Goal: Information Seeking & Learning: Learn about a topic

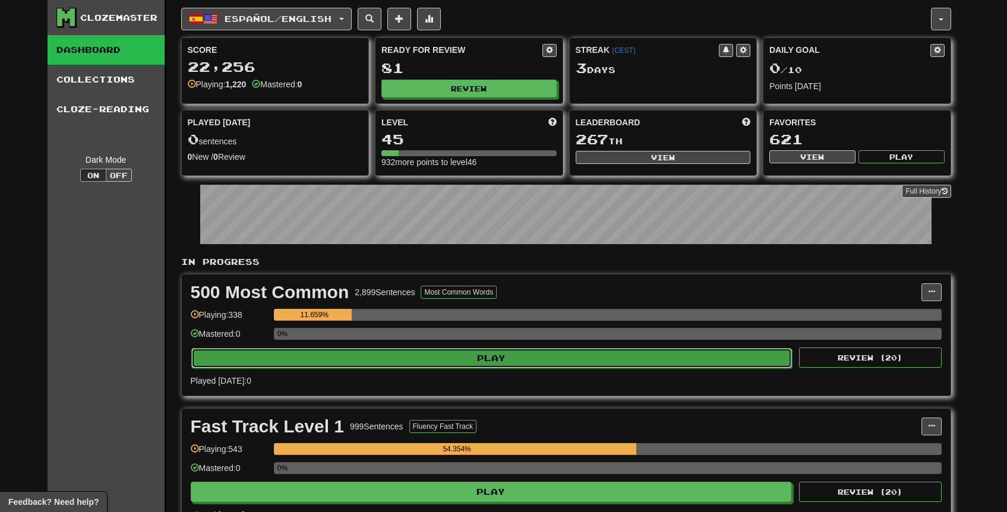
click at [414, 358] on button "Play" at bounding box center [492, 358] width 602 height 20
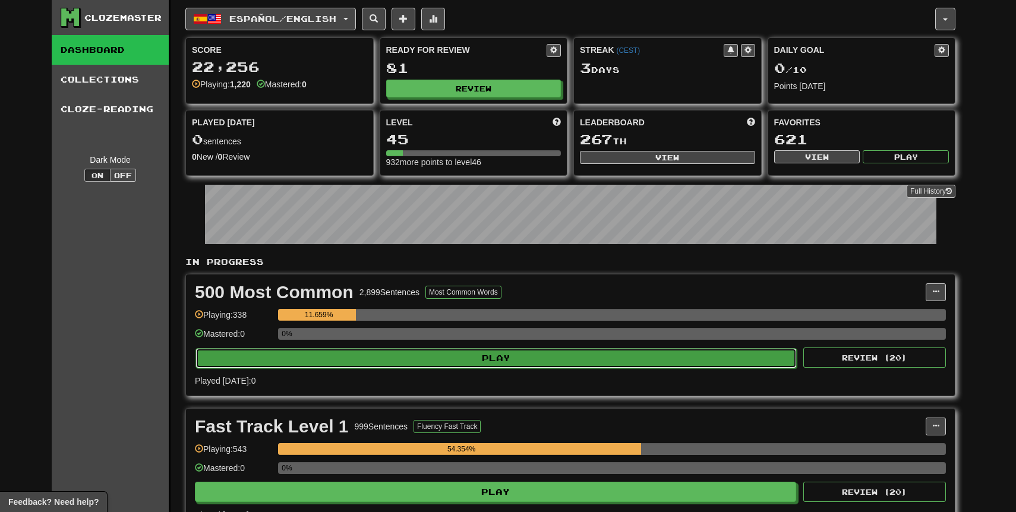
select select "**"
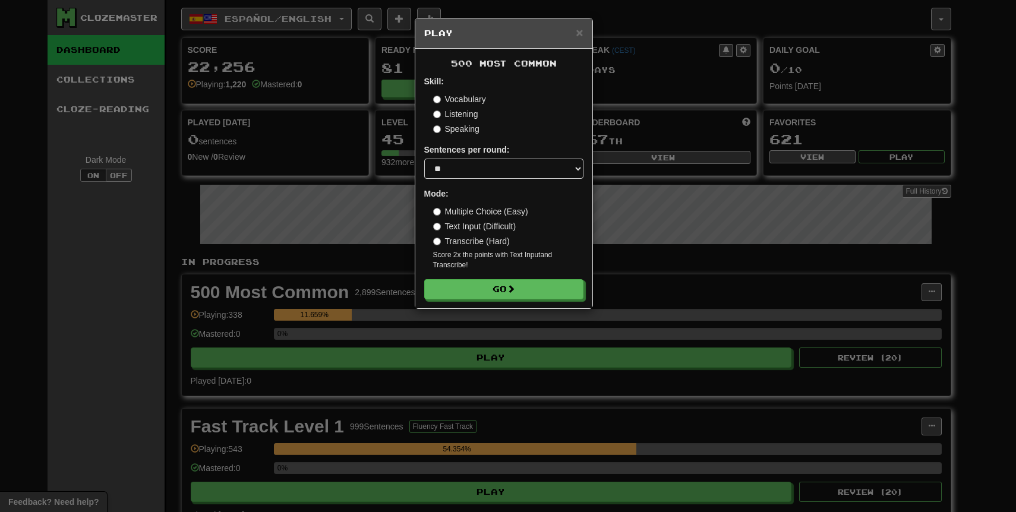
click at [606, 188] on div "× Play 500 Most Common Skill: Vocabulary Listening Speaking Sentences per round…" at bounding box center [508, 256] width 1016 height 512
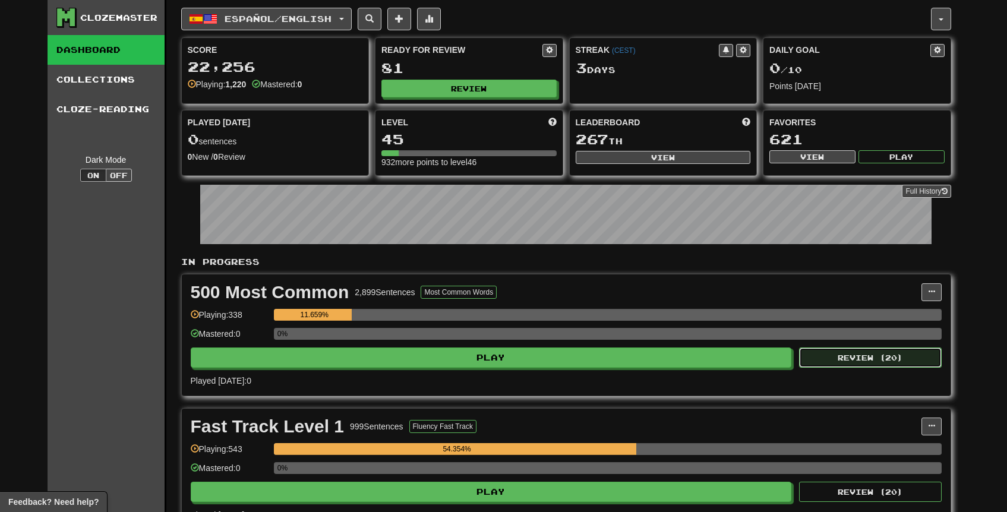
click at [906, 361] on button "Review ( 20 )" at bounding box center [870, 358] width 143 height 20
select select "**"
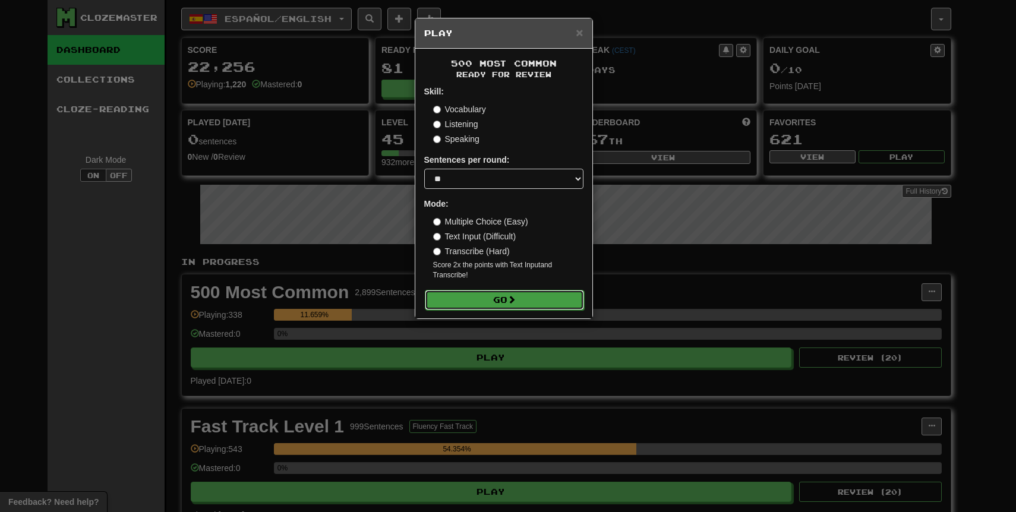
click at [575, 304] on button "Go" at bounding box center [504, 300] width 159 height 20
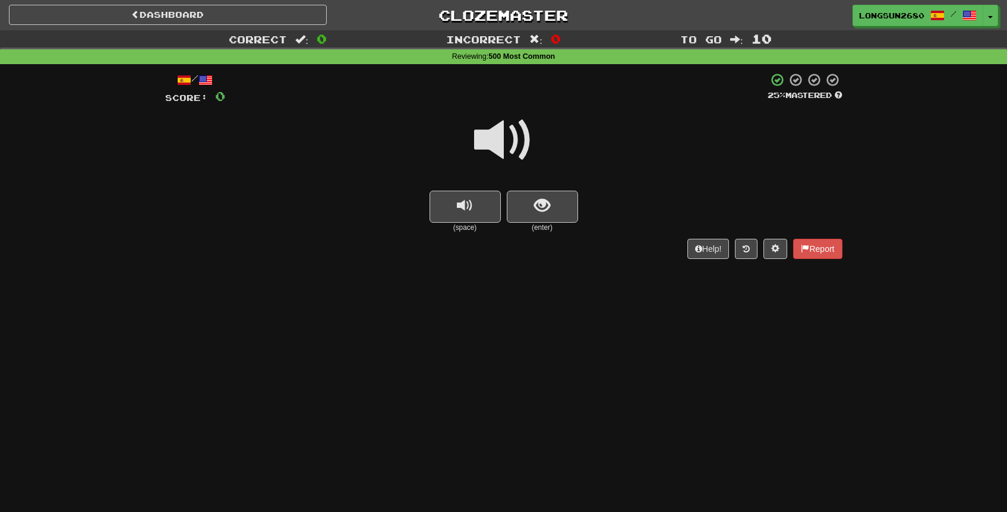
click at [512, 166] on span at bounding box center [503, 140] width 59 height 59
click at [510, 153] on span at bounding box center [503, 140] width 59 height 59
click at [509, 134] on span at bounding box center [503, 140] width 59 height 59
click at [531, 193] on button "show sentence" at bounding box center [542, 207] width 71 height 32
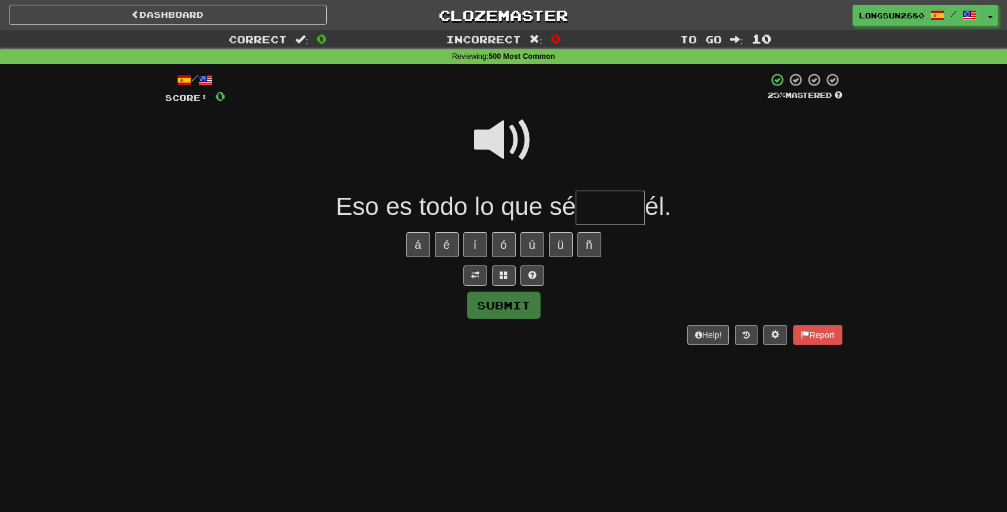
click at [490, 138] on span at bounding box center [503, 140] width 59 height 59
click at [634, 199] on input "text" at bounding box center [610, 208] width 69 height 35
type input "*****"
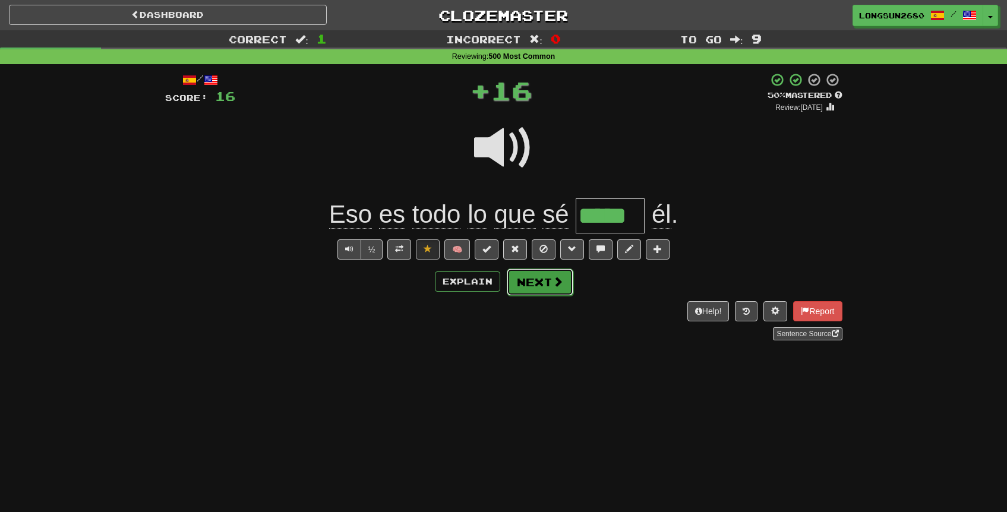
click at [559, 284] on span at bounding box center [558, 281] width 11 height 11
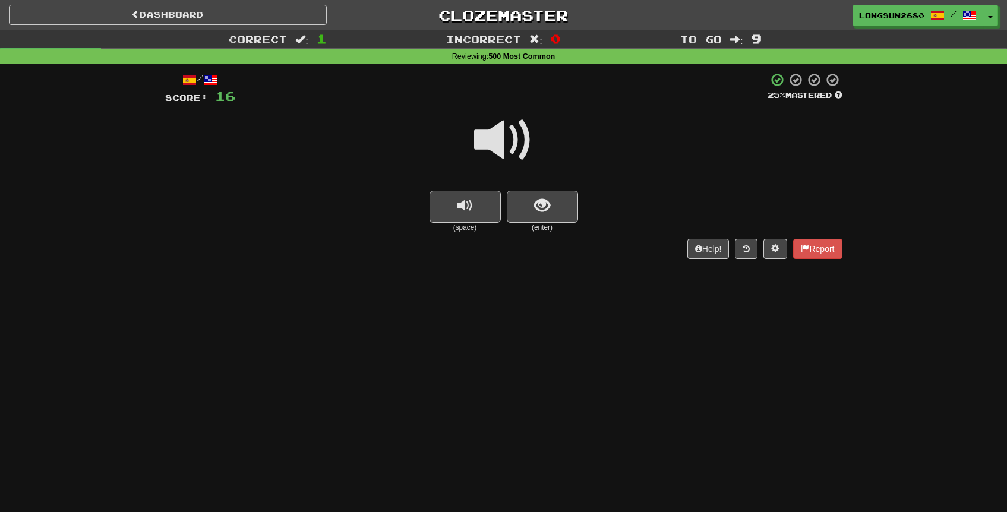
click at [519, 156] on span at bounding box center [503, 140] width 59 height 59
click at [543, 212] on span "show sentence" at bounding box center [542, 206] width 16 height 16
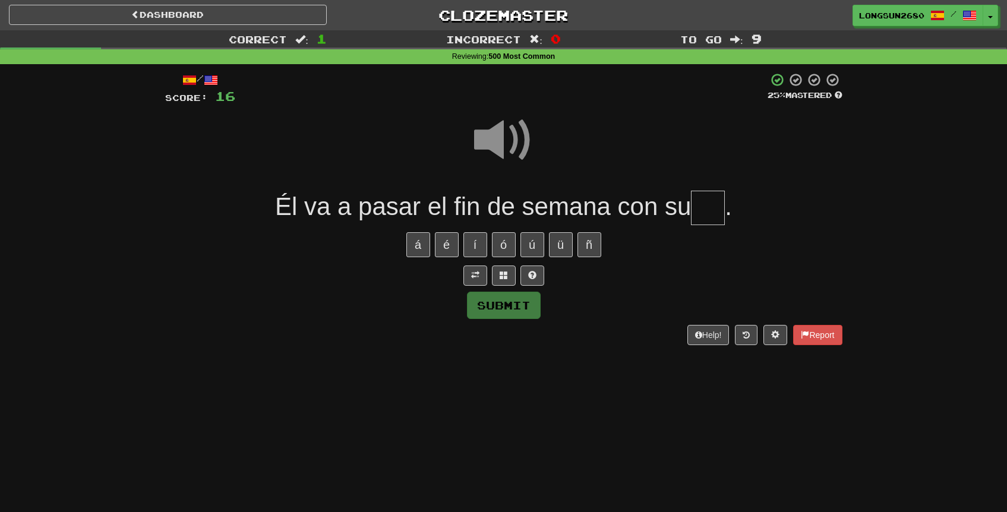
click at [522, 150] on span at bounding box center [503, 140] width 59 height 59
click at [722, 218] on input "text" at bounding box center [708, 208] width 34 height 35
type input "***"
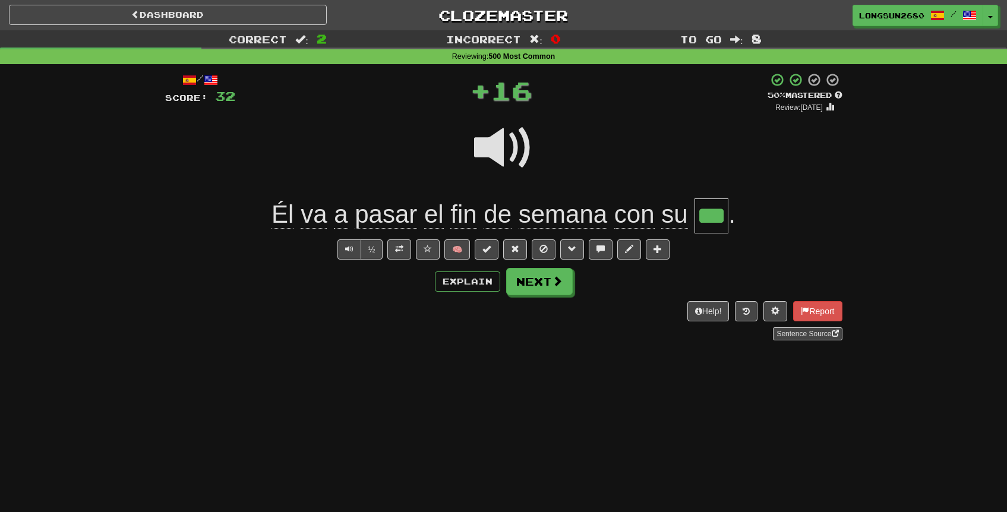
click at [518, 146] on span at bounding box center [503, 147] width 59 height 59
click at [539, 273] on button "Next" at bounding box center [540, 282] width 67 height 27
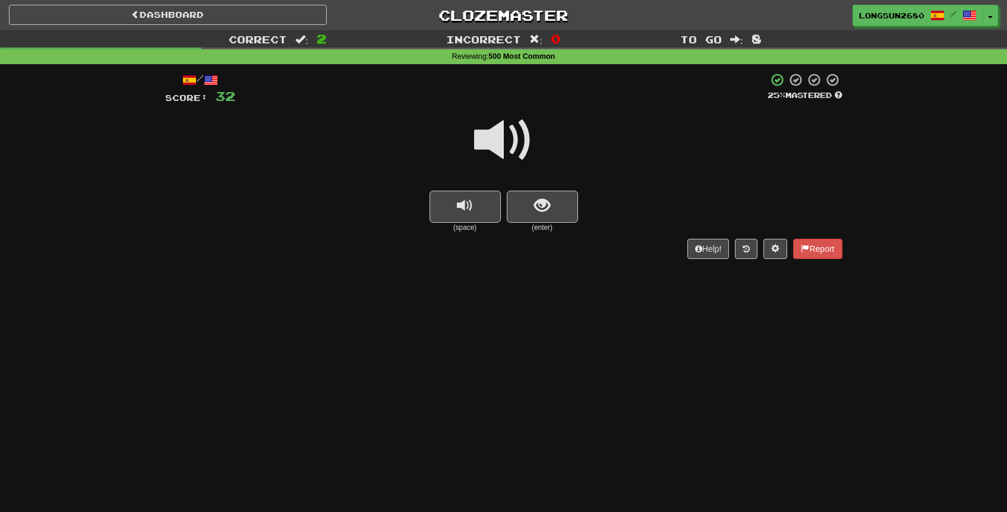
click at [514, 146] on span at bounding box center [503, 140] width 59 height 59
click at [546, 237] on div "/ Score: 32 25 % Mastered (space) (enter) Help! Report" at bounding box center [504, 166] width 678 height 186
click at [546, 219] on button "show sentence" at bounding box center [542, 207] width 71 height 32
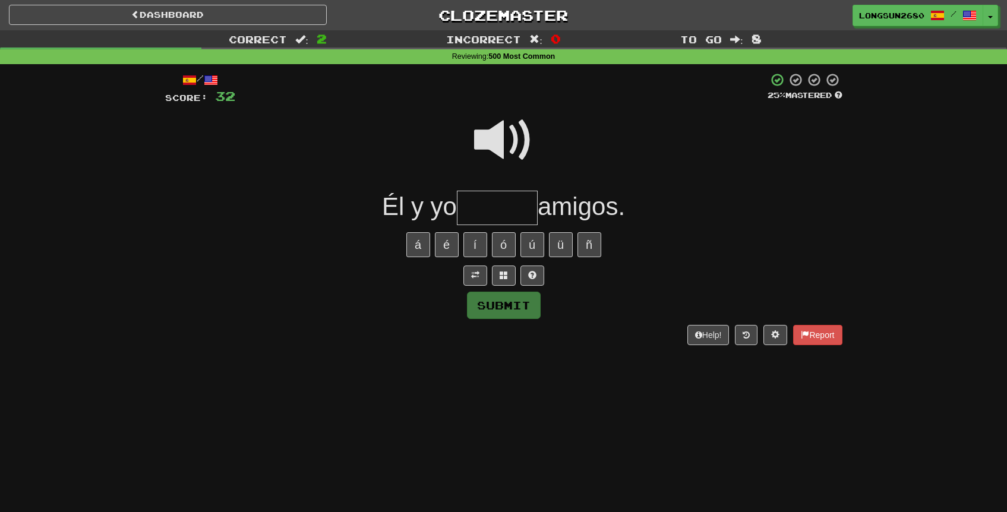
click at [508, 143] on span at bounding box center [503, 140] width 59 height 59
click at [506, 207] on input "text" at bounding box center [497, 208] width 81 height 35
type input "*****"
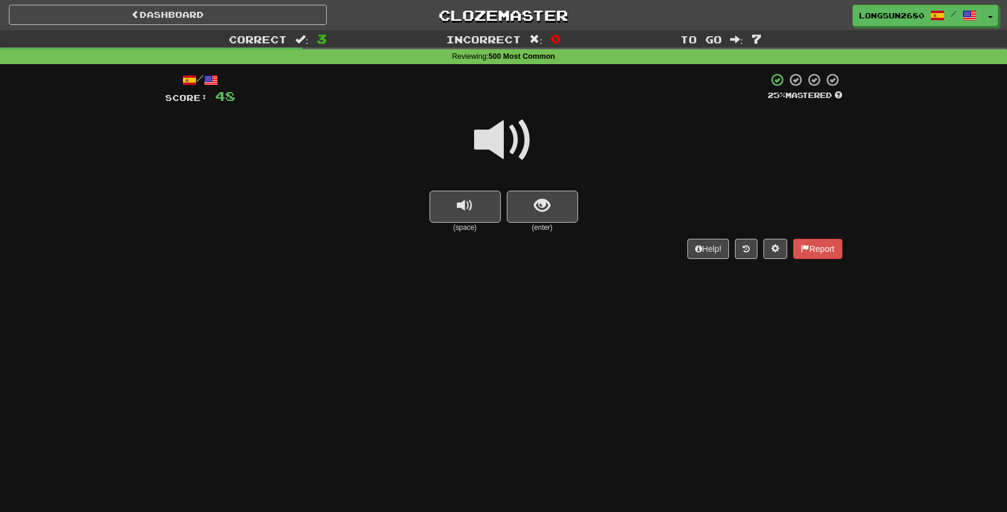
click at [514, 163] on span at bounding box center [503, 140] width 59 height 59
click at [540, 200] on span "show sentence" at bounding box center [542, 206] width 16 height 16
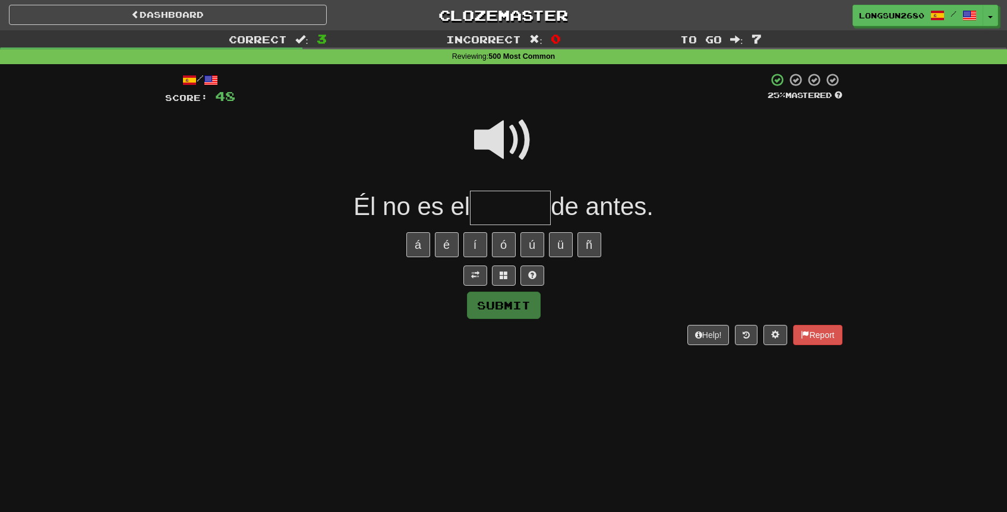
click at [512, 147] on span at bounding box center [503, 140] width 59 height 59
click at [500, 200] on input "text" at bounding box center [510, 208] width 81 height 35
click at [508, 105] on div "/ Score: 48 25 % Mastered Él no es el de antes. á é í ó ú ü ñ Submit Help! Repo…" at bounding box center [504, 209] width 678 height 273
click at [503, 128] on span at bounding box center [503, 140] width 59 height 59
click at [511, 196] on input "text" at bounding box center [510, 208] width 81 height 35
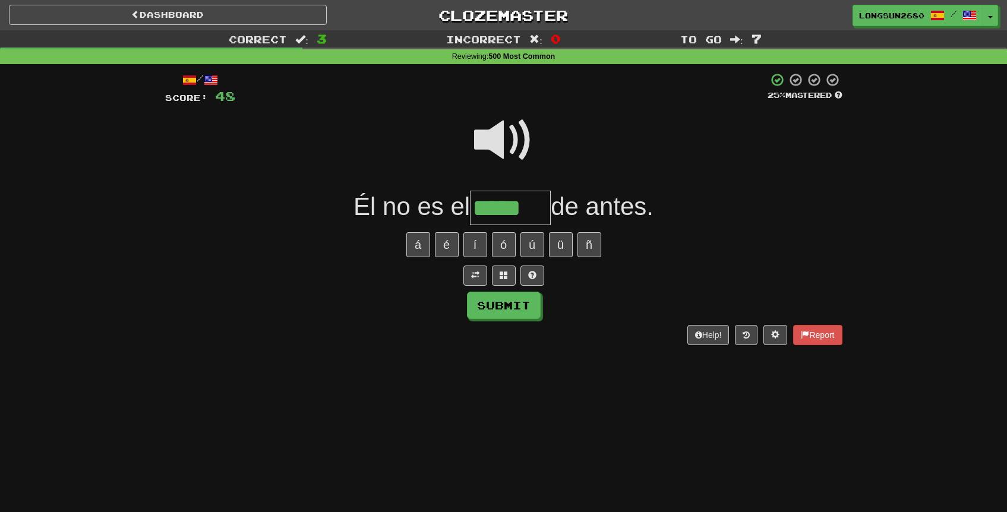
type input "*****"
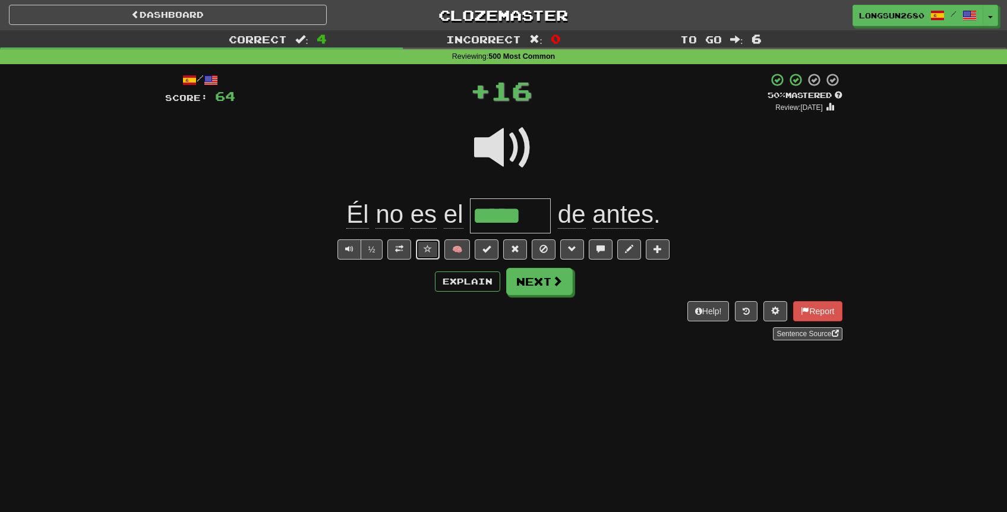
click at [432, 253] on span at bounding box center [428, 249] width 8 height 8
click at [506, 154] on span at bounding box center [503, 147] width 59 height 59
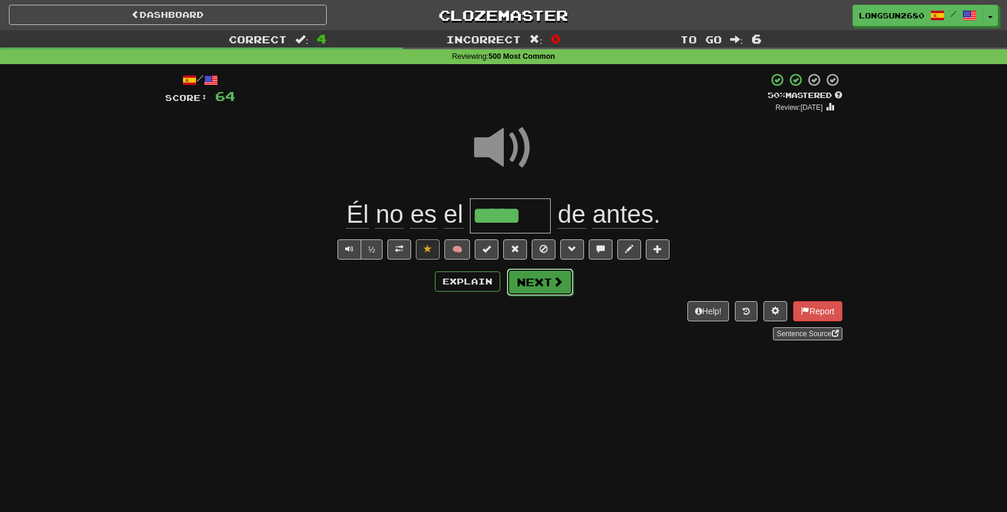
click at [534, 278] on button "Next" at bounding box center [540, 282] width 67 height 27
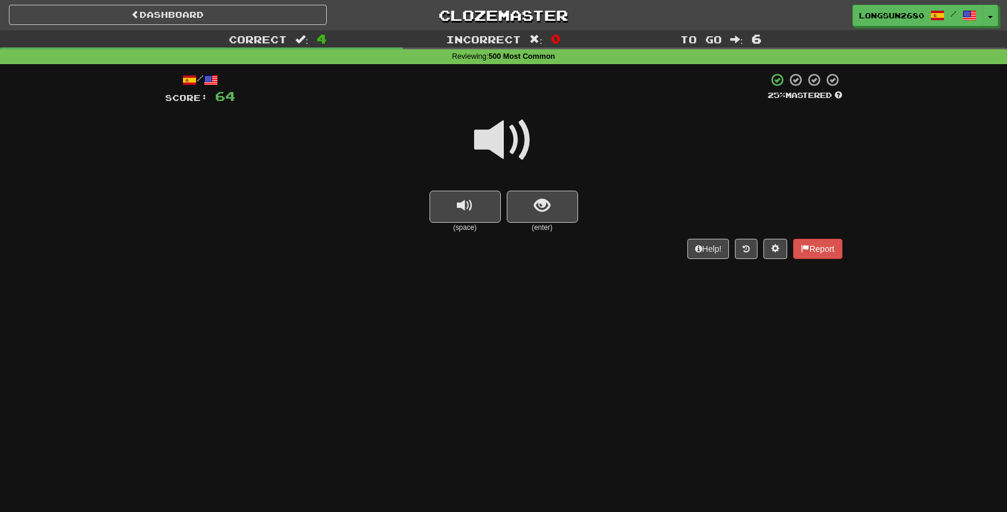
click at [518, 150] on span at bounding box center [503, 140] width 59 height 59
click at [565, 214] on button "show sentence" at bounding box center [542, 207] width 71 height 32
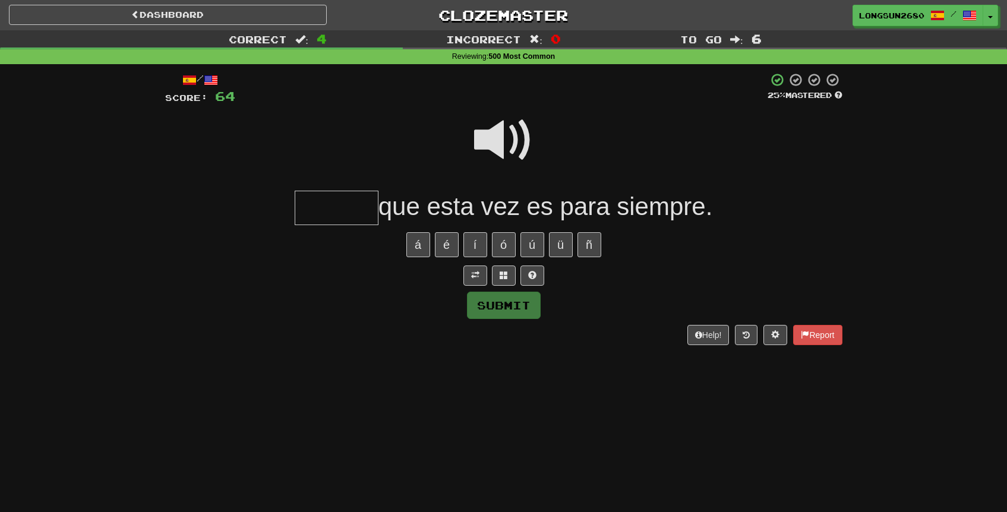
click at [523, 133] on span at bounding box center [503, 140] width 59 height 59
click at [518, 141] on span at bounding box center [503, 140] width 59 height 59
click at [349, 216] on input "text" at bounding box center [337, 208] width 84 height 35
type input "******"
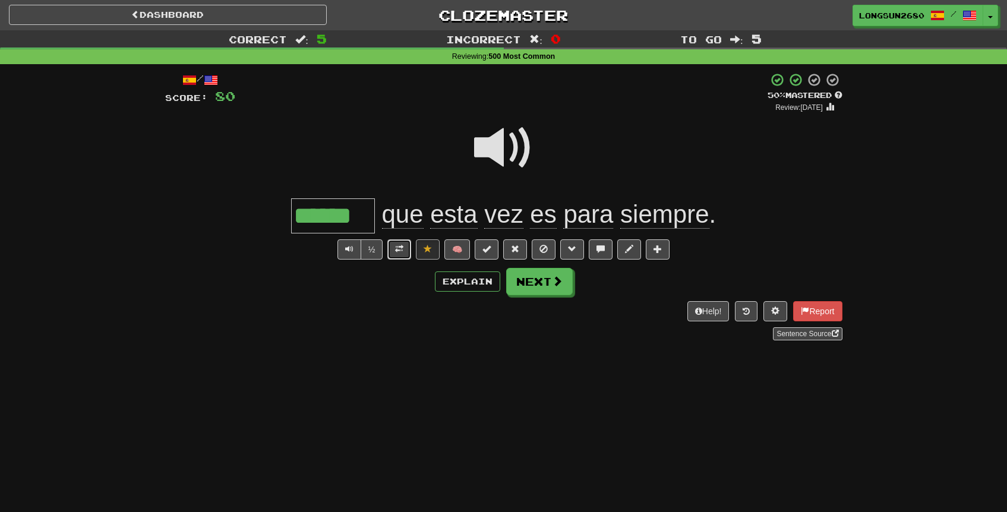
click at [403, 253] on span at bounding box center [399, 249] width 8 height 8
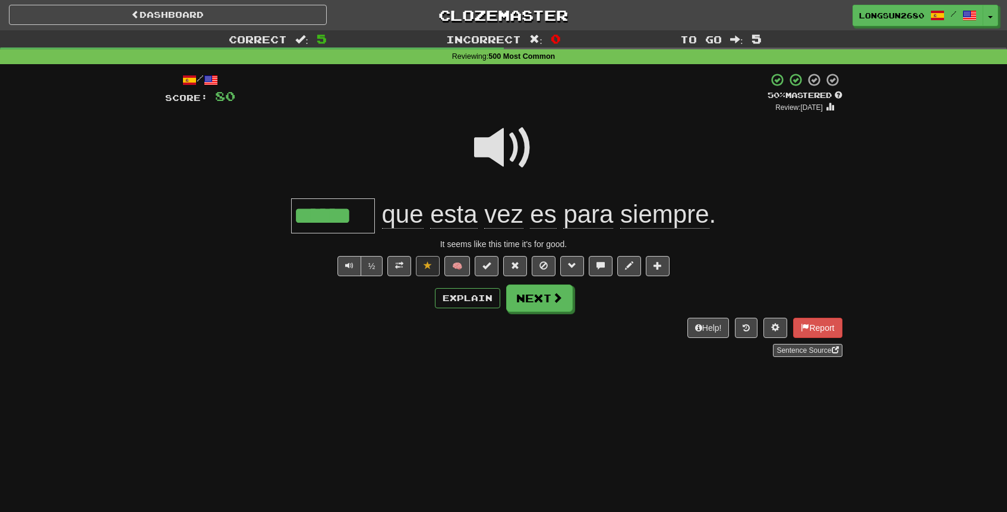
click at [522, 150] on span at bounding box center [503, 147] width 59 height 59
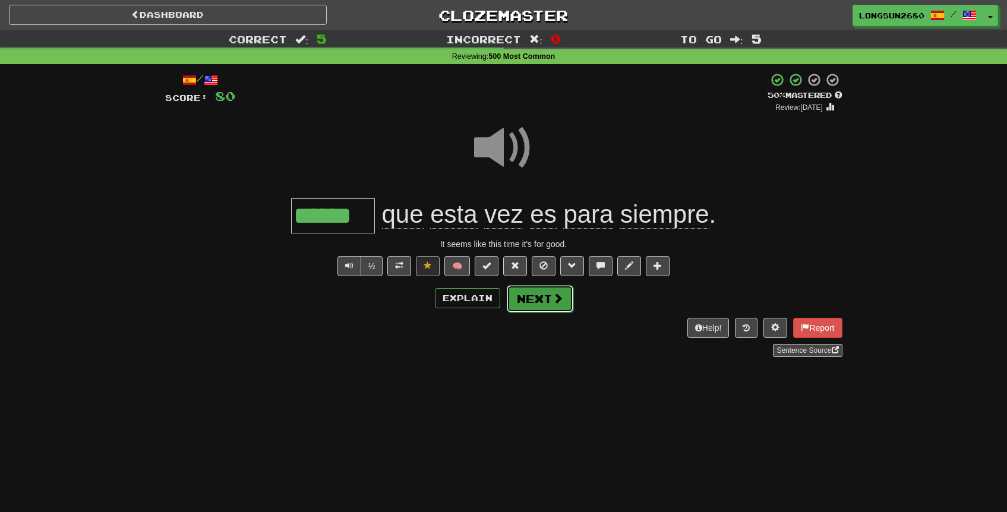
click at [547, 292] on button "Next" at bounding box center [540, 298] width 67 height 27
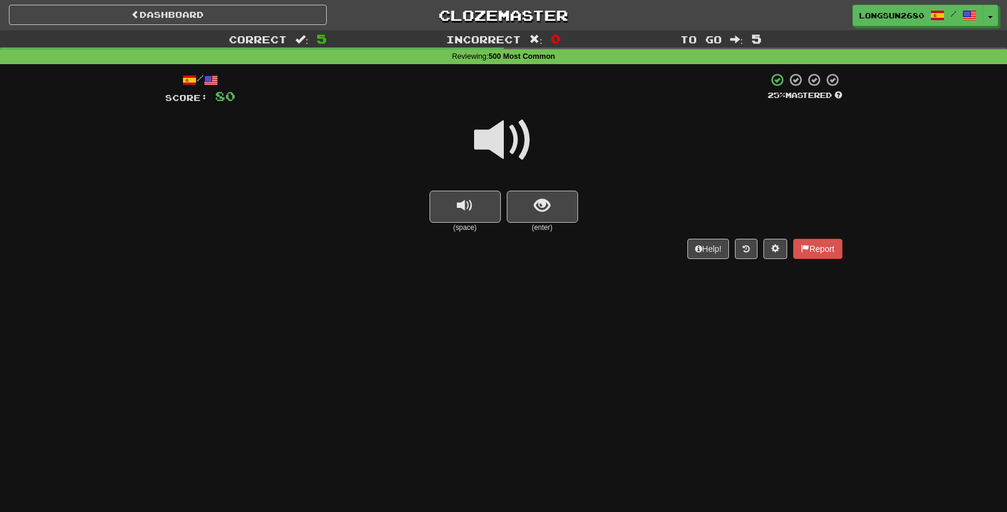
click at [511, 154] on span at bounding box center [503, 140] width 59 height 59
click at [524, 197] on button "show sentence" at bounding box center [542, 207] width 71 height 32
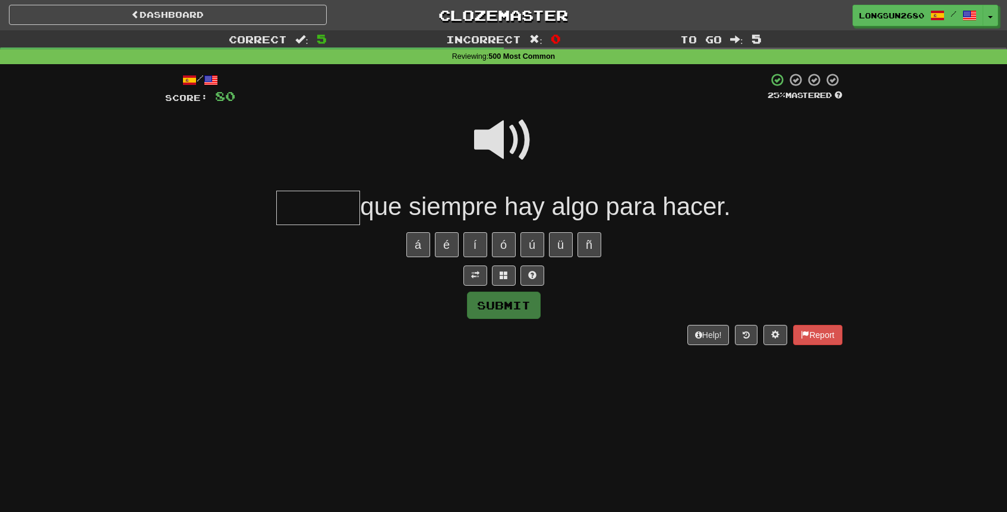
click at [514, 138] on span at bounding box center [503, 140] width 59 height 59
click at [331, 203] on input "text" at bounding box center [318, 208] width 84 height 35
type input "******"
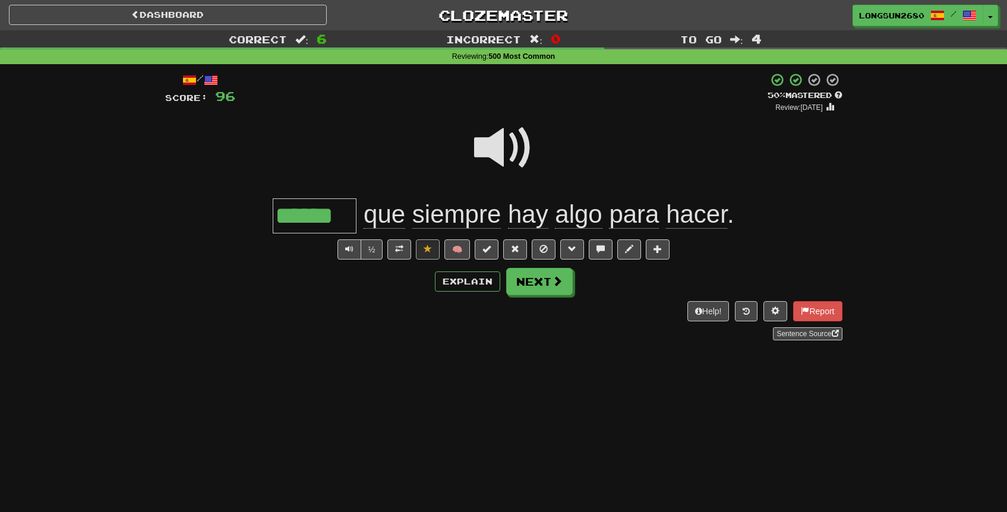
click at [507, 158] on span at bounding box center [503, 147] width 59 height 59
click at [537, 275] on button "Next" at bounding box center [540, 282] width 67 height 27
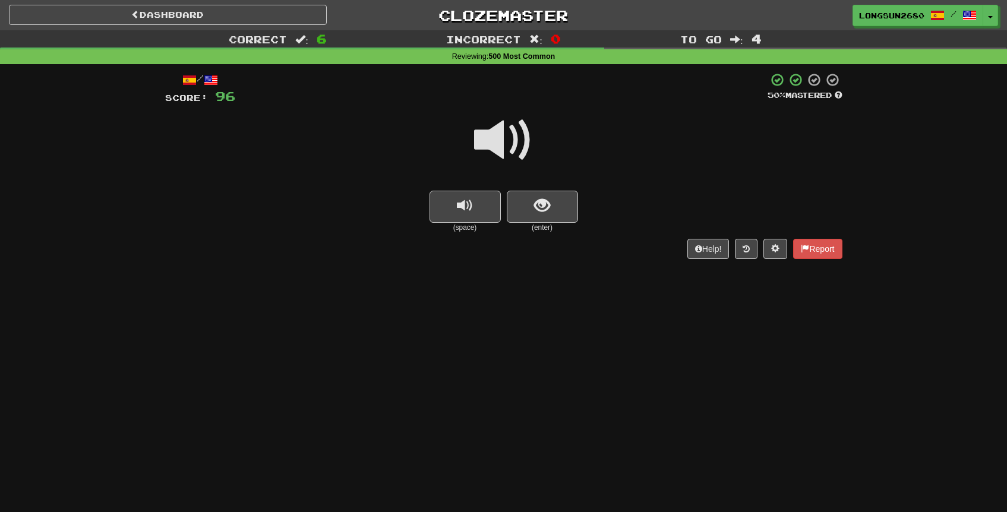
click at [504, 156] on span at bounding box center [503, 140] width 59 height 59
click at [529, 204] on button "show sentence" at bounding box center [542, 207] width 71 height 32
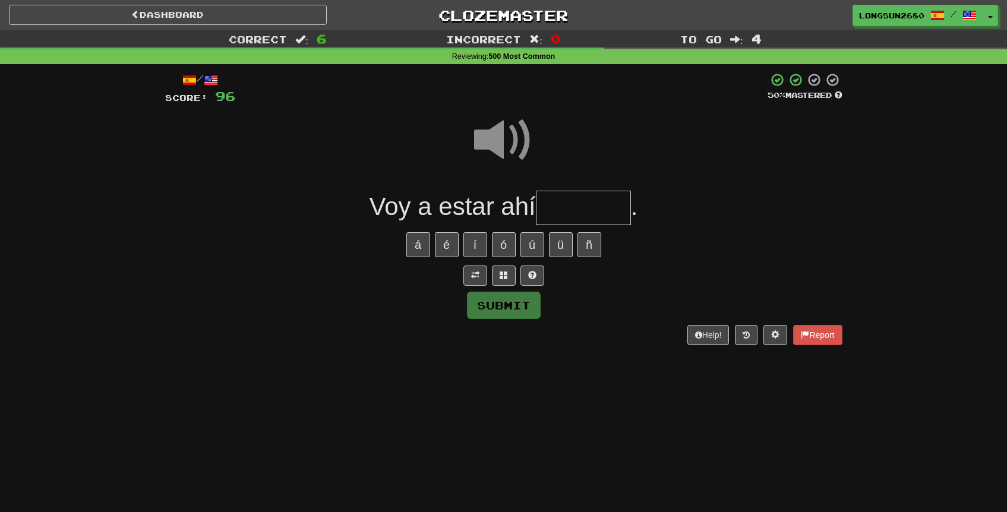
click at [507, 138] on span at bounding box center [503, 140] width 59 height 59
click at [549, 194] on input "text" at bounding box center [583, 208] width 95 height 35
type input "******"
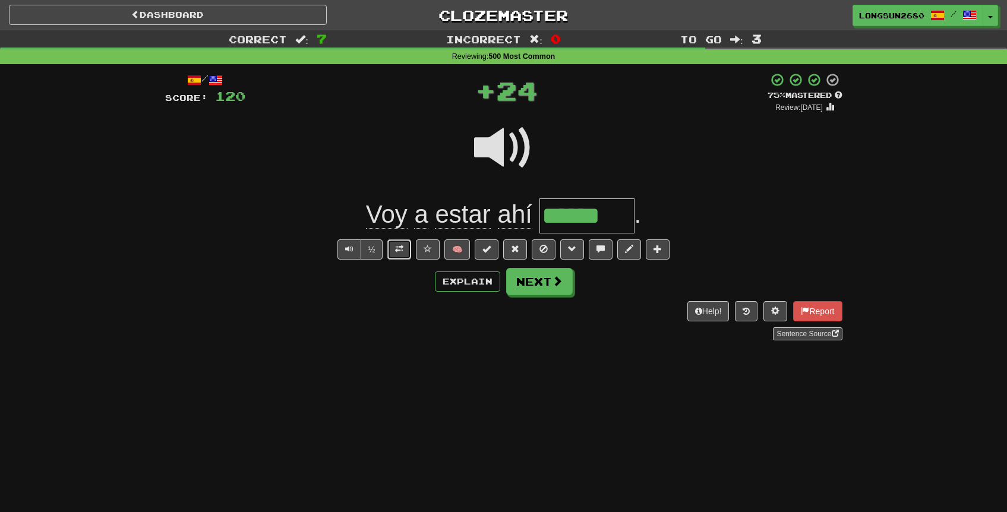
click at [402, 246] on span at bounding box center [399, 249] width 8 height 8
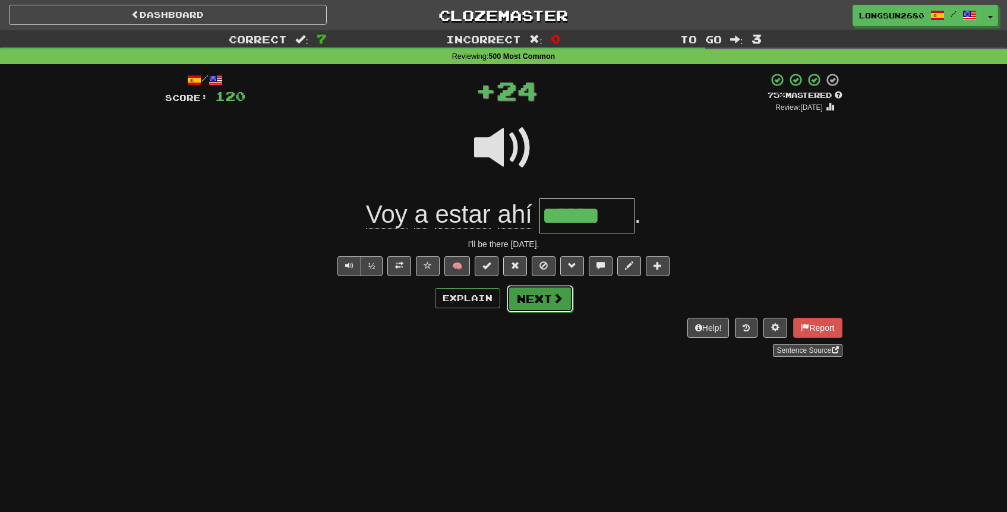
click at [547, 298] on button "Next" at bounding box center [540, 298] width 67 height 27
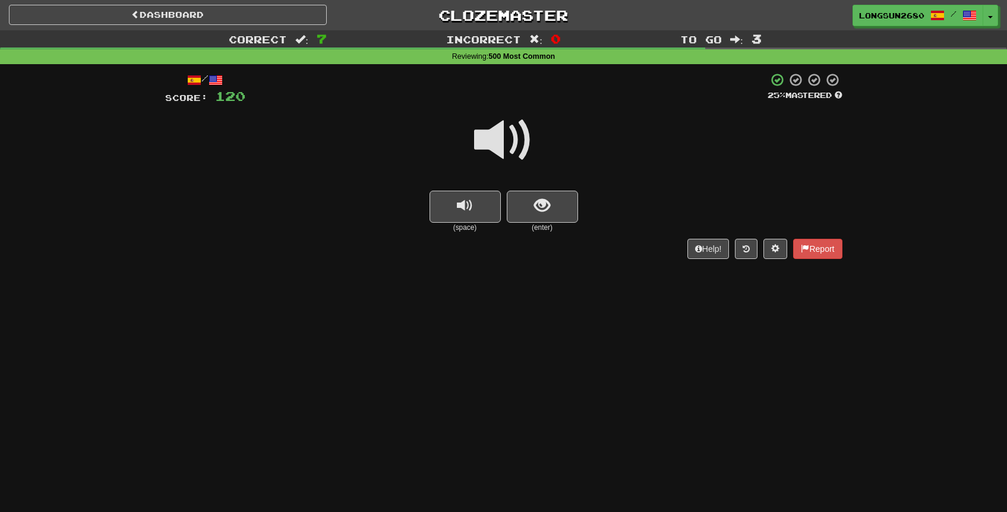
click at [514, 149] on span at bounding box center [503, 140] width 59 height 59
click at [555, 210] on button "show sentence" at bounding box center [542, 207] width 71 height 32
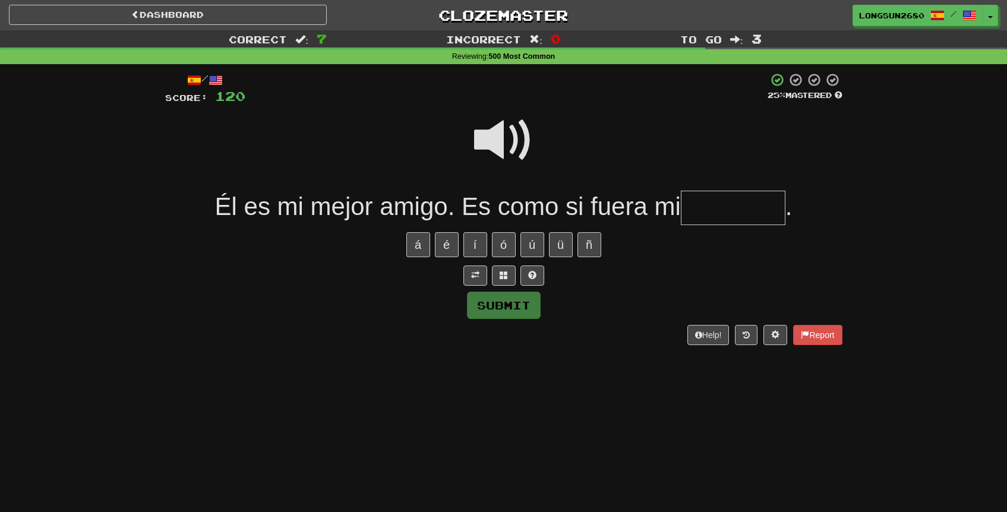
click at [515, 142] on span at bounding box center [503, 140] width 59 height 59
click at [517, 140] on span at bounding box center [503, 140] width 59 height 59
click at [523, 137] on span at bounding box center [503, 140] width 59 height 59
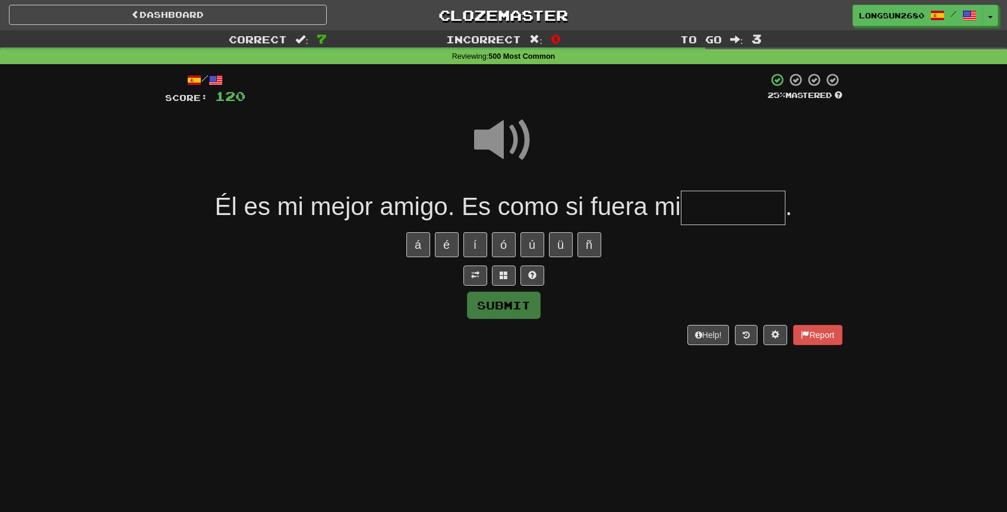
click at [730, 212] on input "text" at bounding box center [733, 208] width 105 height 35
type input "*******"
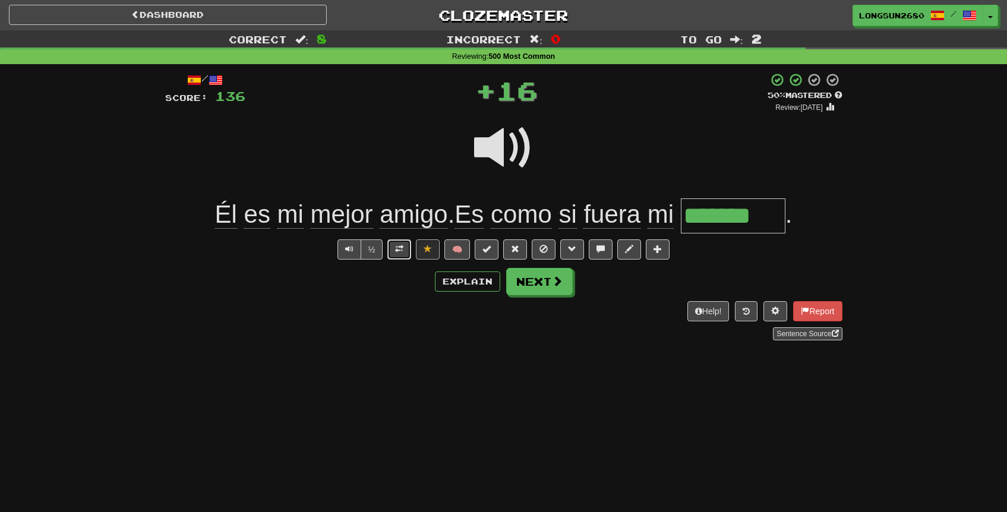
click at [398, 250] on span at bounding box center [399, 249] width 8 height 8
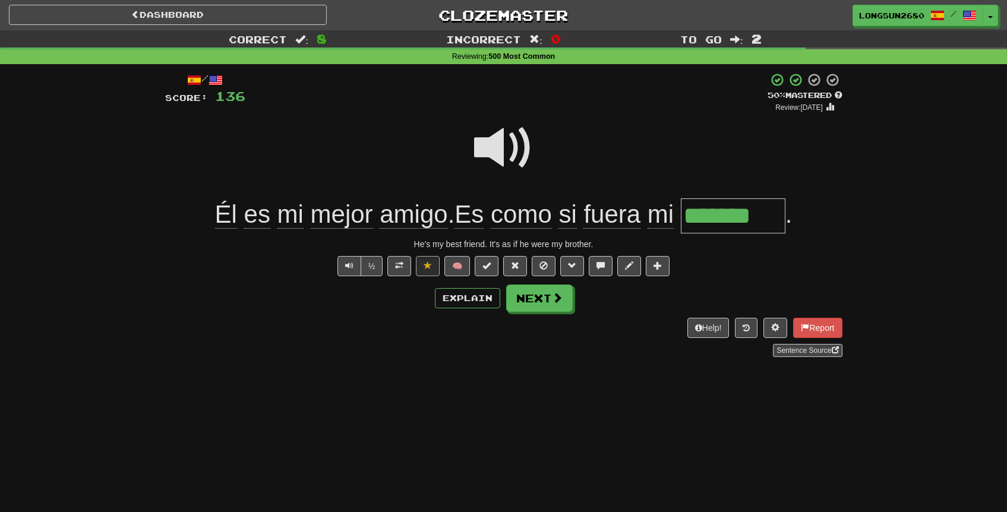
click at [590, 169] on div at bounding box center [504, 156] width 678 height 85
click at [648, 217] on span "fuera" at bounding box center [661, 214] width 26 height 29
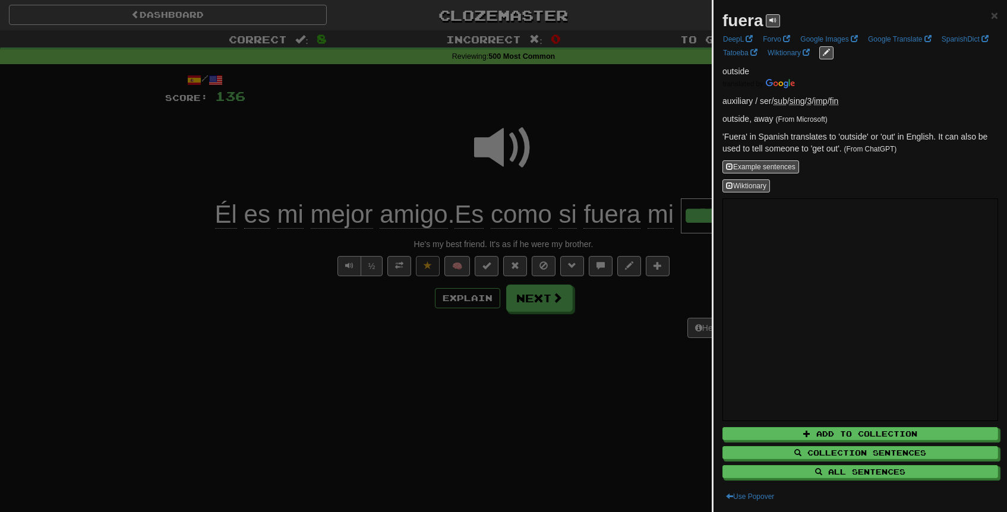
click at [433, 338] on div at bounding box center [503, 256] width 1007 height 512
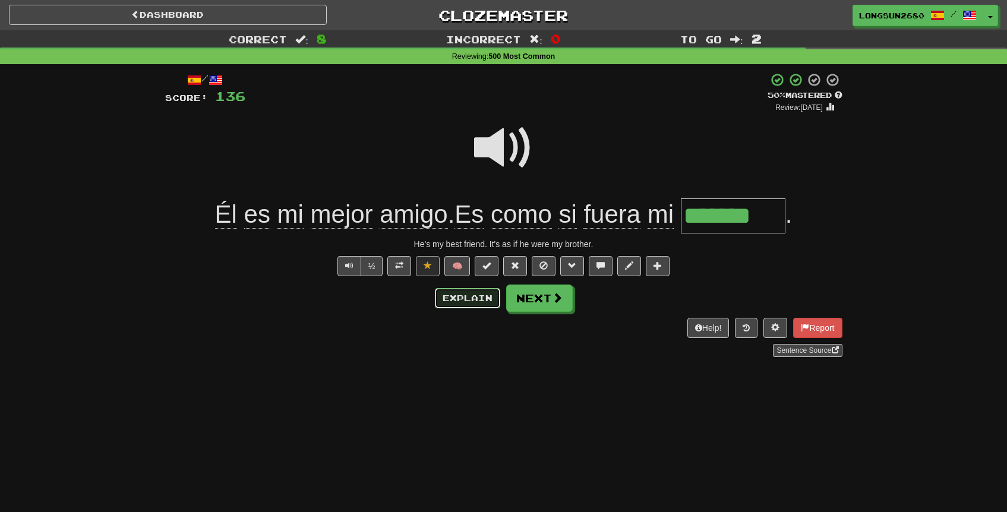
click at [446, 299] on button "Explain" at bounding box center [467, 298] width 65 height 20
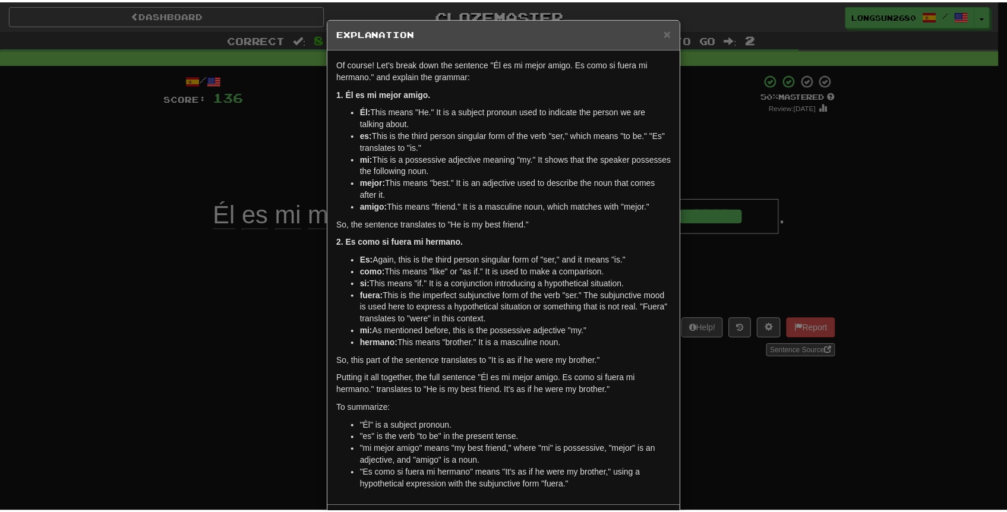
scroll to position [51, 0]
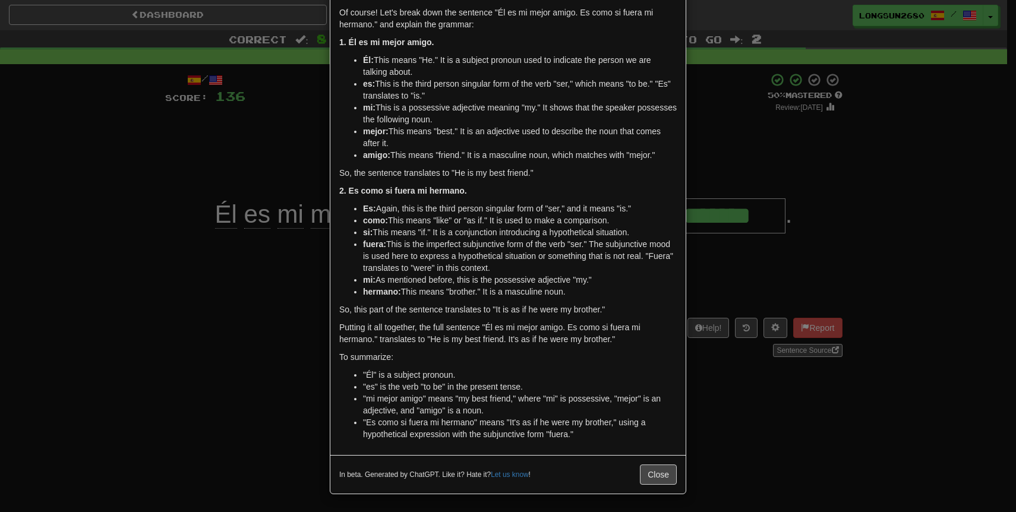
click at [728, 365] on div "× Explanation Of course! Let's break down the sentence "Él es mi mejor amigo. E…" at bounding box center [508, 256] width 1016 height 512
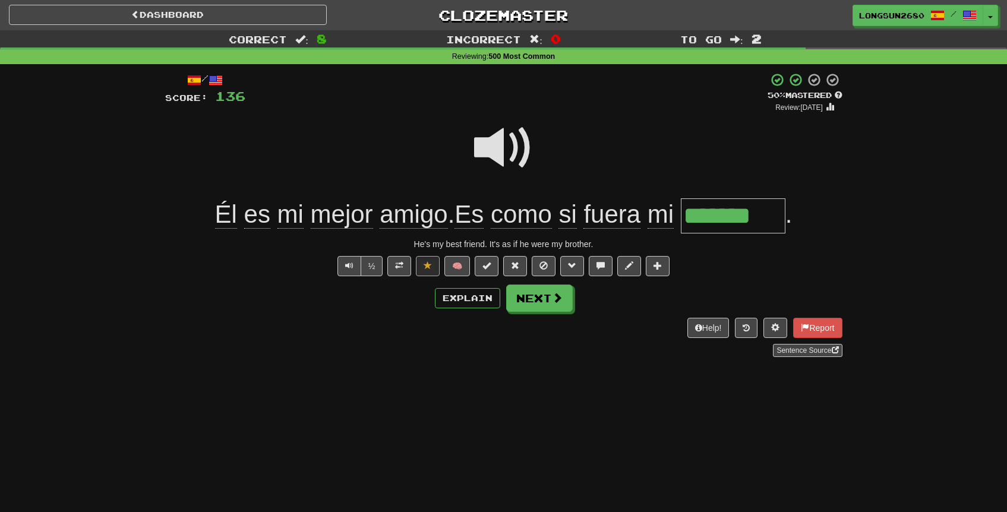
click at [503, 144] on span at bounding box center [503, 147] width 59 height 59
click at [534, 290] on button "Next" at bounding box center [540, 298] width 67 height 27
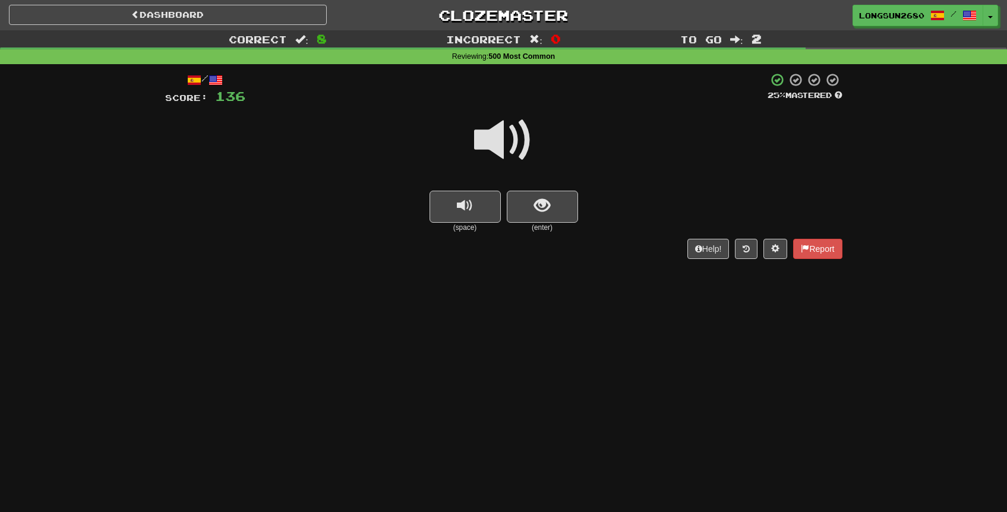
click at [497, 152] on span at bounding box center [503, 140] width 59 height 59
click at [522, 193] on button "show sentence" at bounding box center [542, 207] width 71 height 32
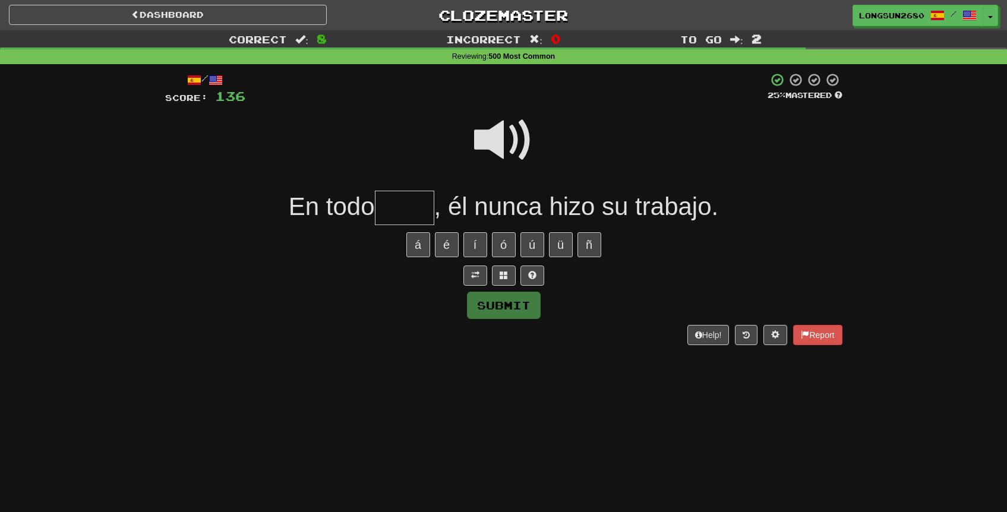
click at [514, 147] on span at bounding box center [503, 140] width 59 height 59
click at [421, 199] on input "text" at bounding box center [404, 208] width 59 height 35
type input "****"
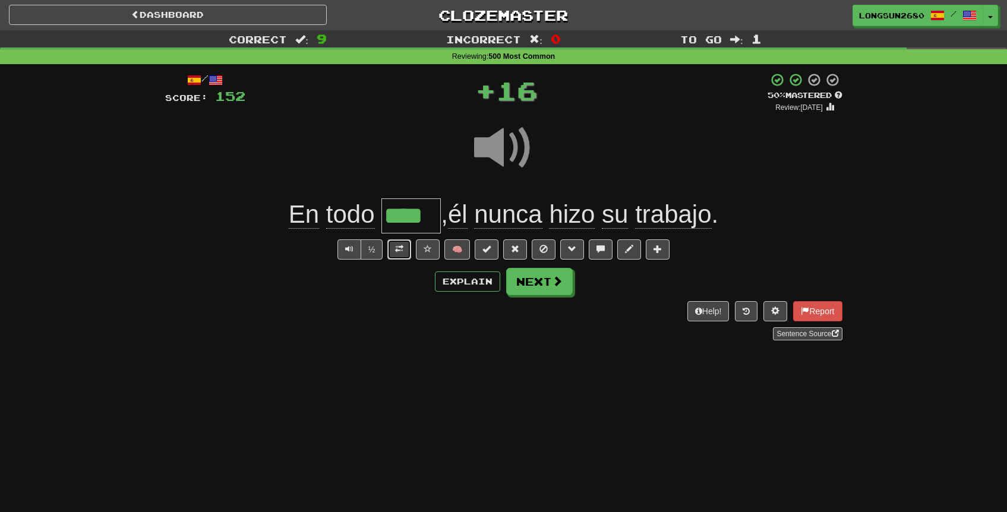
click at [406, 248] on button at bounding box center [400, 250] width 24 height 20
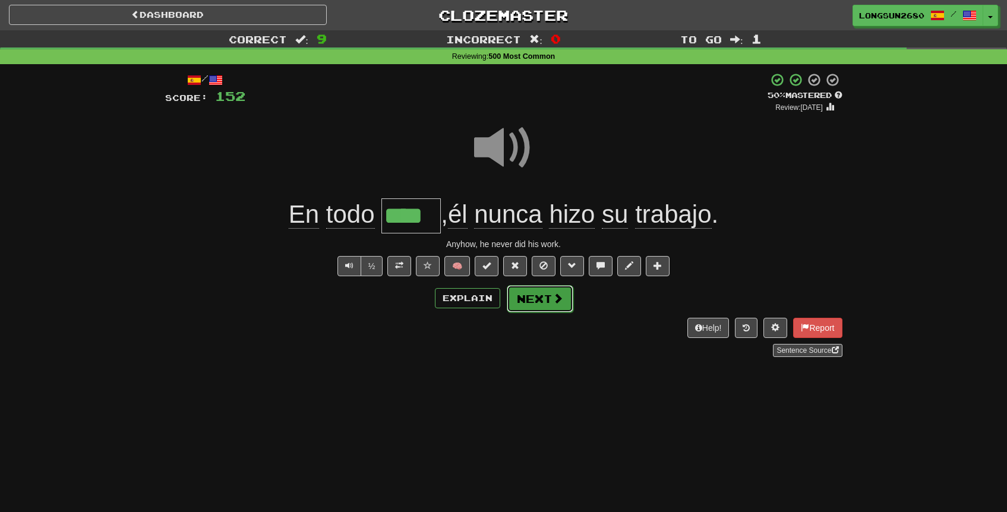
click at [548, 306] on button "Next" at bounding box center [540, 298] width 67 height 27
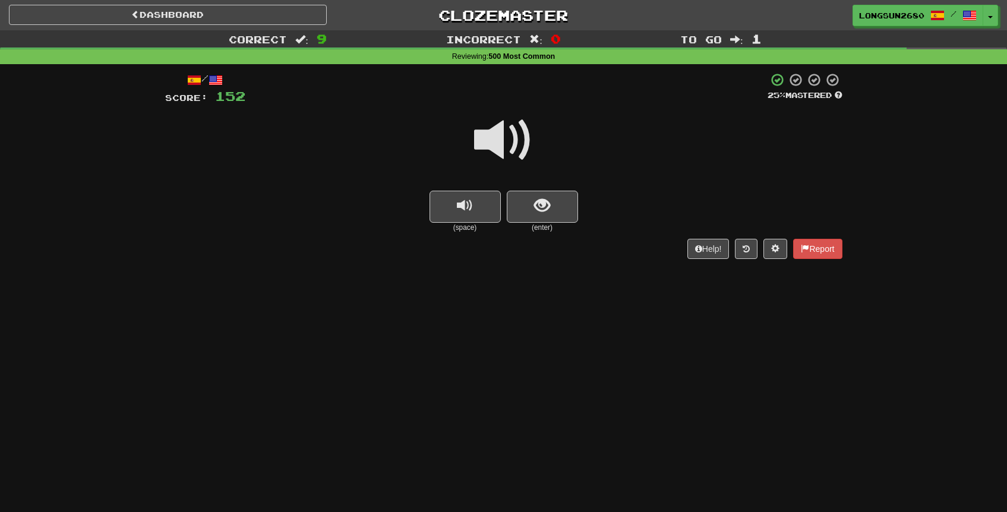
click at [514, 153] on span at bounding box center [503, 140] width 59 height 59
click at [514, 144] on span at bounding box center [503, 140] width 59 height 59
click at [539, 210] on span "show sentence" at bounding box center [542, 206] width 16 height 16
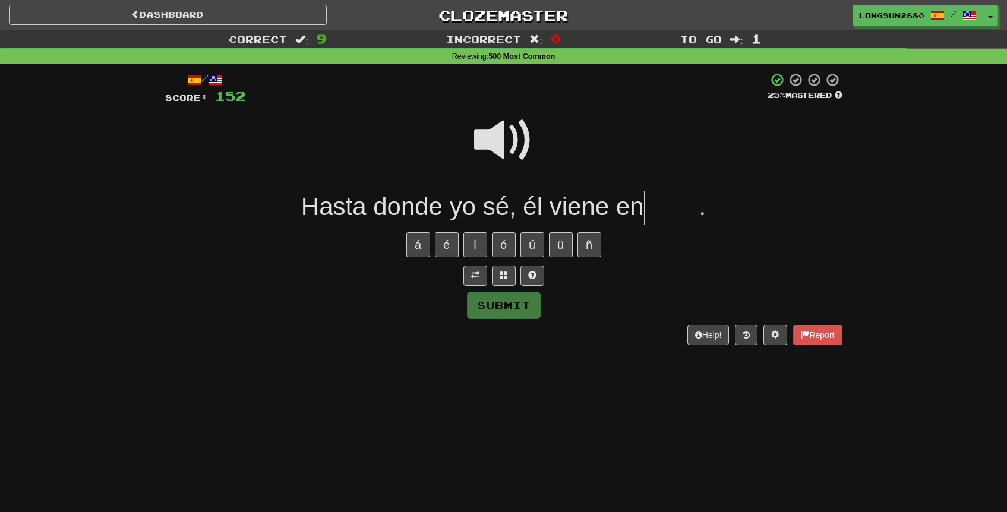
click at [518, 141] on span at bounding box center [503, 140] width 59 height 59
click at [517, 143] on span at bounding box center [503, 140] width 59 height 59
click at [517, 144] on span at bounding box center [503, 140] width 59 height 59
click at [678, 202] on input "text" at bounding box center [671, 208] width 55 height 35
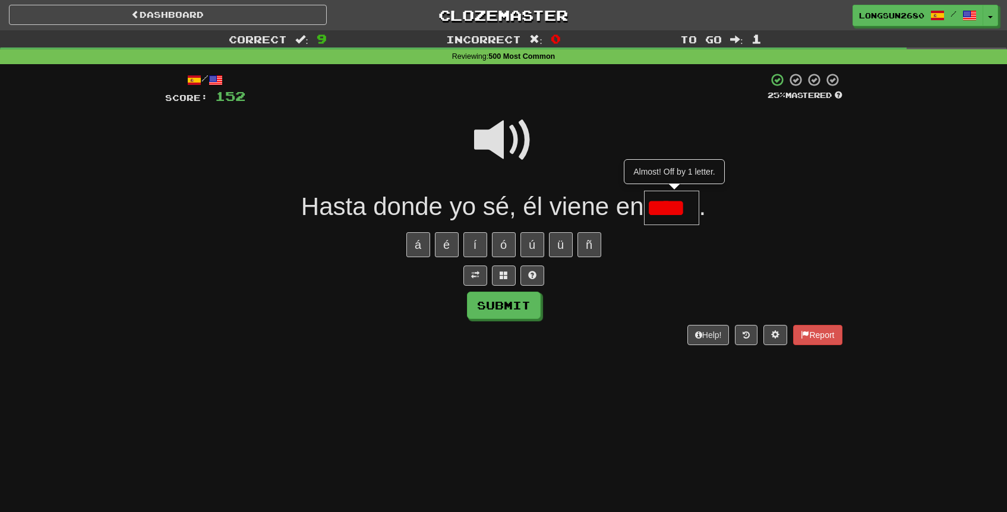
type input "****"
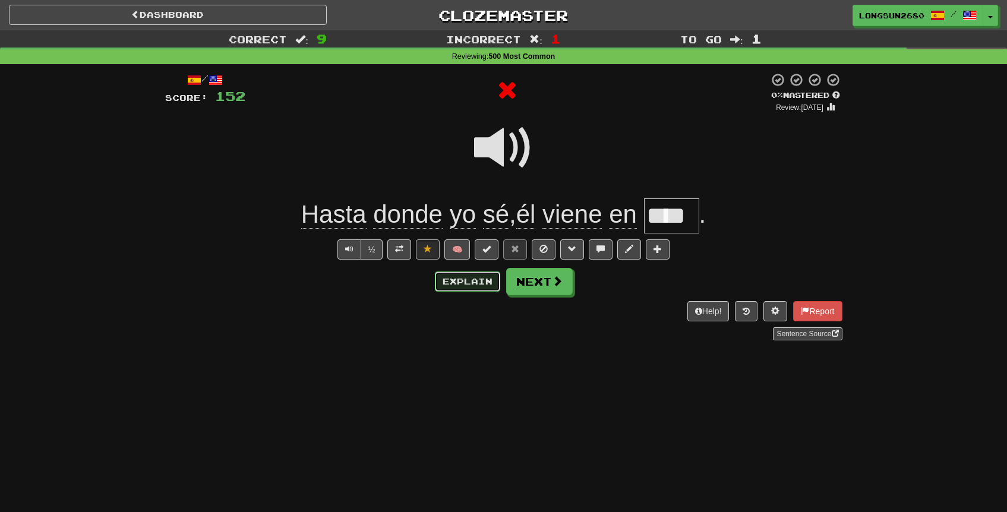
click at [488, 281] on button "Explain" at bounding box center [467, 282] width 65 height 20
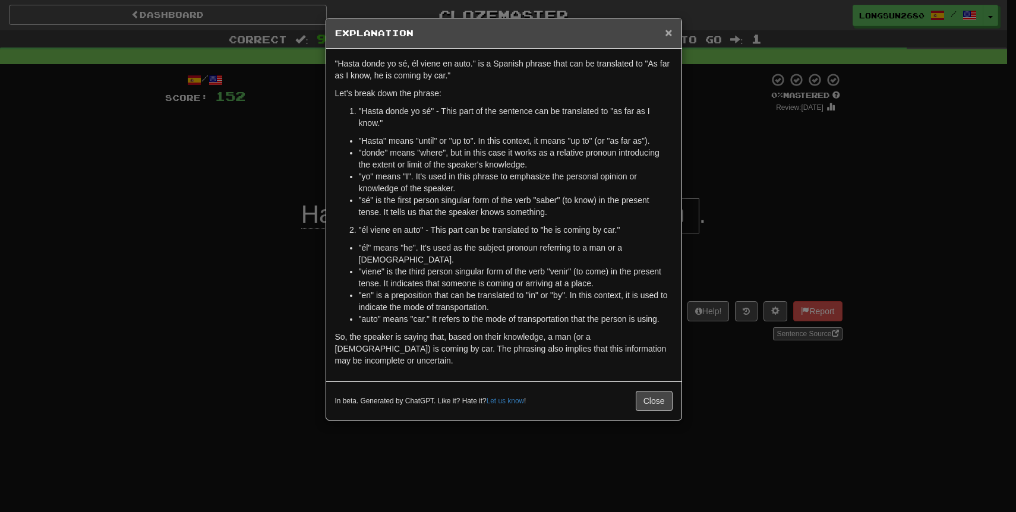
click at [667, 34] on span "×" at bounding box center [668, 33] width 7 height 14
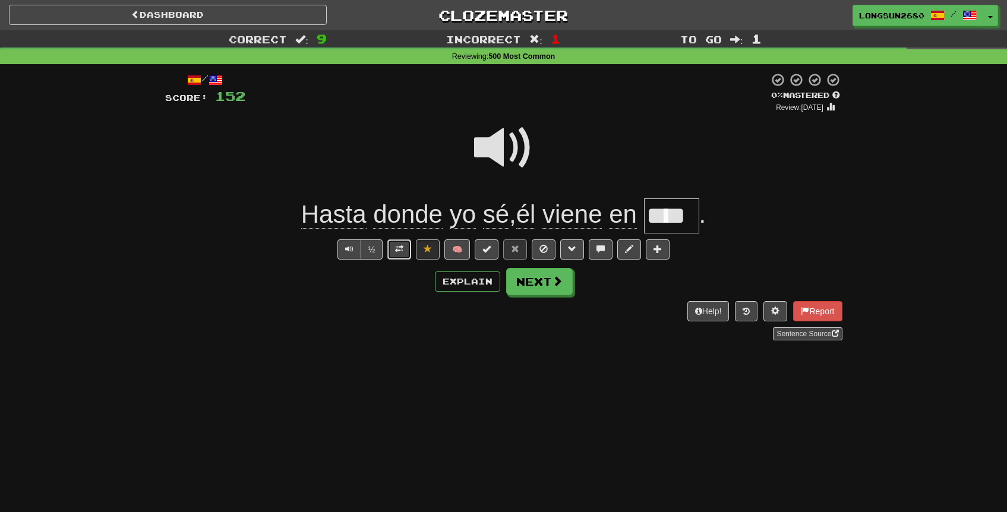
click at [405, 252] on button at bounding box center [400, 250] width 24 height 20
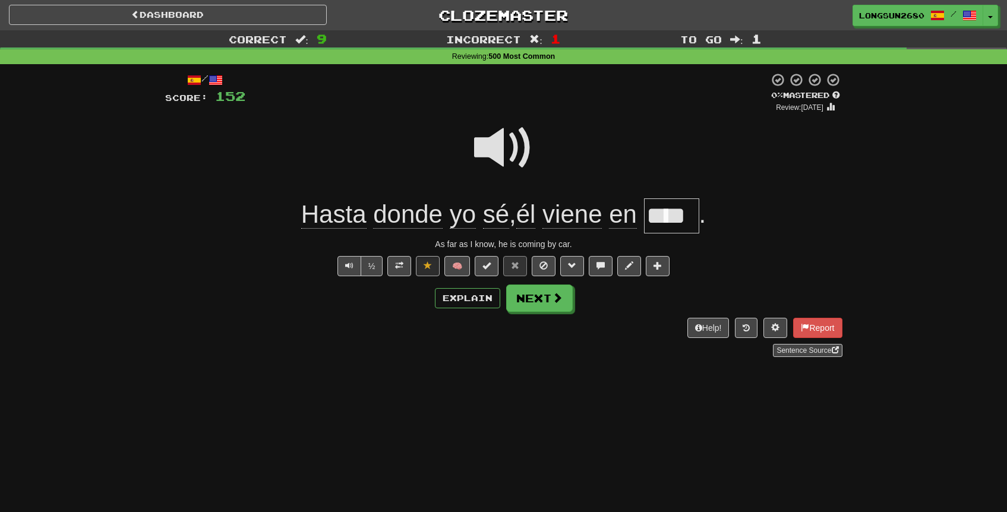
click at [520, 156] on span at bounding box center [503, 147] width 59 height 59
click at [517, 161] on span at bounding box center [503, 147] width 59 height 59
click at [531, 302] on button "Next" at bounding box center [540, 298] width 67 height 27
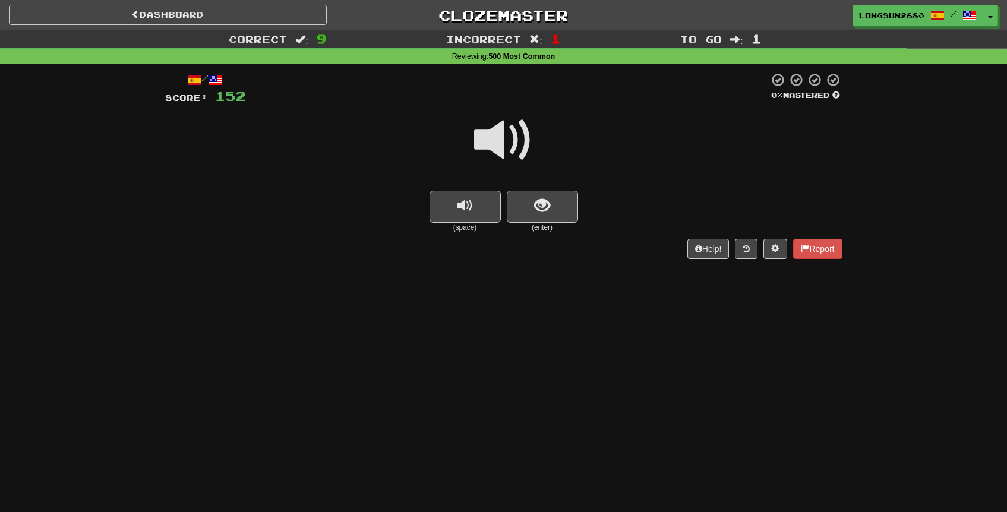
click at [521, 155] on span at bounding box center [503, 140] width 59 height 59
click at [539, 198] on span "show sentence" at bounding box center [542, 206] width 16 height 16
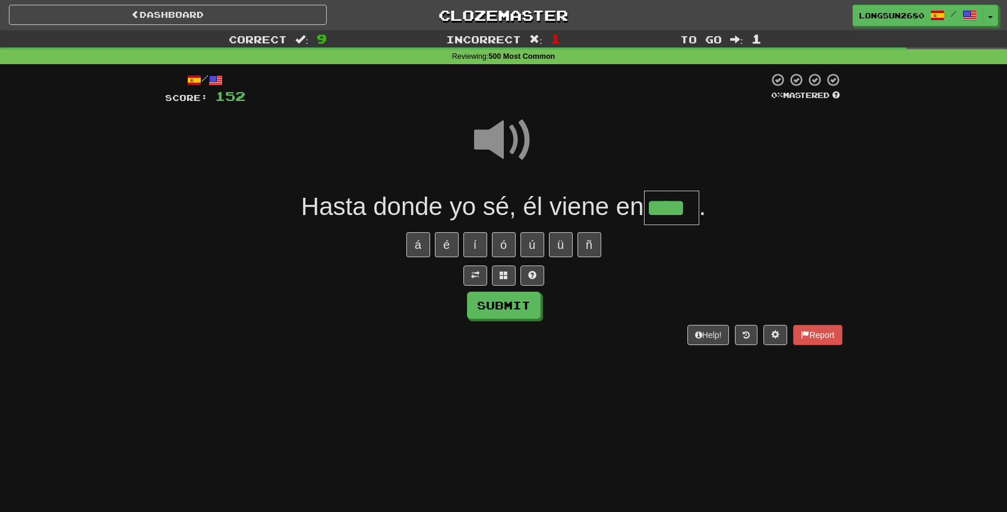
type input "****"
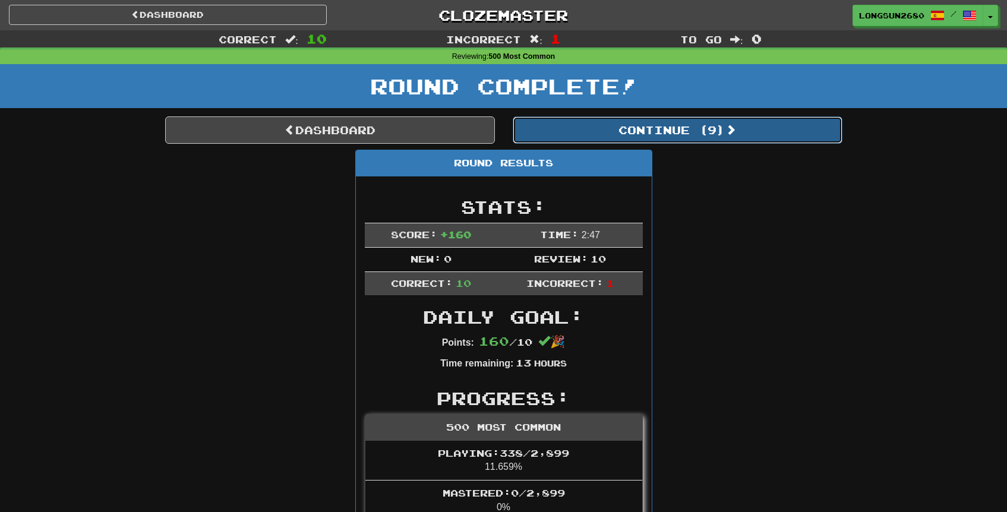
click at [746, 135] on button "Continue ( 9 )" at bounding box center [678, 129] width 330 height 27
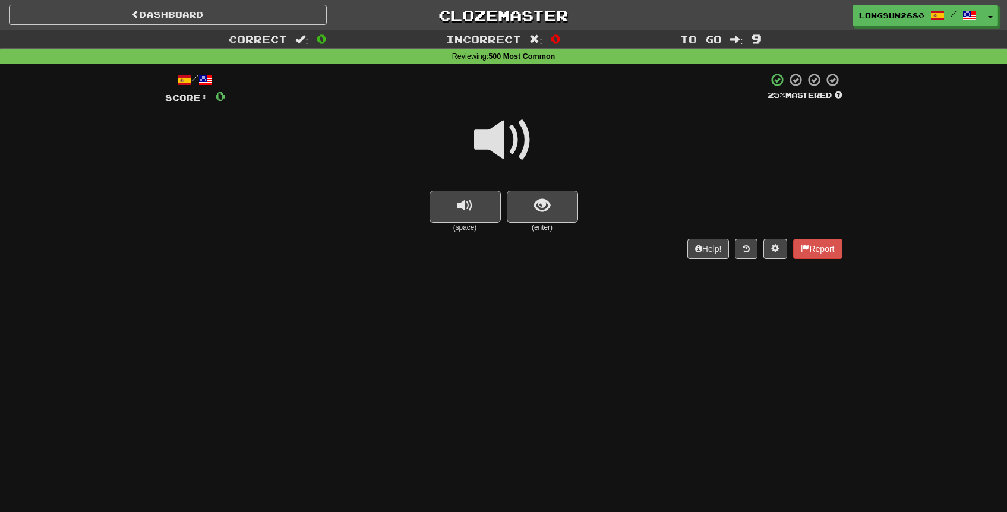
click at [516, 147] on span at bounding box center [503, 140] width 59 height 59
click at [505, 150] on span at bounding box center [503, 140] width 59 height 59
click at [539, 211] on span "show sentence" at bounding box center [542, 206] width 16 height 16
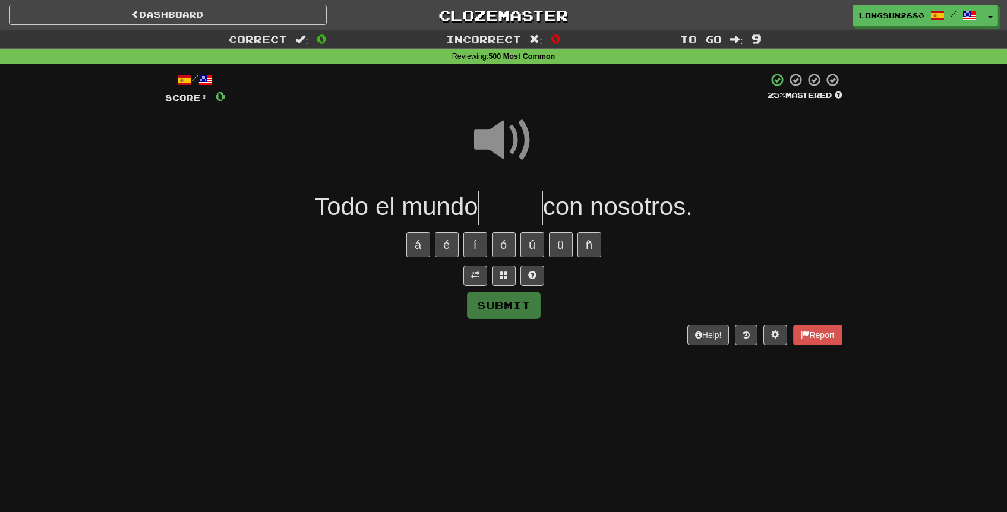
click at [508, 203] on input "text" at bounding box center [510, 208] width 65 height 35
click at [505, 131] on span at bounding box center [503, 140] width 59 height 59
click at [493, 206] on input "text" at bounding box center [510, 208] width 65 height 35
type input "*****"
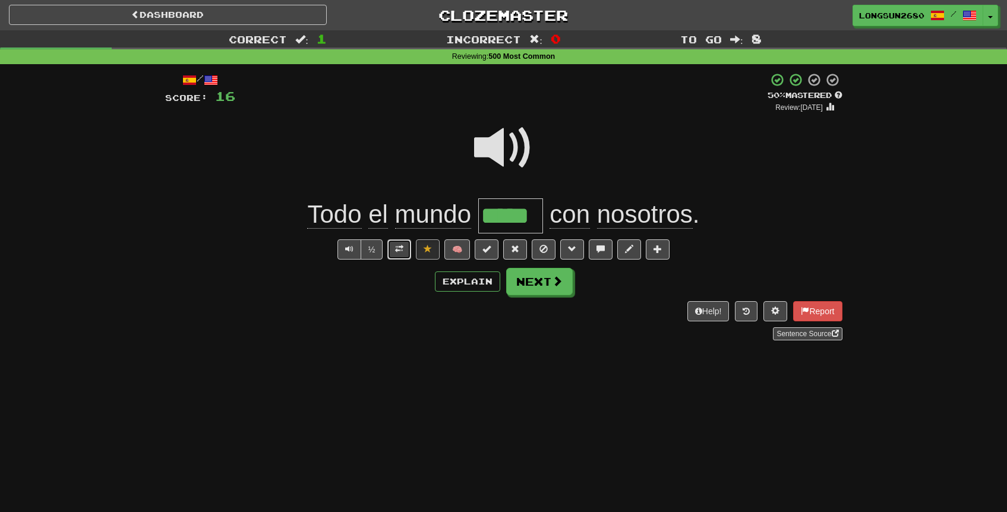
click at [404, 253] on span at bounding box center [399, 249] width 8 height 8
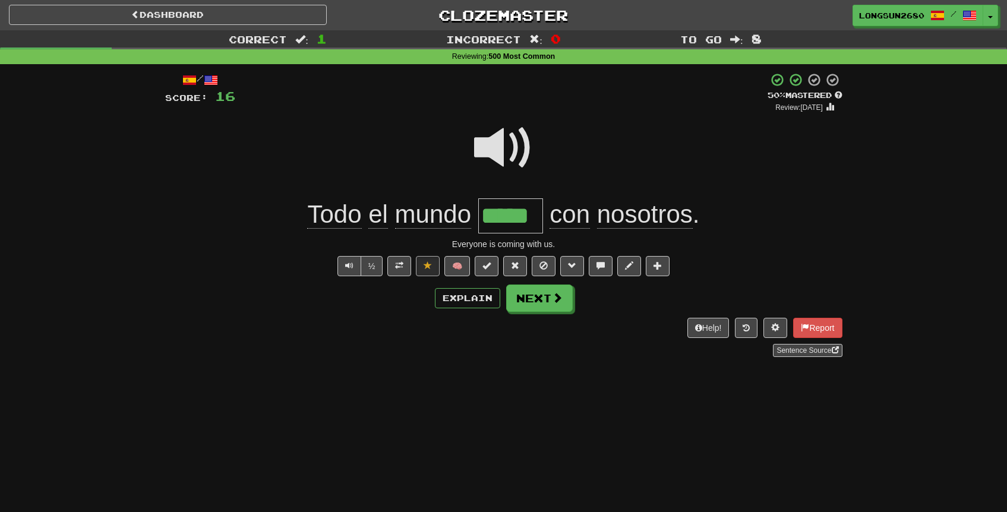
click at [530, 153] on span at bounding box center [503, 147] width 59 height 59
click at [534, 300] on button "Next" at bounding box center [540, 298] width 67 height 27
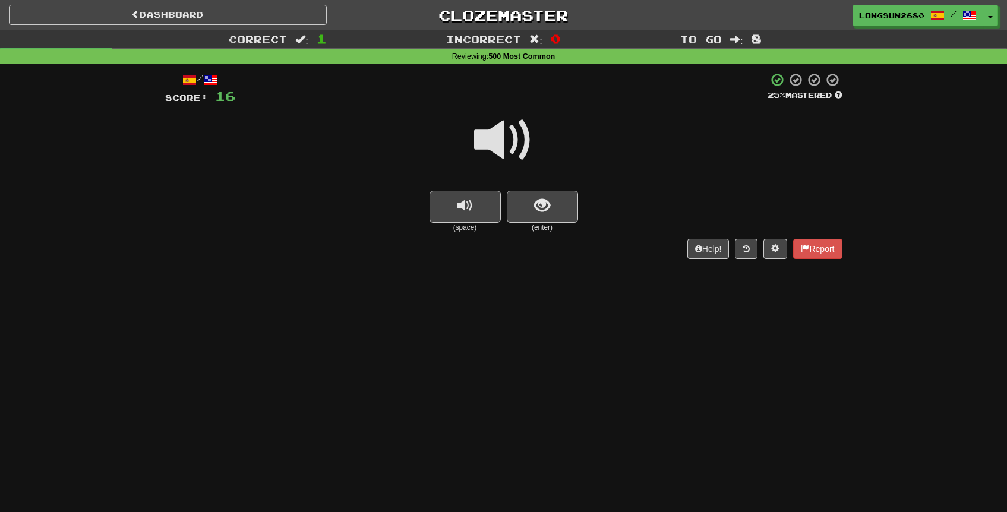
click at [524, 145] on span at bounding box center [503, 140] width 59 height 59
click at [524, 144] on span at bounding box center [503, 140] width 59 height 59
click at [530, 211] on button "show sentence" at bounding box center [542, 207] width 71 height 32
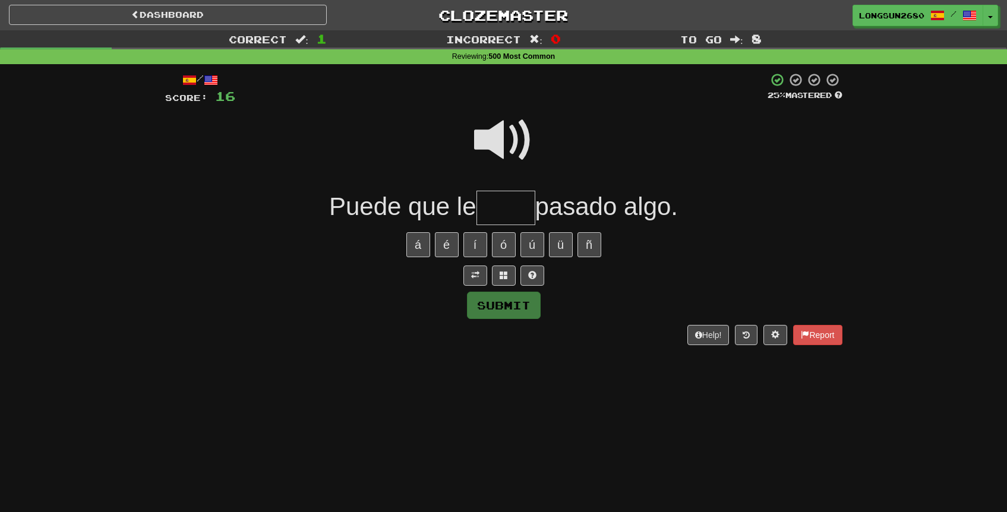
click at [522, 134] on span at bounding box center [503, 140] width 59 height 59
click at [503, 197] on input "text" at bounding box center [506, 208] width 59 height 35
type input "*"
click at [520, 121] on span at bounding box center [503, 140] width 59 height 59
click at [491, 215] on input "text" at bounding box center [506, 208] width 59 height 35
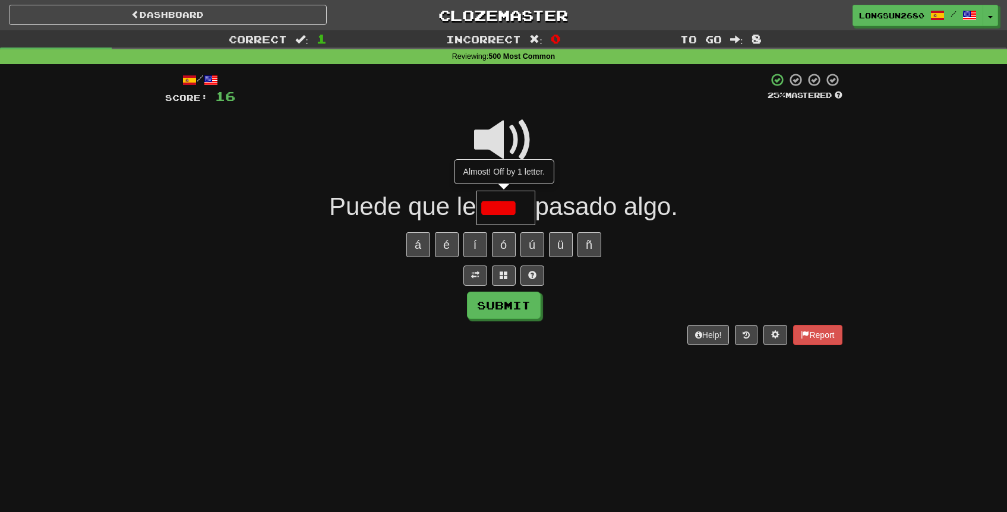
type input "****"
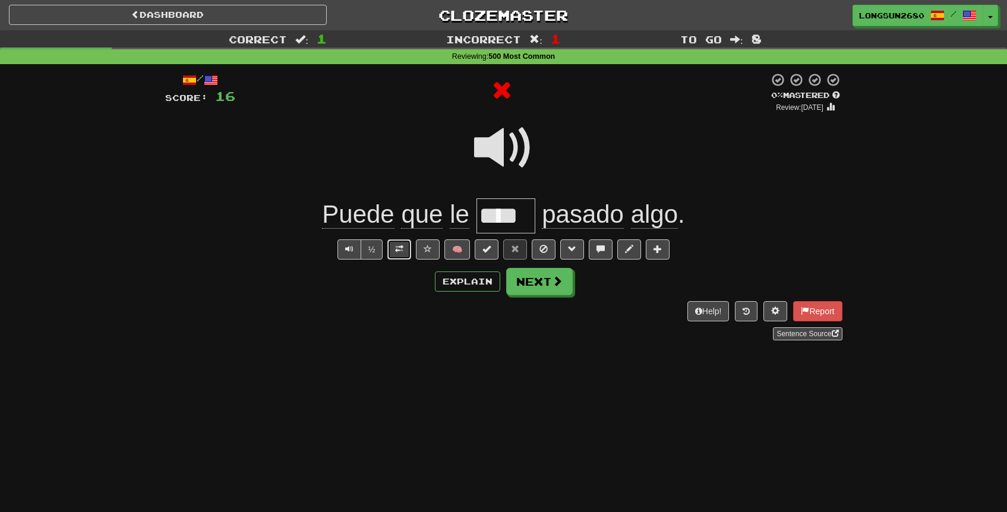
click at [405, 248] on button at bounding box center [400, 250] width 24 height 20
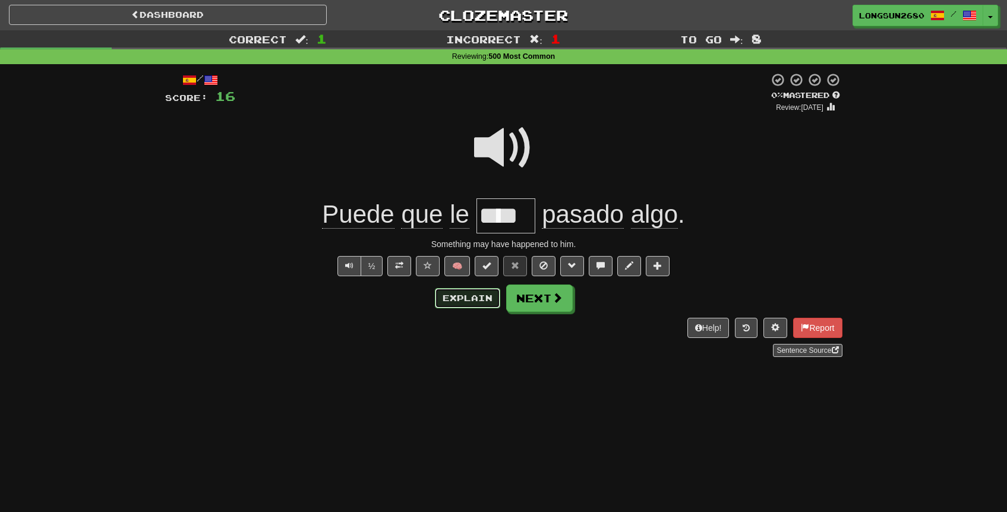
click at [487, 303] on button "Explain" at bounding box center [467, 298] width 65 height 20
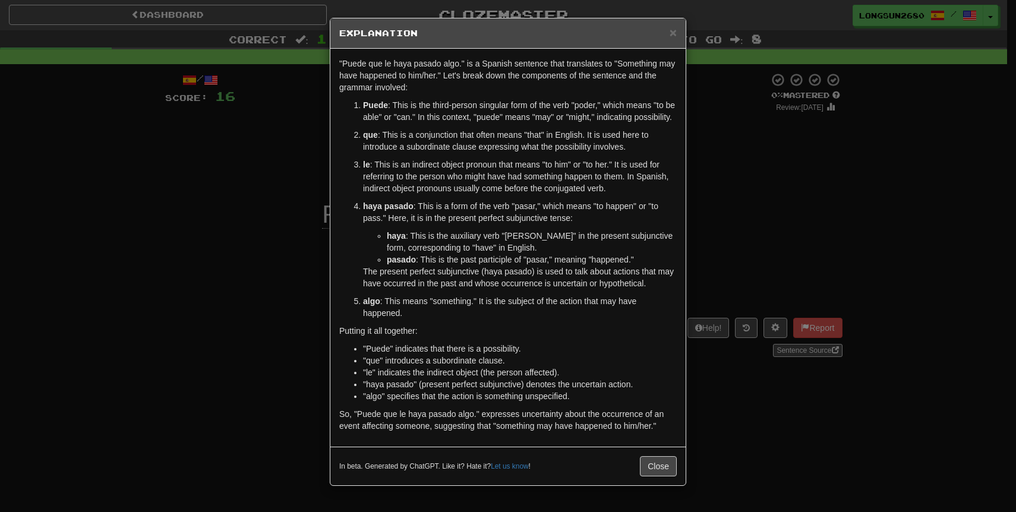
click at [718, 241] on div "× Explanation "Puede que le haya pasado algo." is a Spanish sentence that trans…" at bounding box center [508, 256] width 1016 height 512
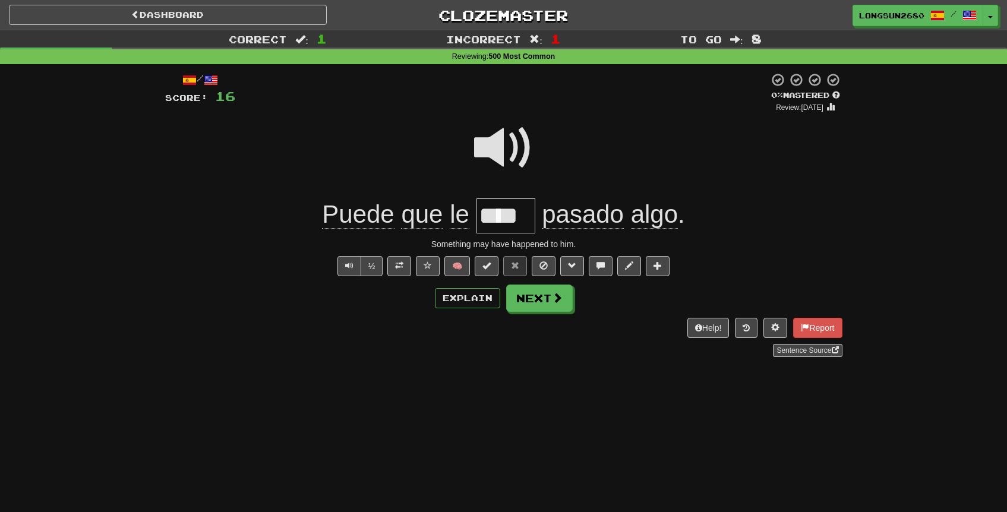
click at [500, 144] on span at bounding box center [503, 147] width 59 height 59
click at [502, 155] on span at bounding box center [503, 147] width 59 height 59
click at [511, 168] on span at bounding box center [503, 147] width 59 height 59
click at [516, 149] on span at bounding box center [503, 147] width 59 height 59
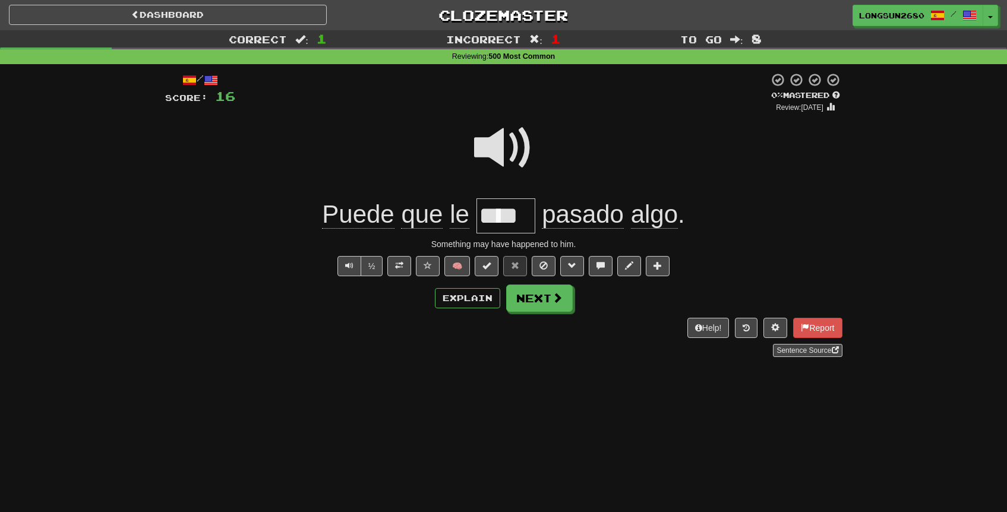
click at [518, 146] on span at bounding box center [503, 147] width 59 height 59
click at [554, 296] on span at bounding box center [558, 298] width 11 height 11
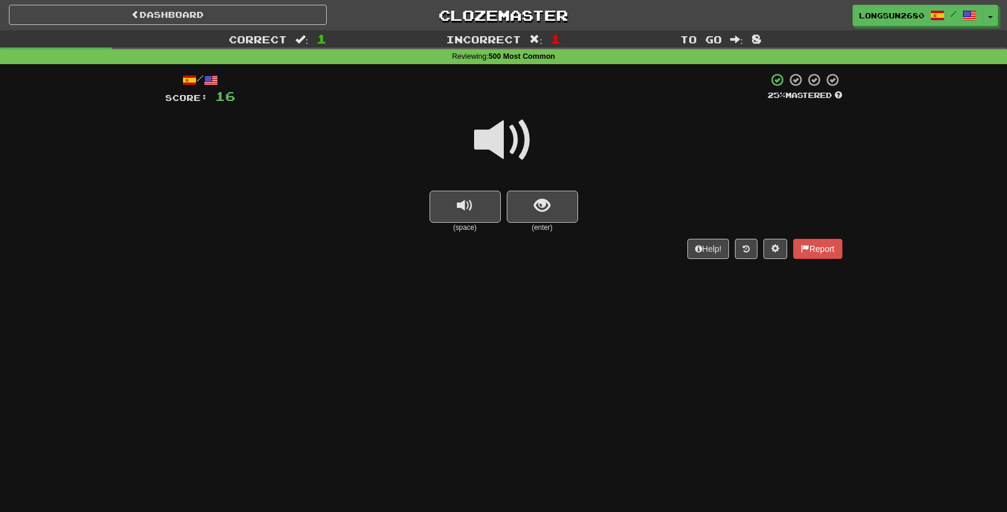
click at [517, 155] on span at bounding box center [503, 140] width 59 height 59
click at [536, 210] on span "show sentence" at bounding box center [542, 206] width 16 height 16
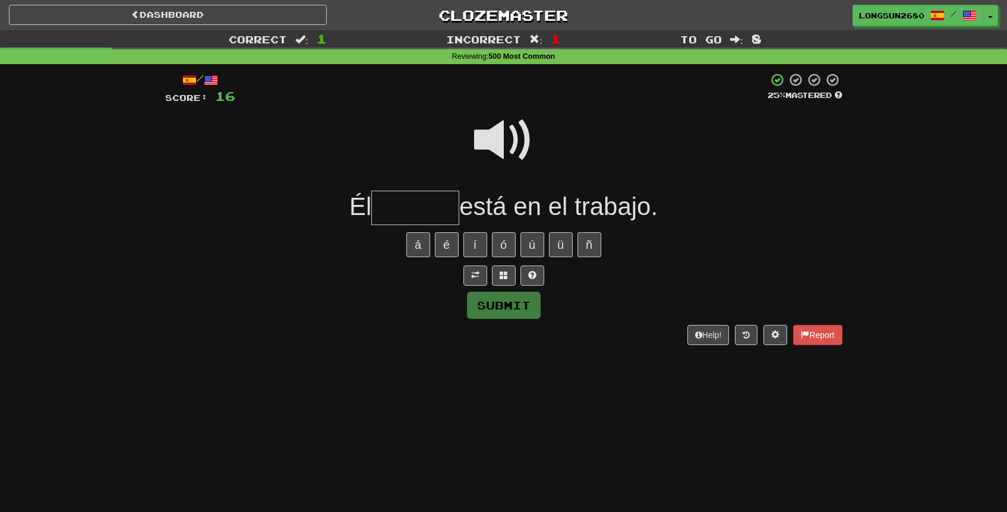
click at [521, 137] on span at bounding box center [503, 140] width 59 height 59
click at [517, 134] on span at bounding box center [503, 140] width 59 height 59
click at [415, 202] on input "text" at bounding box center [415, 208] width 88 height 35
type input "*******"
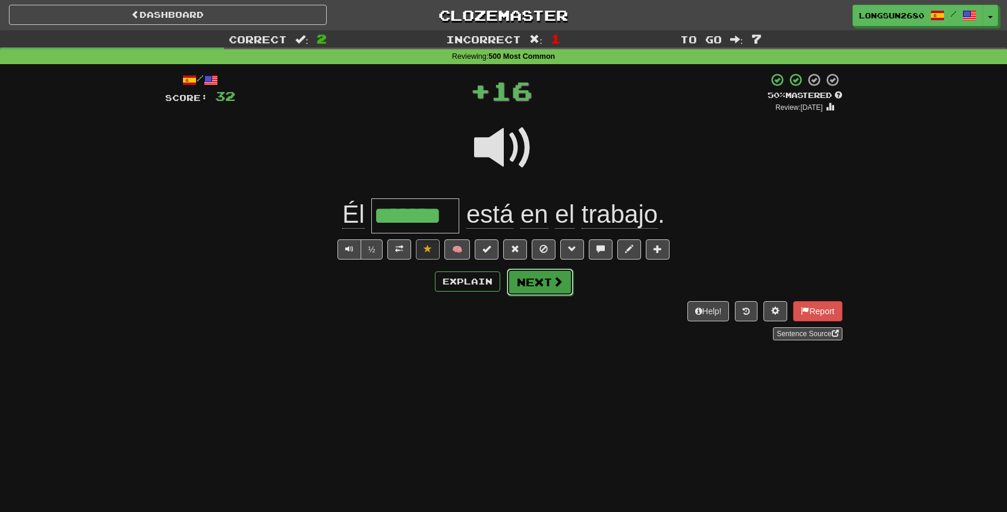
click at [537, 281] on button "Next" at bounding box center [540, 282] width 67 height 27
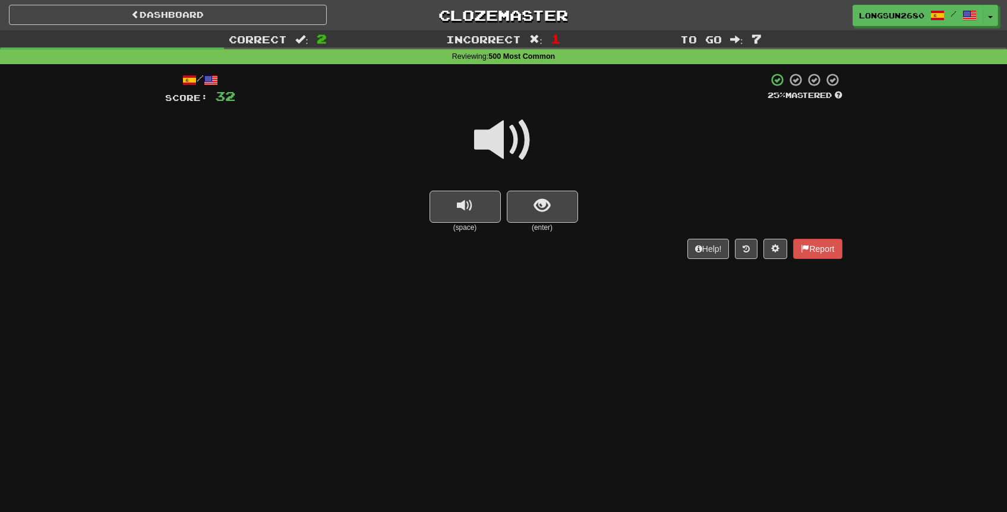
click at [519, 149] on span at bounding box center [503, 140] width 59 height 59
click at [542, 214] on span "show sentence" at bounding box center [542, 206] width 16 height 16
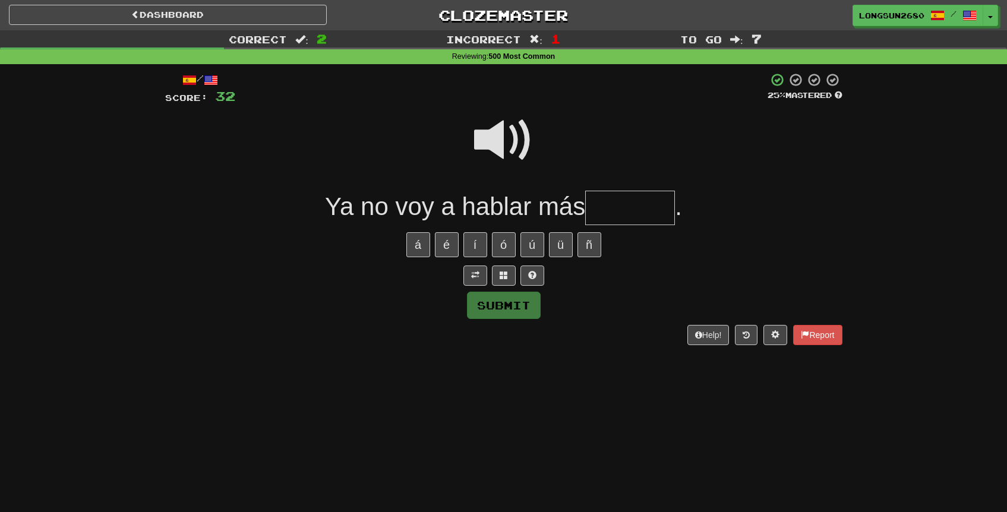
click at [616, 210] on input "text" at bounding box center [630, 208] width 90 height 35
type input "*******"
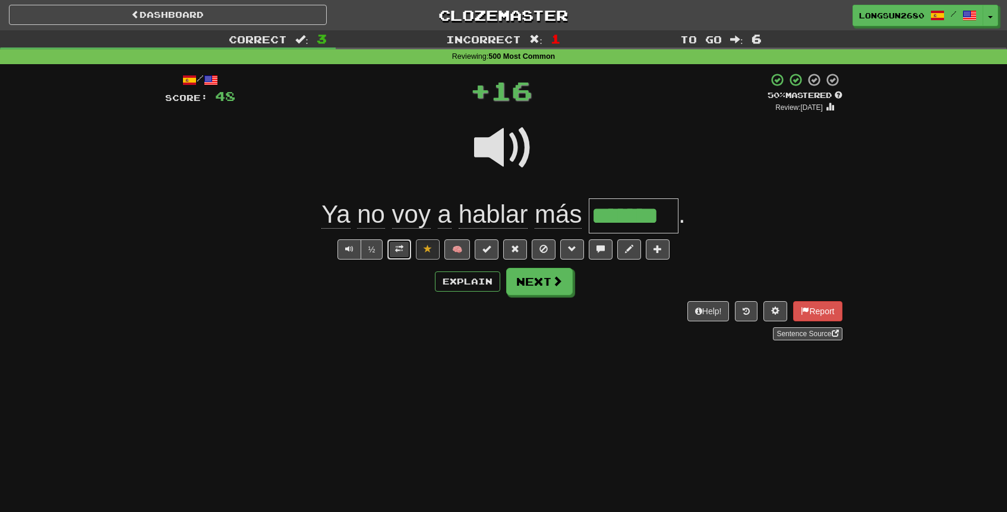
click at [405, 246] on button at bounding box center [400, 250] width 24 height 20
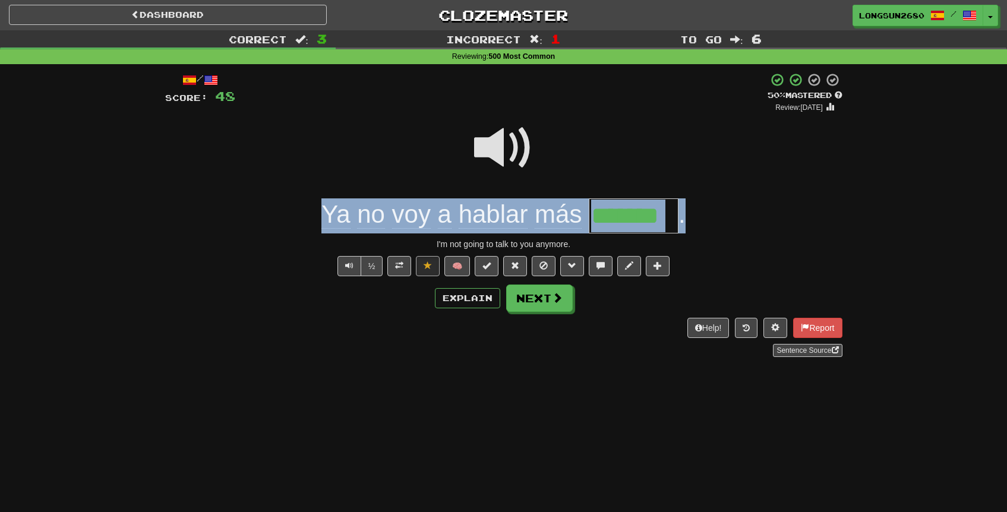
drag, startPoint x: 318, startPoint y: 210, endPoint x: 697, endPoint y: 218, distance: 379.3
click at [697, 218] on div "Ya no voy a hablar más ******* ." at bounding box center [504, 216] width 678 height 35
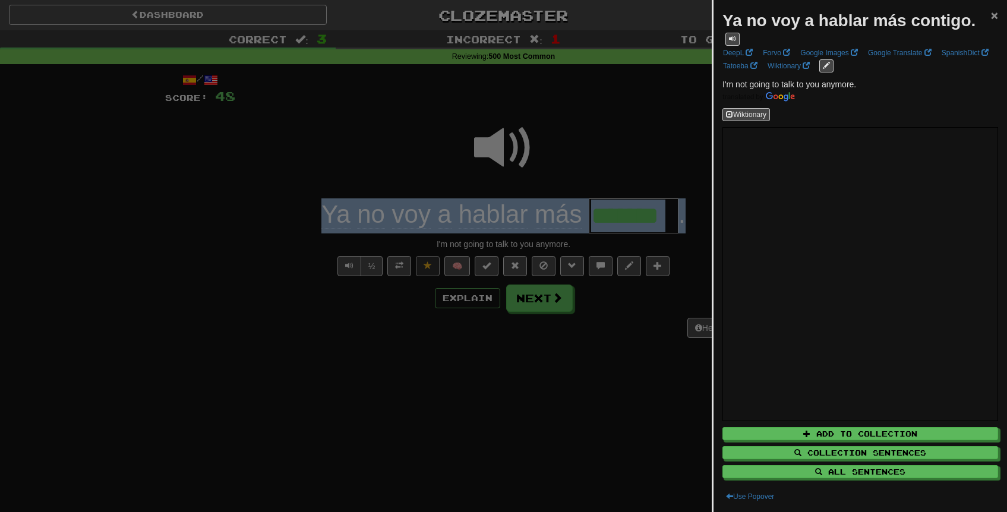
drag, startPoint x: 984, startPoint y: 18, endPoint x: 717, endPoint y: 23, distance: 266.3
click at [717, 23] on div "Ya no voy a hablar más contigo. × DeepL Forvo Google Images Google Translate Sp…" at bounding box center [861, 256] width 294 height 512
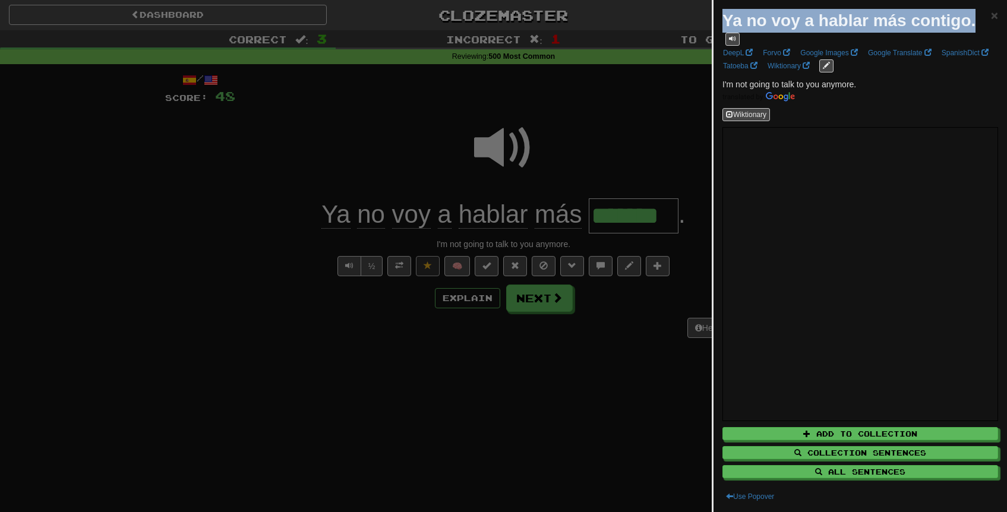
drag, startPoint x: 722, startPoint y: 23, endPoint x: 981, endPoint y: 17, distance: 259.2
click at [981, 17] on div "Ya no voy a hablar más contigo." at bounding box center [857, 27] width 269 height 37
copy strong "Ya no voy a hablar más contigo."
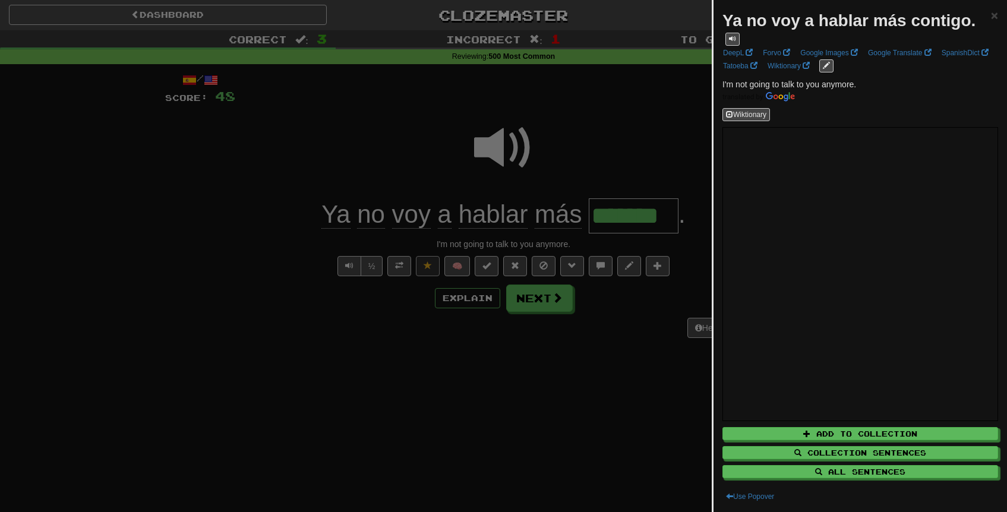
click at [535, 184] on div at bounding box center [503, 256] width 1007 height 512
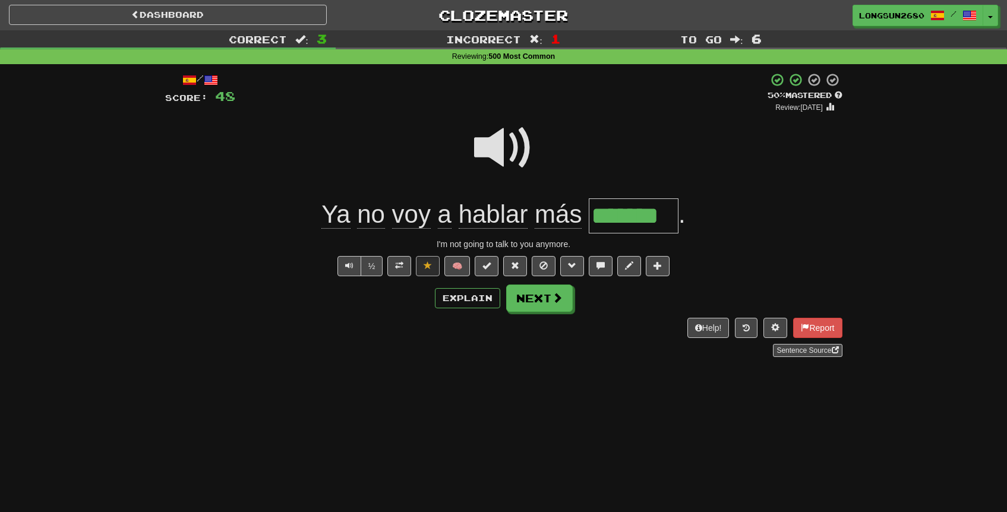
click at [487, 155] on span at bounding box center [503, 147] width 59 height 59
click at [540, 297] on button "Next" at bounding box center [540, 298] width 67 height 27
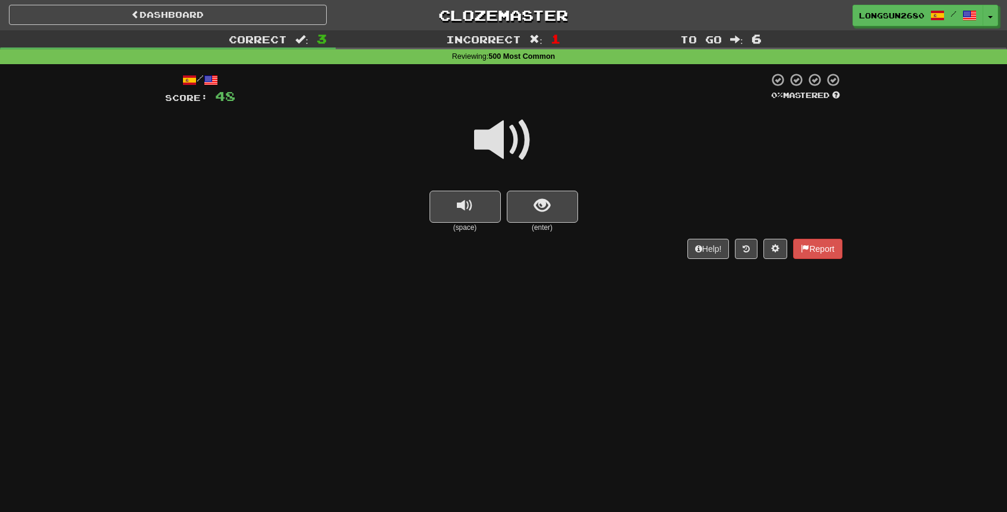
click at [517, 148] on span at bounding box center [503, 140] width 59 height 59
click at [518, 137] on span at bounding box center [503, 140] width 59 height 59
click at [510, 150] on span at bounding box center [503, 140] width 59 height 59
click at [513, 143] on span at bounding box center [503, 140] width 59 height 59
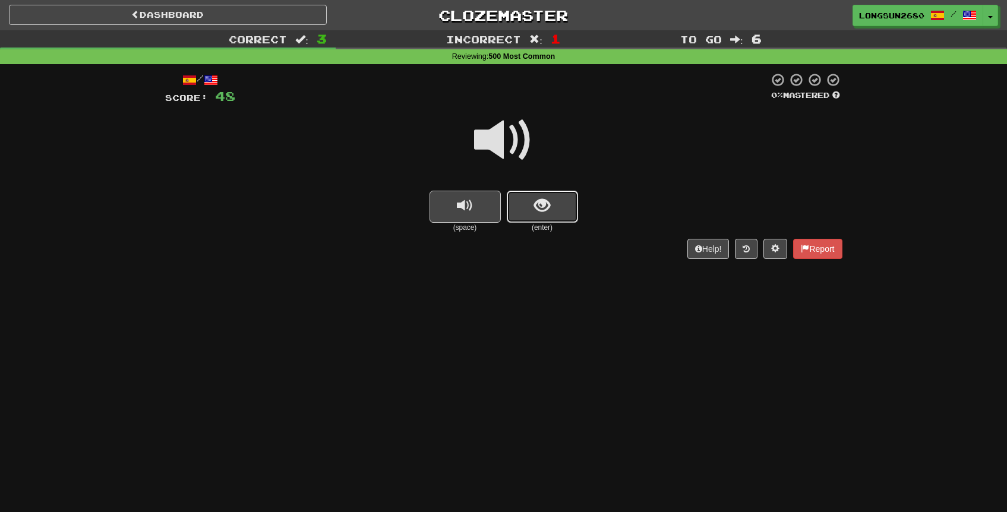
click at [528, 207] on button "show sentence" at bounding box center [542, 207] width 71 height 32
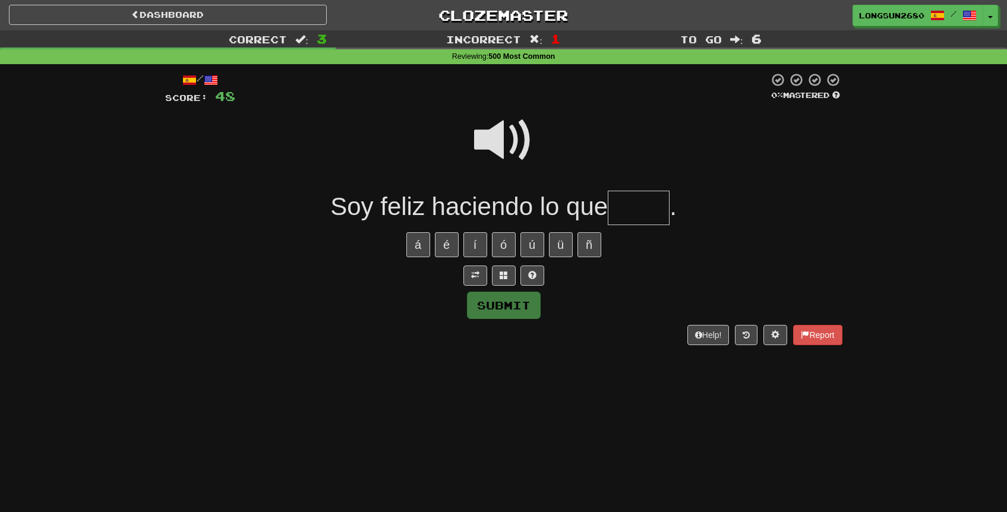
click at [634, 209] on input "text" at bounding box center [639, 208] width 62 height 35
type input "****"
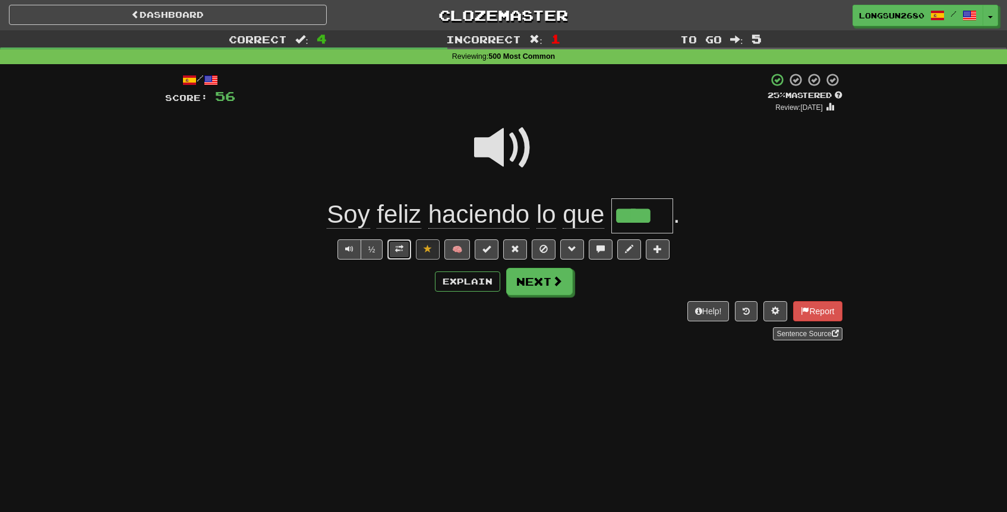
click at [405, 253] on button at bounding box center [400, 250] width 24 height 20
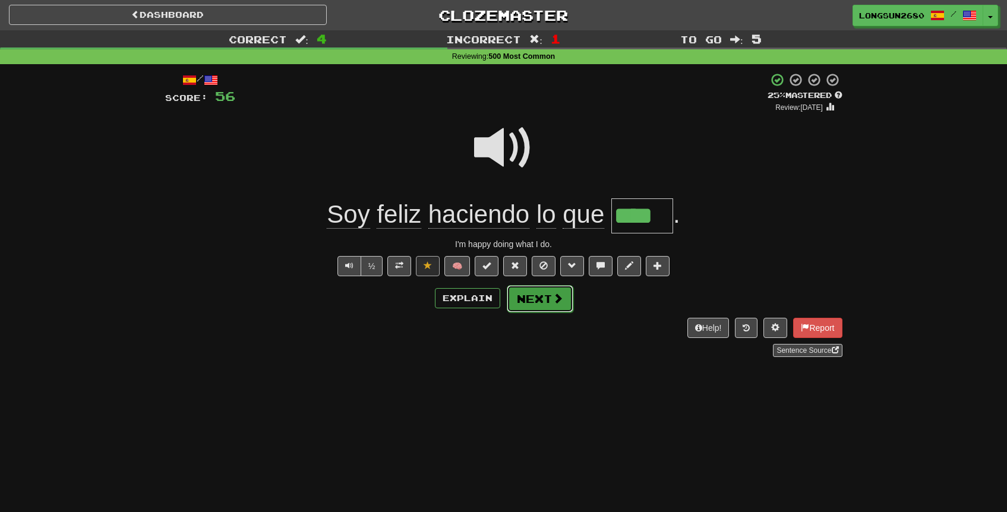
click at [566, 297] on button "Next" at bounding box center [540, 298] width 67 height 27
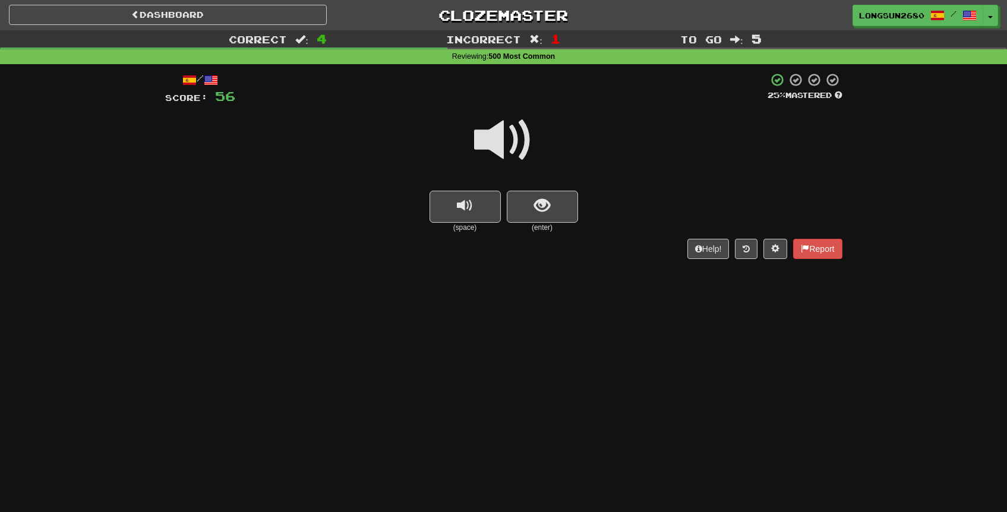
click at [522, 156] on span at bounding box center [503, 140] width 59 height 59
click at [514, 149] on span at bounding box center [503, 140] width 59 height 59
click at [536, 201] on span "show sentence" at bounding box center [542, 206] width 16 height 16
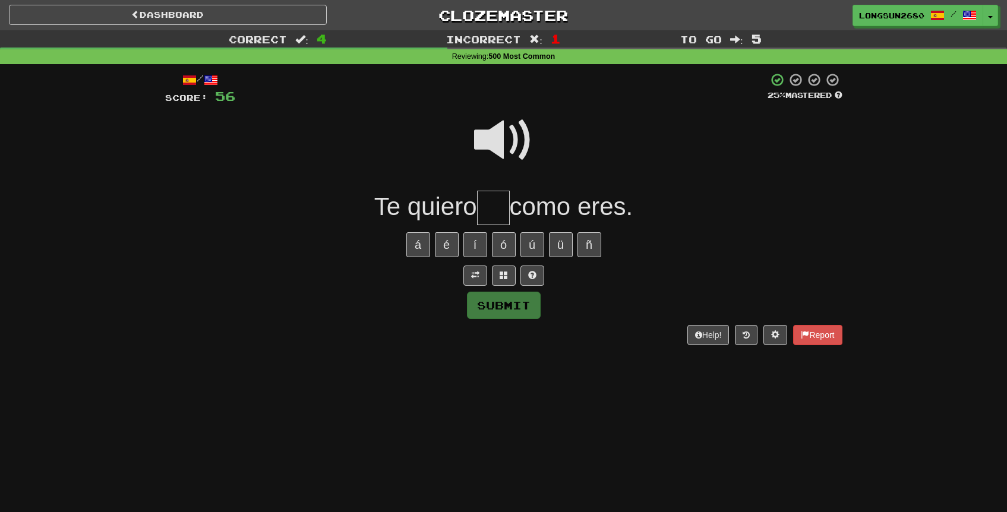
click at [508, 128] on span at bounding box center [503, 140] width 59 height 59
click at [497, 203] on input "text" at bounding box center [493, 208] width 33 height 35
type input "***"
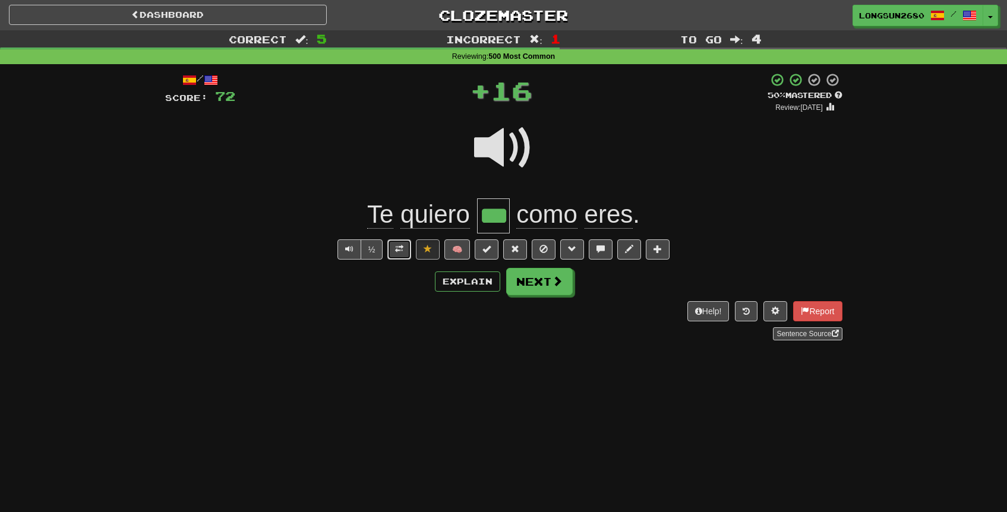
click at [404, 246] on span at bounding box center [399, 249] width 8 height 8
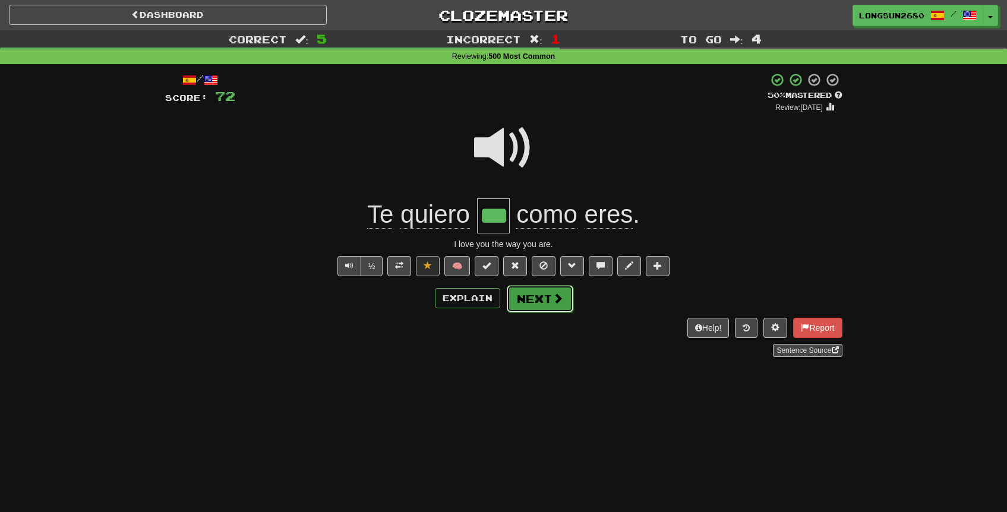
click at [535, 293] on button "Next" at bounding box center [540, 298] width 67 height 27
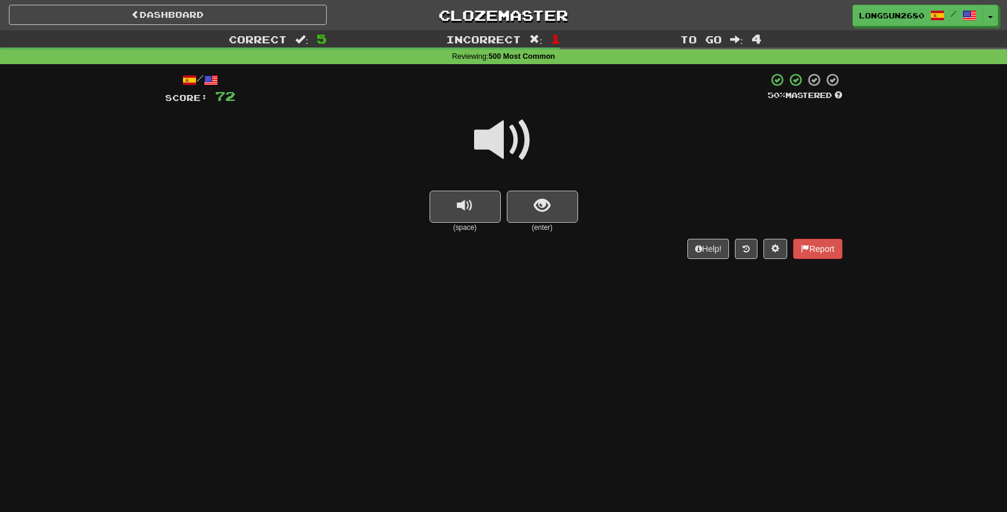
click at [519, 154] on span at bounding box center [503, 140] width 59 height 59
click at [532, 202] on button "show sentence" at bounding box center [542, 207] width 71 height 32
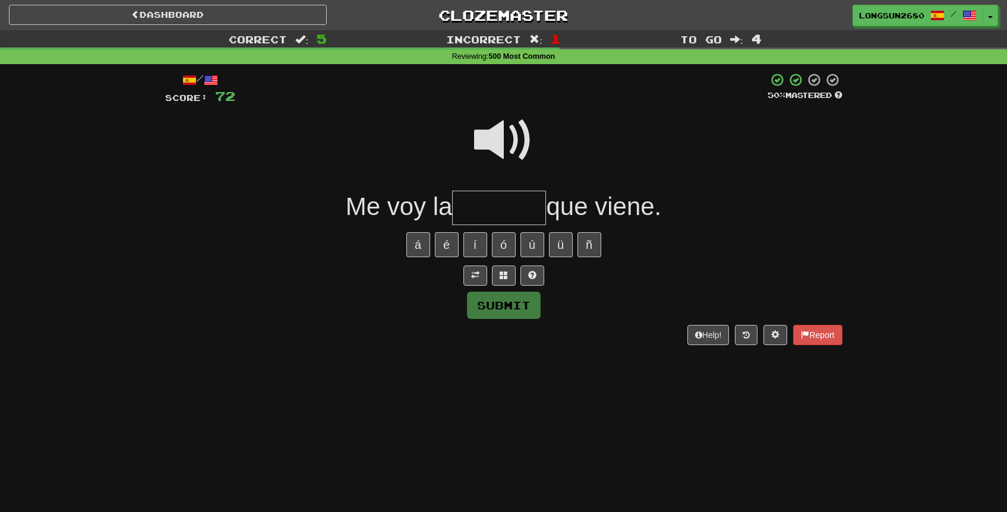
click at [508, 200] on input "text" at bounding box center [499, 208] width 94 height 35
type input "******"
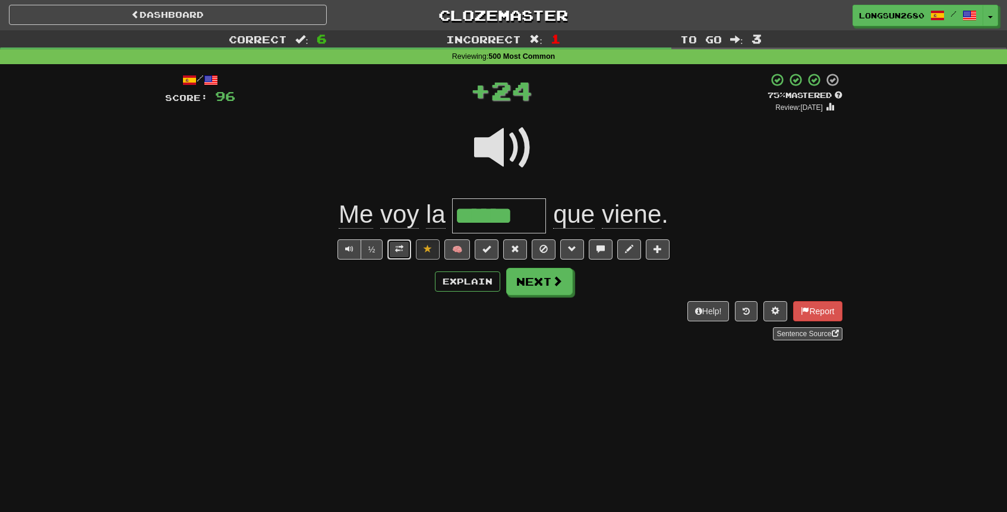
click at [402, 248] on span at bounding box center [399, 249] width 8 height 8
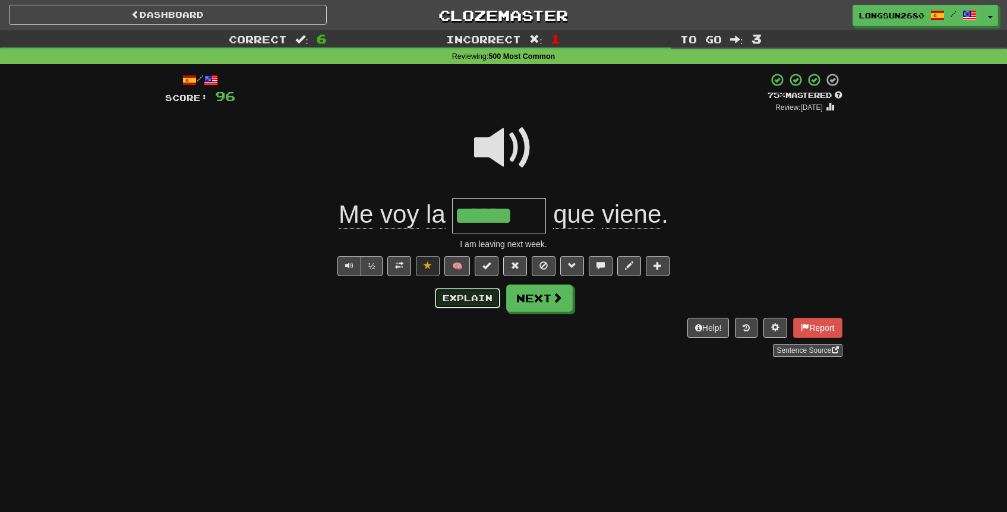
click at [457, 297] on button "Explain" at bounding box center [467, 298] width 65 height 20
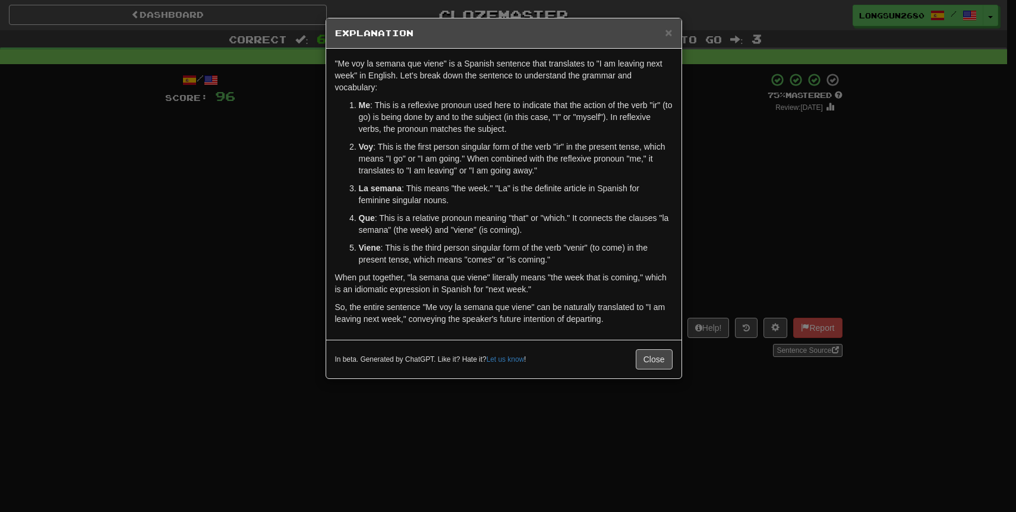
click at [795, 235] on div "× Explanation "Me voy la semana que viene" is a Spanish sentence that translate…" at bounding box center [508, 256] width 1016 height 512
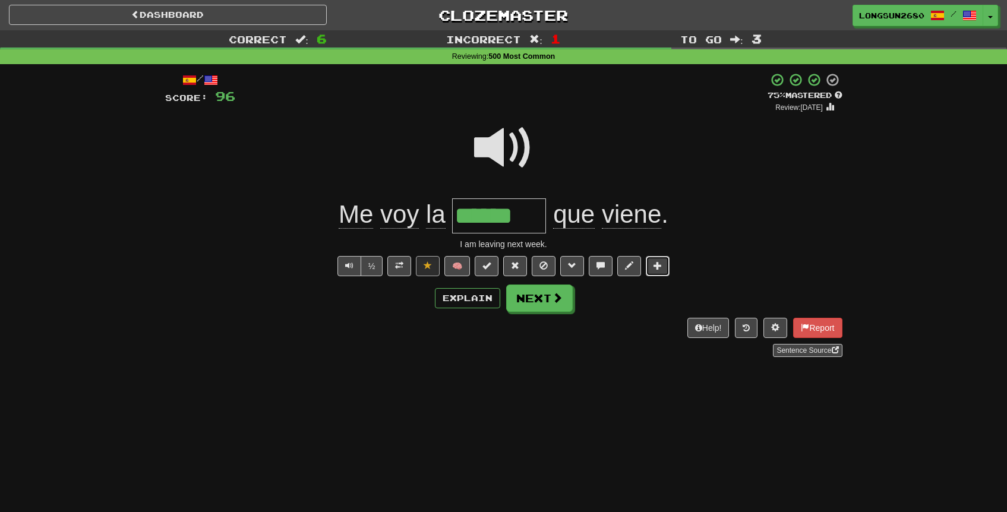
click at [662, 263] on button at bounding box center [658, 266] width 24 height 20
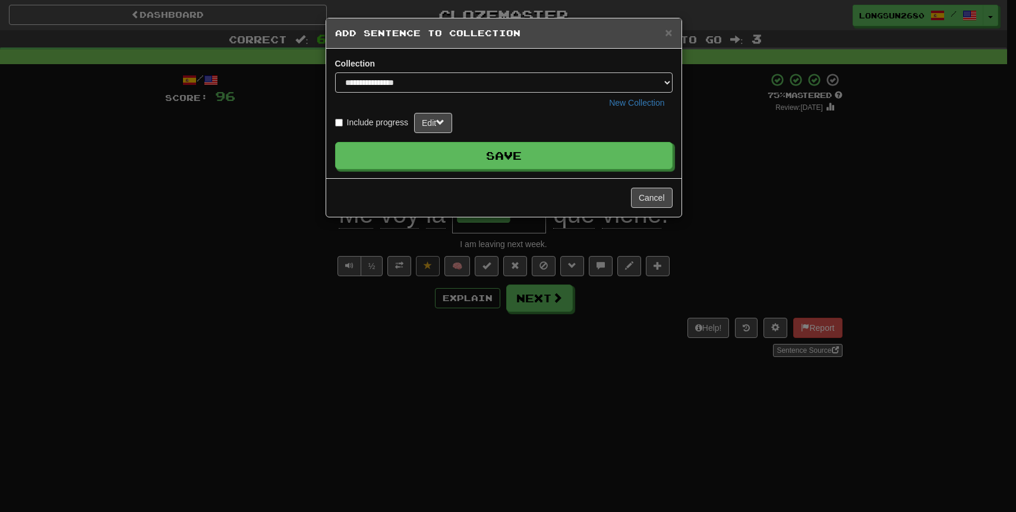
click at [723, 196] on div "**********" at bounding box center [508, 256] width 1016 height 512
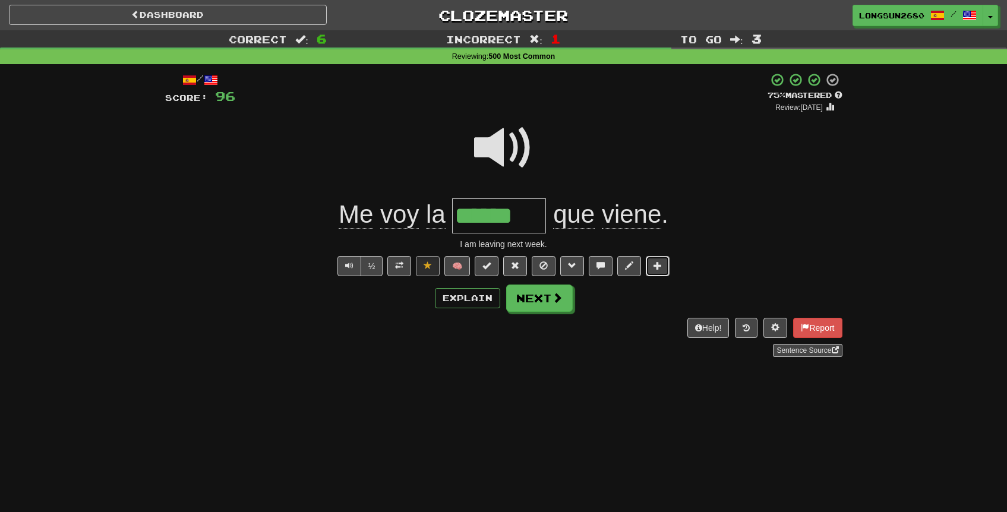
click at [661, 268] on span at bounding box center [658, 266] width 8 height 8
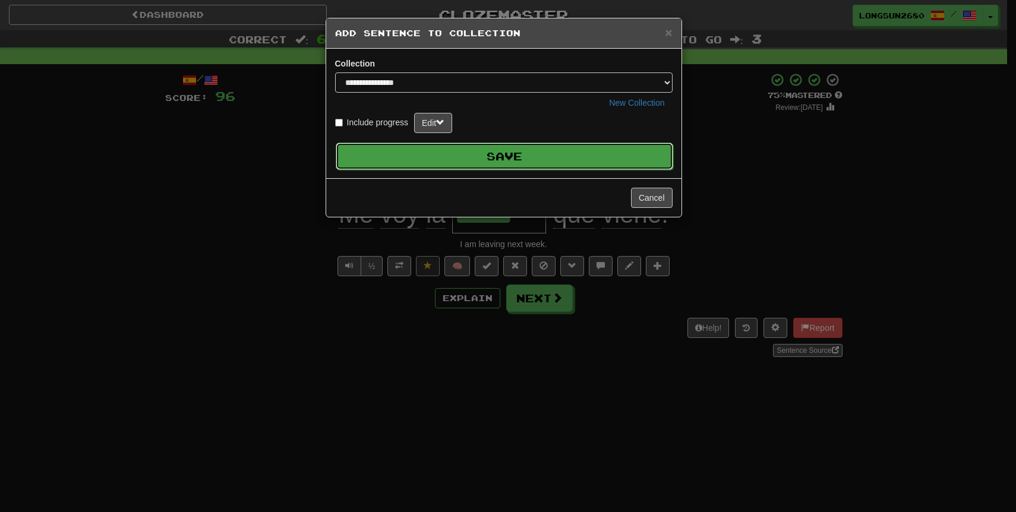
click at [565, 155] on button "Save" at bounding box center [505, 156] width 338 height 27
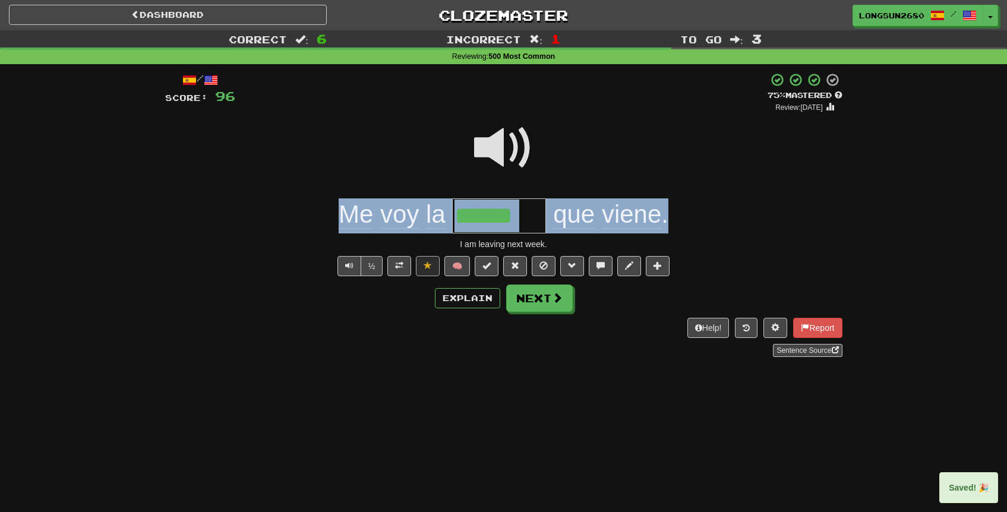
drag, startPoint x: 689, startPoint y: 215, endPoint x: 332, endPoint y: 222, distance: 357.3
click at [332, 222] on div "Me voy la ****** que viene ." at bounding box center [504, 216] width 678 height 35
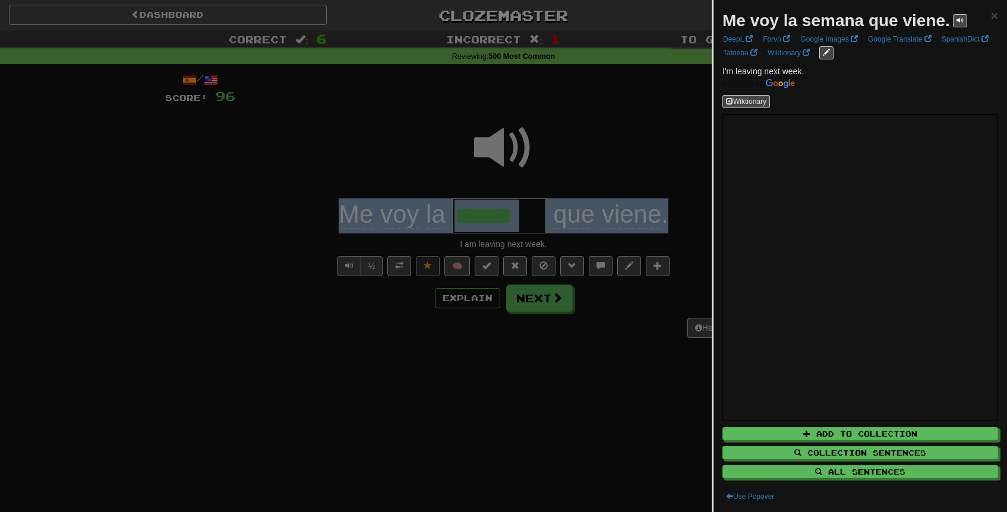
copy div "Me voy la que viene ."
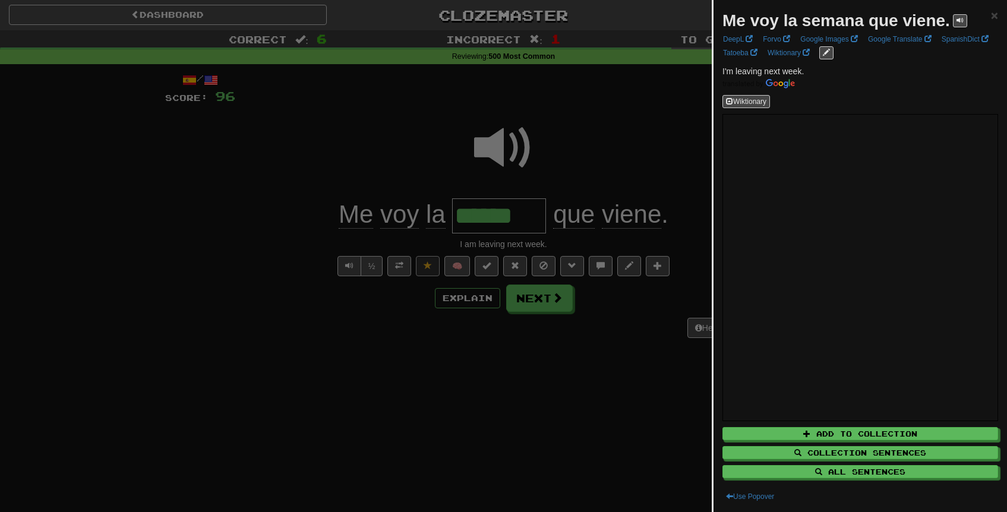
click at [635, 86] on div at bounding box center [503, 256] width 1007 height 512
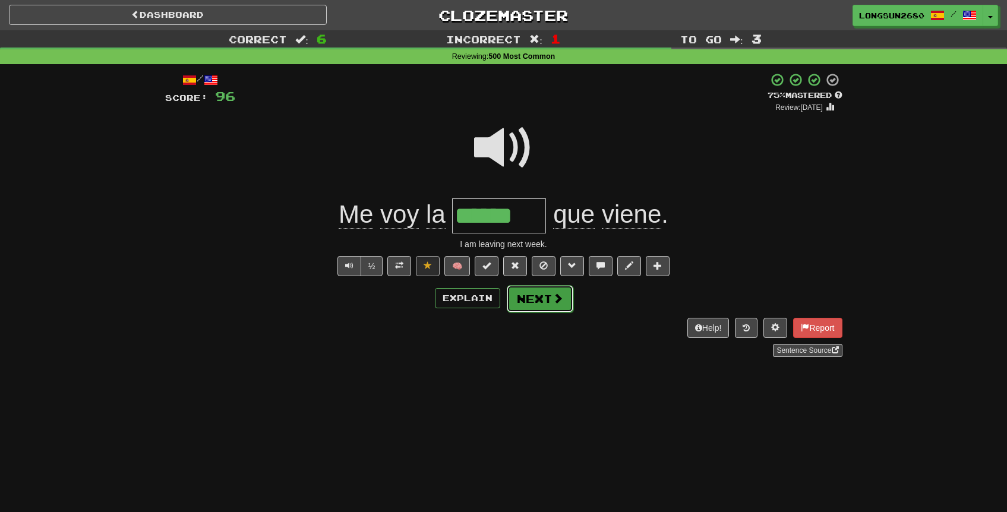
click at [543, 298] on button "Next" at bounding box center [540, 298] width 67 height 27
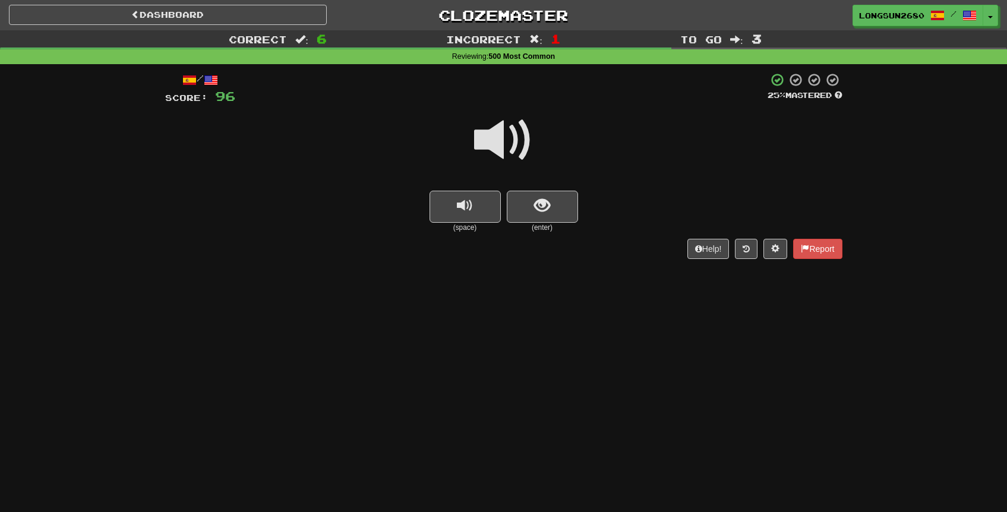
click at [514, 144] on span at bounding box center [503, 140] width 59 height 59
click at [543, 196] on button "show sentence" at bounding box center [542, 207] width 71 height 32
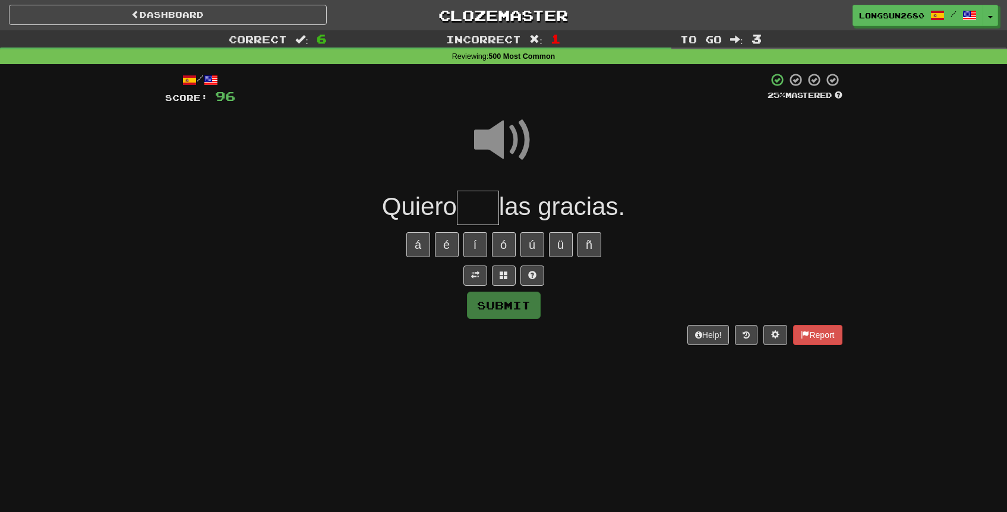
click at [493, 200] on input "text" at bounding box center [478, 208] width 42 height 35
click at [517, 125] on span at bounding box center [503, 140] width 59 height 59
click at [478, 204] on input "text" at bounding box center [478, 208] width 42 height 35
type input "***"
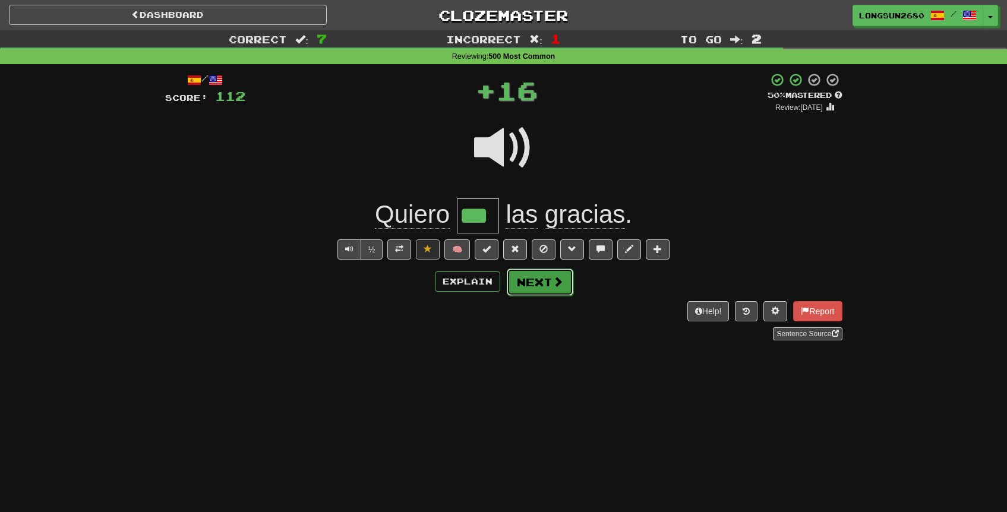
click at [555, 283] on span at bounding box center [558, 281] width 11 height 11
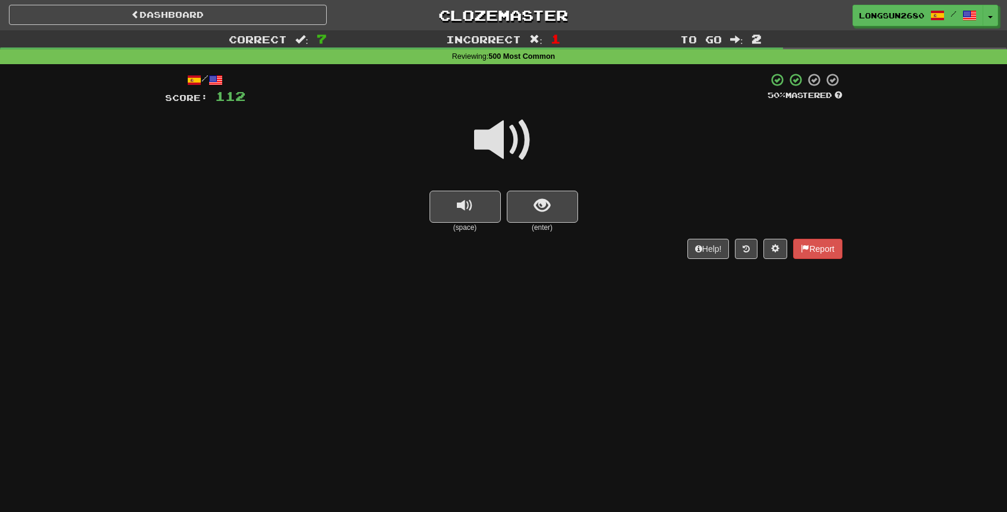
click at [513, 150] on span at bounding box center [503, 140] width 59 height 59
click at [527, 206] on button "show sentence" at bounding box center [542, 207] width 71 height 32
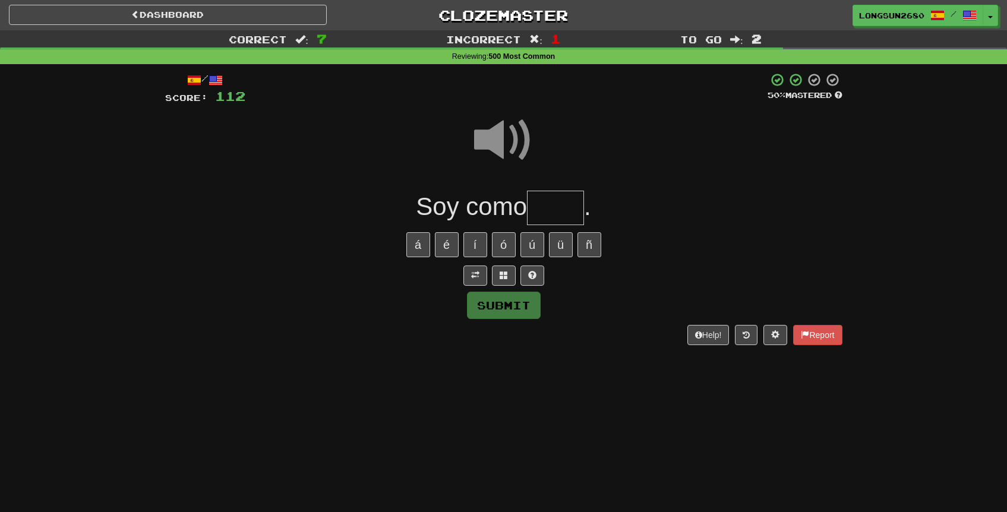
click at [543, 208] on input "text" at bounding box center [555, 208] width 57 height 35
type input "*****"
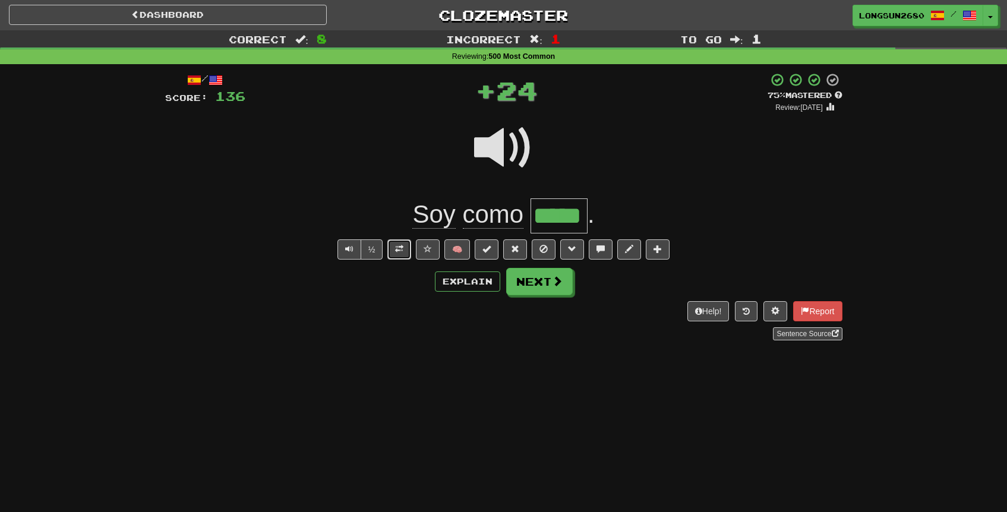
click at [402, 252] on span at bounding box center [399, 249] width 8 height 8
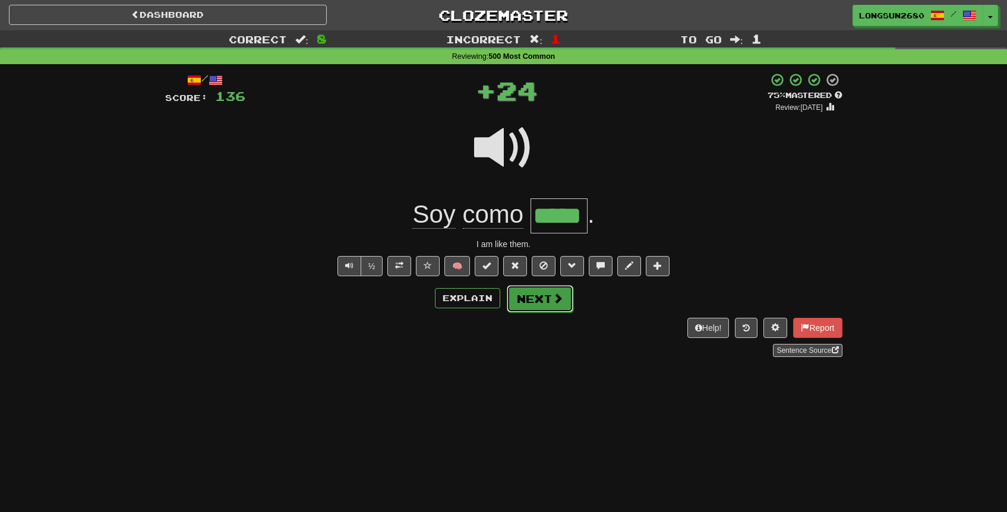
click at [534, 297] on button "Next" at bounding box center [540, 298] width 67 height 27
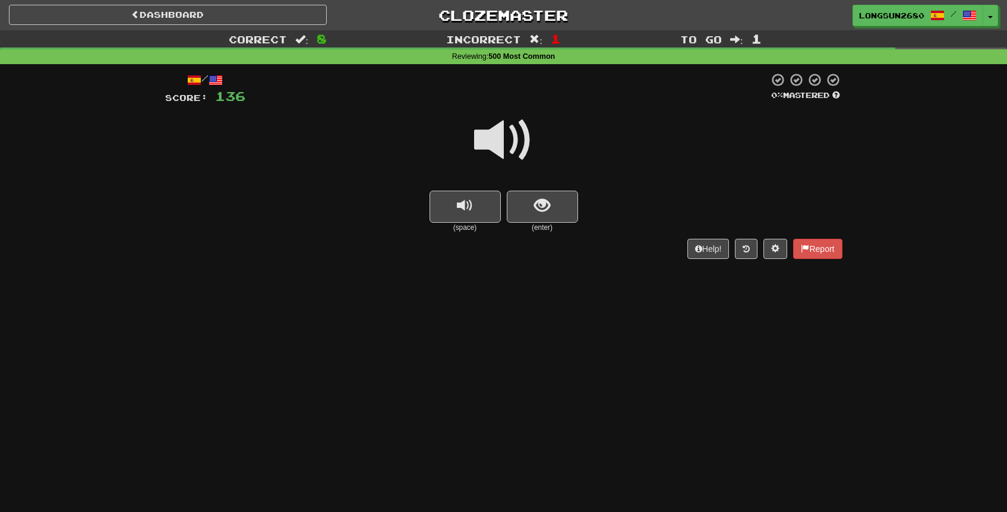
click at [519, 152] on span at bounding box center [503, 140] width 59 height 59
click at [543, 210] on span "show sentence" at bounding box center [542, 206] width 16 height 16
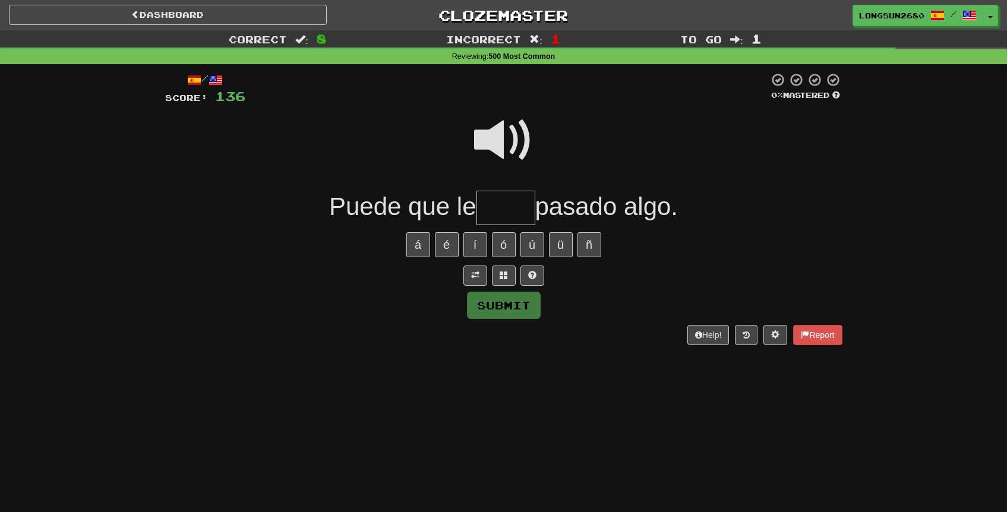
click at [503, 137] on span at bounding box center [503, 140] width 59 height 59
click at [500, 206] on input "text" at bounding box center [506, 208] width 59 height 35
type input "****"
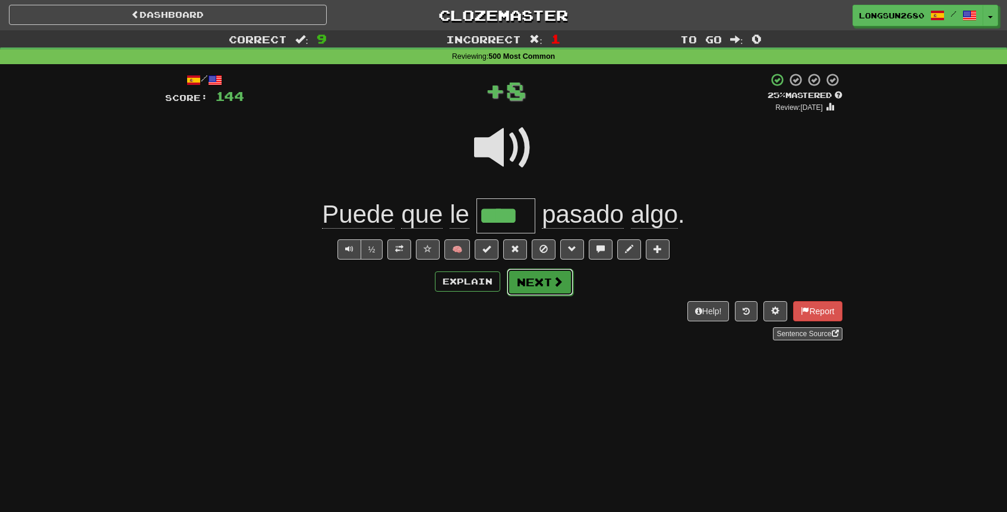
click at [527, 277] on button "Next" at bounding box center [540, 282] width 67 height 27
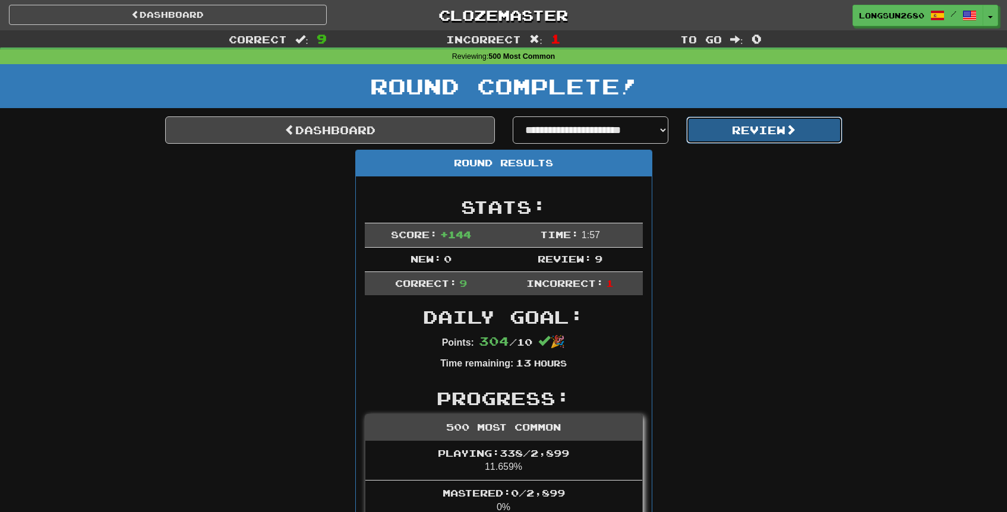
click at [786, 131] on button "Review" at bounding box center [765, 129] width 156 height 27
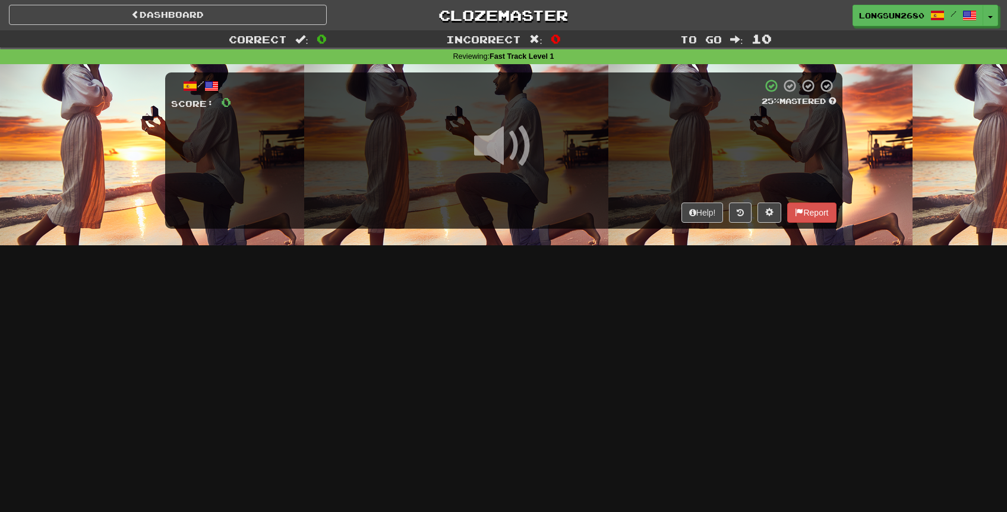
click at [519, 149] on span at bounding box center [503, 145] width 59 height 59
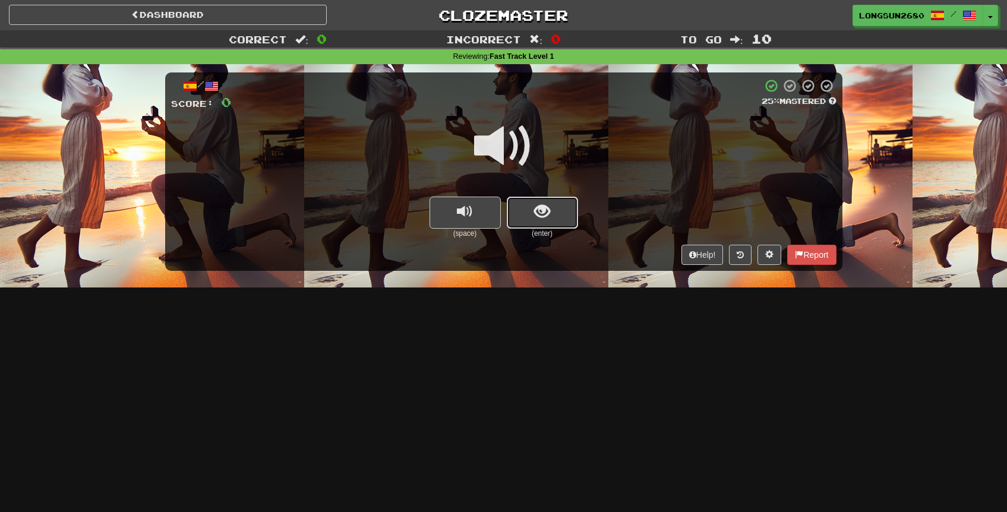
click at [555, 213] on button "show sentence" at bounding box center [542, 213] width 71 height 32
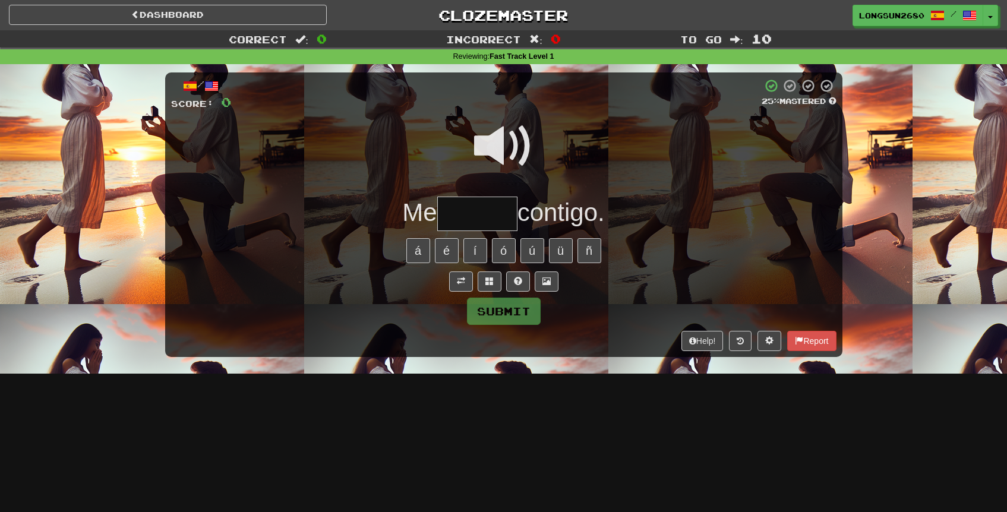
click at [484, 217] on input "text" at bounding box center [477, 214] width 80 height 35
type input "******"
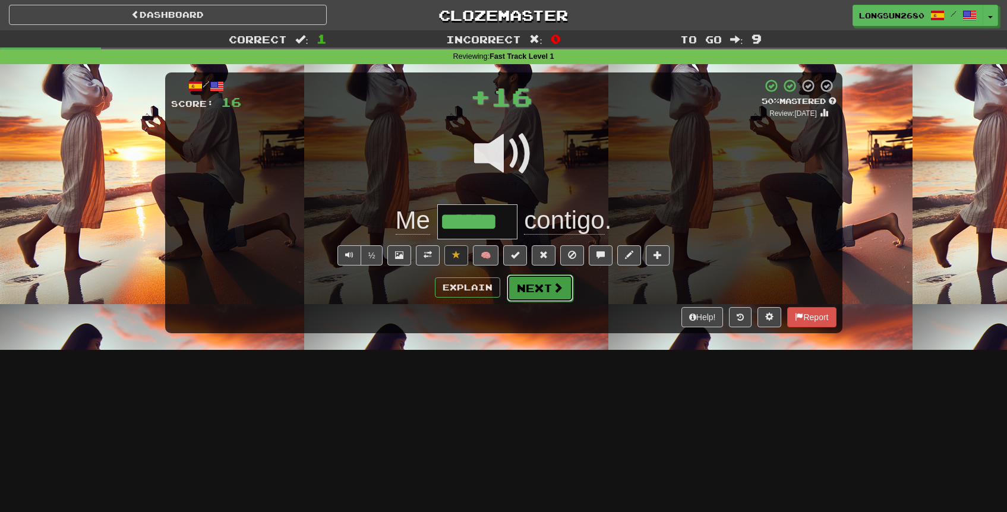
click at [533, 290] on button "Next" at bounding box center [540, 288] width 67 height 27
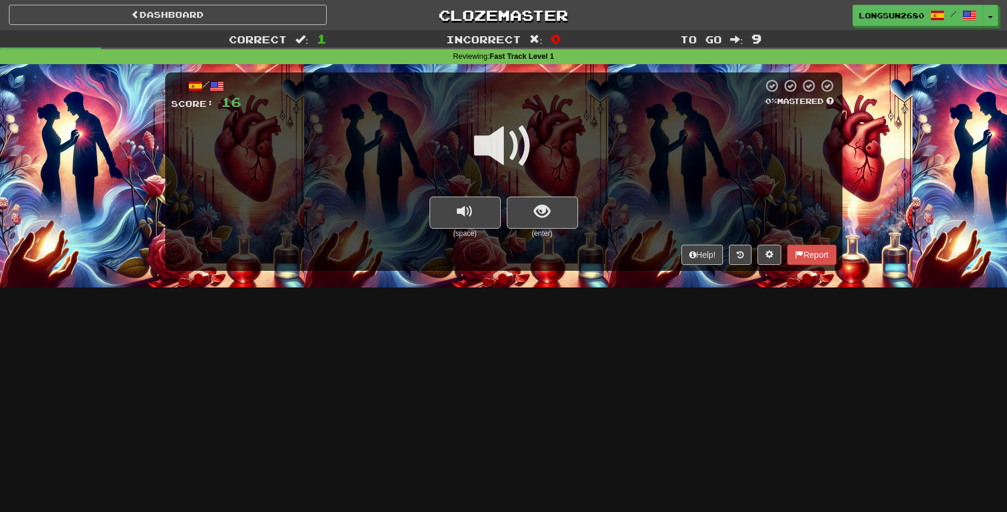
click at [502, 150] on span at bounding box center [503, 145] width 59 height 59
click at [540, 225] on button "show sentence" at bounding box center [542, 213] width 71 height 32
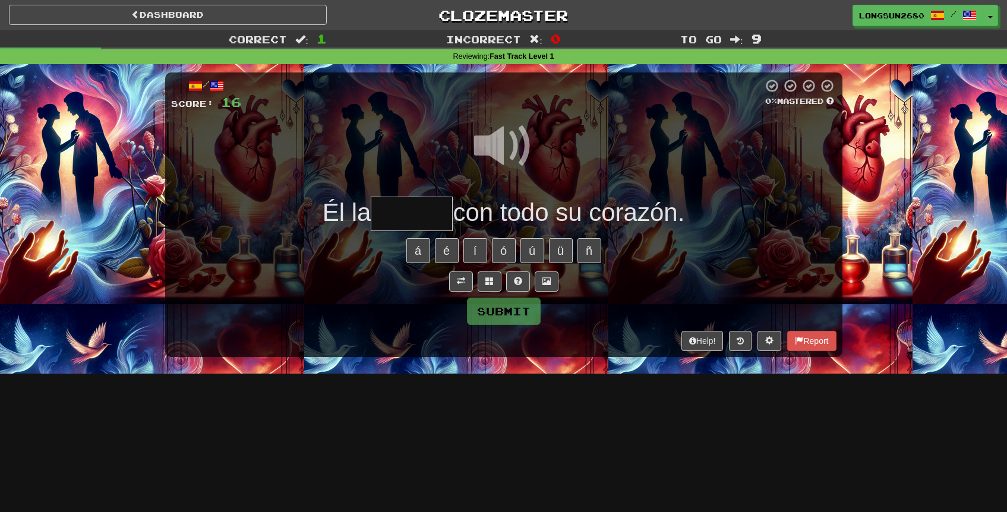
click at [513, 136] on span at bounding box center [503, 145] width 59 height 59
click at [426, 212] on input "text" at bounding box center [412, 214] width 82 height 35
click at [496, 138] on span at bounding box center [503, 145] width 59 height 59
click at [410, 213] on input "text" at bounding box center [412, 214] width 82 height 35
type input "*****"
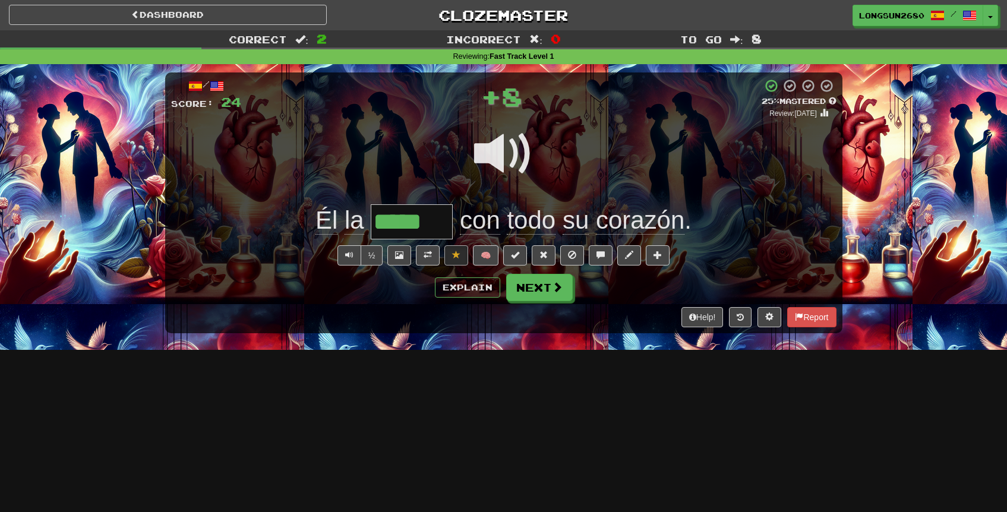
click at [515, 146] on span at bounding box center [503, 153] width 59 height 59
click at [427, 257] on span at bounding box center [428, 255] width 8 height 8
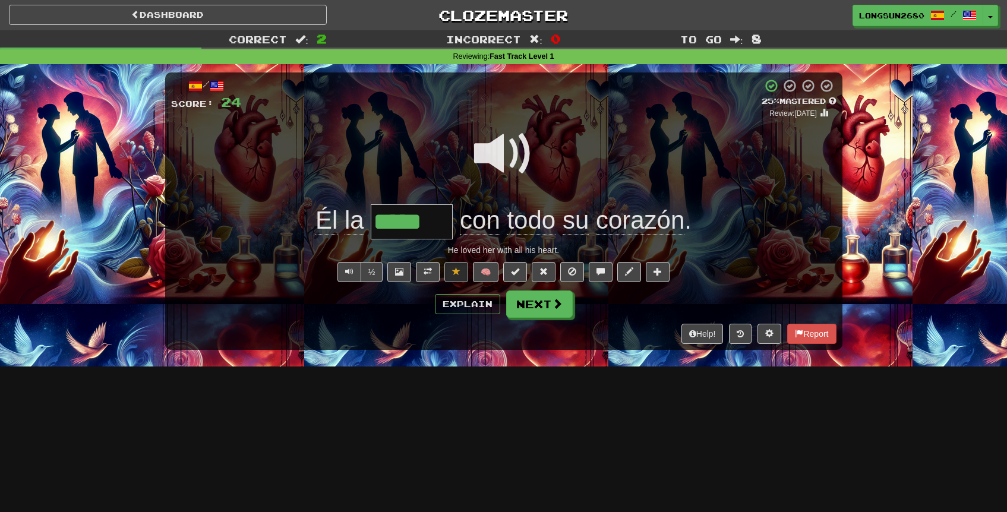
click at [492, 150] on span at bounding box center [503, 153] width 59 height 59
click at [512, 147] on span at bounding box center [503, 153] width 59 height 59
click at [496, 171] on span at bounding box center [503, 153] width 59 height 59
click at [512, 149] on span at bounding box center [503, 153] width 59 height 59
click at [518, 156] on span at bounding box center [503, 153] width 59 height 59
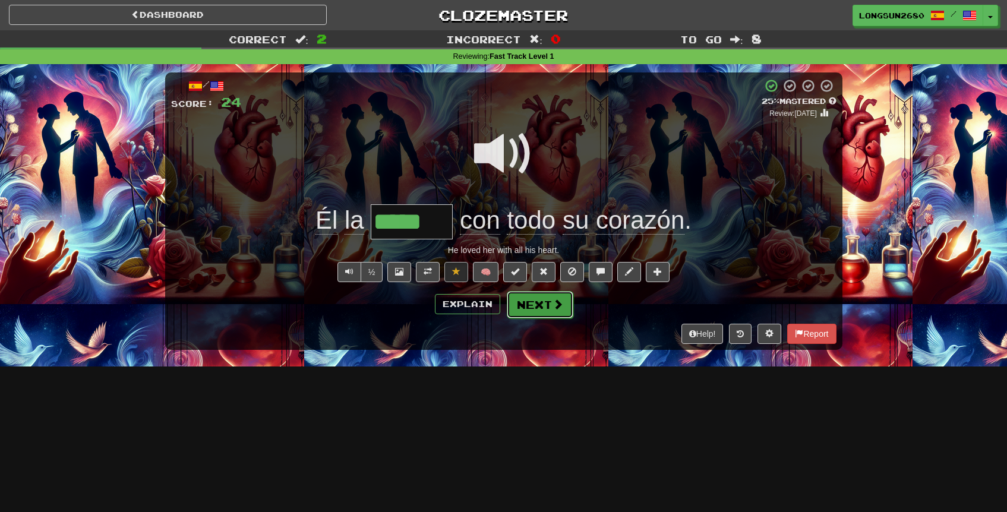
click at [552, 316] on button "Next" at bounding box center [540, 304] width 67 height 27
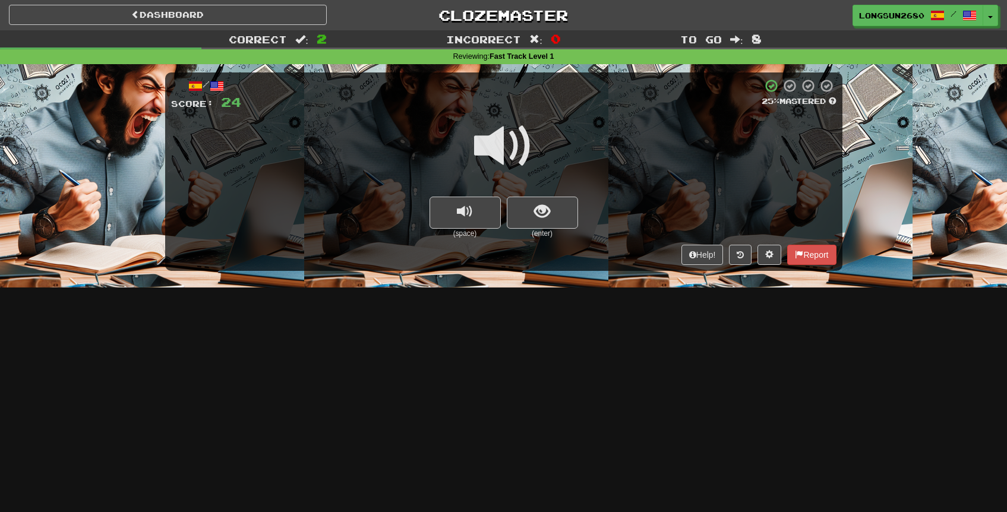
click at [506, 138] on span at bounding box center [503, 145] width 59 height 59
click at [544, 197] on button "show sentence" at bounding box center [542, 213] width 71 height 32
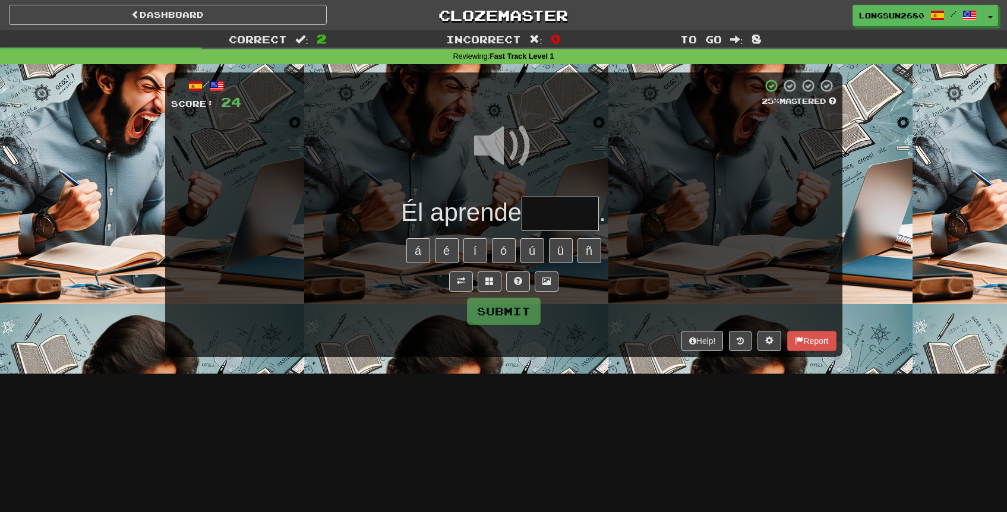
click at [544, 213] on input "text" at bounding box center [560, 214] width 77 height 35
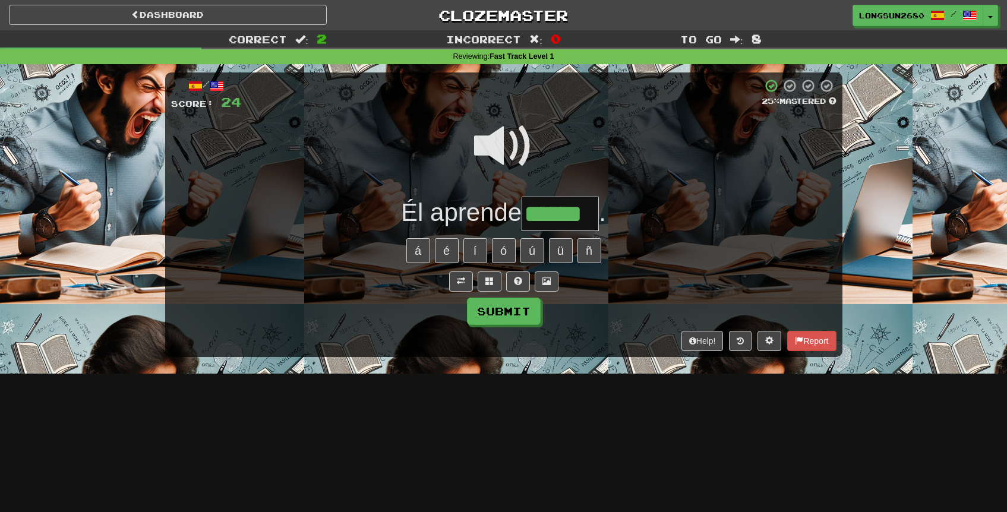
type input "******"
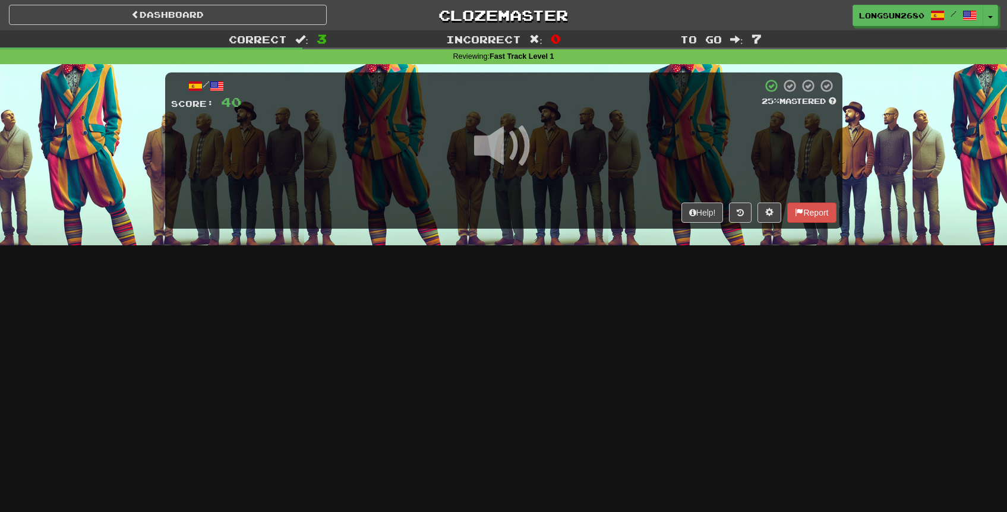
click at [522, 159] on span at bounding box center [503, 145] width 59 height 59
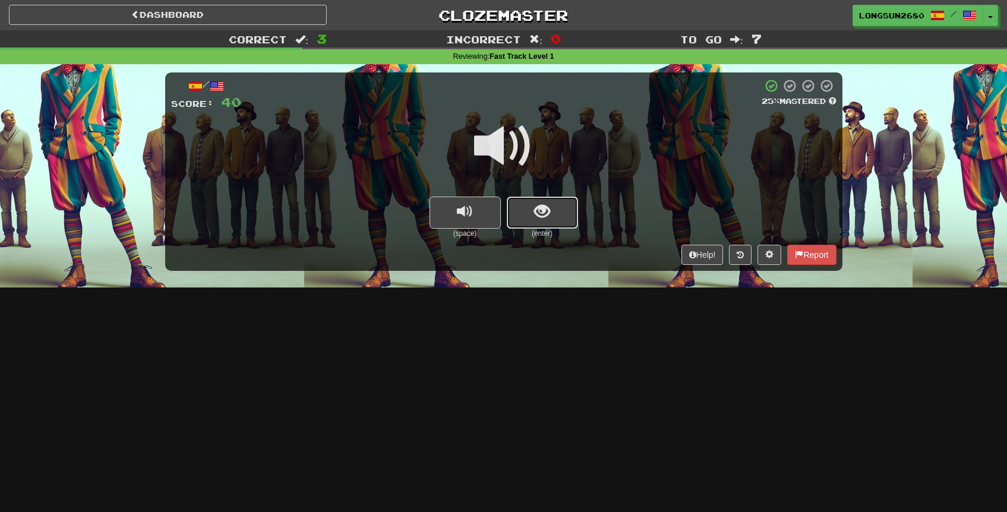
click at [559, 201] on button "show sentence" at bounding box center [542, 213] width 71 height 32
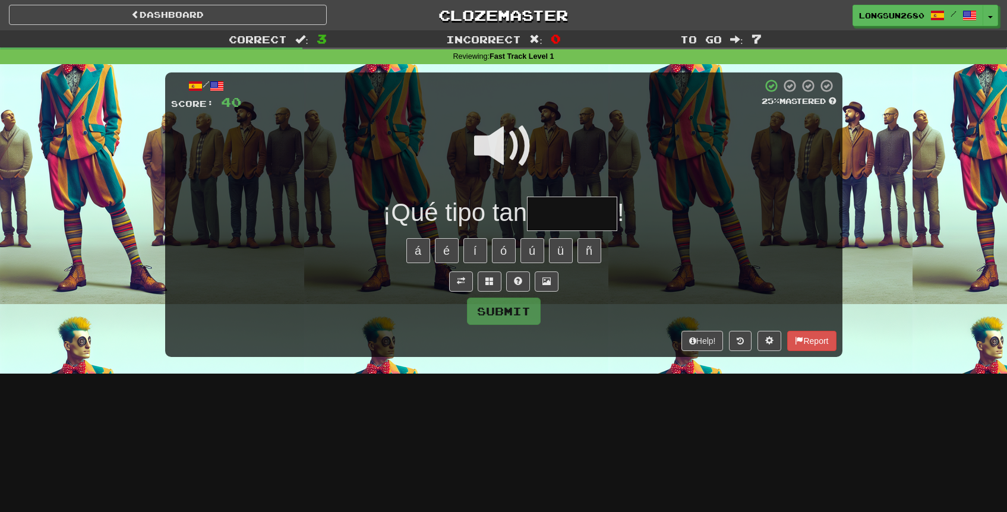
click at [563, 206] on input "text" at bounding box center [572, 214] width 90 height 35
type input "*******"
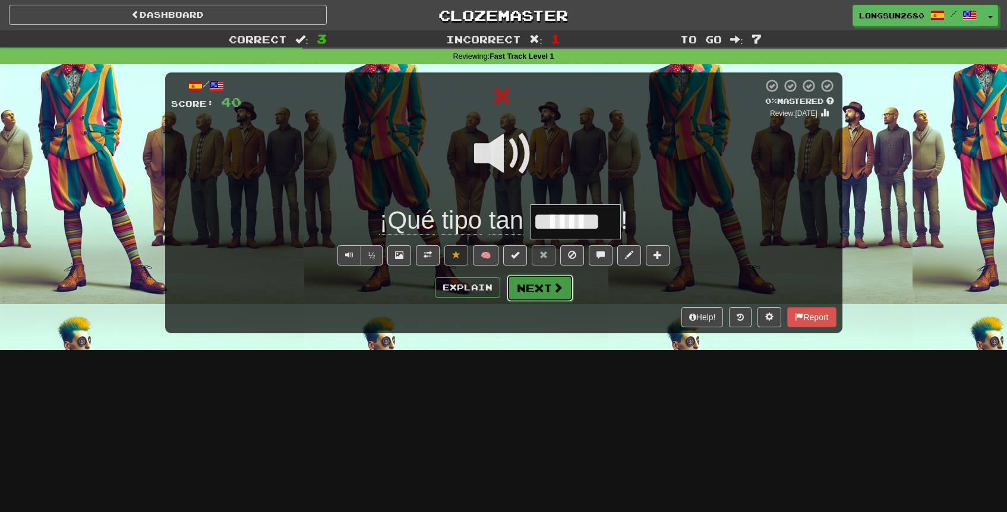
click at [539, 286] on button "Next" at bounding box center [540, 288] width 67 height 27
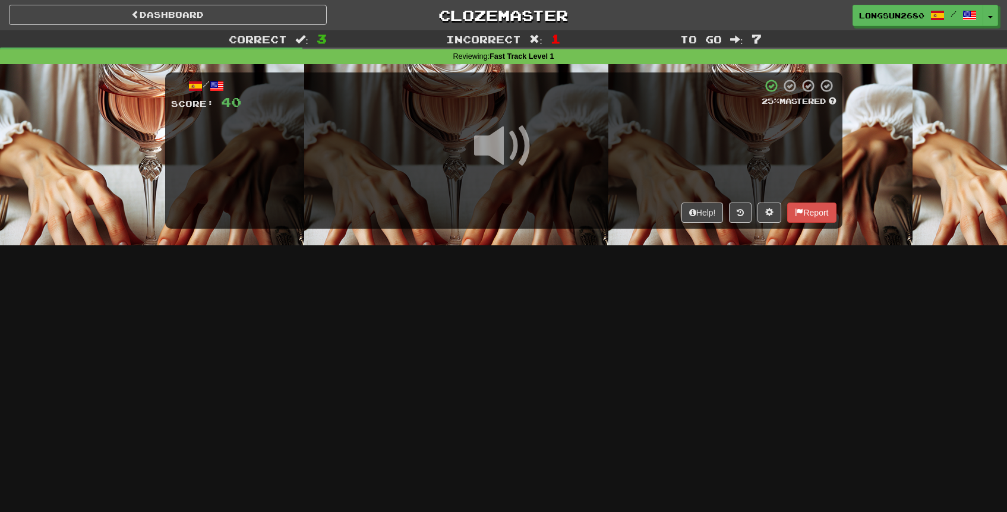
click at [519, 156] on span at bounding box center [503, 145] width 59 height 59
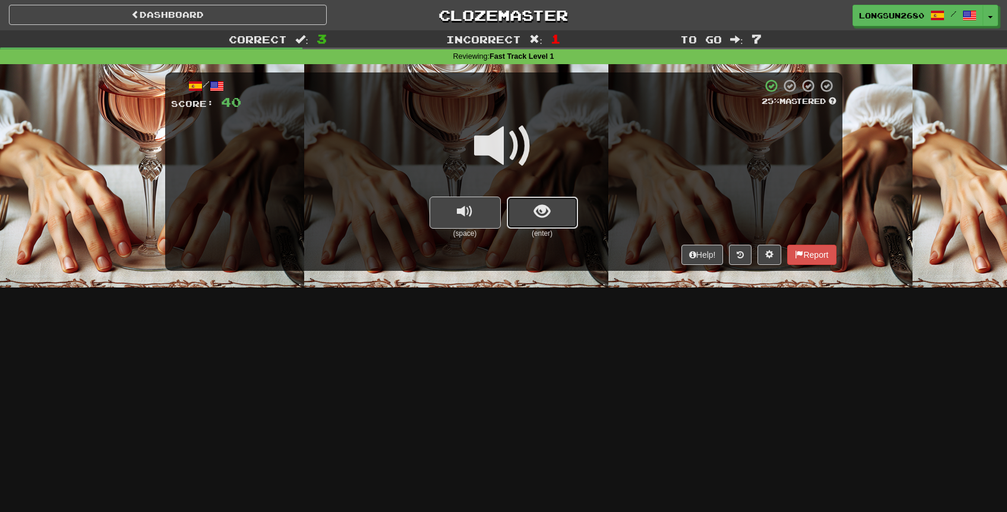
click at [539, 219] on span "show sentence" at bounding box center [542, 212] width 16 height 16
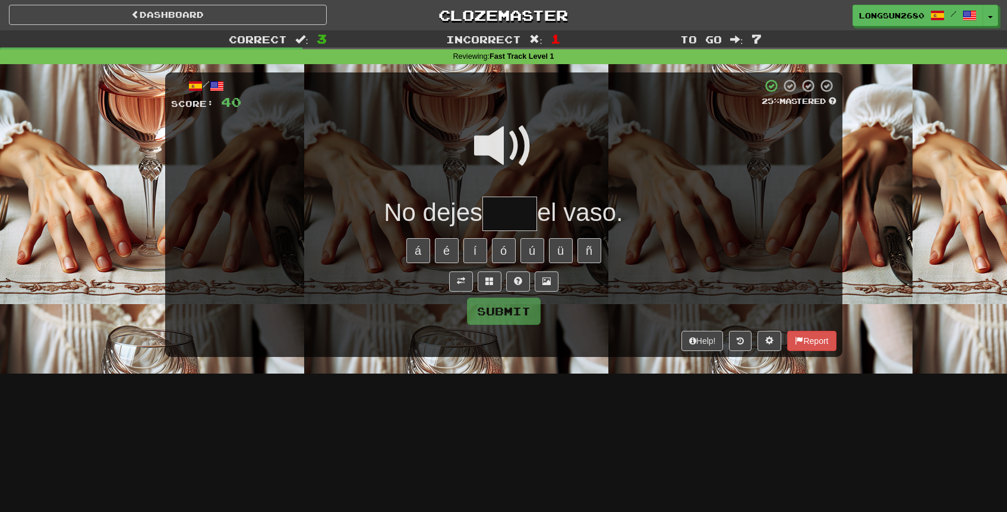
click at [505, 152] on span at bounding box center [503, 145] width 59 height 59
click at [512, 214] on input "text" at bounding box center [510, 214] width 55 height 35
type input "****"
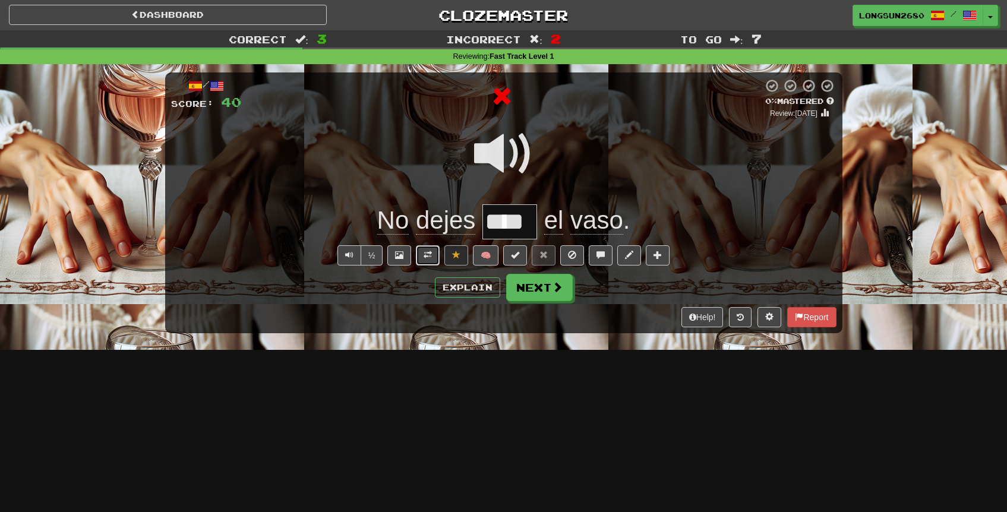
click at [429, 262] on button at bounding box center [428, 255] width 24 height 20
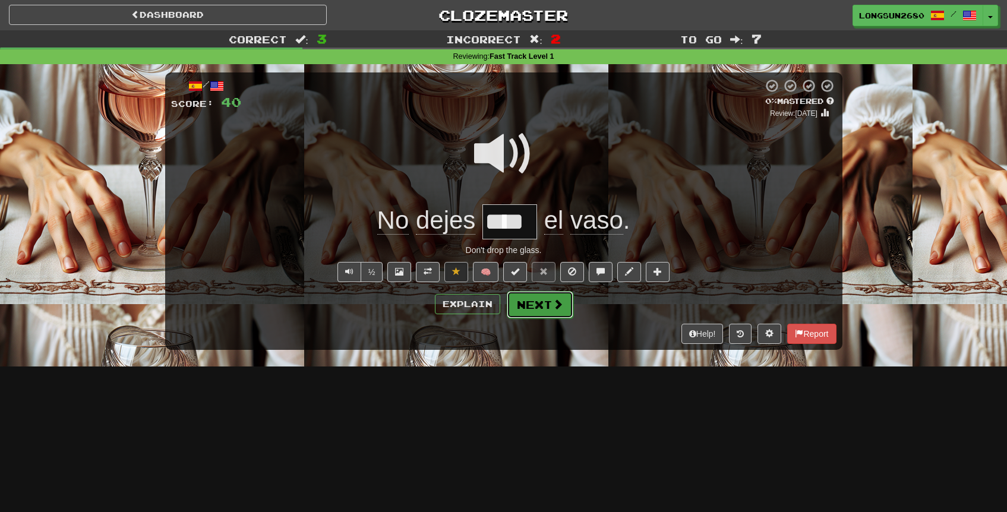
click at [531, 299] on button "Next" at bounding box center [540, 304] width 67 height 27
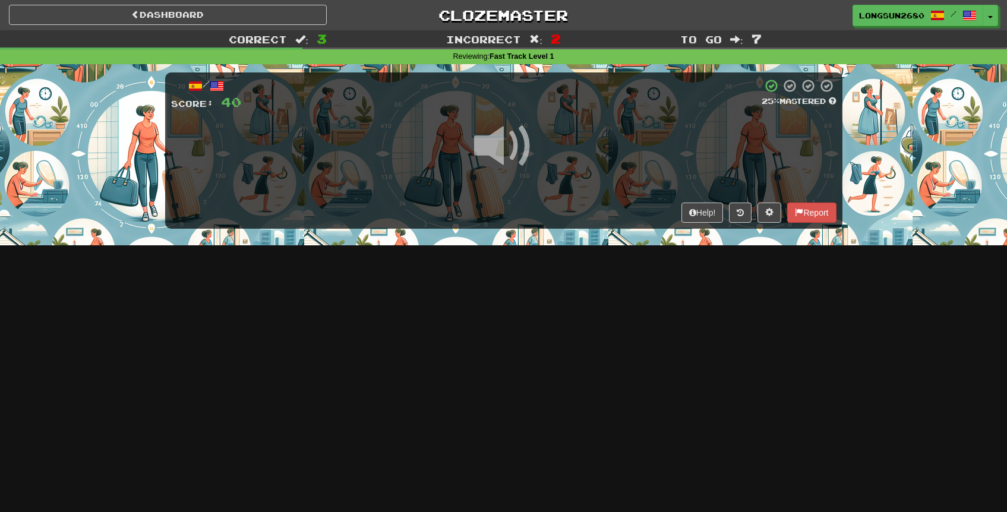
click at [519, 147] on span at bounding box center [503, 145] width 59 height 59
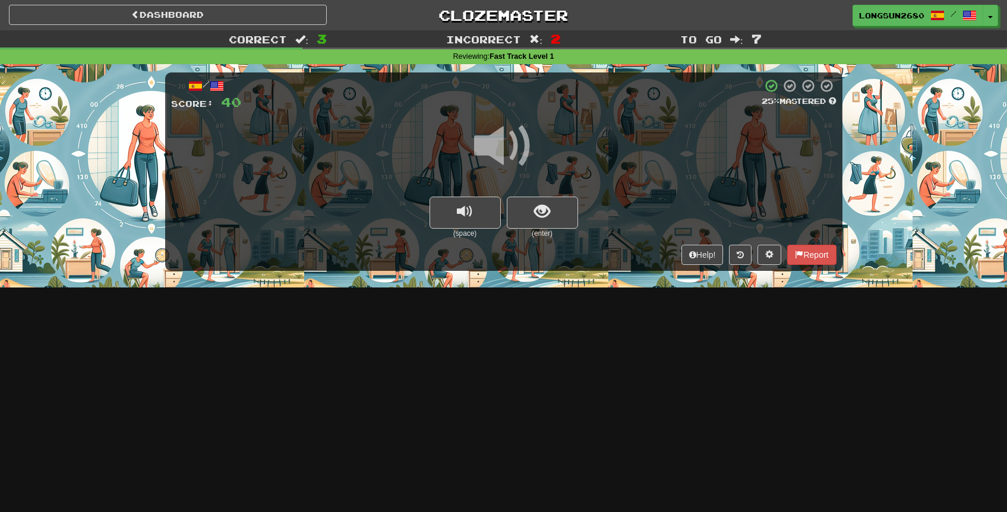
click at [497, 140] on span at bounding box center [503, 145] width 59 height 59
click at [551, 208] on button "show sentence" at bounding box center [542, 213] width 71 height 32
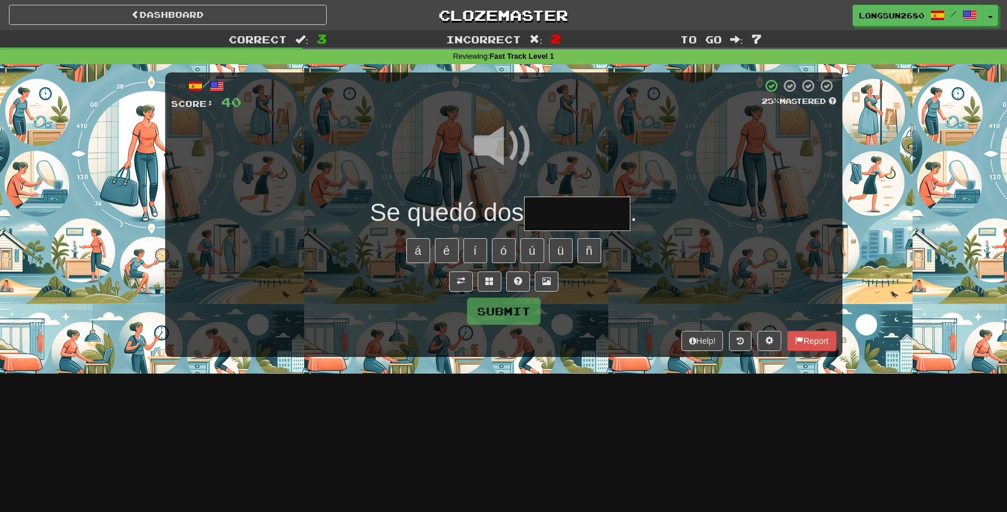
click at [511, 145] on span at bounding box center [503, 145] width 59 height 59
click at [553, 223] on input "text" at bounding box center [577, 214] width 106 height 35
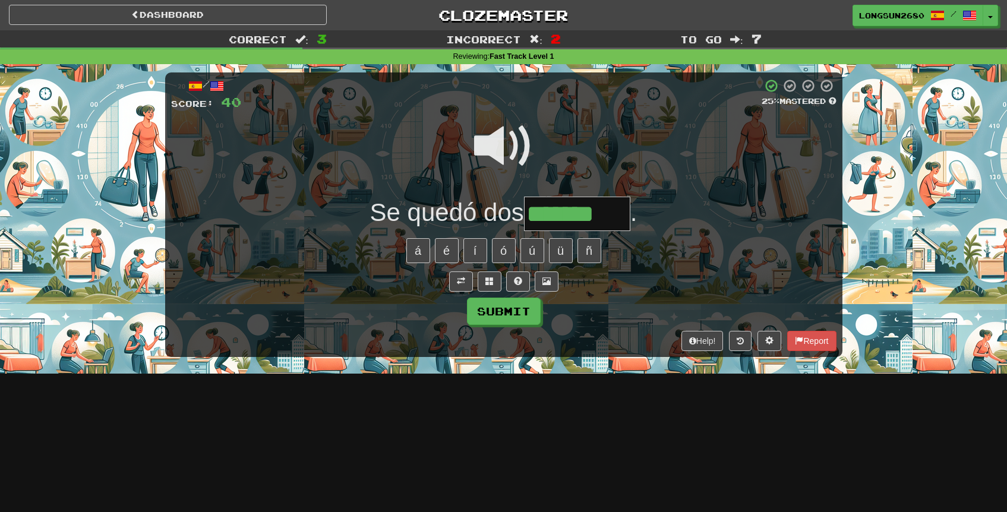
type input "*******"
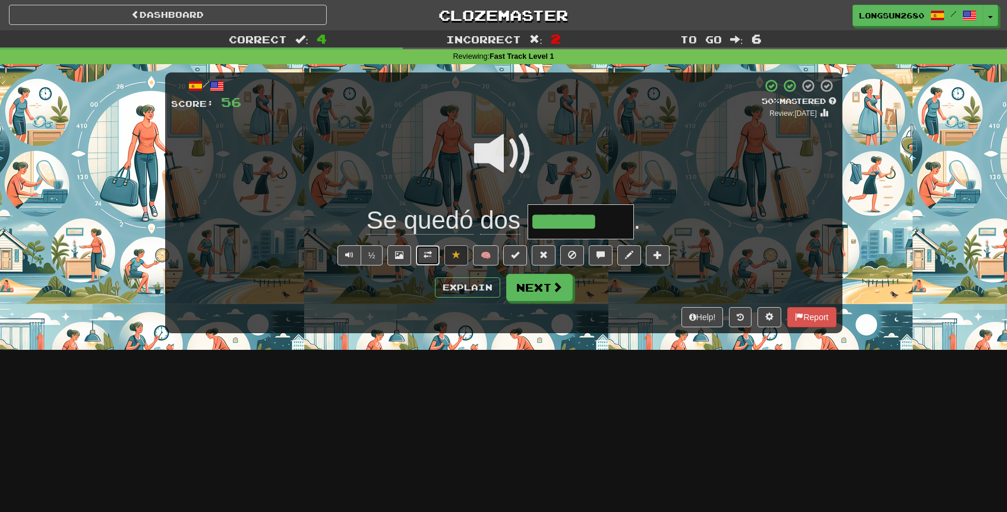
click at [431, 254] on span at bounding box center [428, 255] width 8 height 8
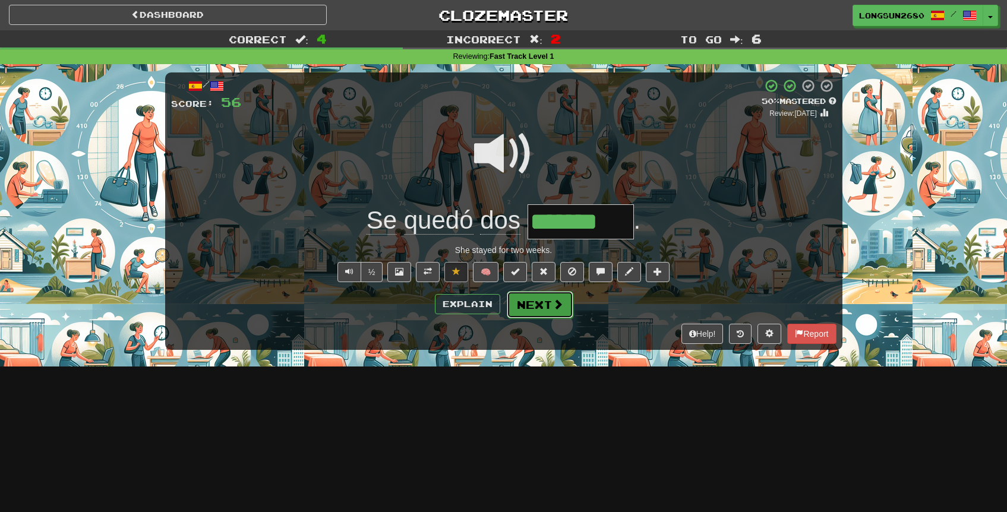
click at [553, 304] on span at bounding box center [558, 304] width 11 height 11
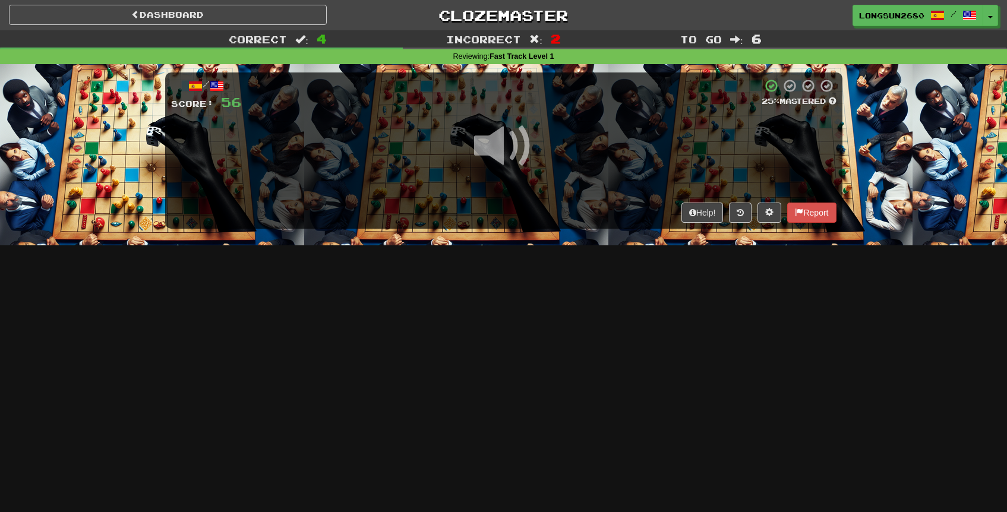
click at [519, 155] on span at bounding box center [503, 145] width 59 height 59
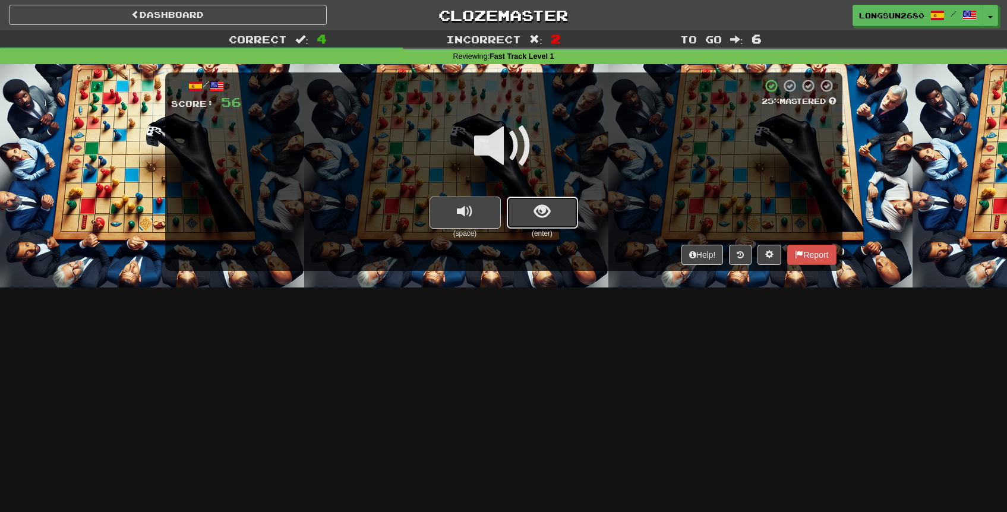
click at [546, 218] on span "show sentence" at bounding box center [542, 212] width 16 height 16
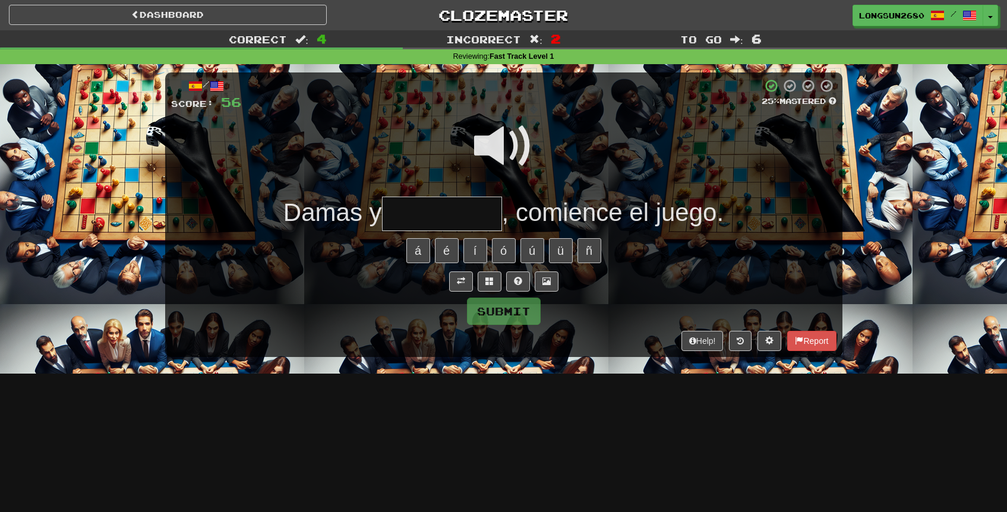
click at [491, 138] on span at bounding box center [503, 145] width 59 height 59
click at [422, 206] on input "text" at bounding box center [442, 214] width 120 height 35
click at [522, 122] on span at bounding box center [503, 145] width 59 height 59
click at [418, 219] on input "text" at bounding box center [442, 214] width 120 height 35
click at [509, 146] on span at bounding box center [503, 145] width 59 height 59
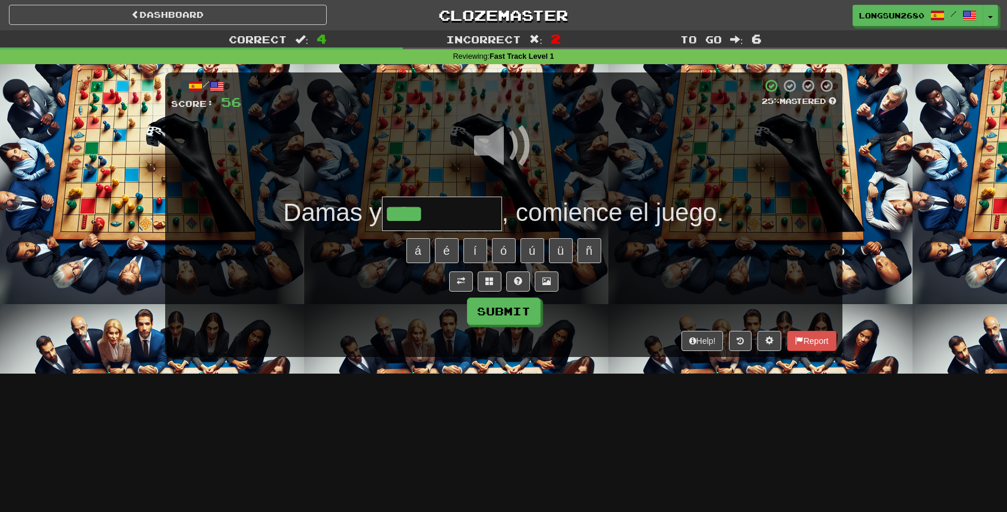
click at [452, 222] on input "****" at bounding box center [442, 214] width 120 height 35
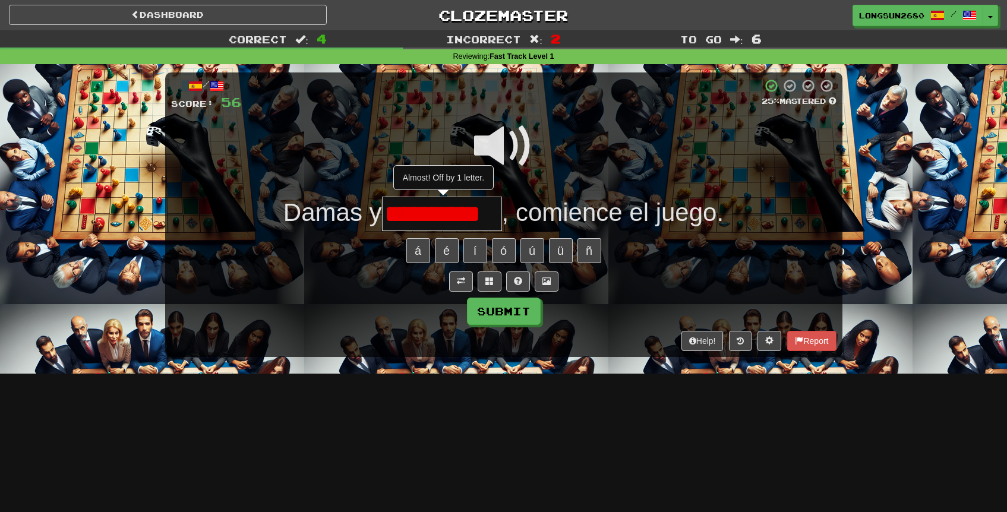
type input "**********"
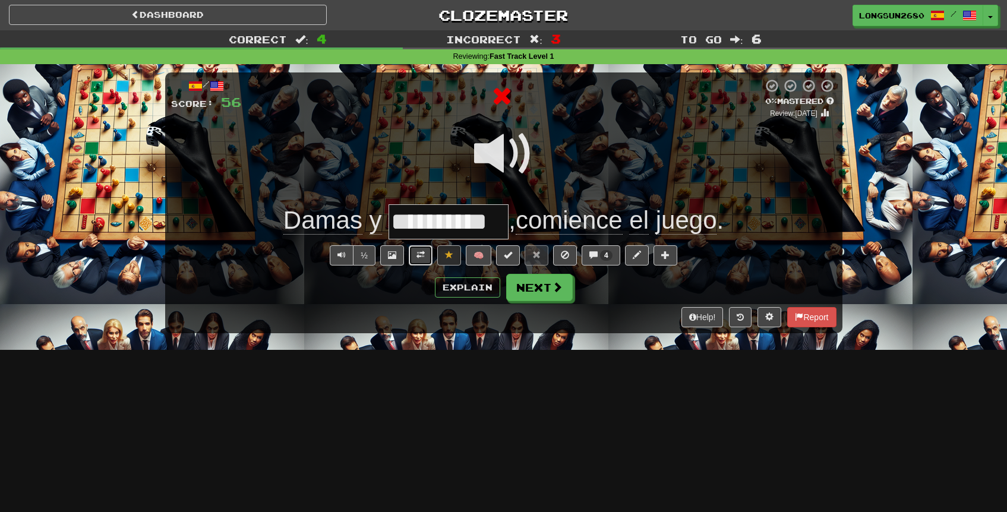
click at [418, 258] on span at bounding box center [421, 255] width 8 height 8
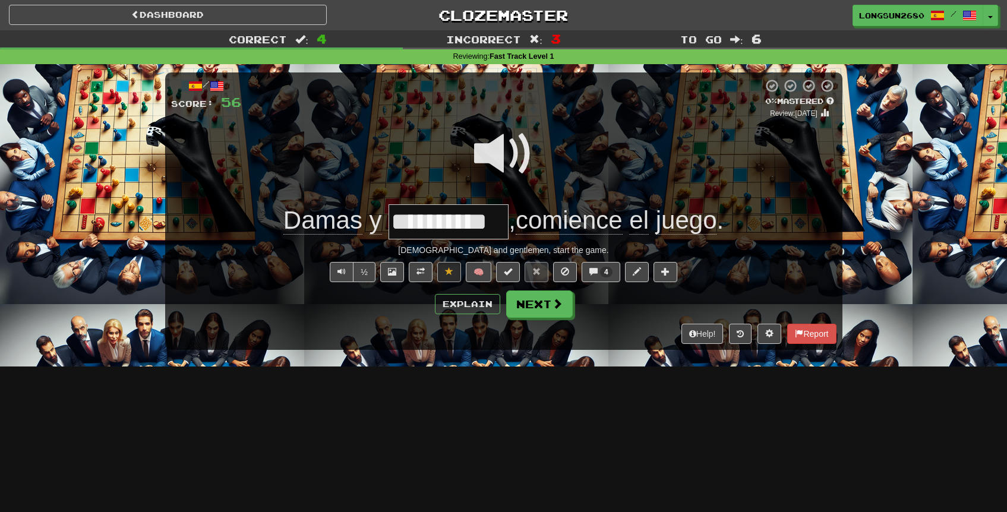
click at [512, 144] on span at bounding box center [503, 153] width 59 height 59
click at [508, 149] on span at bounding box center [503, 153] width 59 height 59
click at [549, 303] on button "Next" at bounding box center [540, 304] width 67 height 27
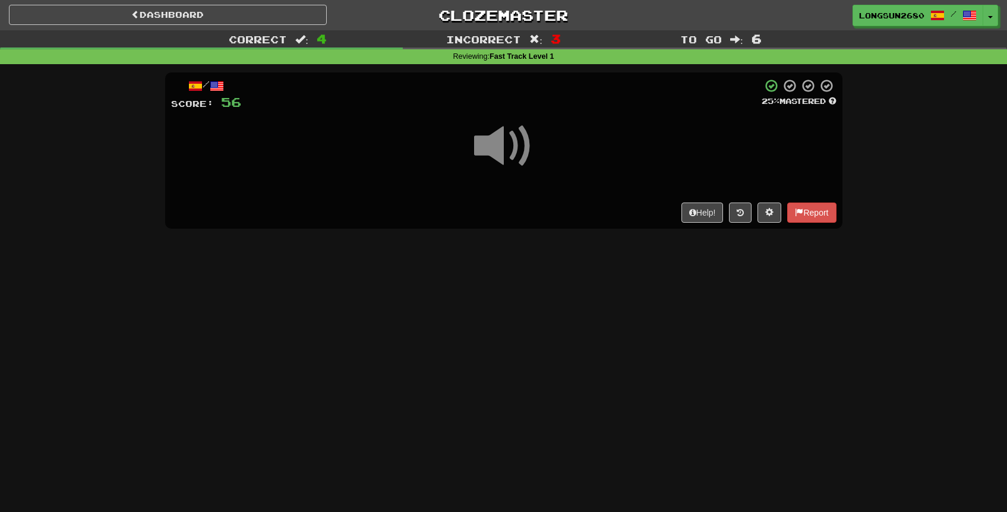
click at [516, 153] on span at bounding box center [503, 145] width 59 height 59
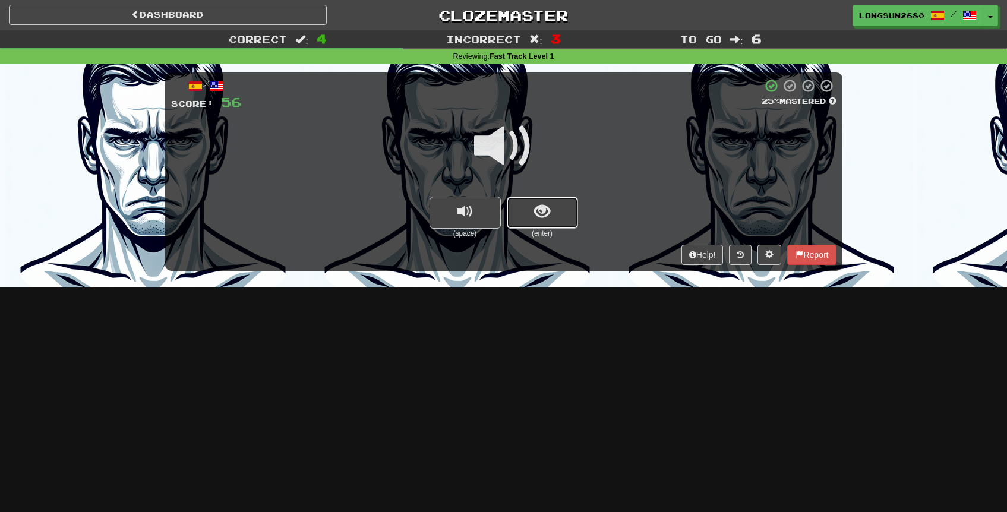
click at [530, 213] on button "show sentence" at bounding box center [542, 213] width 71 height 32
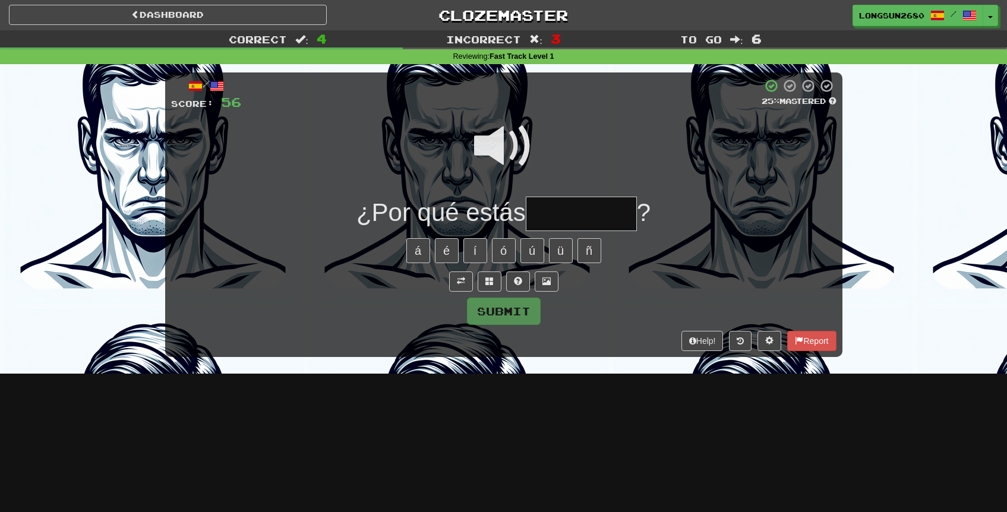
click at [501, 143] on span at bounding box center [503, 145] width 59 height 59
click at [550, 207] on input "text" at bounding box center [581, 214] width 111 height 35
click at [503, 136] on span at bounding box center [503, 145] width 59 height 59
click at [625, 213] on input "***" at bounding box center [581, 214] width 111 height 35
type input "********"
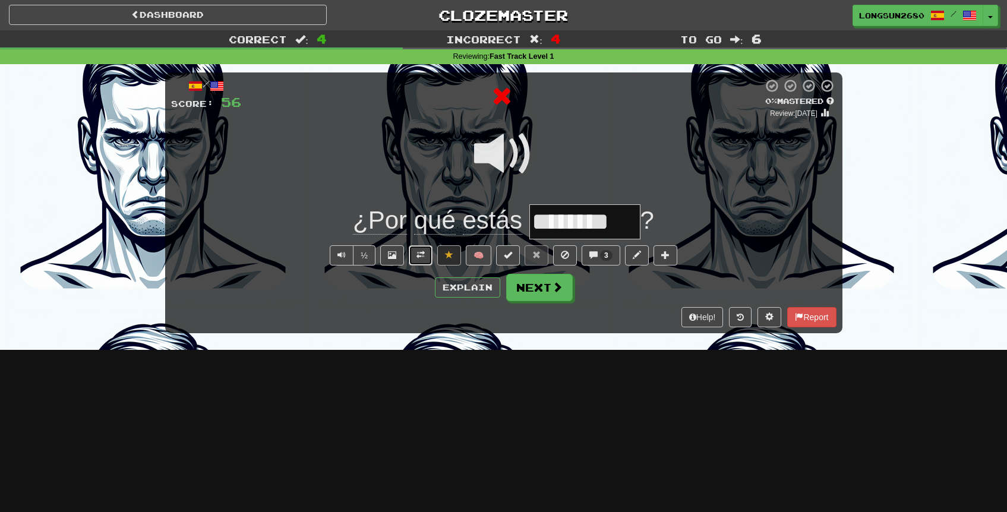
click at [424, 260] on button at bounding box center [421, 255] width 24 height 20
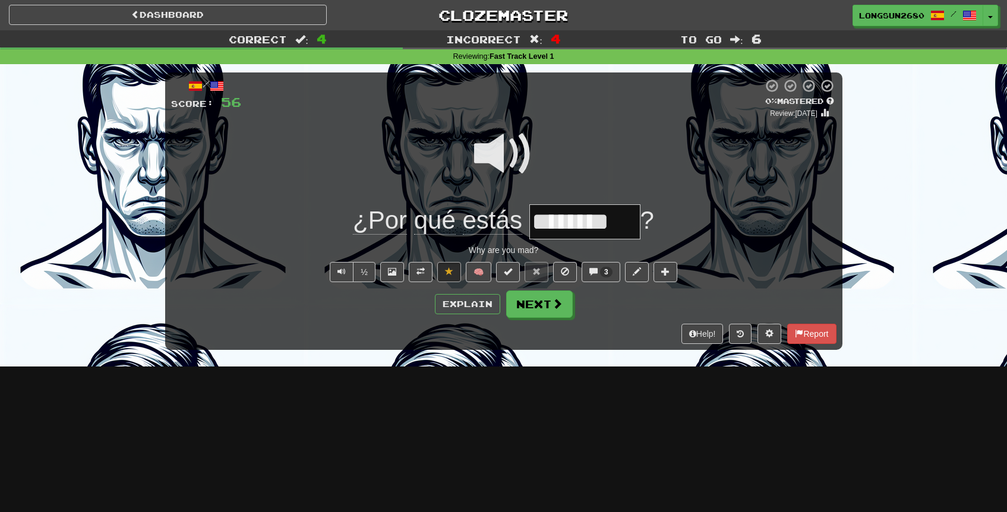
click at [507, 154] on span at bounding box center [503, 153] width 59 height 59
click at [535, 303] on button "Next" at bounding box center [540, 304] width 67 height 27
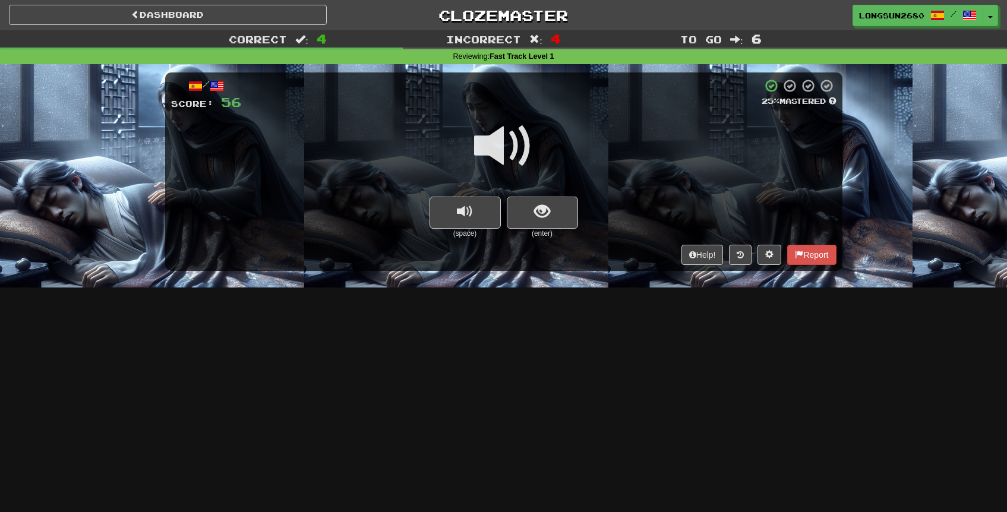
click at [518, 150] on span at bounding box center [503, 145] width 59 height 59
click at [536, 211] on span "show sentence" at bounding box center [542, 212] width 16 height 16
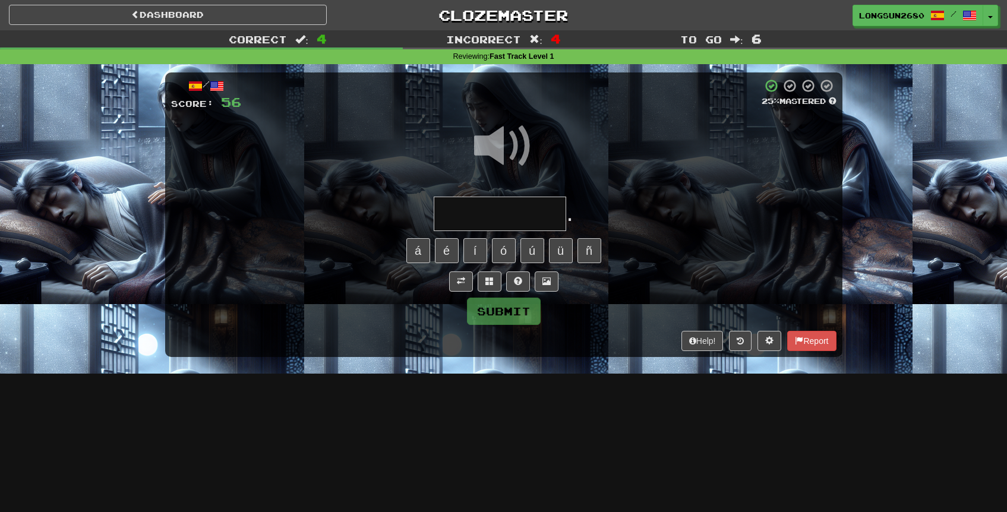
click at [521, 207] on input "text" at bounding box center [500, 214] width 133 height 35
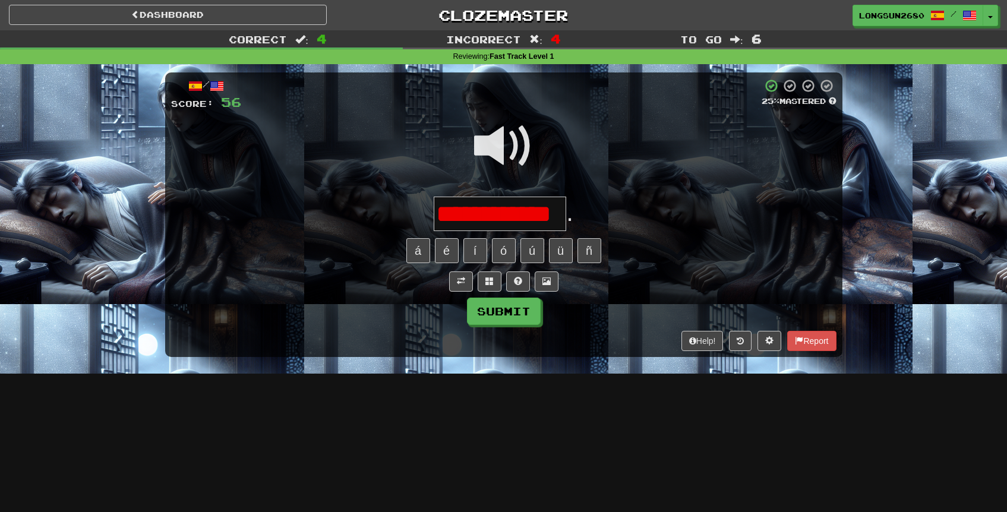
scroll to position [0, 4]
type input "**********"
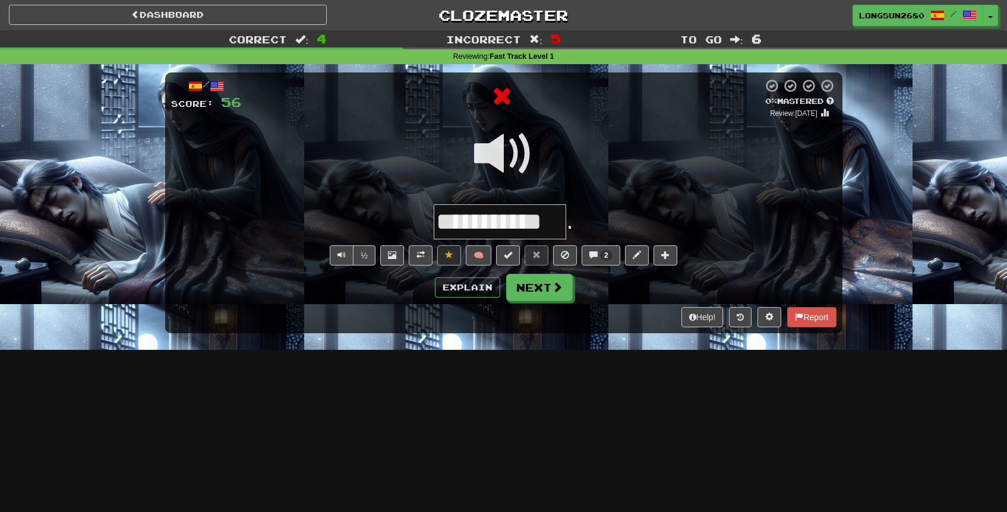
scroll to position [0, 0]
click at [425, 262] on button at bounding box center [421, 255] width 24 height 20
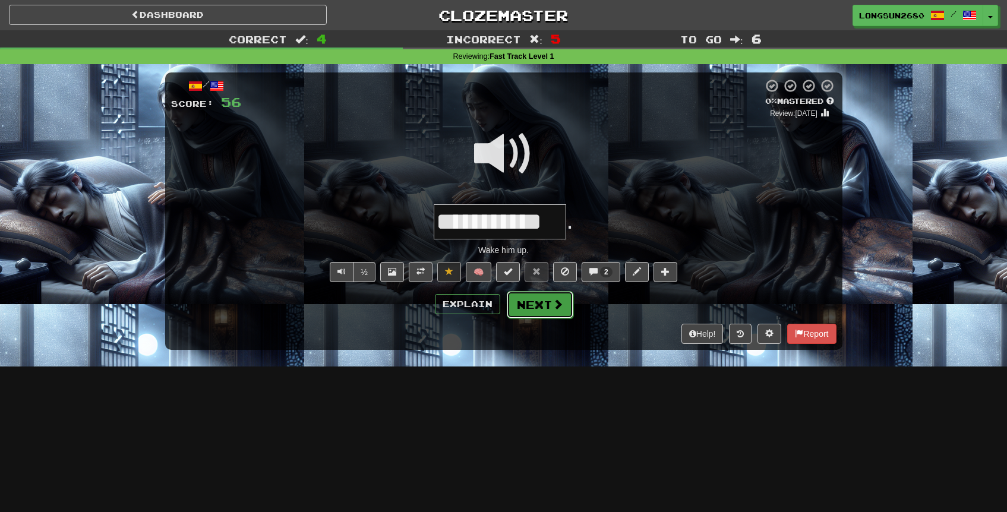
click at [534, 300] on button "Next" at bounding box center [540, 304] width 67 height 27
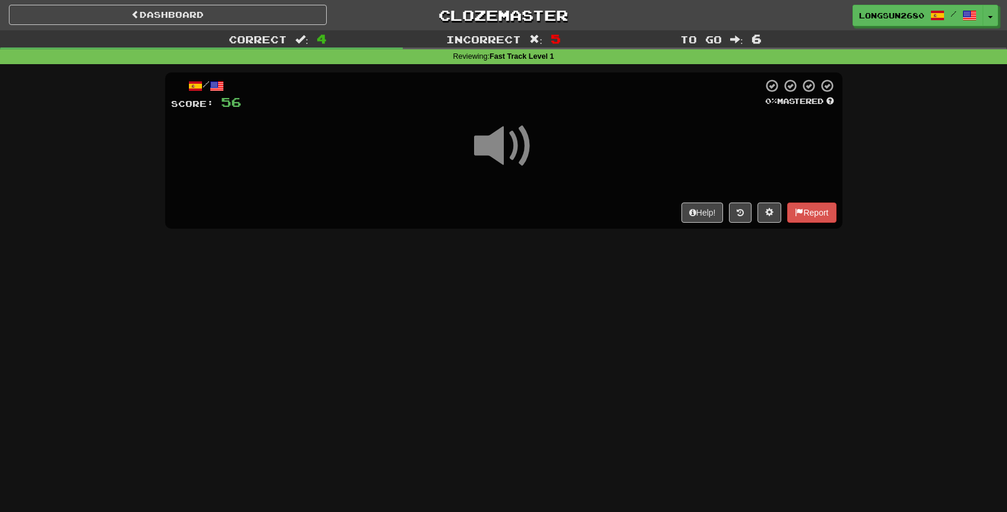
click at [512, 150] on span at bounding box center [503, 145] width 59 height 59
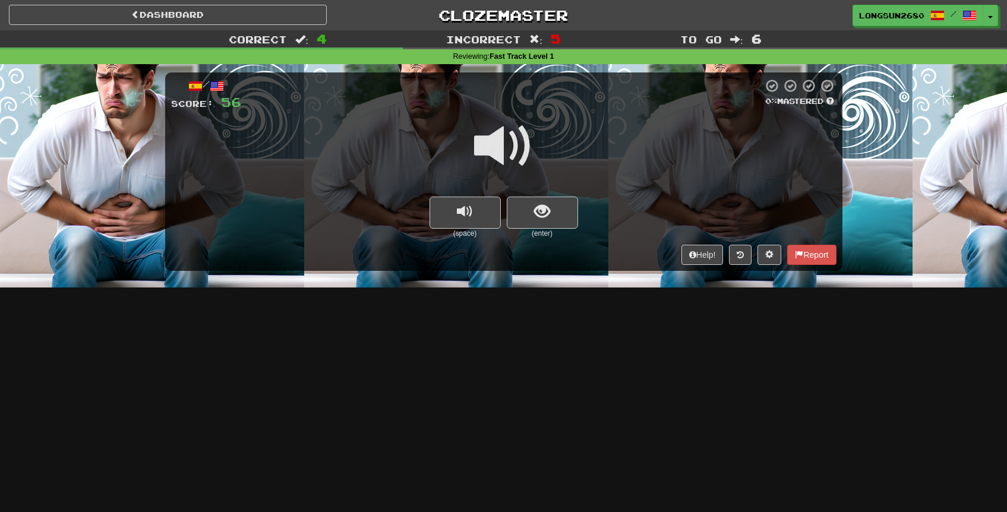
click at [517, 155] on span at bounding box center [503, 145] width 59 height 59
click at [550, 226] on button "show sentence" at bounding box center [542, 213] width 71 height 32
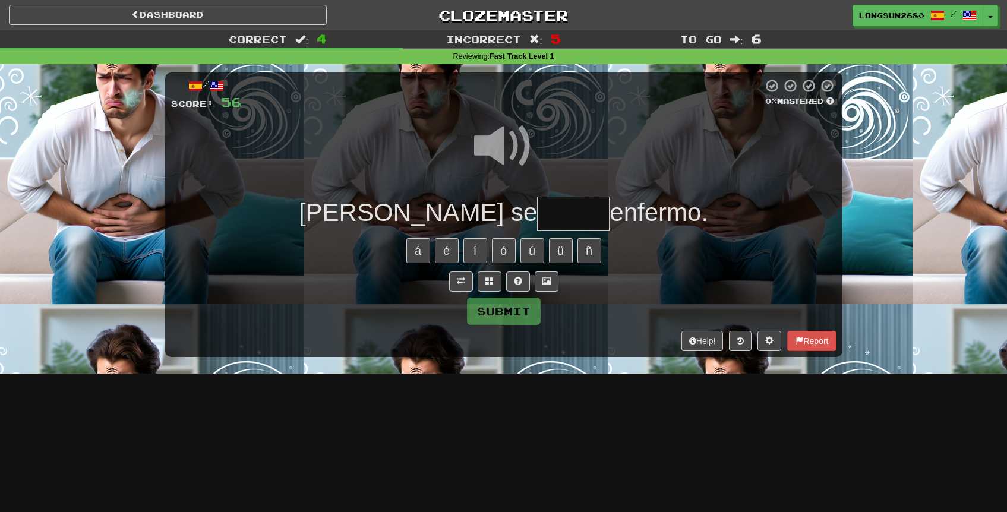
click at [495, 146] on span at bounding box center [503, 145] width 59 height 59
click at [537, 215] on input "text" at bounding box center [573, 214] width 73 height 35
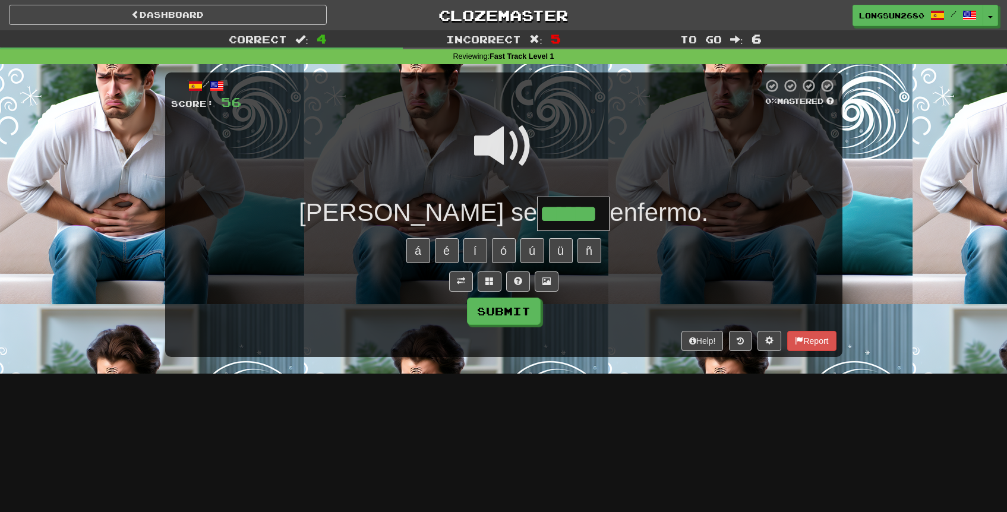
type input "******"
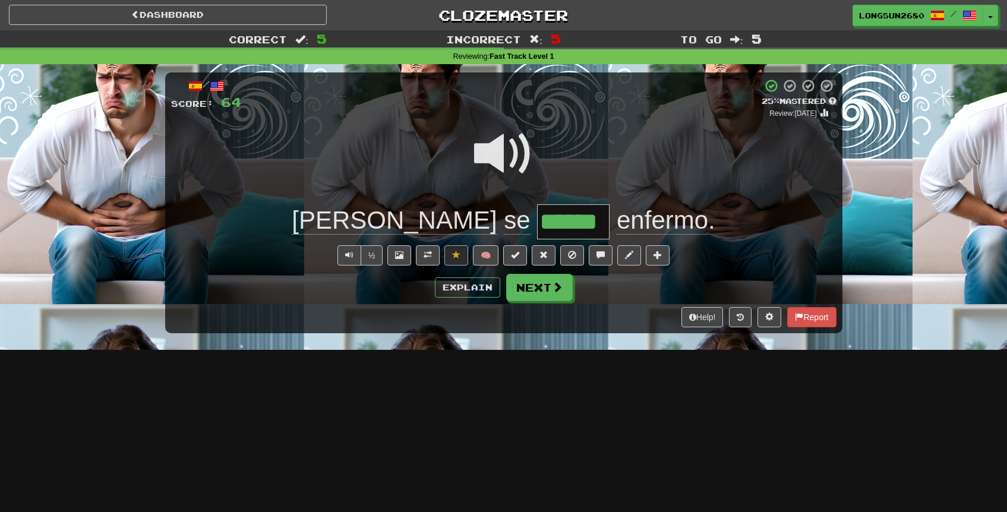
click at [500, 155] on span at bounding box center [503, 153] width 59 height 59
click at [534, 305] on div "/ Score: 64 + 8 25 % Mastered Review: 2025-08-22 Tom se ****** enfermo . ½ 🧠 Ex…" at bounding box center [504, 203] width 678 height 260
click at [537, 295] on button "Next" at bounding box center [540, 288] width 67 height 27
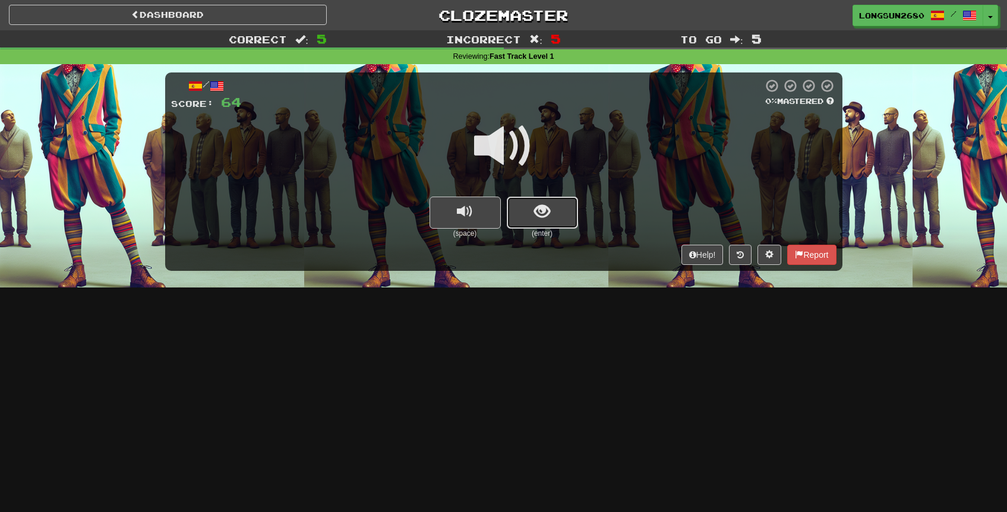
click at [537, 225] on button "show sentence" at bounding box center [542, 213] width 71 height 32
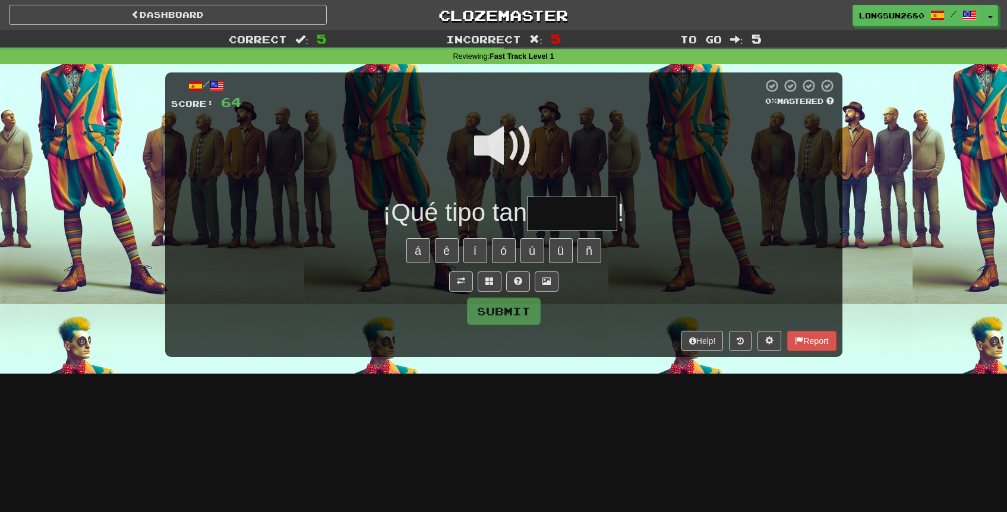
click at [551, 229] on input "text" at bounding box center [572, 214] width 90 height 35
type input "*"
click at [513, 157] on span at bounding box center [503, 145] width 59 height 59
click at [564, 214] on input "*" at bounding box center [572, 214] width 90 height 35
type input "*******"
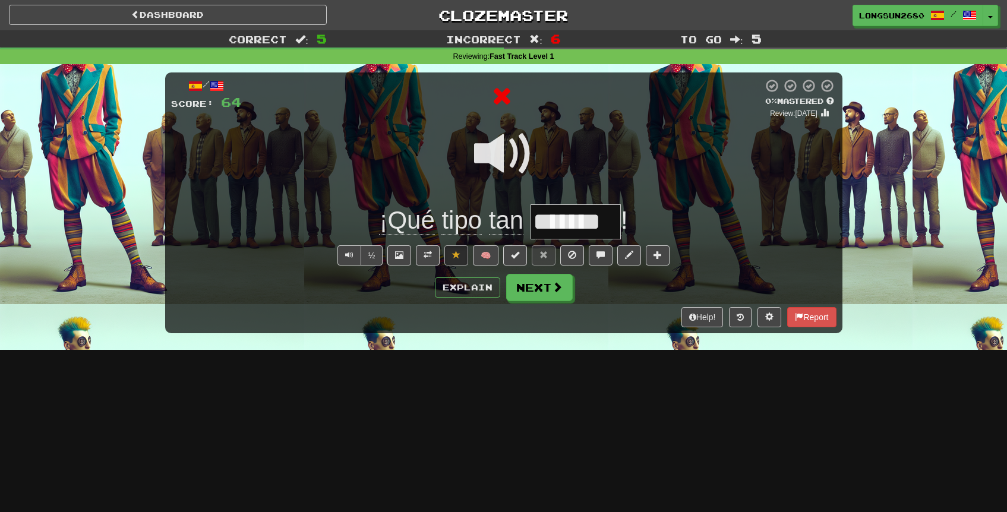
click at [508, 161] on span at bounding box center [503, 153] width 59 height 59
click at [547, 284] on button "Next" at bounding box center [540, 288] width 67 height 27
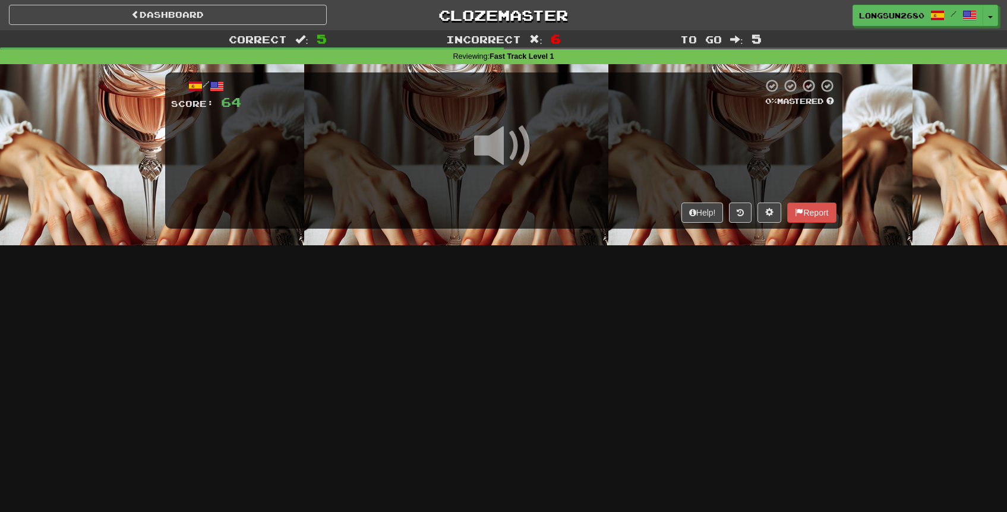
click at [519, 152] on span at bounding box center [503, 145] width 59 height 59
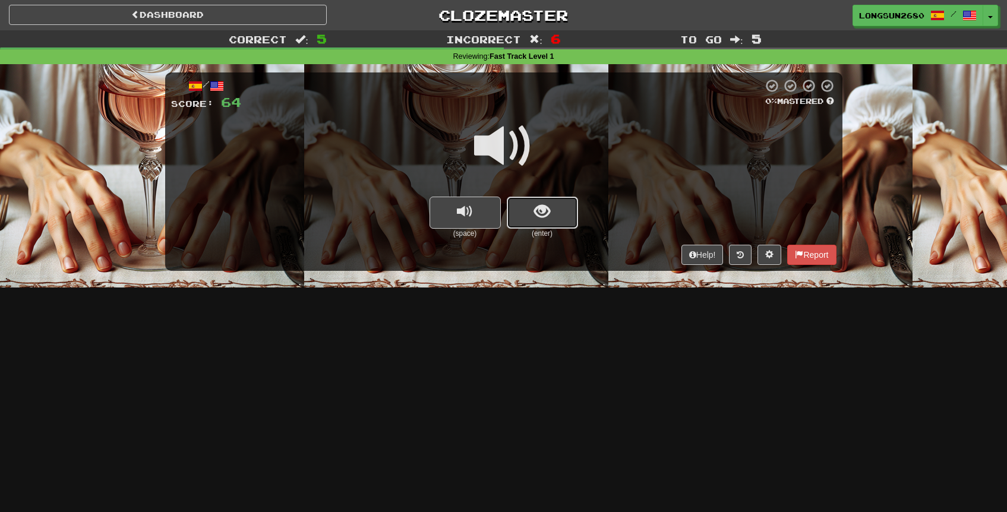
click at [551, 208] on button "show sentence" at bounding box center [542, 213] width 71 height 32
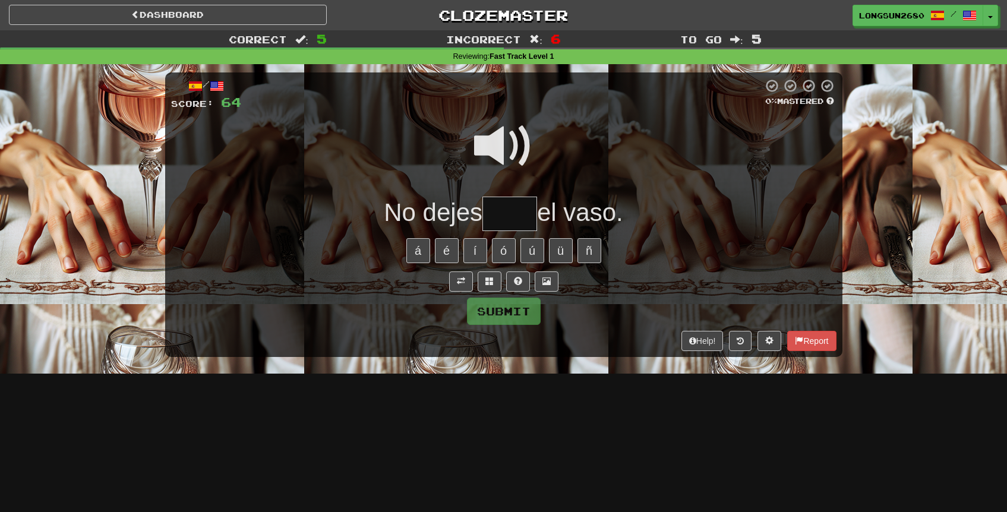
click at [512, 199] on input "text" at bounding box center [510, 214] width 55 height 35
click at [507, 171] on span at bounding box center [503, 145] width 59 height 59
click at [506, 229] on input "text" at bounding box center [510, 214] width 55 height 35
type input "****"
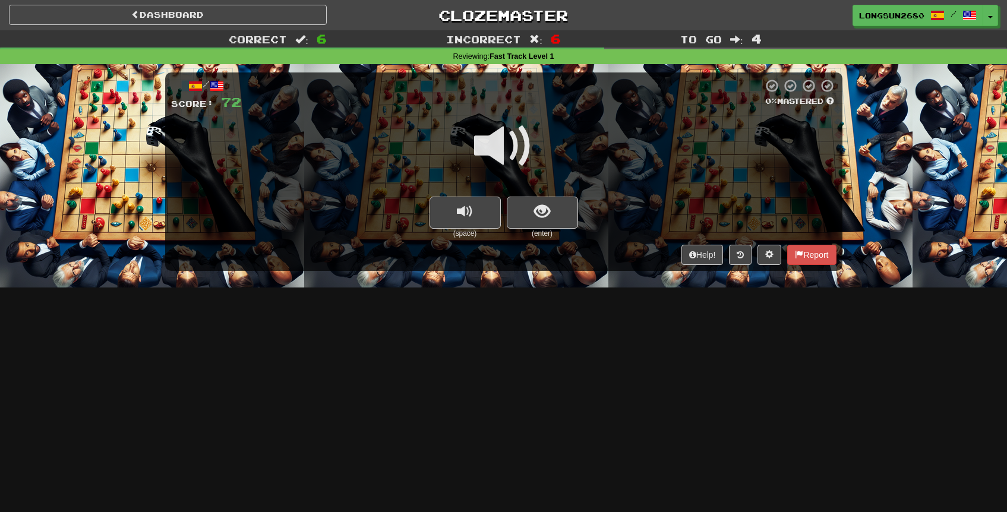
click at [515, 157] on span at bounding box center [503, 145] width 59 height 59
click at [534, 211] on span "show sentence" at bounding box center [542, 212] width 16 height 16
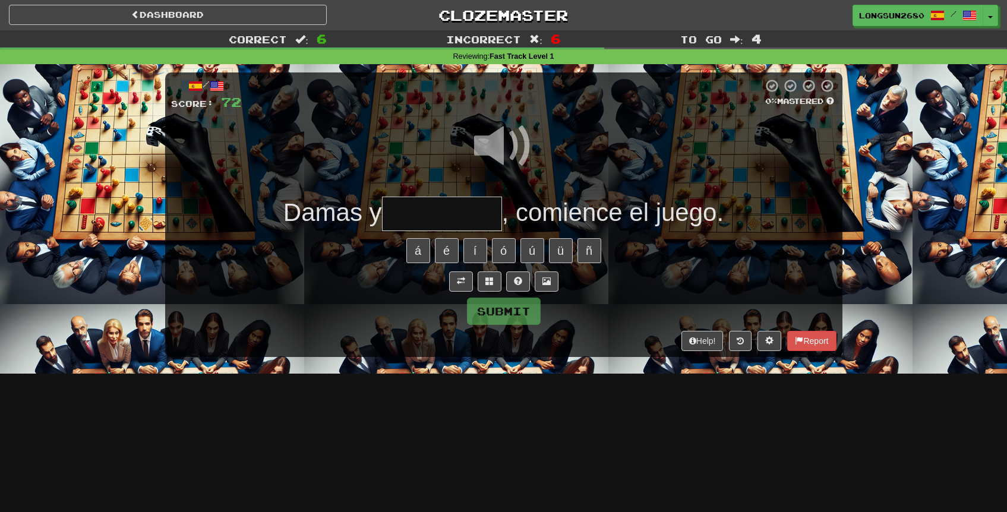
click at [463, 202] on input "text" at bounding box center [442, 214] width 120 height 35
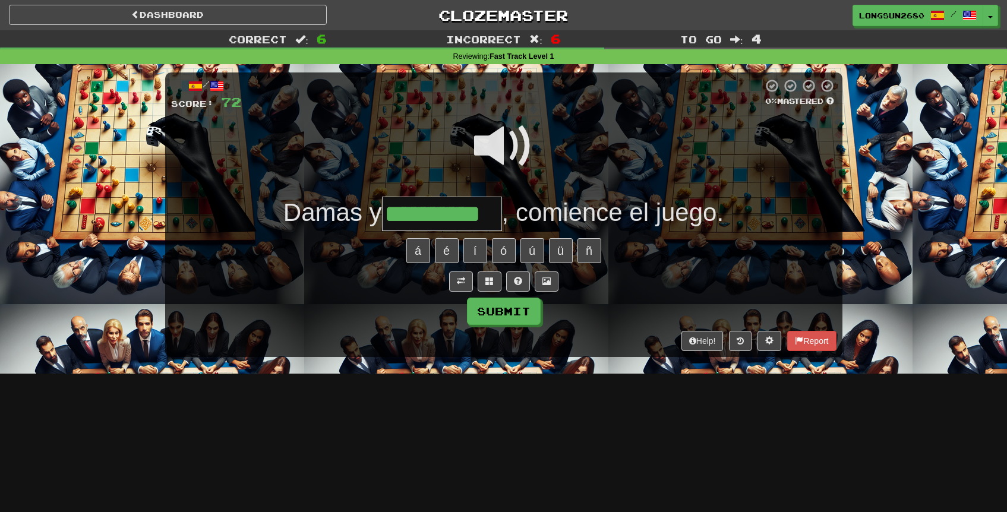
type input "**********"
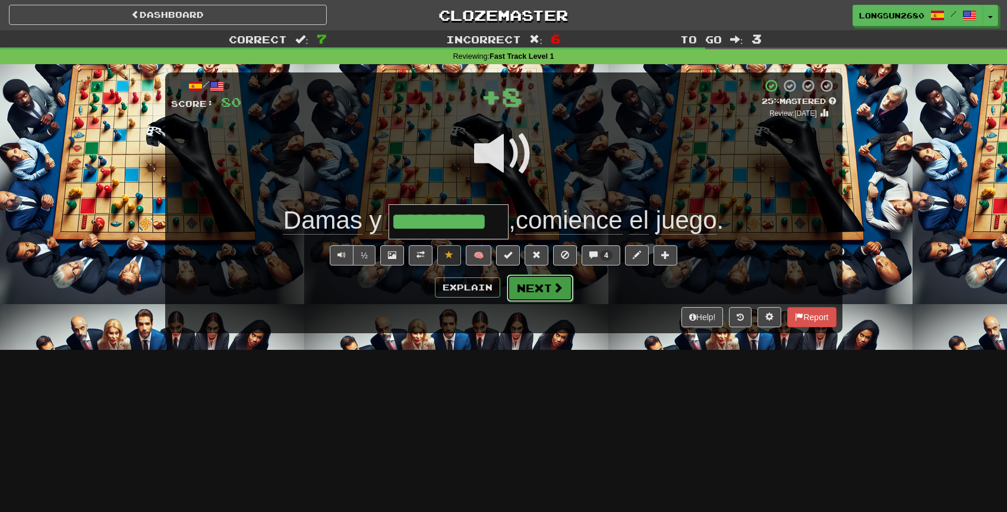
click at [528, 291] on button "Next" at bounding box center [540, 288] width 67 height 27
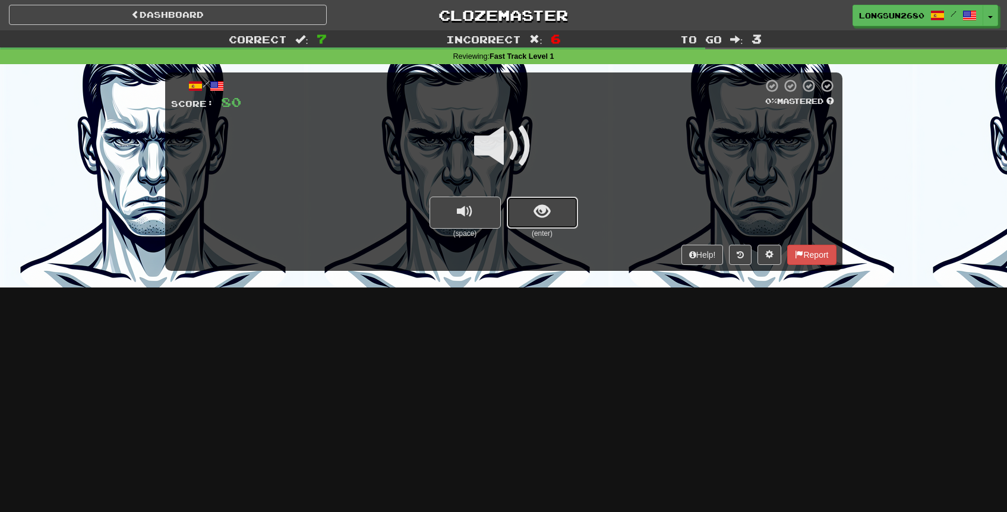
click at [530, 217] on button "show sentence" at bounding box center [542, 213] width 71 height 32
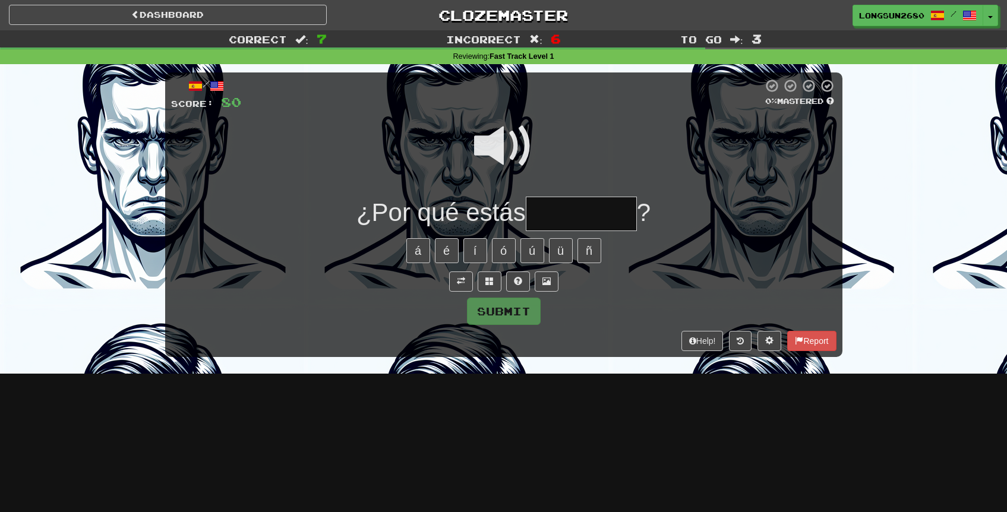
click at [540, 217] on input "text" at bounding box center [581, 214] width 111 height 35
type input "********"
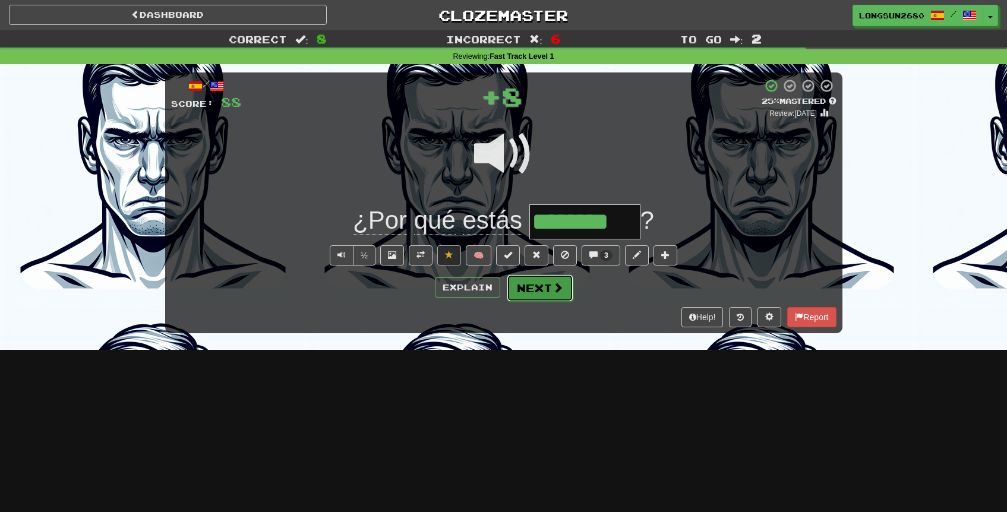
click at [528, 294] on button "Next" at bounding box center [540, 288] width 67 height 27
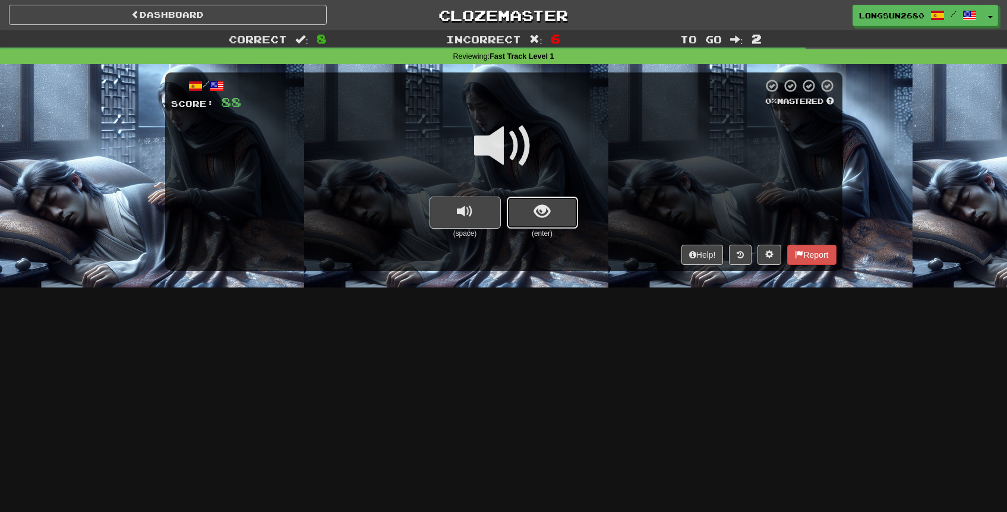
click at [537, 209] on span "show sentence" at bounding box center [542, 212] width 16 height 16
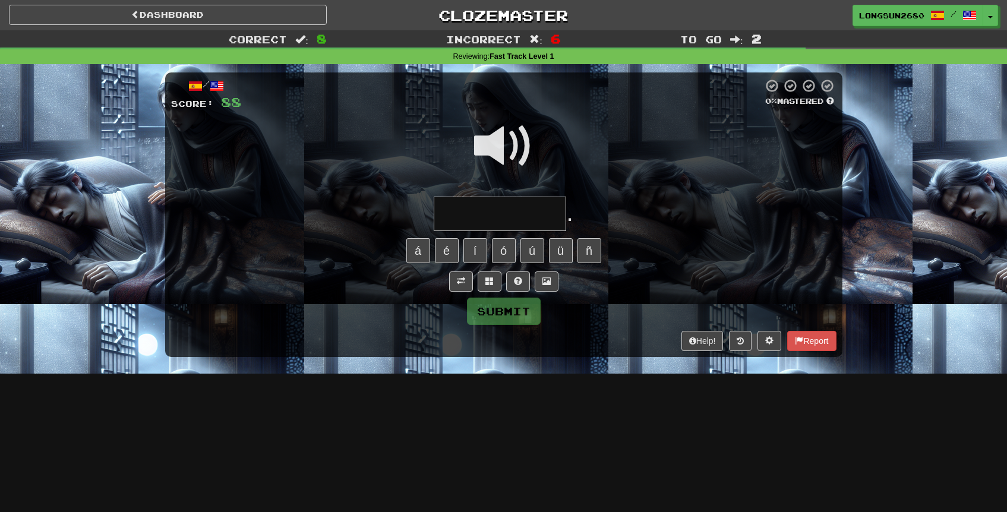
click at [525, 211] on input "text" at bounding box center [500, 214] width 133 height 35
type input "**********"
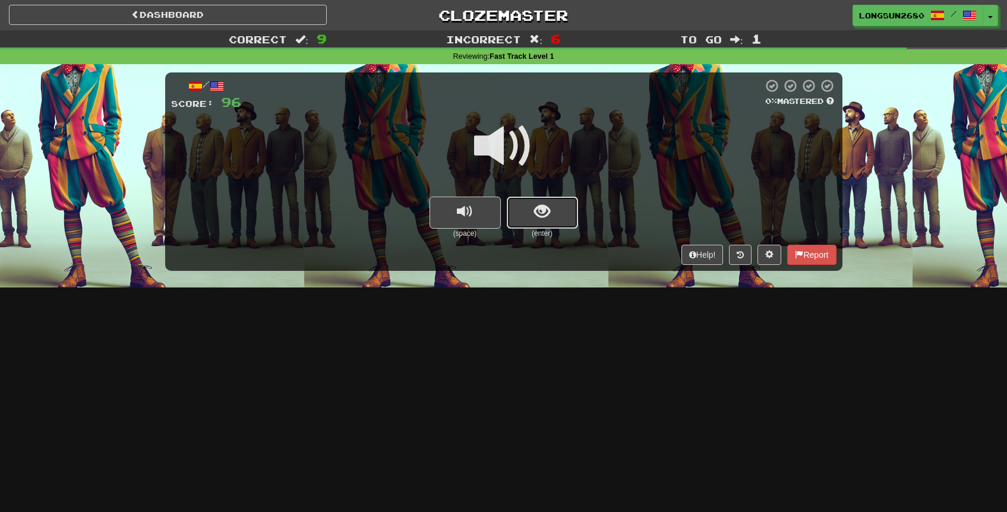
click at [559, 216] on button "show sentence" at bounding box center [542, 213] width 71 height 32
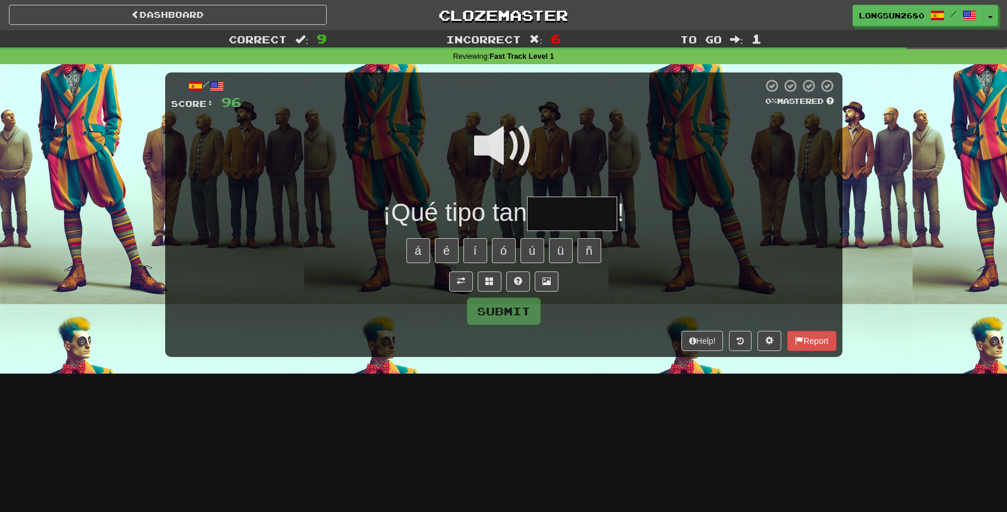
click at [574, 217] on input "text" at bounding box center [572, 214] width 90 height 35
type input "*******"
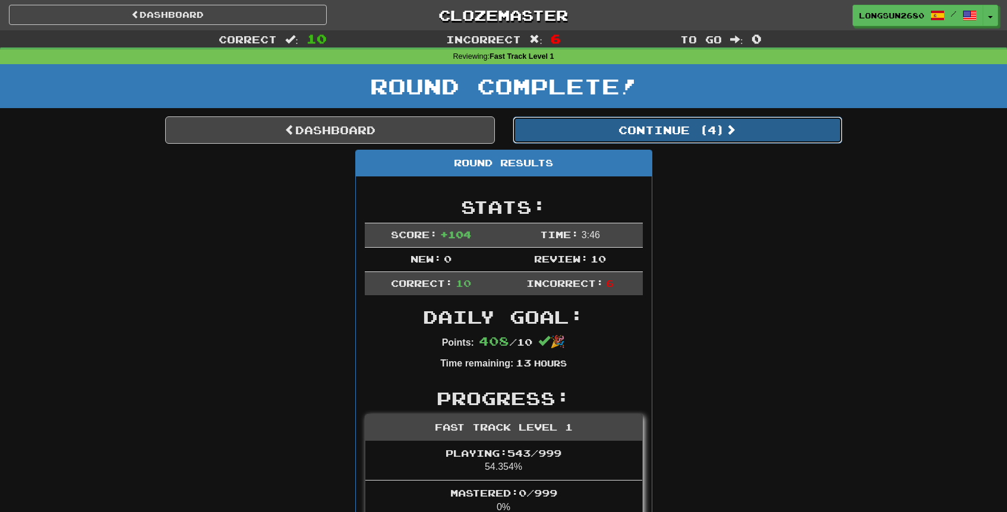
click at [713, 124] on button "Continue ( 4 )" at bounding box center [678, 129] width 330 height 27
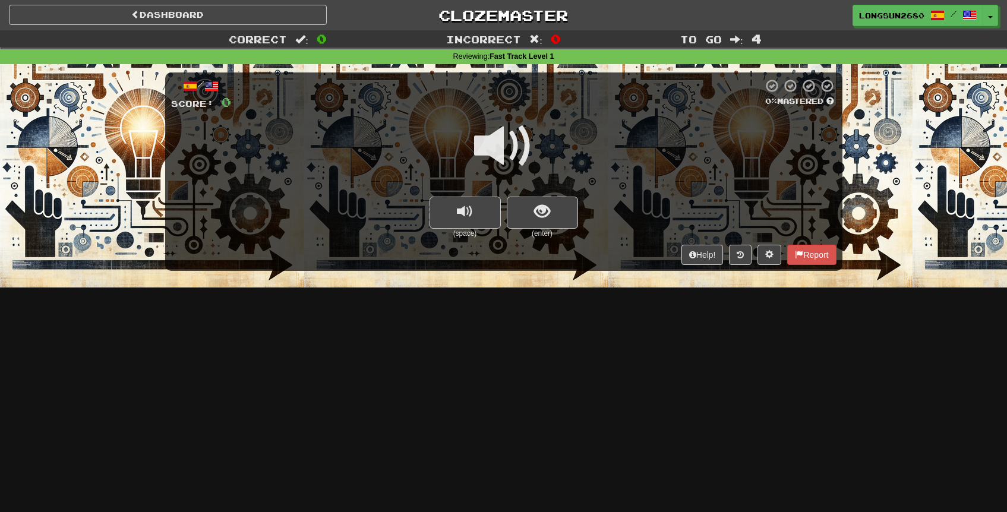
click at [517, 160] on span at bounding box center [503, 145] width 59 height 59
click at [537, 210] on span "show sentence" at bounding box center [542, 212] width 16 height 16
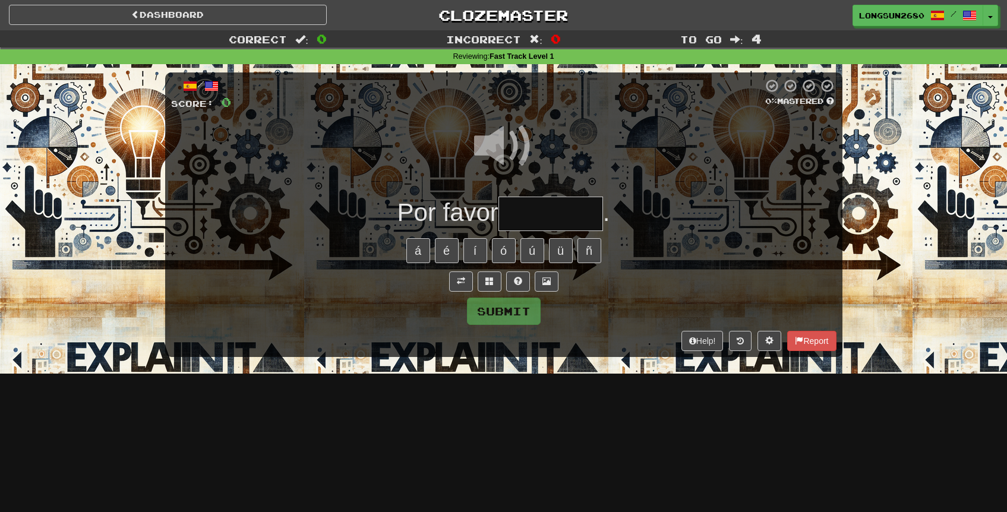
click at [530, 212] on input "text" at bounding box center [551, 214] width 105 height 35
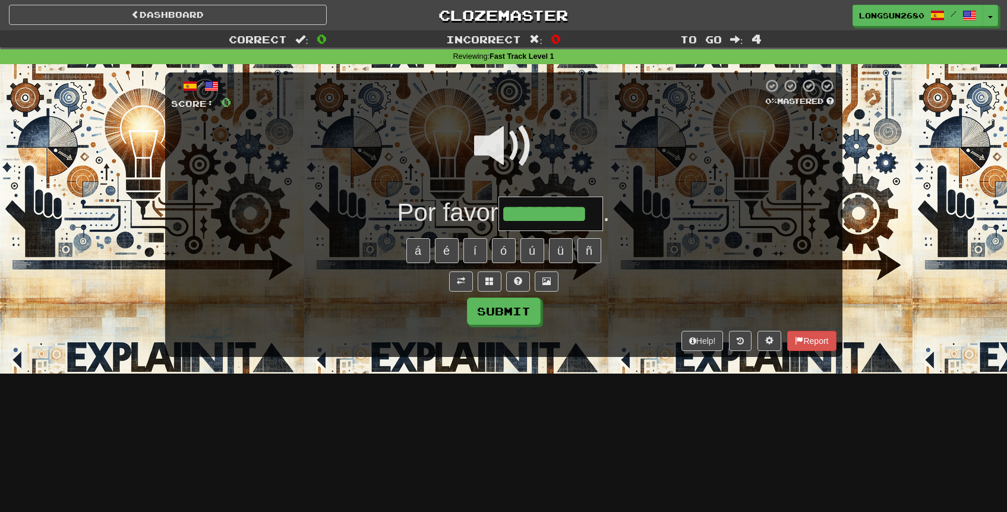
type input "*********"
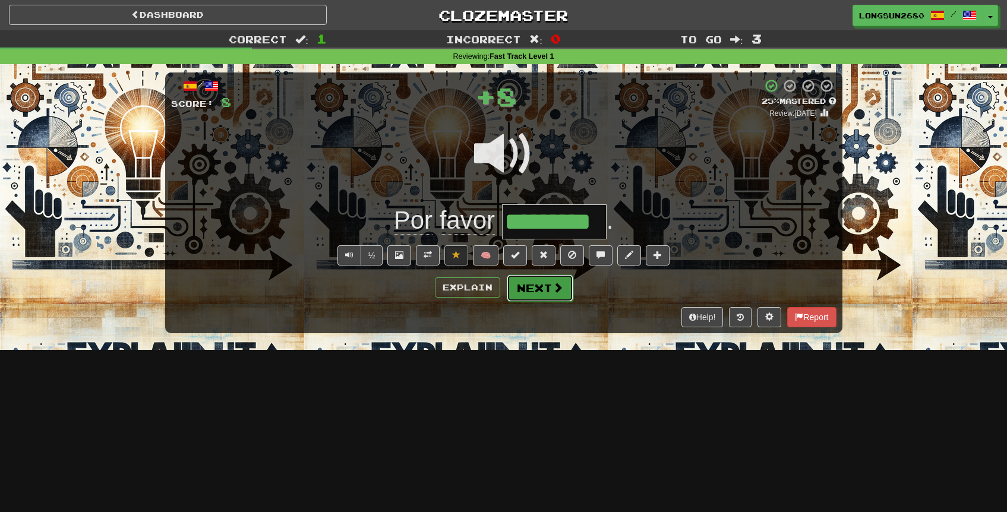
click at [548, 292] on button "Next" at bounding box center [540, 288] width 67 height 27
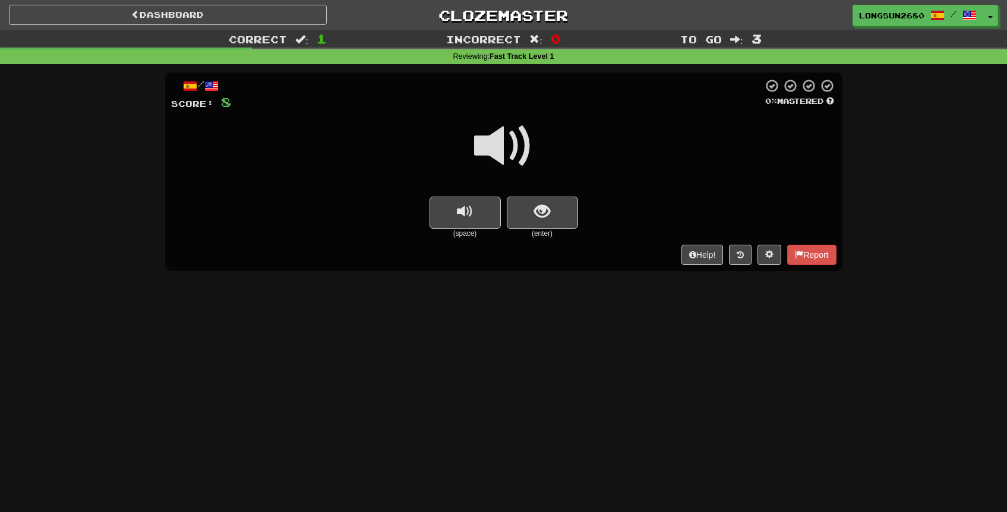
click at [518, 159] on span at bounding box center [503, 145] width 59 height 59
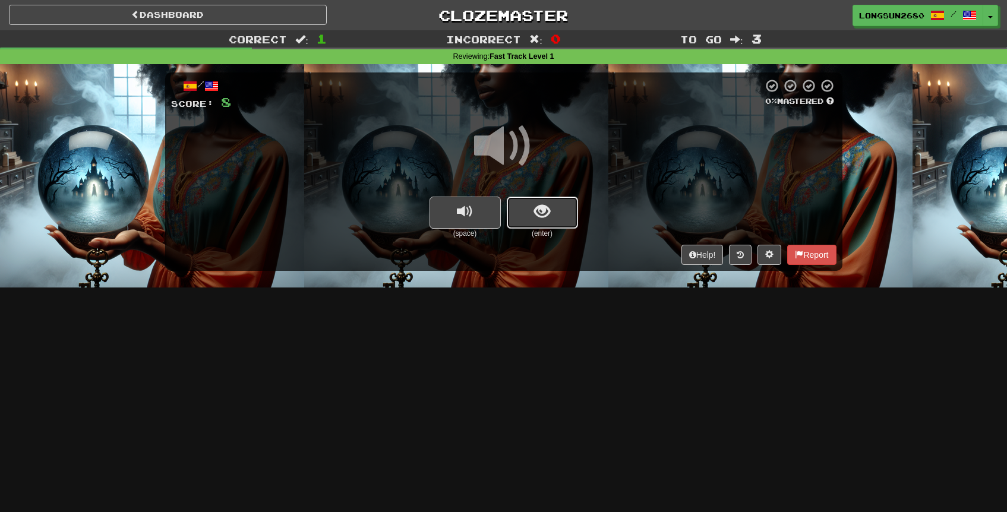
click at [544, 223] on button "show sentence" at bounding box center [542, 213] width 71 height 32
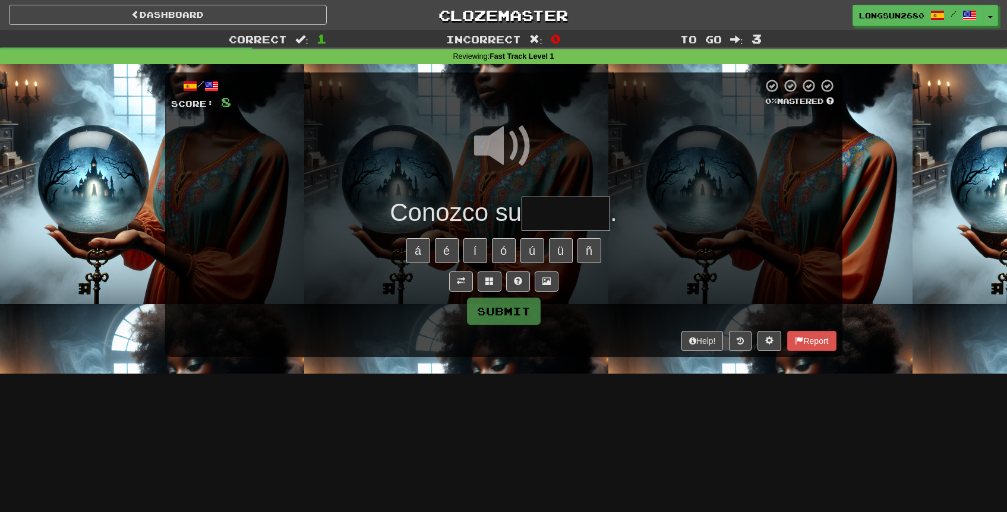
click at [563, 222] on input "text" at bounding box center [566, 214] width 89 height 35
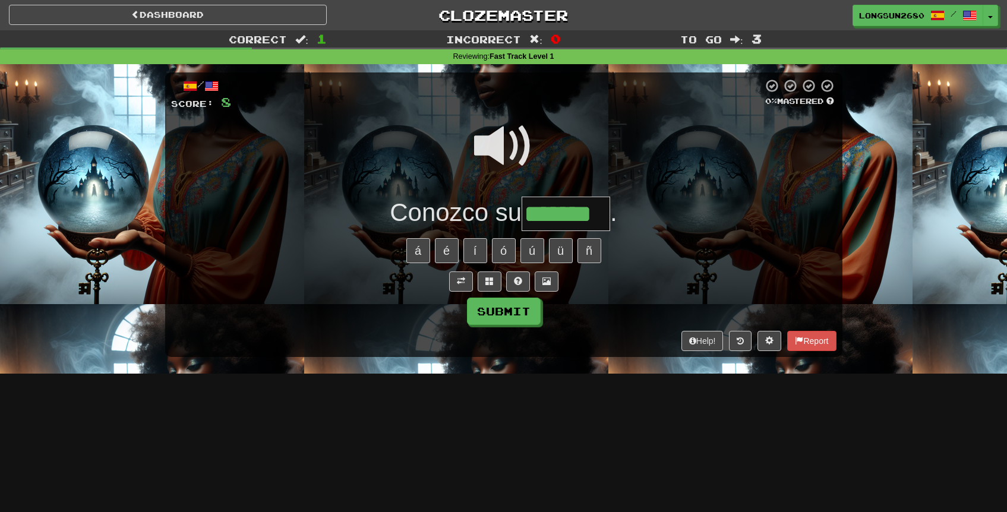
type input "*******"
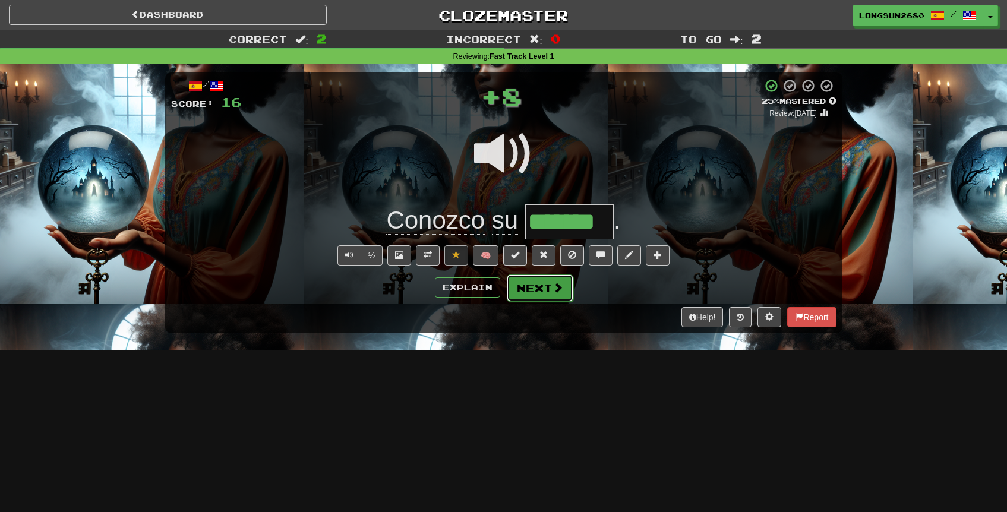
click at [534, 298] on button "Next" at bounding box center [540, 288] width 67 height 27
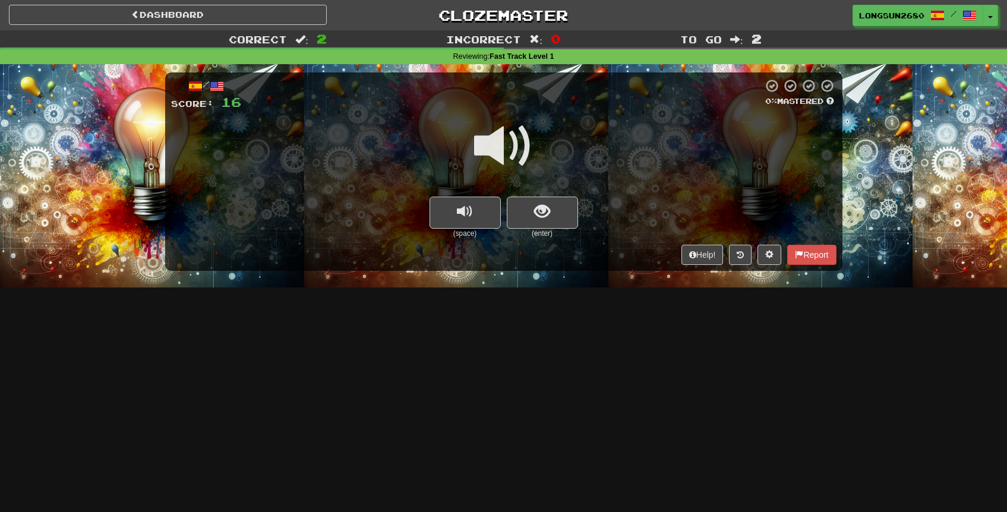
click at [522, 155] on span at bounding box center [503, 145] width 59 height 59
click at [529, 205] on button "show sentence" at bounding box center [542, 213] width 71 height 32
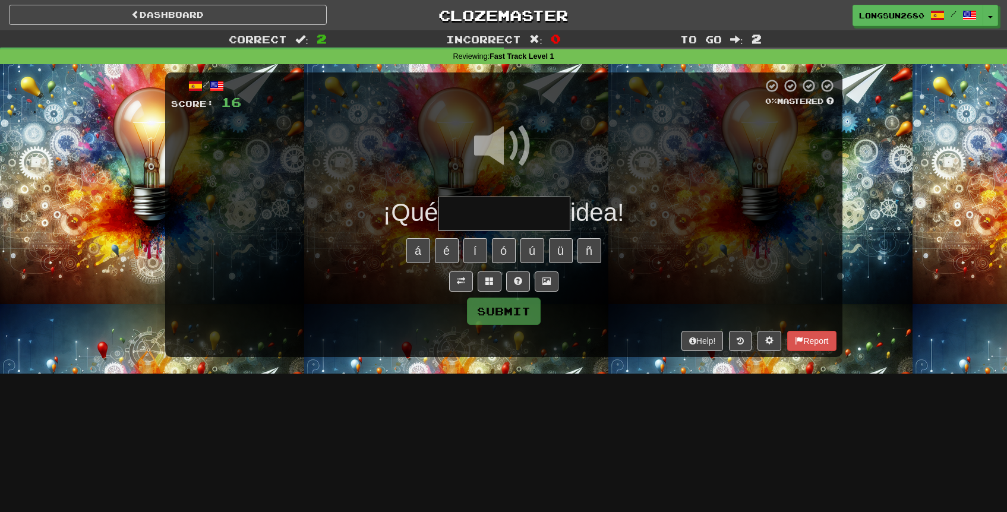
click at [518, 140] on span at bounding box center [503, 145] width 59 height 59
click at [500, 218] on input "text" at bounding box center [505, 214] width 132 height 35
type input "*"
click at [504, 155] on span at bounding box center [503, 145] width 59 height 59
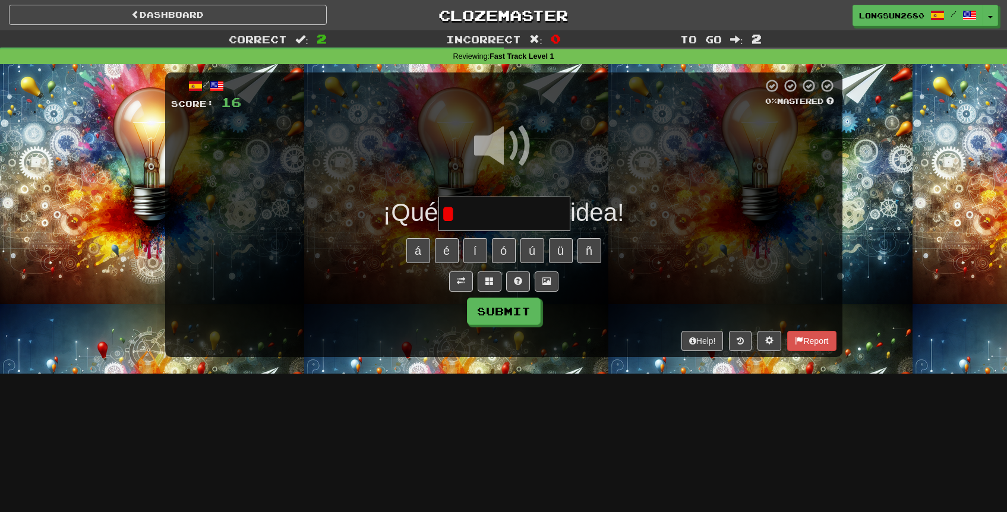
click at [464, 223] on input "*" at bounding box center [505, 214] width 132 height 35
type input "*"
click at [461, 223] on input "text" at bounding box center [505, 214] width 132 height 35
click at [549, 127] on div at bounding box center [504, 154] width 666 height 85
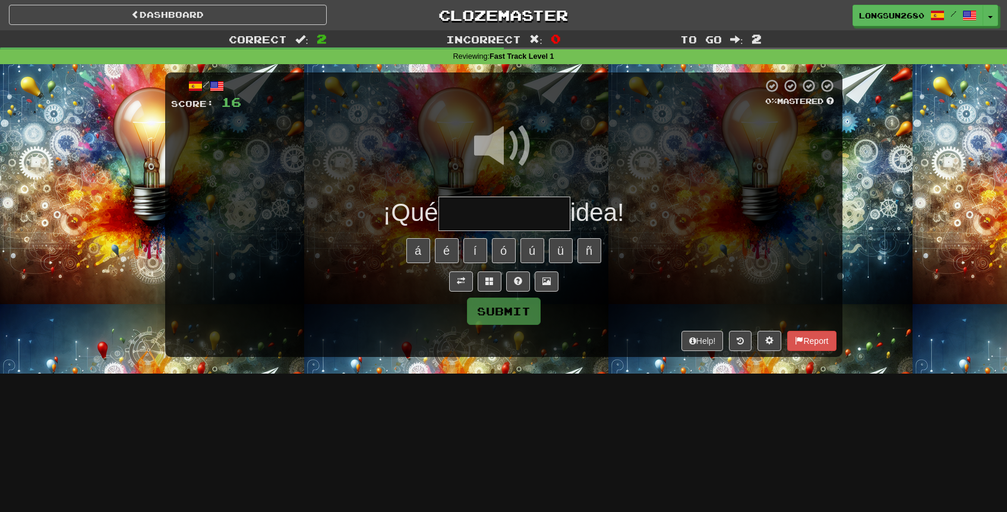
click at [510, 144] on span at bounding box center [503, 145] width 59 height 59
click at [464, 226] on input "text" at bounding box center [505, 214] width 132 height 35
type input "**********"
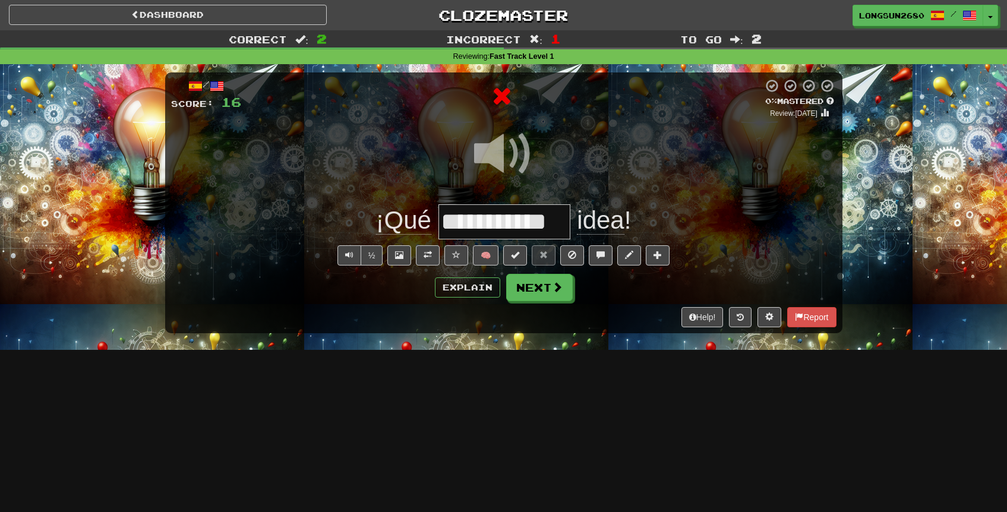
click at [503, 167] on span at bounding box center [503, 153] width 59 height 59
click at [473, 222] on input "**********" at bounding box center [505, 221] width 132 height 35
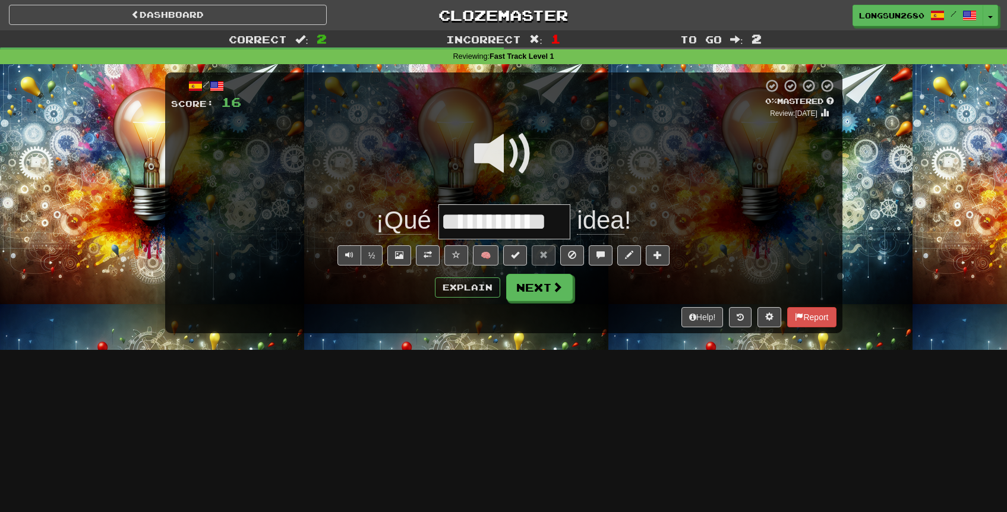
click at [473, 222] on input "**********" at bounding box center [505, 221] width 132 height 35
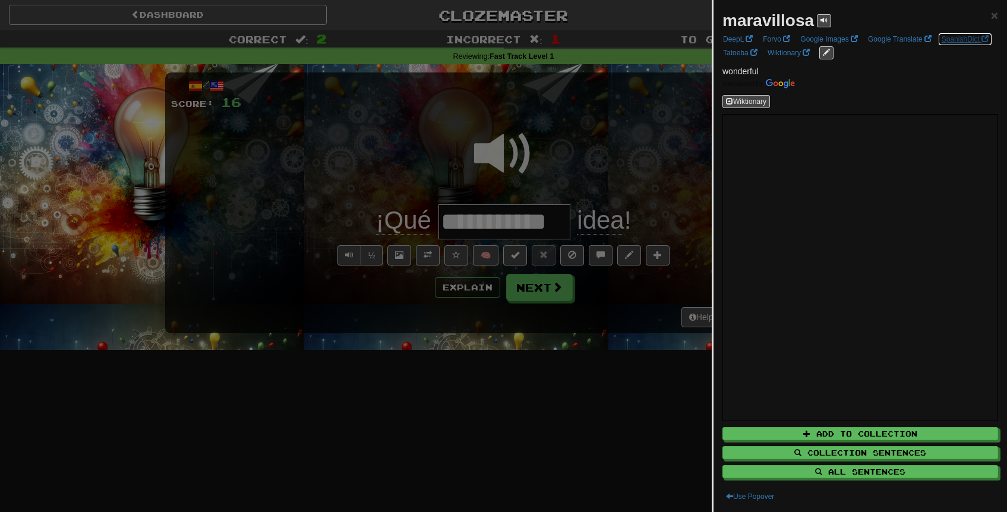
click at [939, 46] on link "SpanishDict" at bounding box center [966, 39] width 54 height 13
click at [445, 102] on div at bounding box center [503, 256] width 1007 height 512
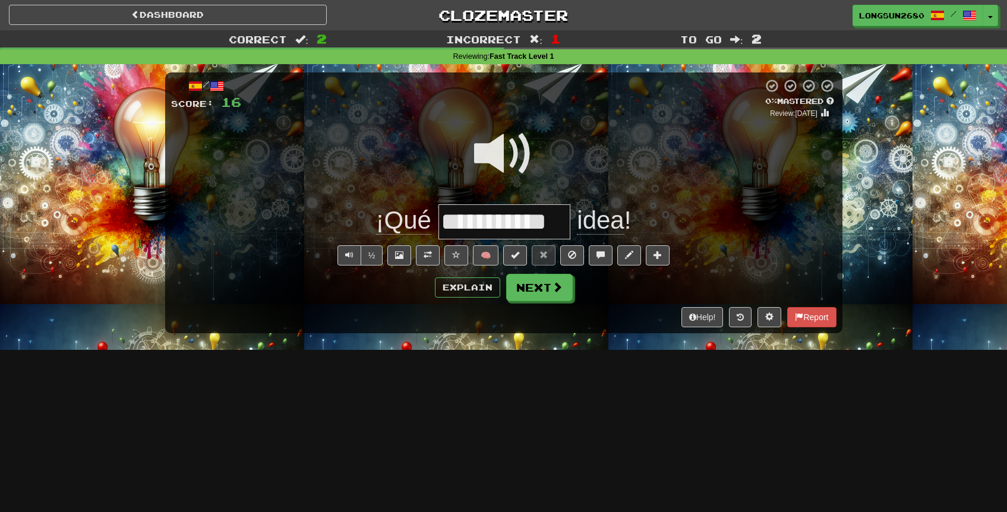
click at [485, 162] on span at bounding box center [503, 153] width 59 height 59
click at [517, 175] on span at bounding box center [503, 153] width 59 height 59
click at [512, 150] on span at bounding box center [503, 153] width 59 height 59
click at [528, 294] on button "Next" at bounding box center [540, 288] width 67 height 27
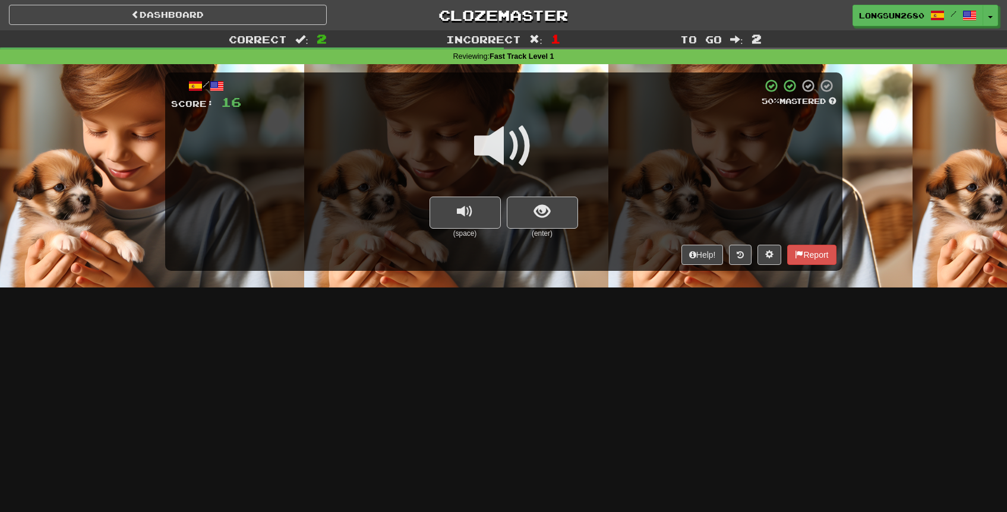
click at [525, 159] on span at bounding box center [503, 145] width 59 height 59
click at [543, 210] on span "show sentence" at bounding box center [542, 212] width 16 height 16
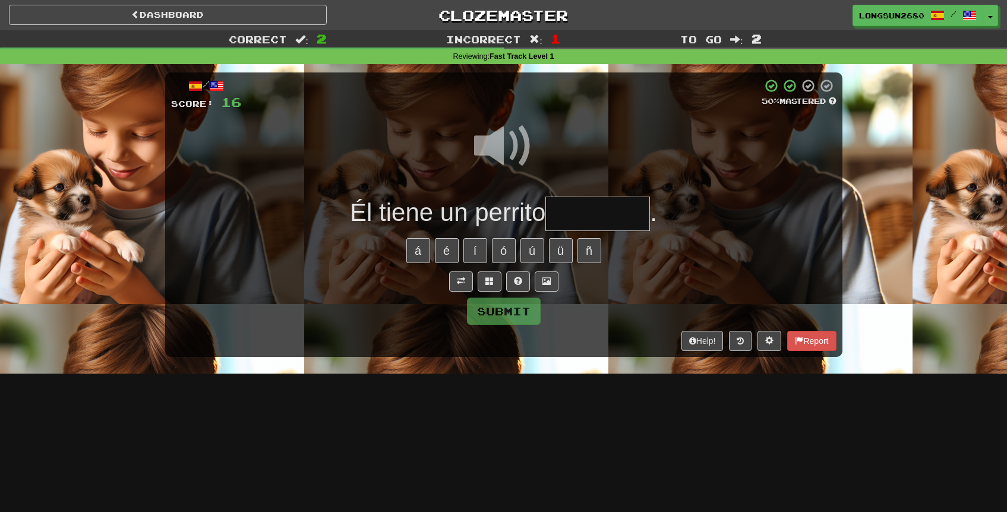
click at [575, 208] on input "text" at bounding box center [598, 214] width 105 height 35
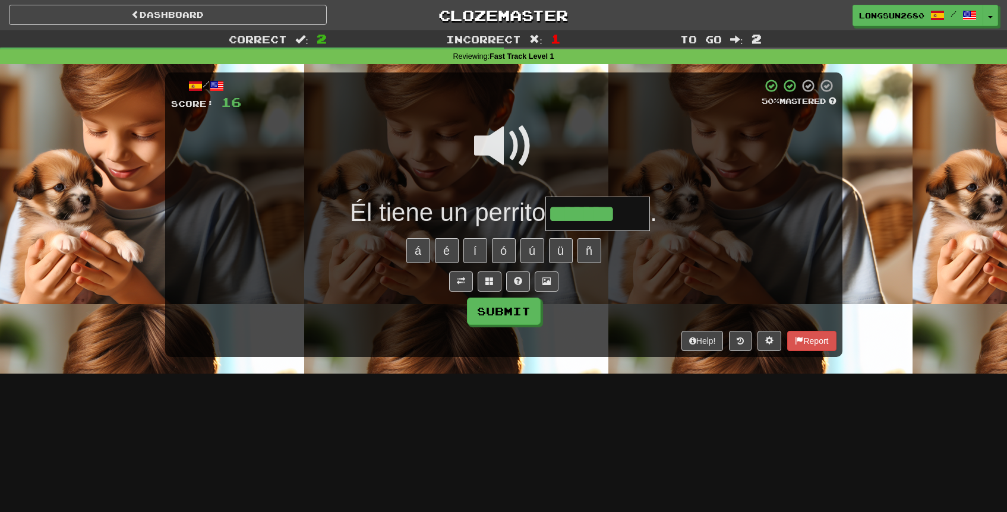
type input "*******"
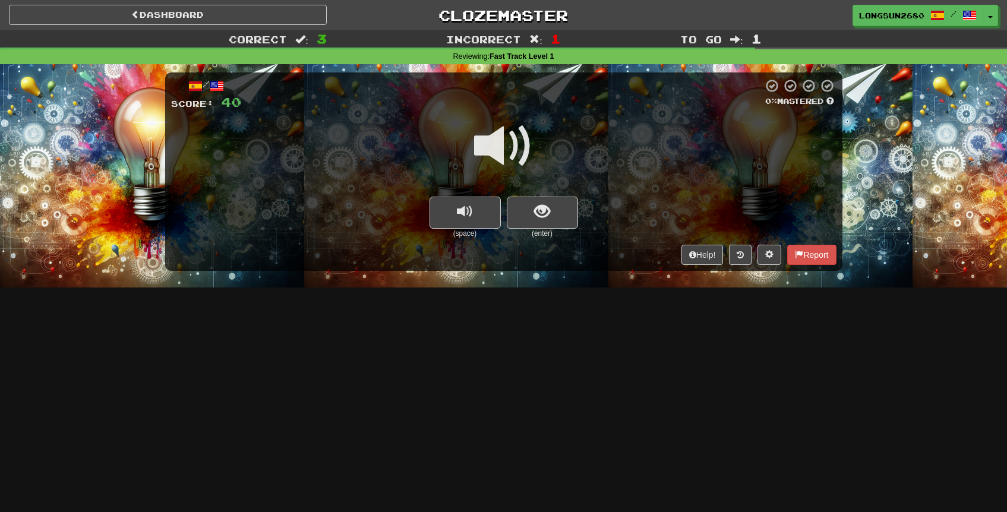
click at [518, 155] on span at bounding box center [503, 145] width 59 height 59
click at [546, 198] on button "show sentence" at bounding box center [542, 213] width 71 height 32
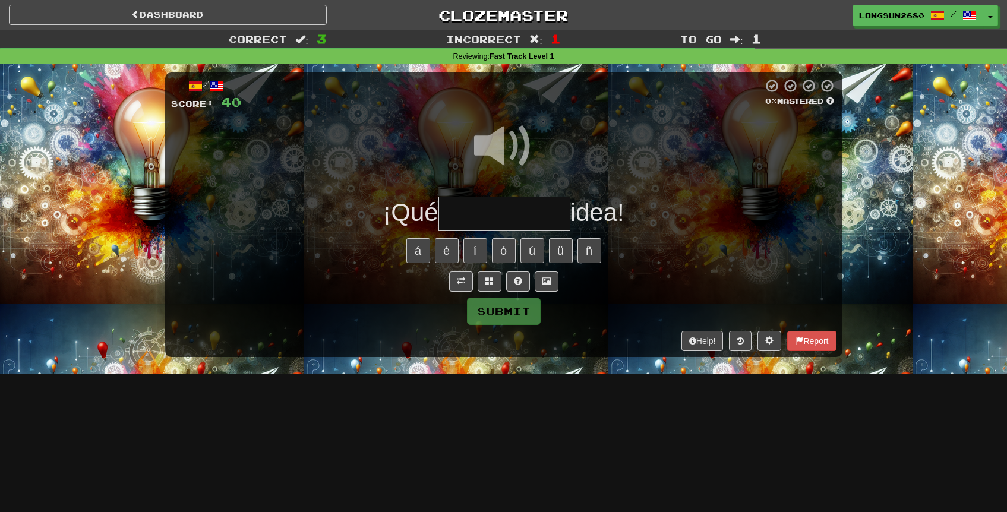
click at [526, 206] on input "text" at bounding box center [505, 214] width 132 height 35
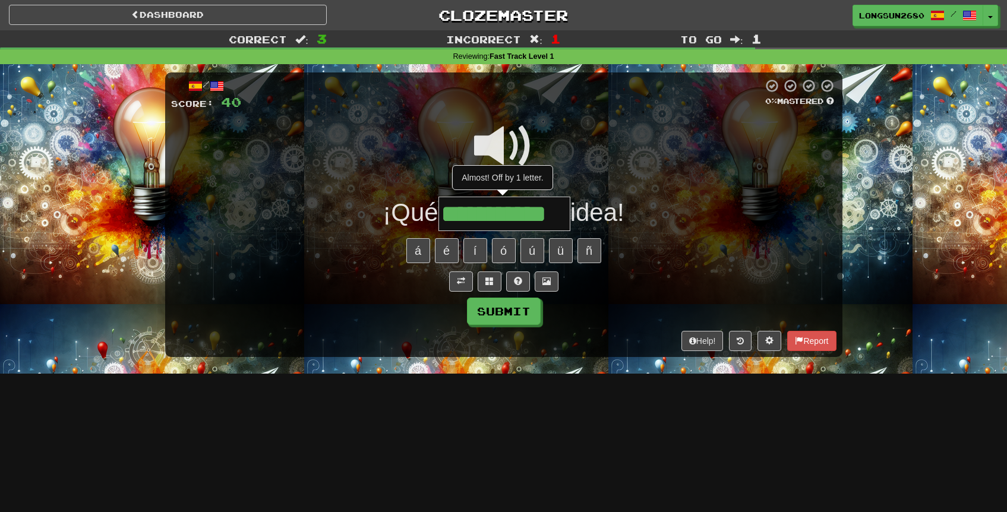
type input "**********"
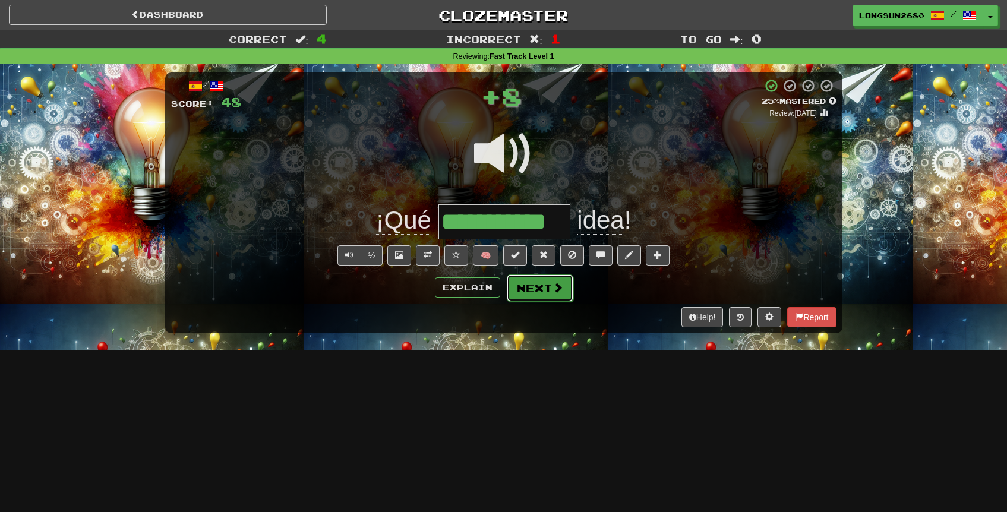
click at [546, 279] on button "Next" at bounding box center [540, 288] width 67 height 27
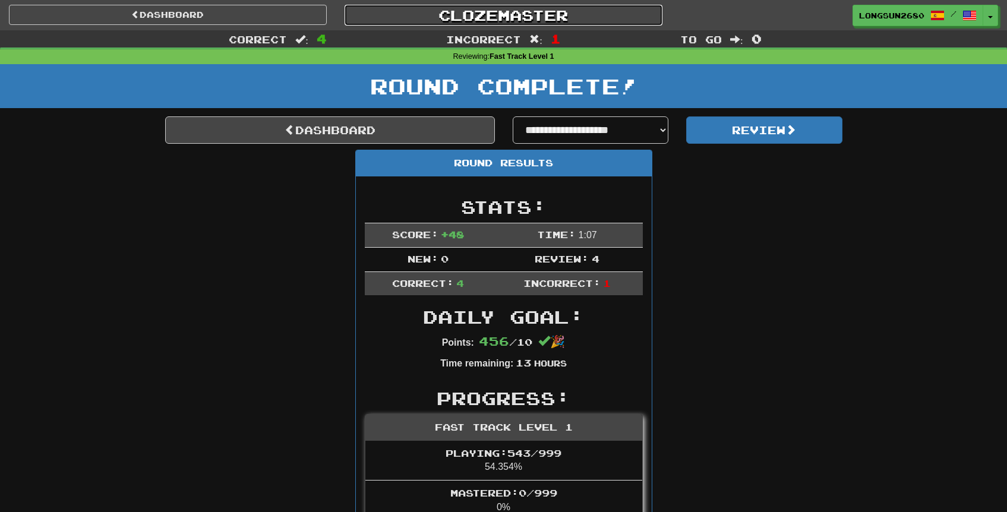
click at [475, 10] on link "Clozemaster" at bounding box center [504, 15] width 318 height 21
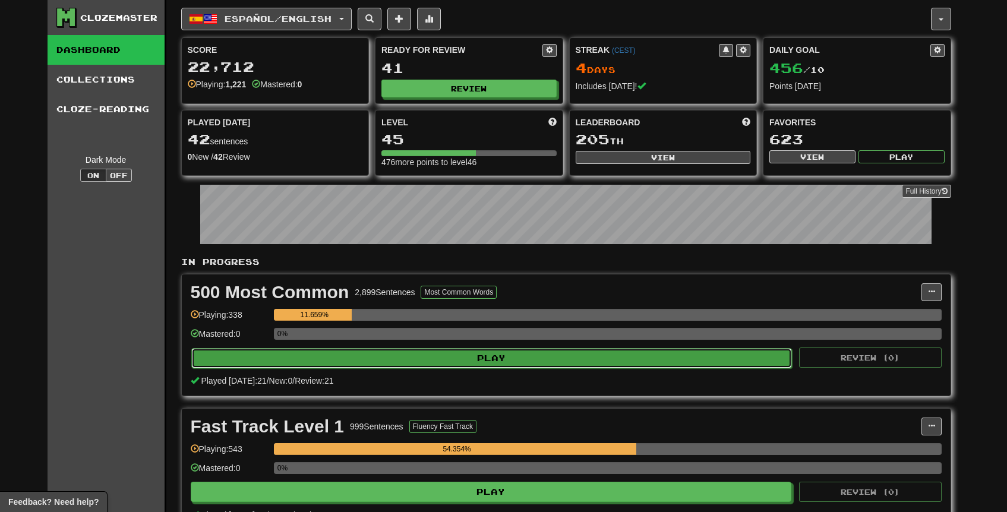
click at [581, 355] on button "Play" at bounding box center [492, 358] width 602 height 20
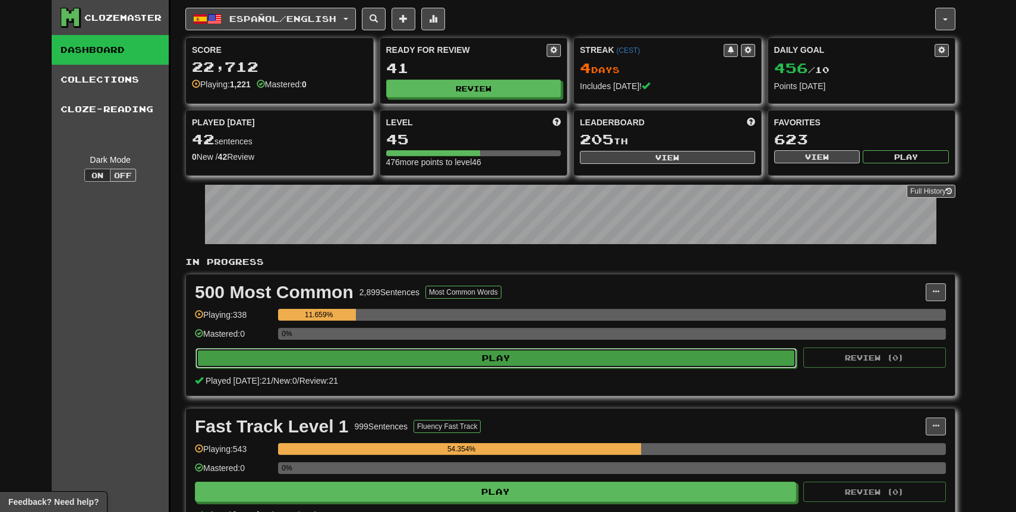
select select "**"
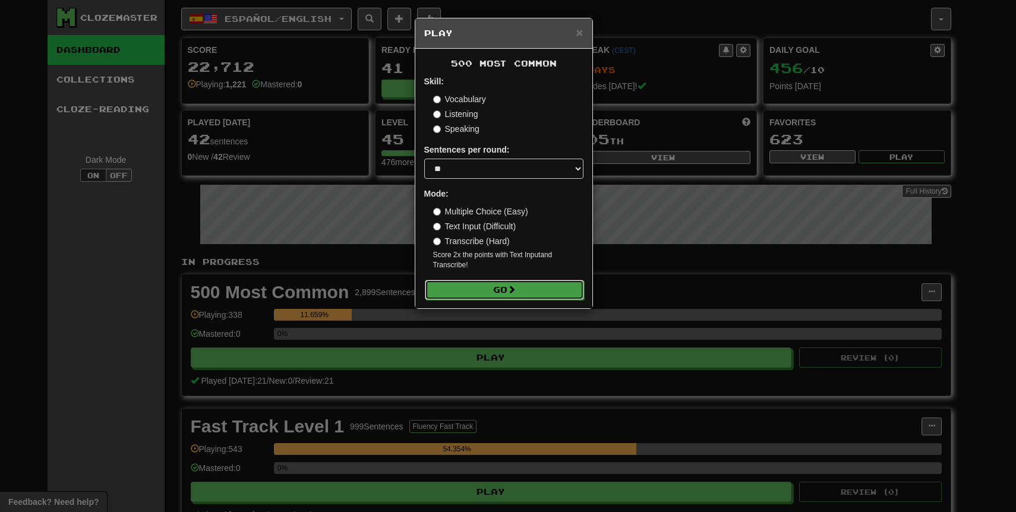
click at [559, 294] on button "Go" at bounding box center [504, 290] width 159 height 20
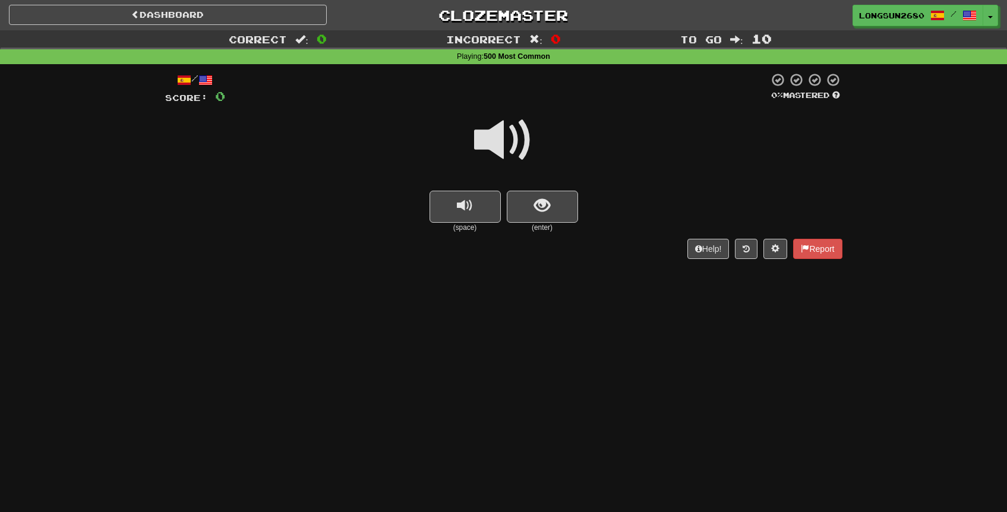
click at [514, 153] on span at bounding box center [503, 140] width 59 height 59
click at [509, 149] on span at bounding box center [503, 140] width 59 height 59
click at [531, 218] on button "show sentence" at bounding box center [542, 207] width 71 height 32
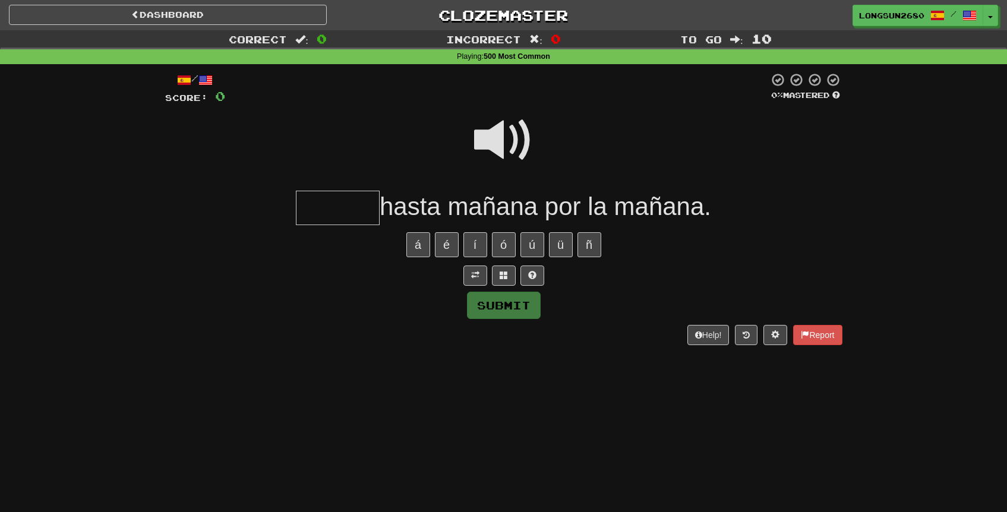
click at [517, 136] on span at bounding box center [503, 140] width 59 height 59
click at [326, 218] on input "text" at bounding box center [338, 208] width 84 height 35
click at [503, 125] on span at bounding box center [503, 140] width 59 height 59
click at [353, 207] on input "text" at bounding box center [338, 208] width 84 height 35
type input "******"
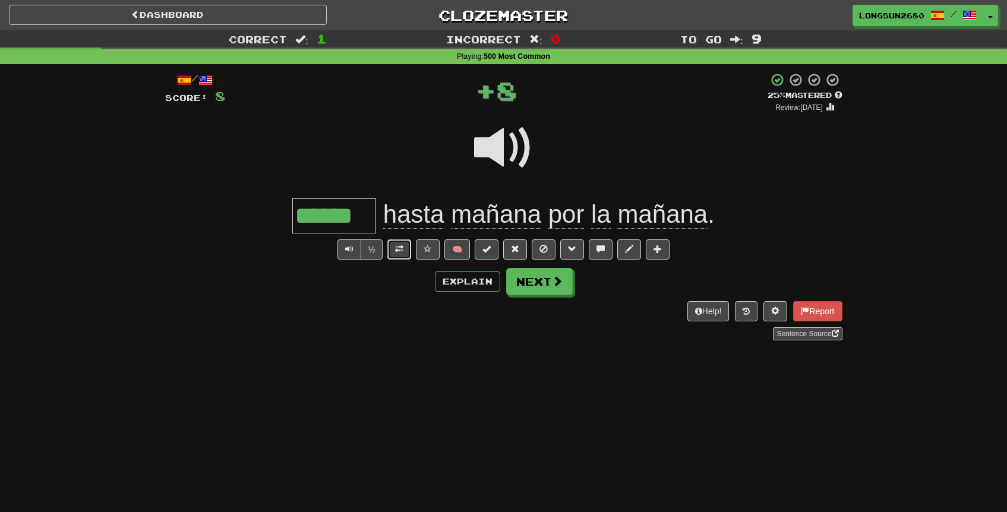
click at [401, 250] on span at bounding box center [399, 249] width 8 height 8
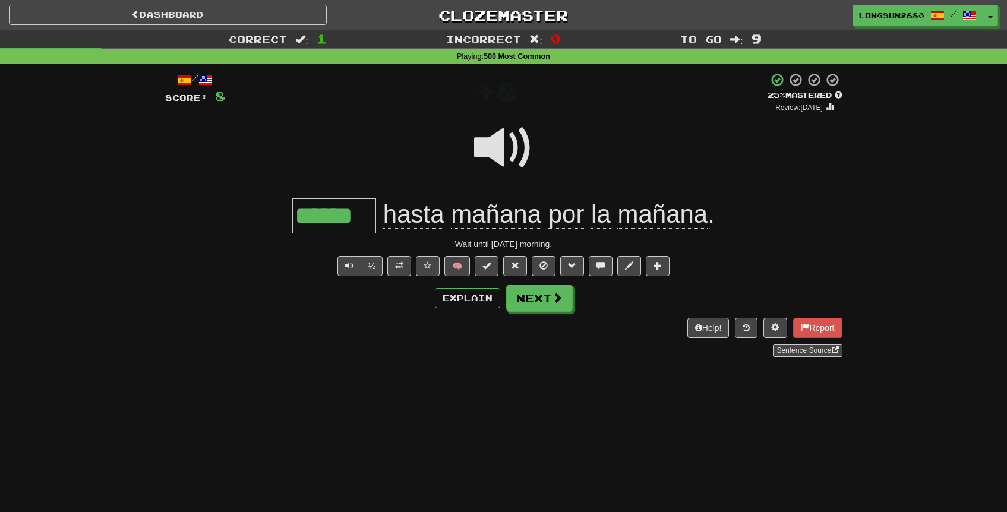
click at [508, 143] on span at bounding box center [503, 147] width 59 height 59
click at [549, 303] on button "Next" at bounding box center [540, 298] width 67 height 27
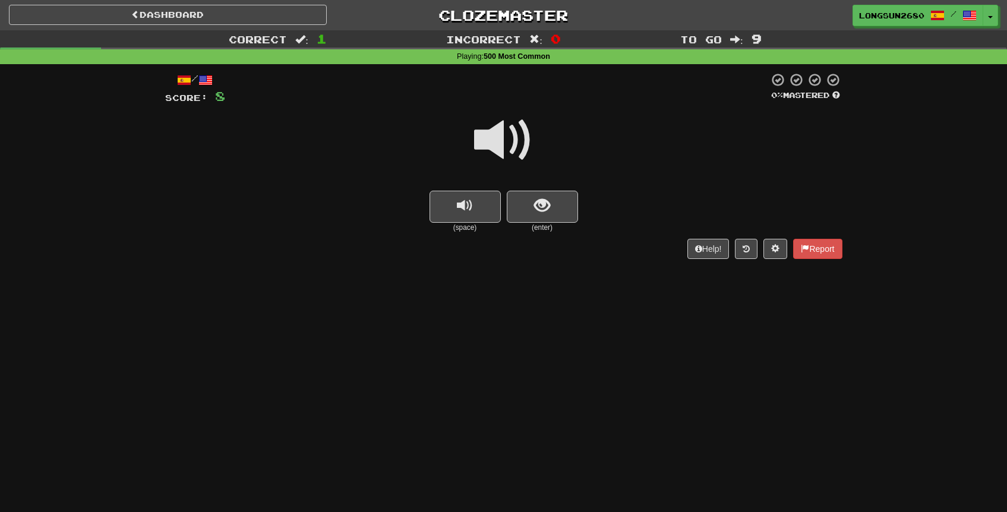
click at [518, 157] on span at bounding box center [503, 140] width 59 height 59
click at [534, 203] on span "show sentence" at bounding box center [542, 206] width 16 height 16
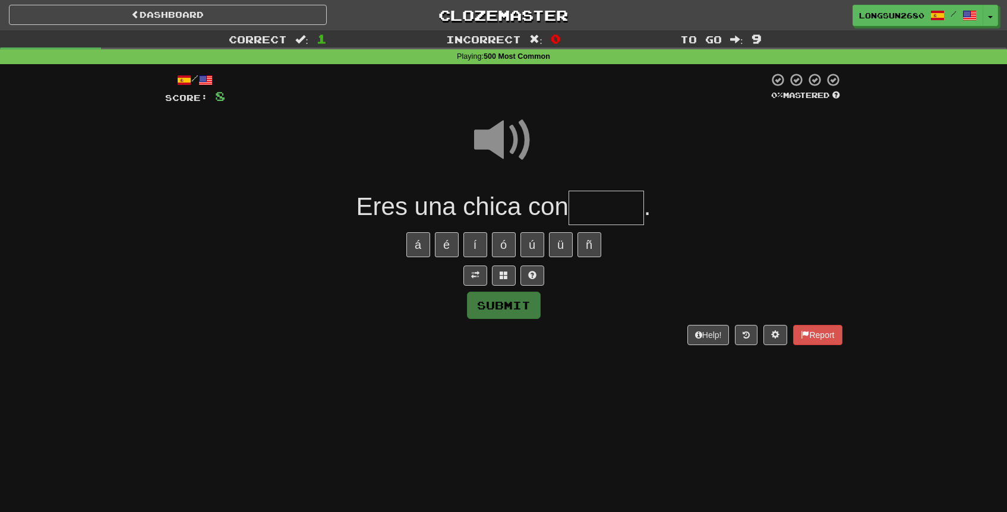
click at [511, 143] on span at bounding box center [503, 140] width 59 height 59
click at [596, 213] on input "text" at bounding box center [606, 208] width 75 height 35
type input "*"
type input "******"
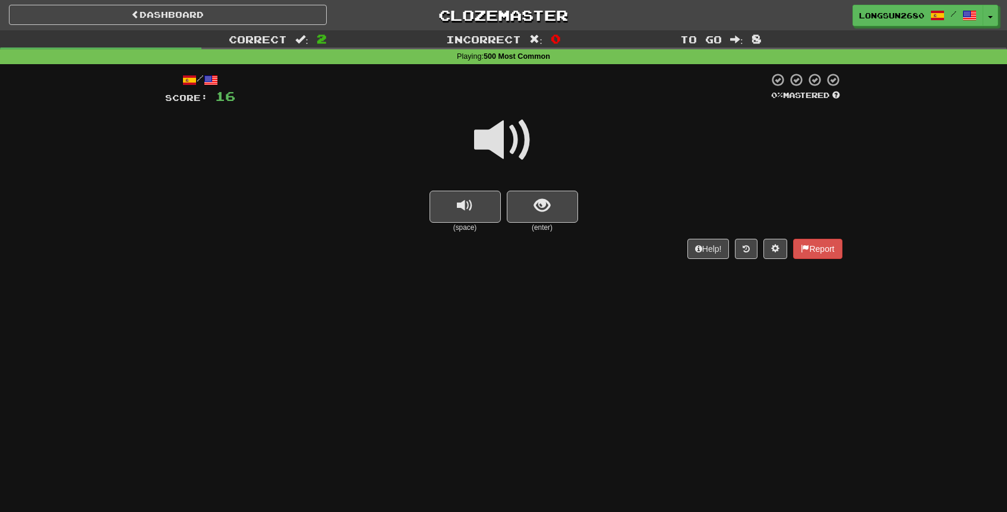
click at [529, 145] on span at bounding box center [503, 140] width 59 height 59
click at [553, 205] on button "show sentence" at bounding box center [542, 207] width 71 height 32
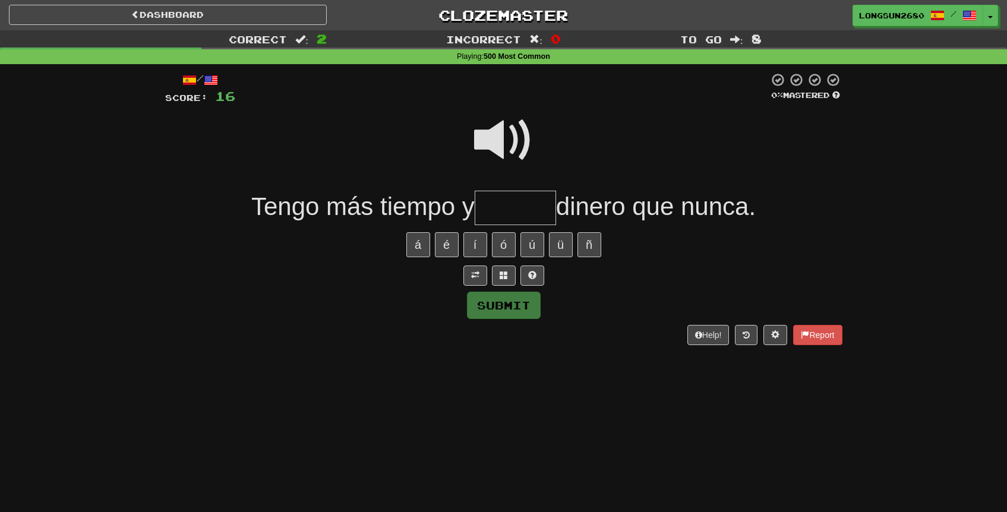
click at [496, 143] on span at bounding box center [503, 140] width 59 height 59
click at [490, 143] on span at bounding box center [503, 140] width 59 height 59
click at [524, 141] on span at bounding box center [503, 140] width 59 height 59
click at [523, 207] on input "text" at bounding box center [515, 208] width 81 height 35
type input "*****"
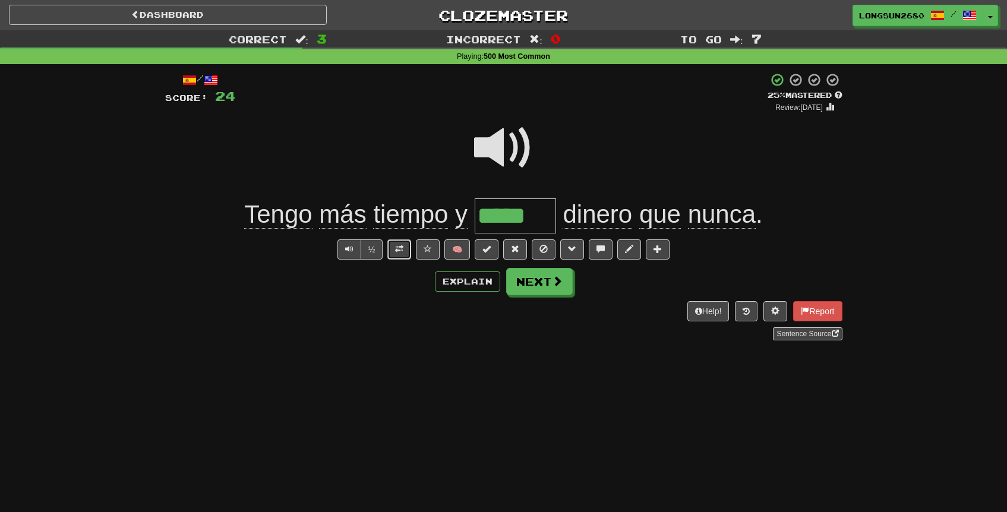
click at [399, 245] on span at bounding box center [399, 249] width 8 height 8
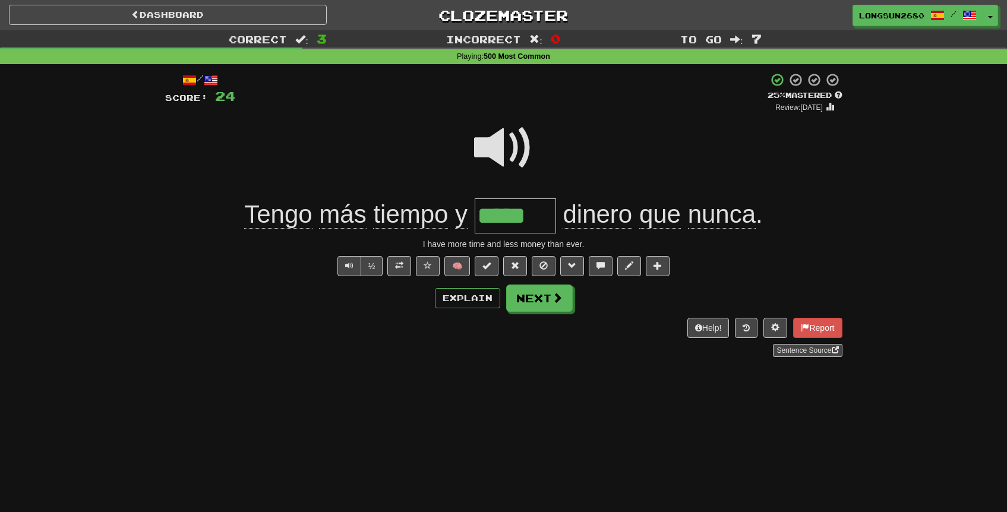
click at [511, 149] on span at bounding box center [503, 147] width 59 height 59
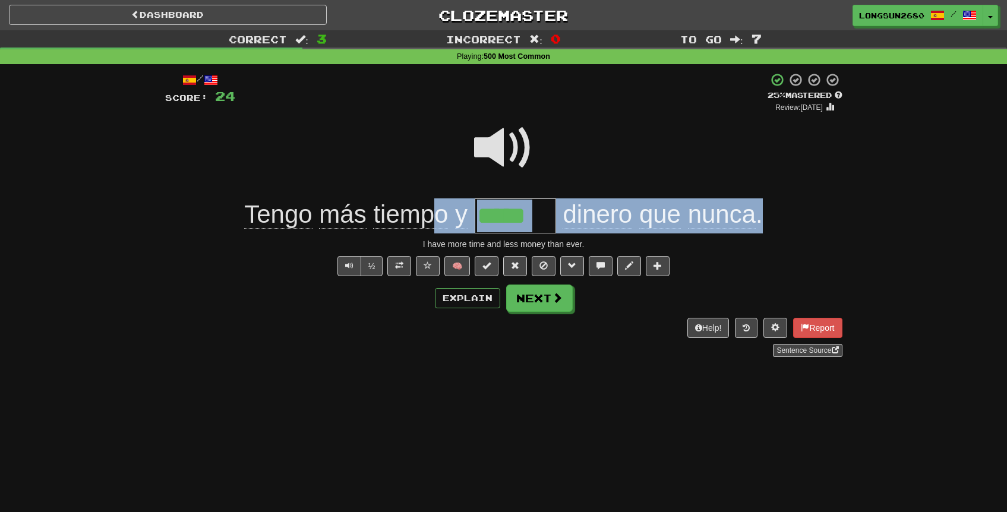
drag, startPoint x: 777, startPoint y: 217, endPoint x: 437, endPoint y: 229, distance: 340.8
click at [437, 229] on div "Tengo más tiempo y ***** dinero que nunca ." at bounding box center [504, 216] width 678 height 35
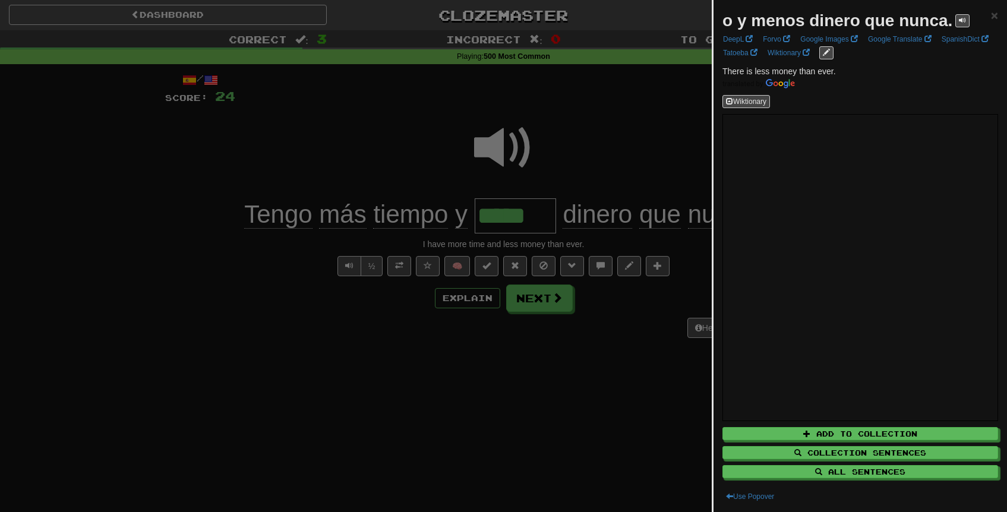
click at [318, 231] on div at bounding box center [503, 256] width 1007 height 512
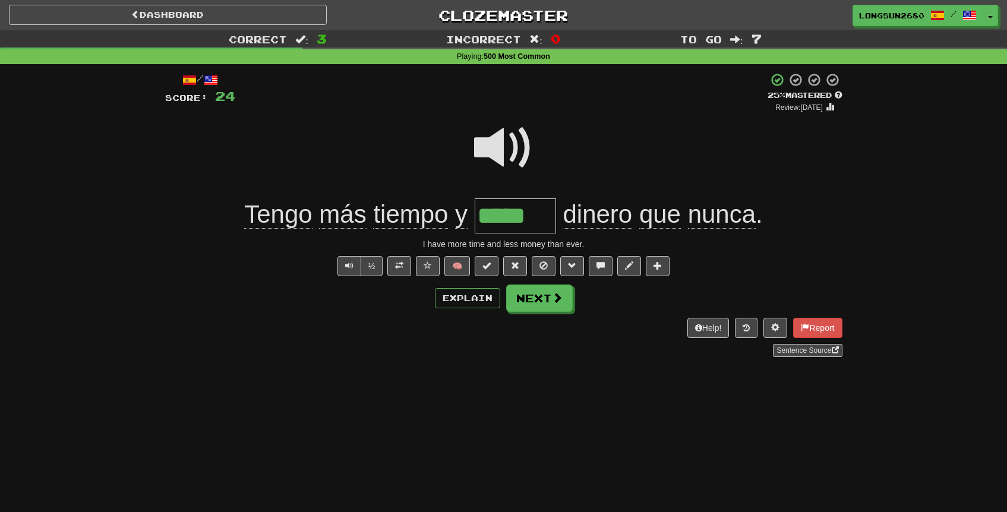
click at [519, 155] on span at bounding box center [503, 147] width 59 height 59
click at [518, 147] on span at bounding box center [503, 147] width 59 height 59
click at [541, 293] on button "Next" at bounding box center [540, 298] width 67 height 27
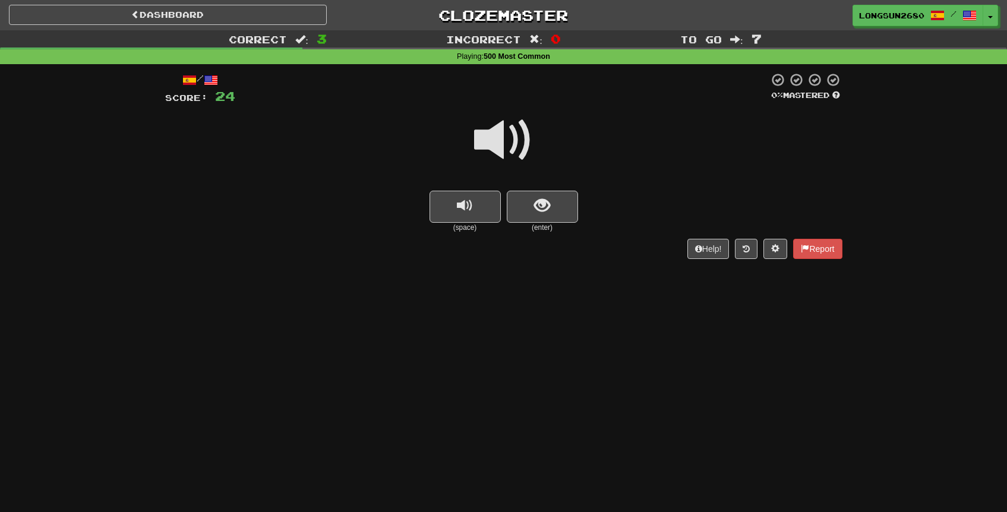
click at [518, 155] on span at bounding box center [503, 140] width 59 height 59
click at [541, 219] on button "show sentence" at bounding box center [542, 207] width 71 height 32
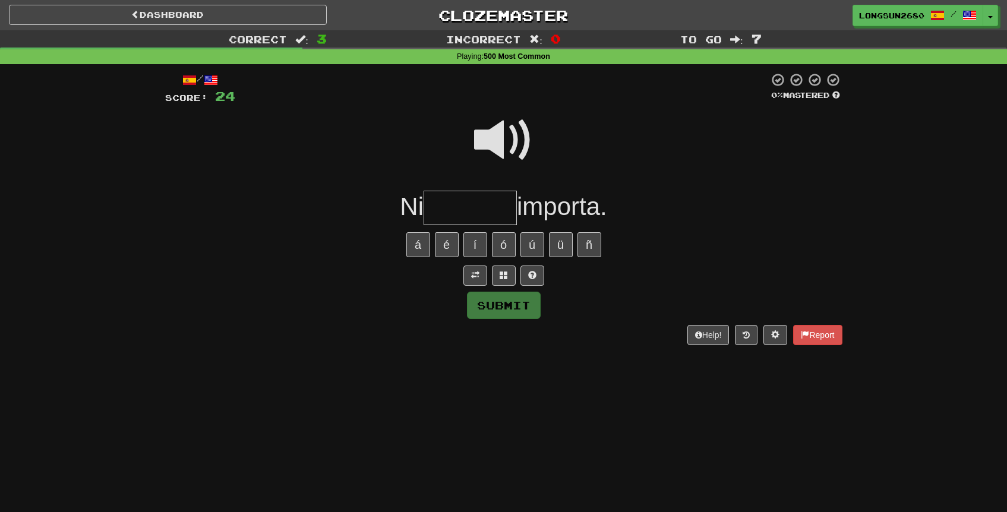
click at [522, 149] on span at bounding box center [503, 140] width 59 height 59
click at [483, 205] on input "text" at bounding box center [470, 208] width 93 height 35
type input "********"
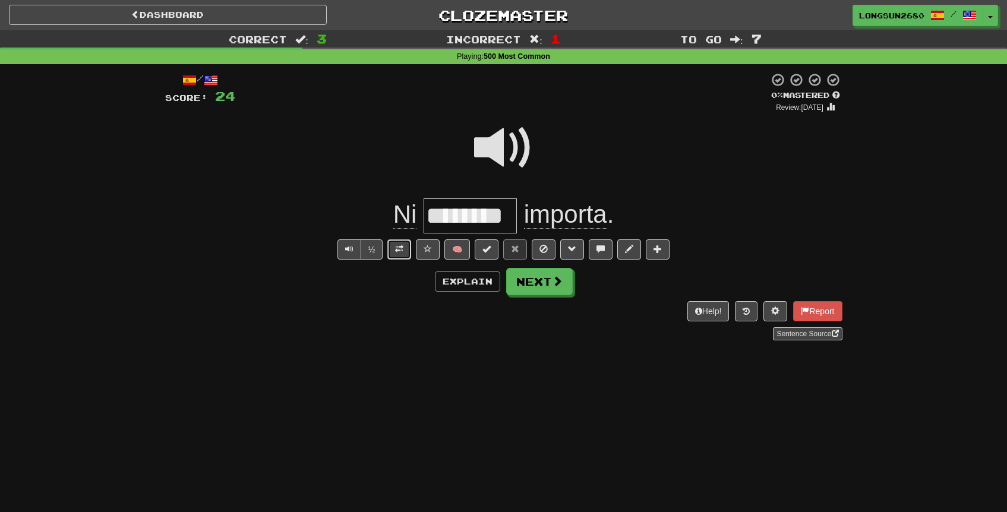
click at [405, 251] on button at bounding box center [400, 250] width 24 height 20
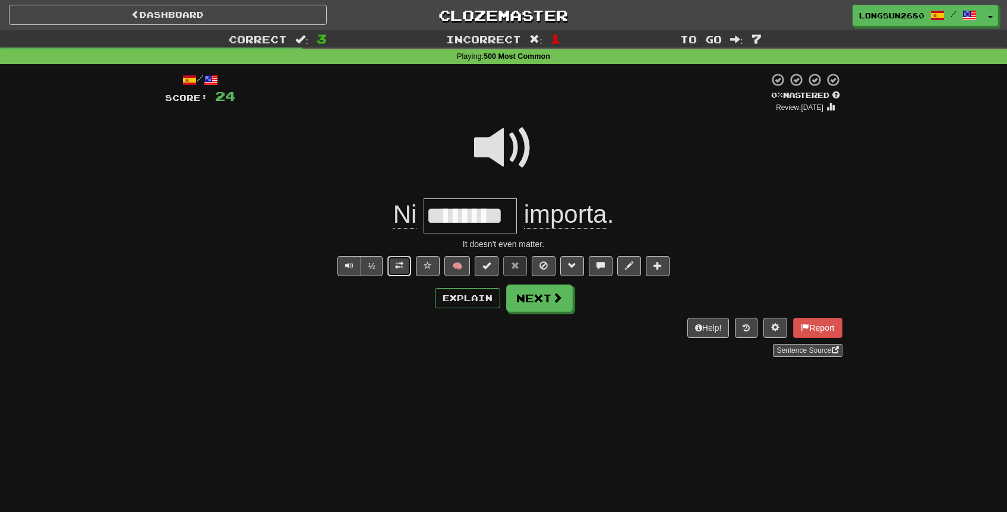
click at [404, 260] on button at bounding box center [400, 266] width 24 height 20
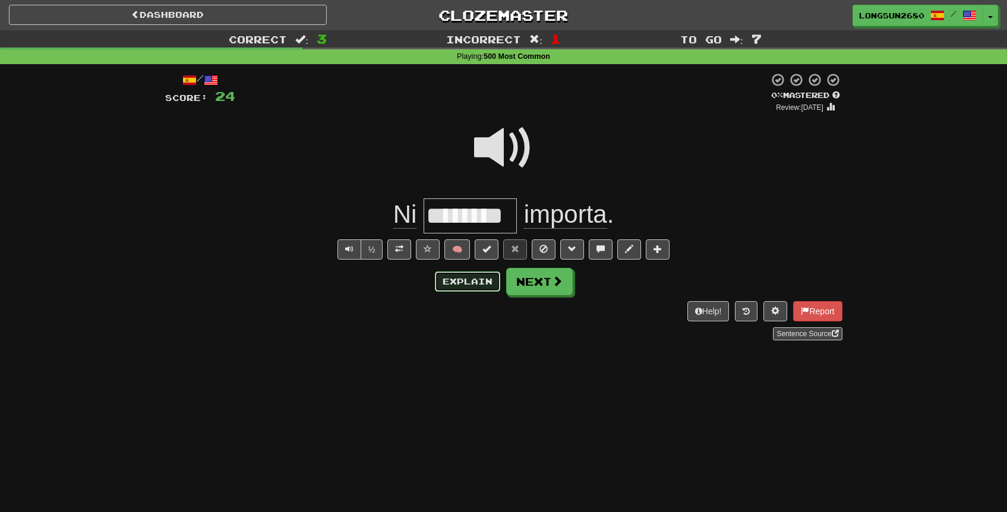
click at [466, 284] on button "Explain" at bounding box center [467, 282] width 65 height 20
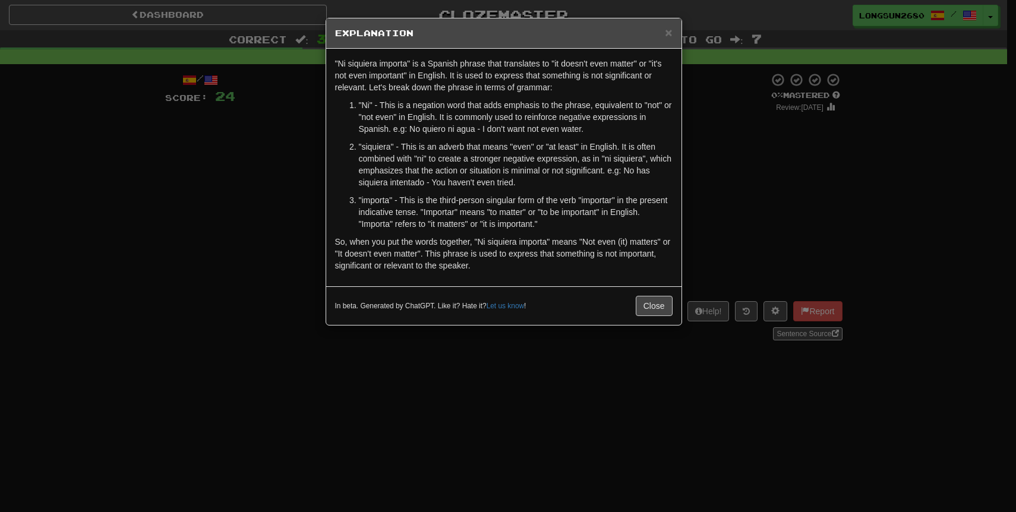
click at [772, 162] on div "× Explanation "Ni siquiera importa" is a Spanish phrase that translates to "it …" at bounding box center [508, 256] width 1016 height 512
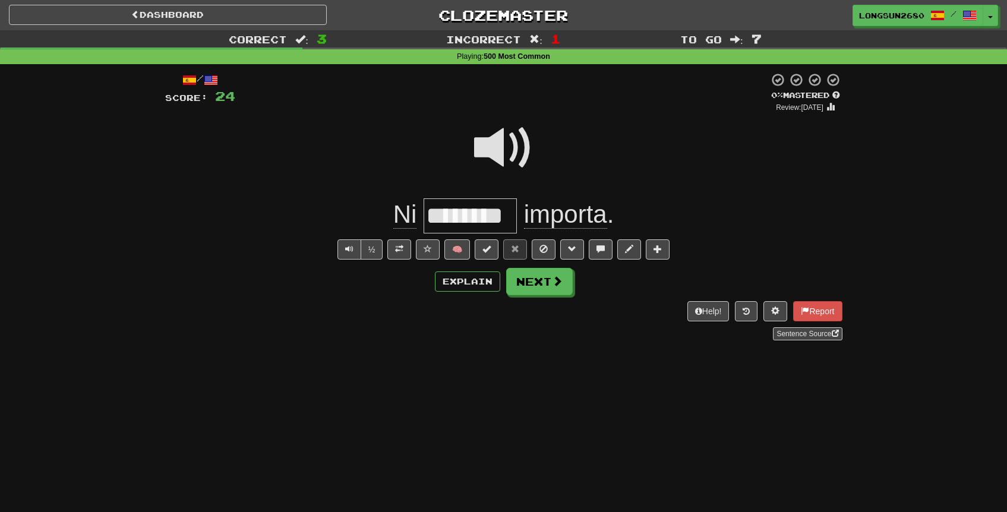
click at [514, 118] on span at bounding box center [503, 147] width 59 height 59
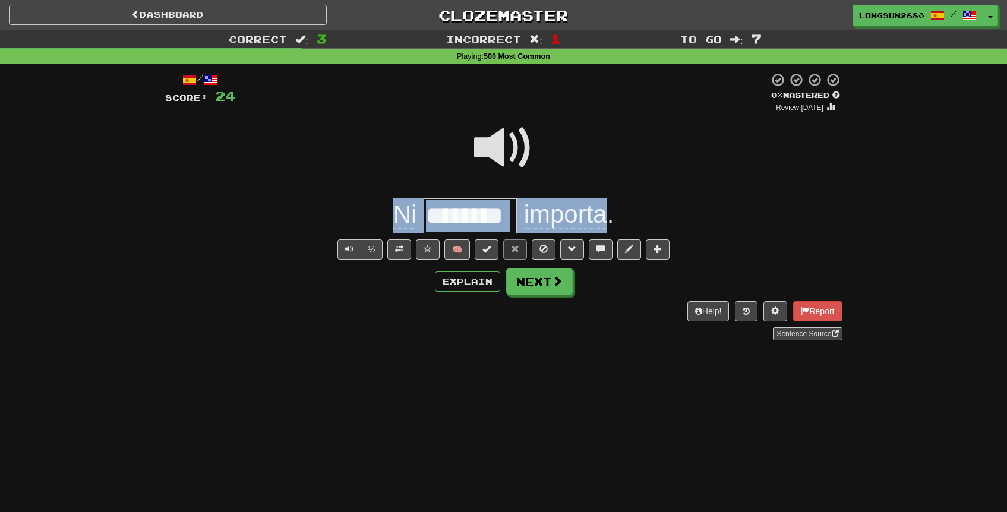
drag, startPoint x: 389, startPoint y: 213, endPoint x: 607, endPoint y: 212, distance: 217.6
click at [607, 212] on div "Ni ******** importa ." at bounding box center [504, 216] width 678 height 35
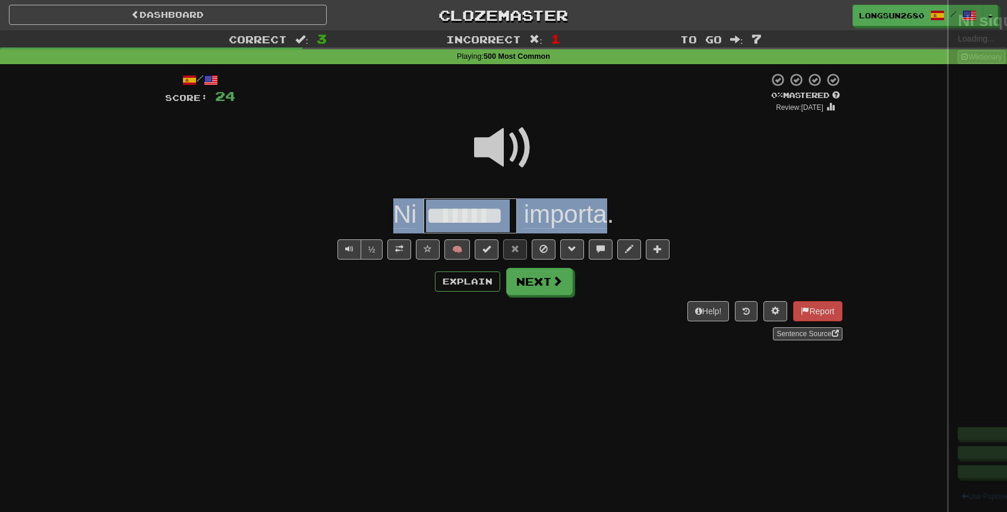
copy div "Ni importa"
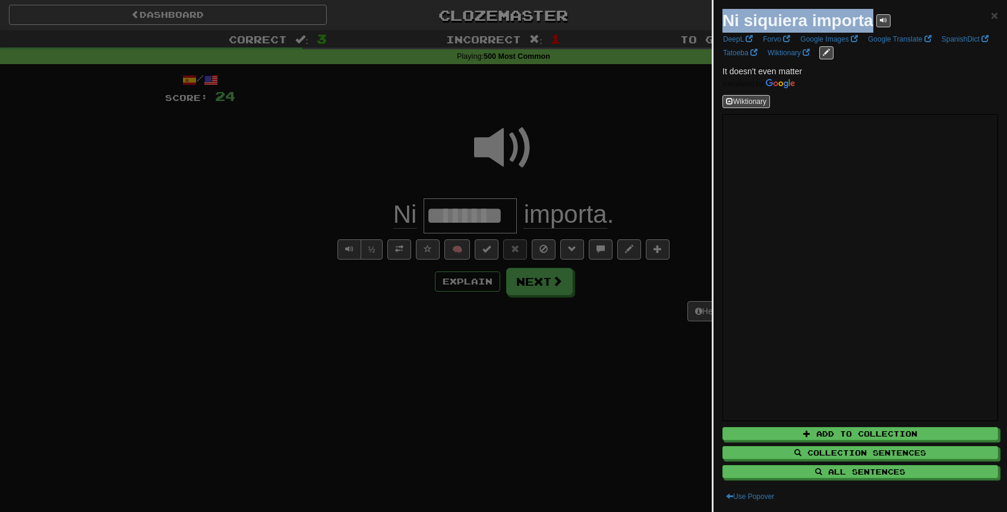
drag, startPoint x: 725, startPoint y: 15, endPoint x: 874, endPoint y: 14, distance: 149.2
click at [874, 14] on div "Ni siquiera importa" at bounding box center [807, 21] width 168 height 24
copy strong "Ni siquiera importa"
click at [599, 146] on div at bounding box center [503, 256] width 1007 height 512
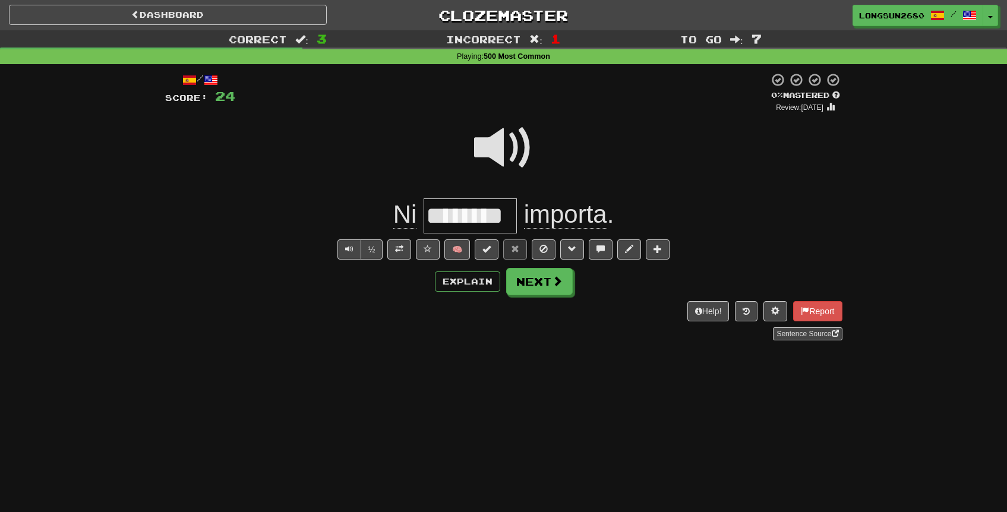
click at [509, 150] on span at bounding box center [503, 147] width 59 height 59
click at [532, 278] on button "Next" at bounding box center [540, 282] width 67 height 27
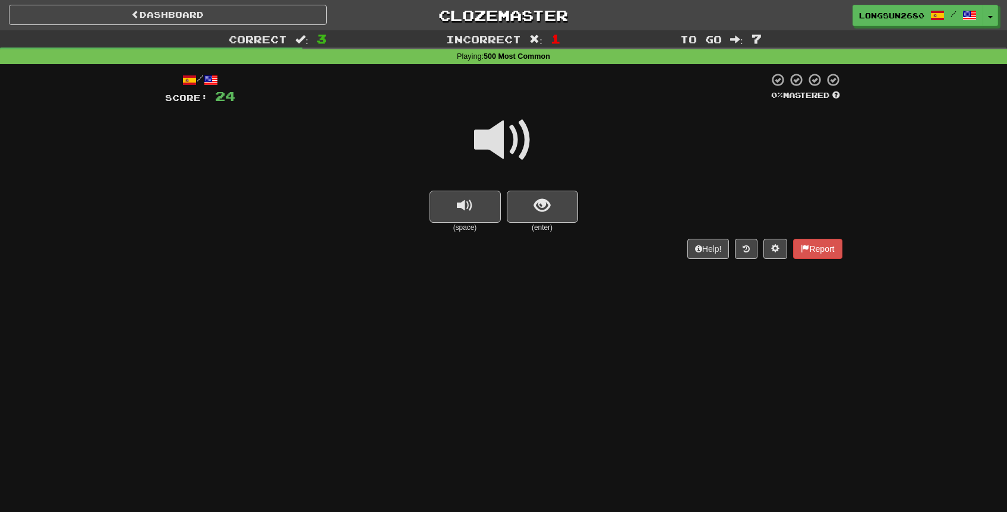
click at [524, 156] on span at bounding box center [503, 140] width 59 height 59
click at [534, 210] on span "show sentence" at bounding box center [542, 206] width 16 height 16
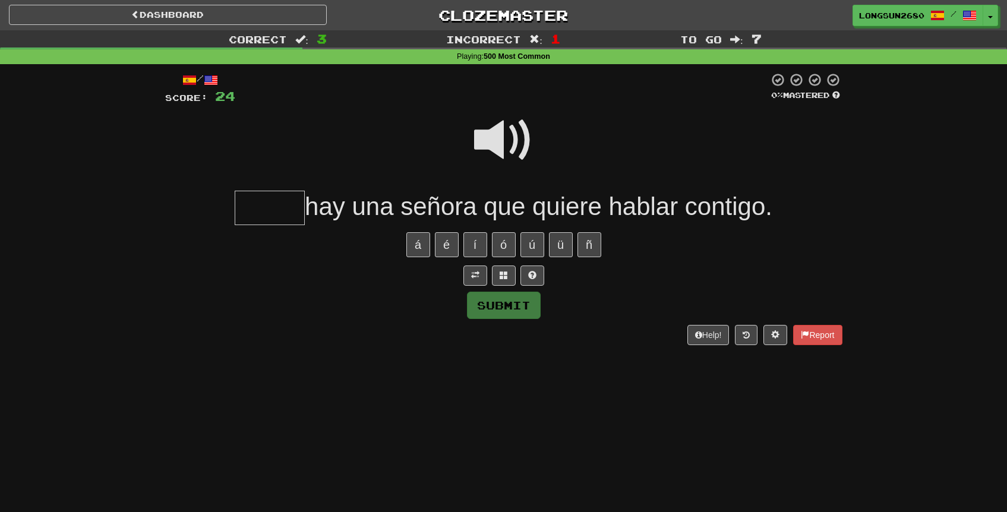
click at [518, 136] on span at bounding box center [503, 140] width 59 height 59
click at [487, 150] on span at bounding box center [503, 140] width 59 height 59
click at [270, 204] on input "text" at bounding box center [270, 208] width 70 height 35
click at [532, 143] on span at bounding box center [503, 140] width 59 height 59
click at [518, 136] on span at bounding box center [503, 140] width 59 height 59
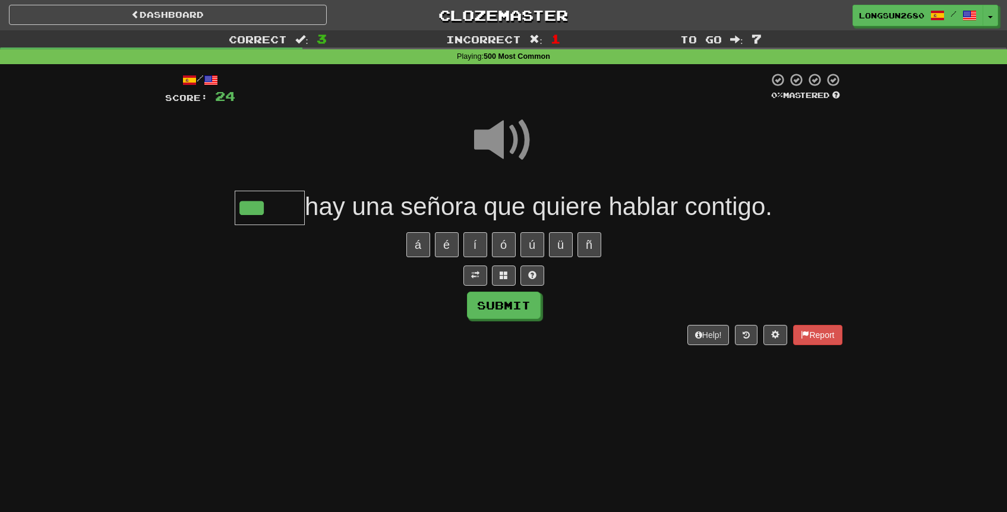
click at [289, 203] on input "***" at bounding box center [270, 208] width 70 height 35
type input "*****"
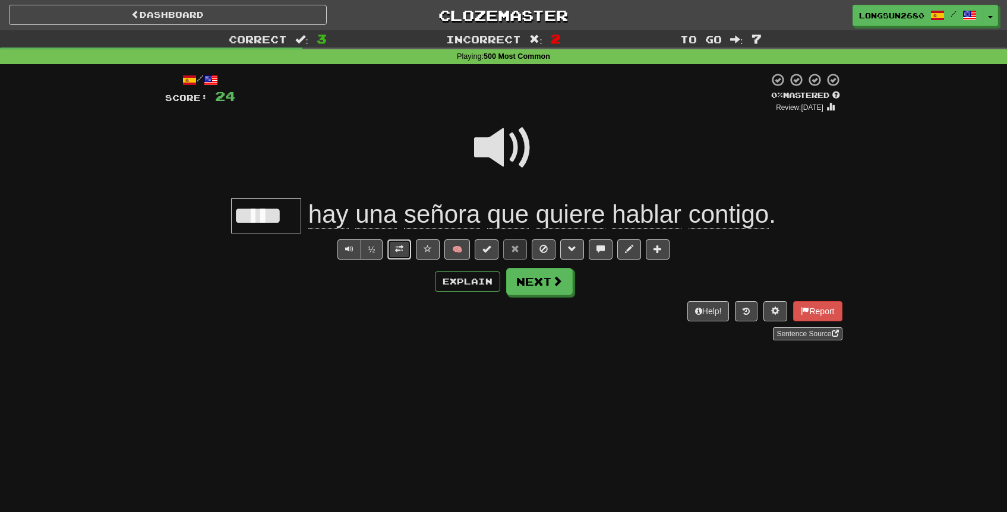
click at [398, 250] on span at bounding box center [399, 249] width 8 height 8
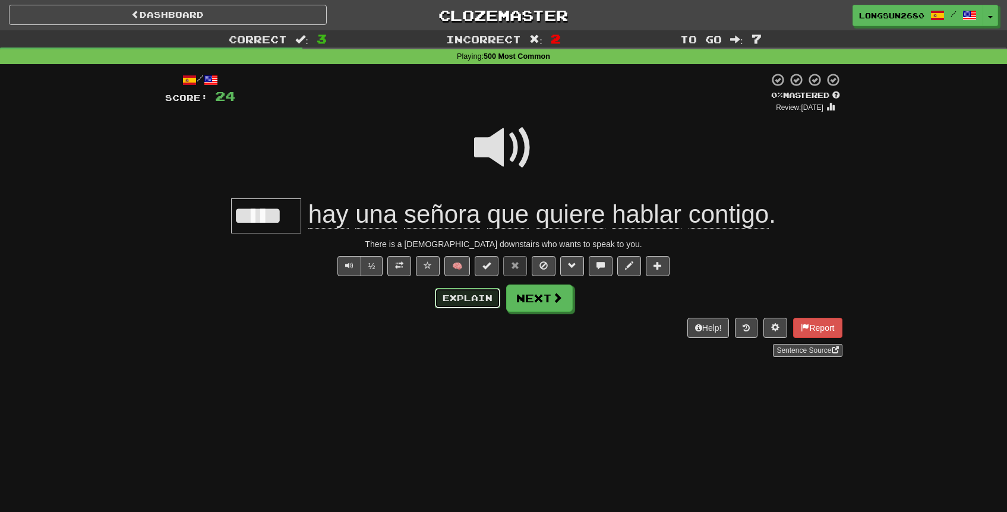
click at [462, 306] on button "Explain" at bounding box center [467, 298] width 65 height 20
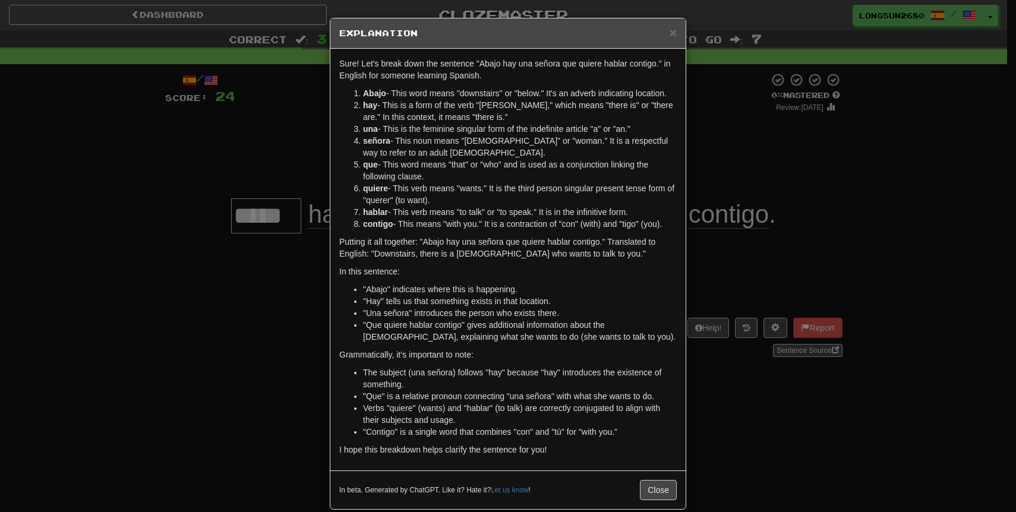
click at [709, 138] on div "× Explanation Sure! Let's break down the sentence "Abajo hay una señora que qui…" at bounding box center [508, 256] width 1016 height 512
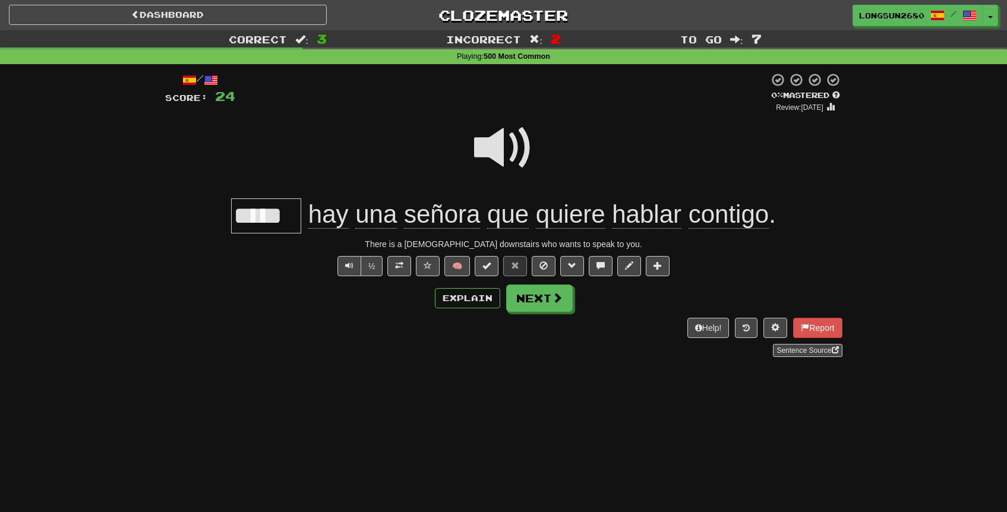
click at [522, 146] on span at bounding box center [503, 147] width 59 height 59
click at [522, 147] on span at bounding box center [503, 147] width 59 height 59
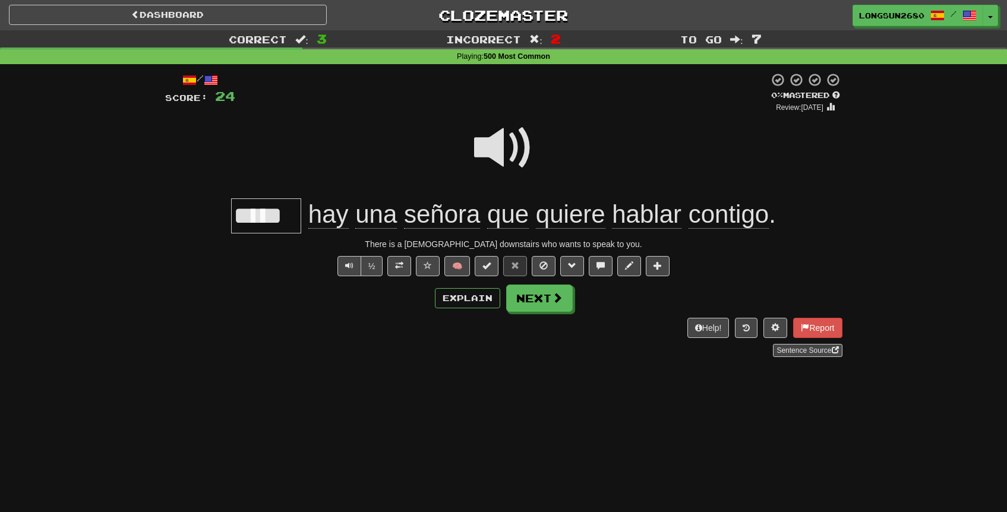
click at [495, 153] on span at bounding box center [503, 147] width 59 height 59
click at [508, 152] on span at bounding box center [503, 147] width 59 height 59
click at [521, 164] on span at bounding box center [503, 147] width 59 height 59
click at [553, 308] on button "Next" at bounding box center [540, 298] width 67 height 27
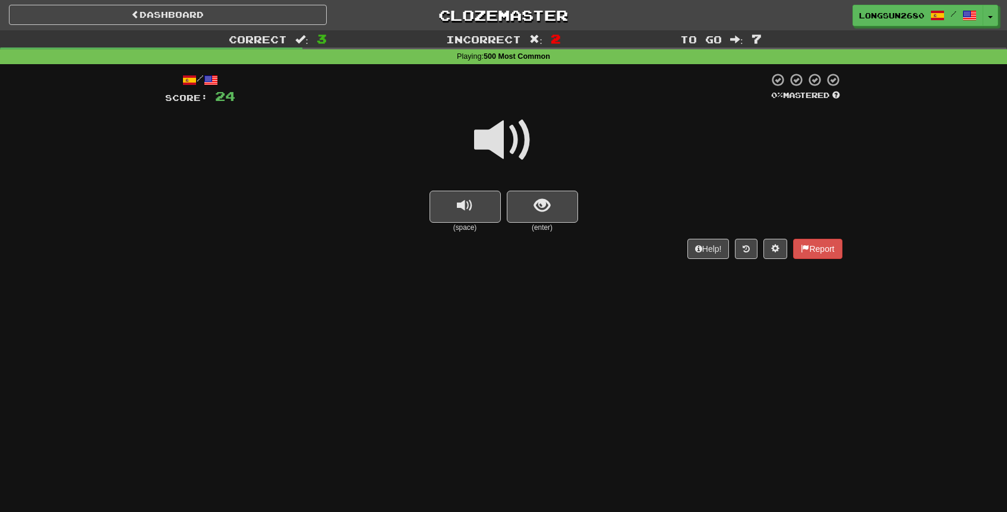
click at [515, 149] on span at bounding box center [503, 140] width 59 height 59
click at [521, 156] on span at bounding box center [503, 140] width 59 height 59
click at [544, 222] on button "show sentence" at bounding box center [542, 207] width 71 height 32
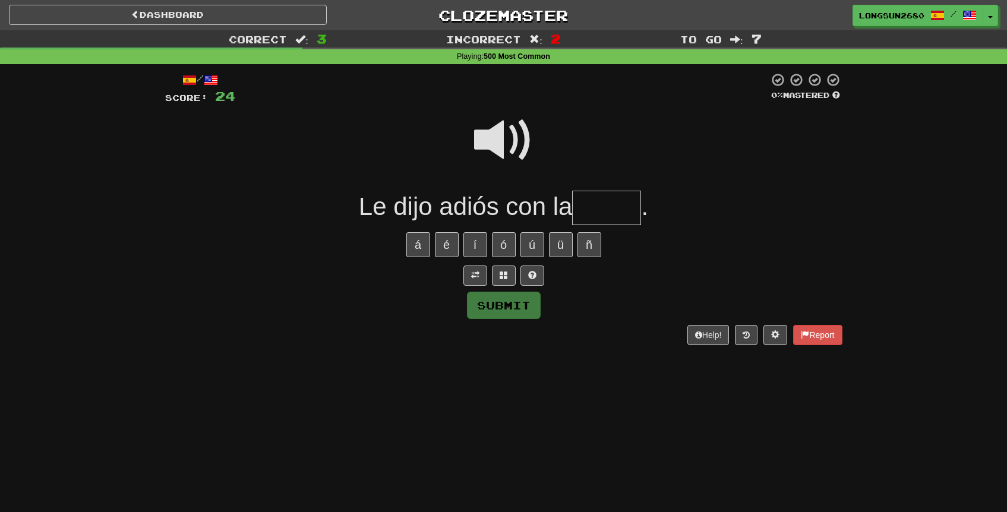
click at [523, 147] on span at bounding box center [503, 140] width 59 height 59
click at [619, 209] on input "text" at bounding box center [606, 208] width 69 height 35
type input "*"
click at [525, 144] on span at bounding box center [503, 140] width 59 height 59
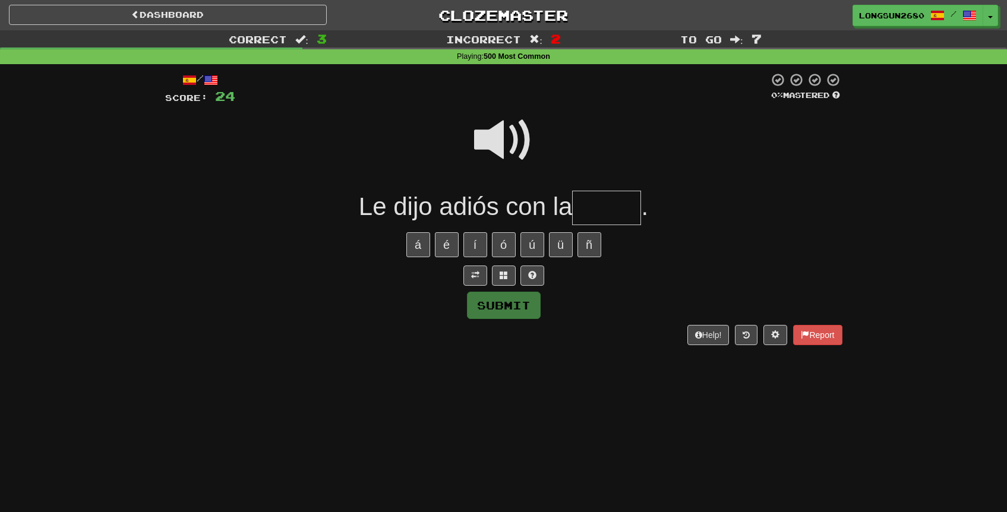
click at [525, 144] on span at bounding box center [503, 140] width 59 height 59
click at [610, 201] on input "text" at bounding box center [606, 208] width 69 height 35
type input "*"
click at [500, 149] on span at bounding box center [503, 140] width 59 height 59
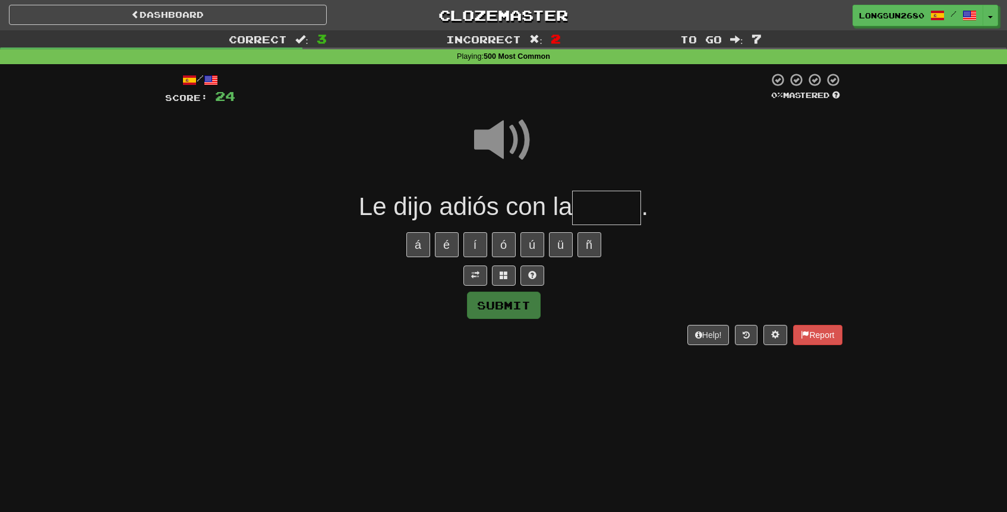
click at [612, 211] on input "text" at bounding box center [606, 208] width 69 height 35
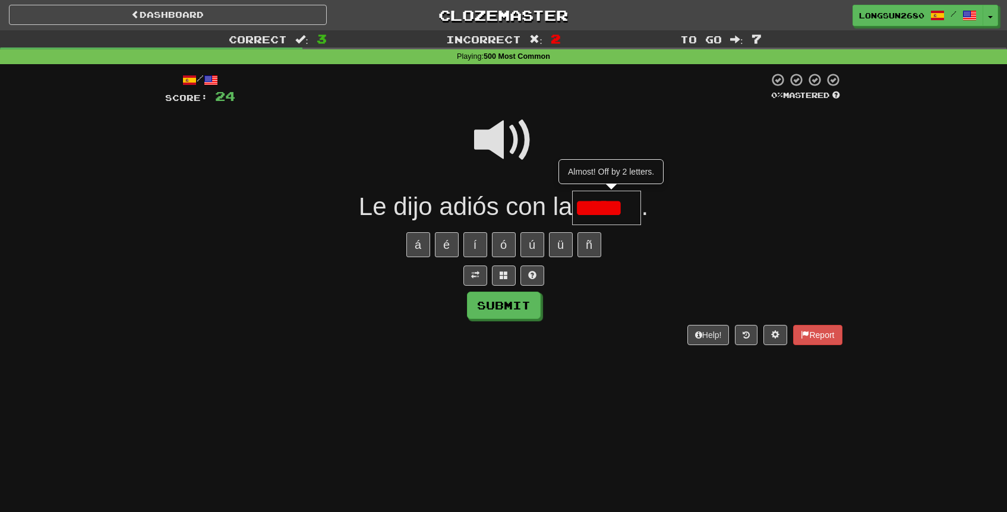
type input "****"
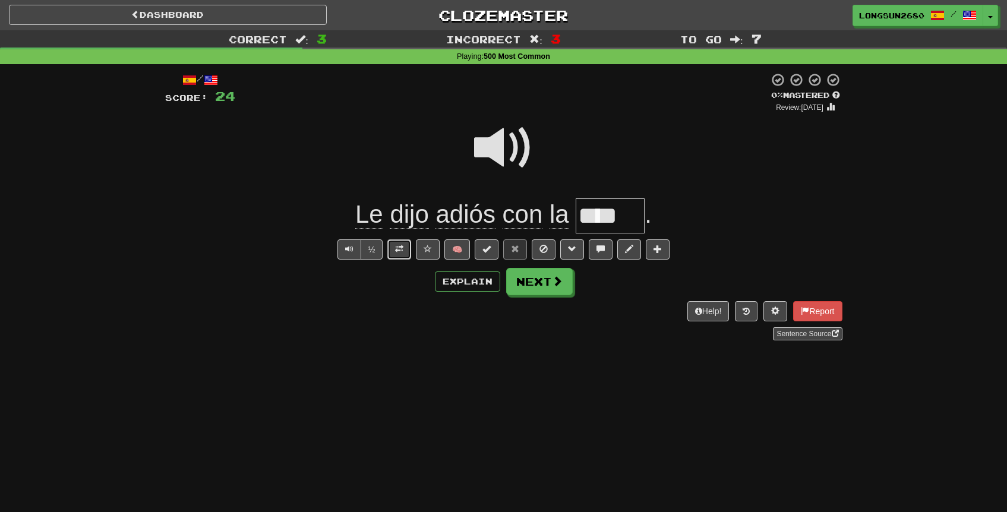
click at [395, 242] on button at bounding box center [400, 250] width 24 height 20
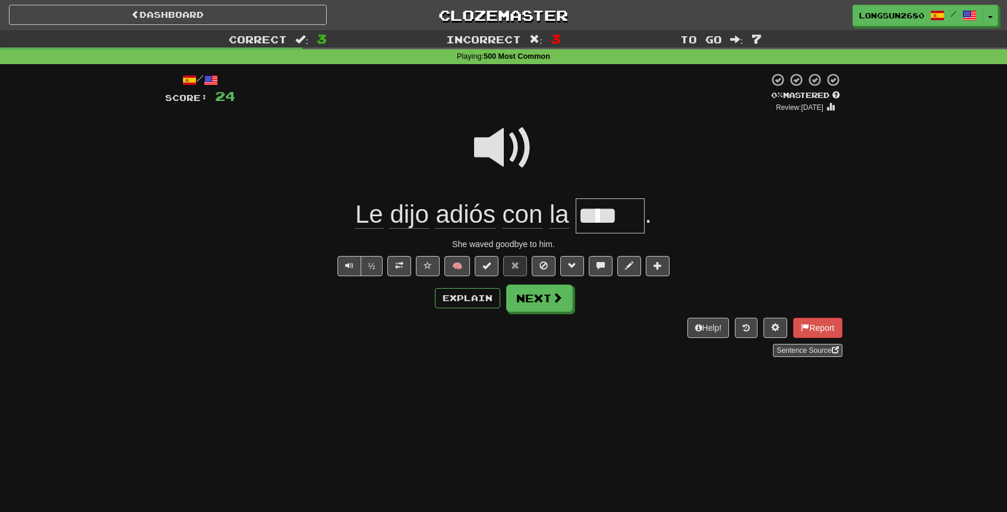
click at [519, 144] on span at bounding box center [503, 147] width 59 height 59
click at [544, 303] on button "Next" at bounding box center [540, 298] width 67 height 27
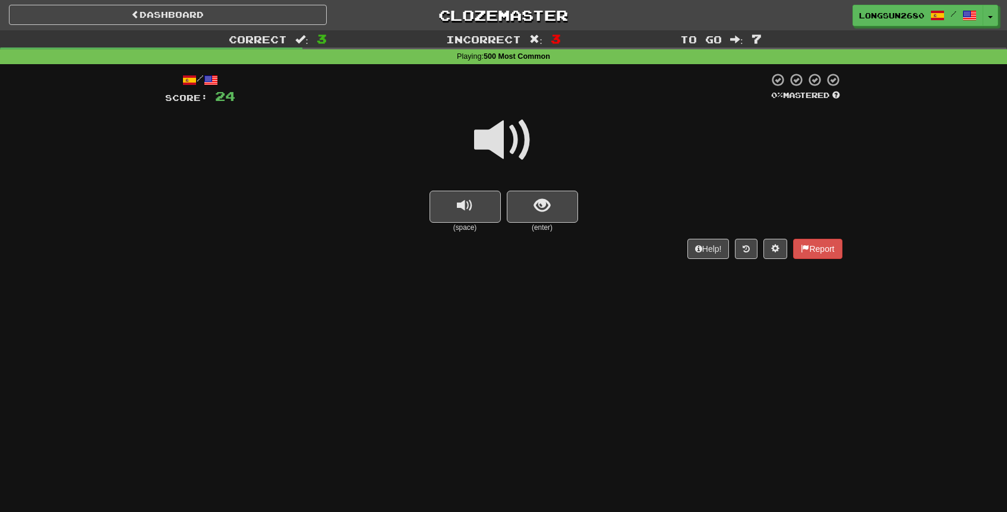
click at [521, 147] on span at bounding box center [503, 140] width 59 height 59
click at [553, 212] on button "show sentence" at bounding box center [542, 207] width 71 height 32
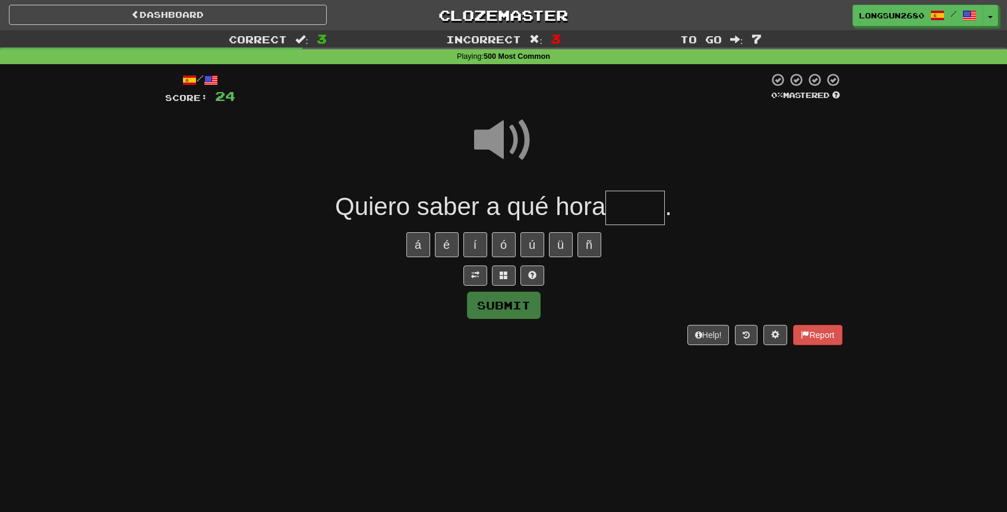
click at [507, 138] on span at bounding box center [503, 140] width 59 height 59
click at [629, 216] on input "text" at bounding box center [635, 208] width 59 height 35
type input "*****"
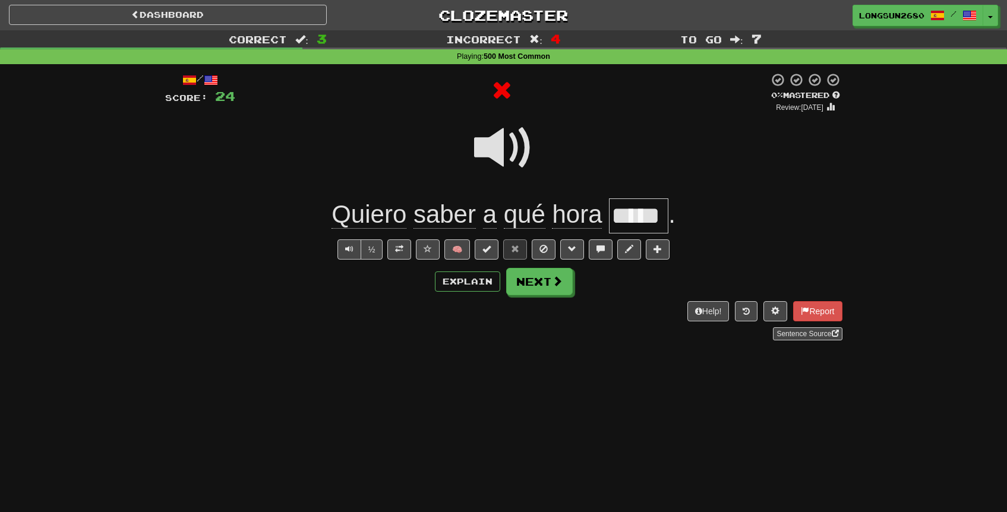
scroll to position [0, 0]
click at [396, 250] on span at bounding box center [399, 249] width 8 height 8
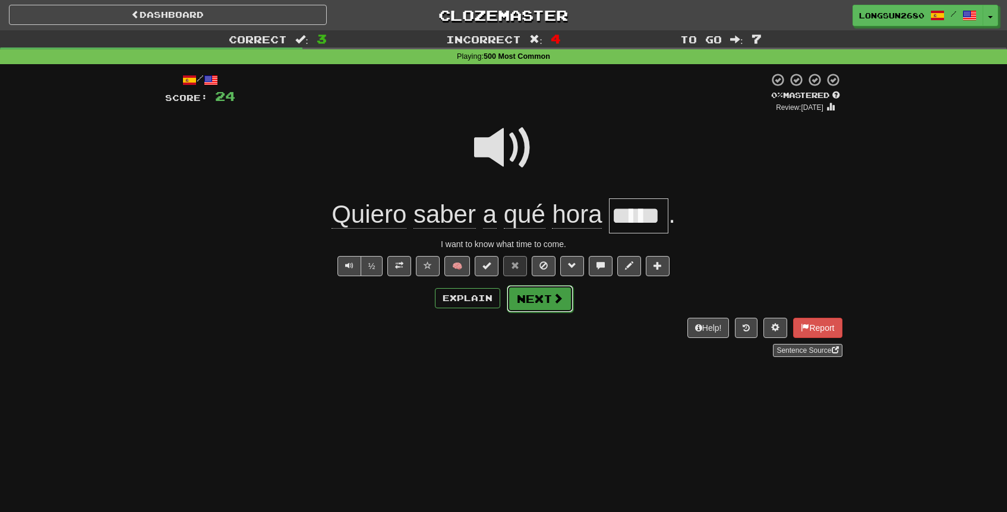
click at [556, 295] on span at bounding box center [558, 298] width 11 height 11
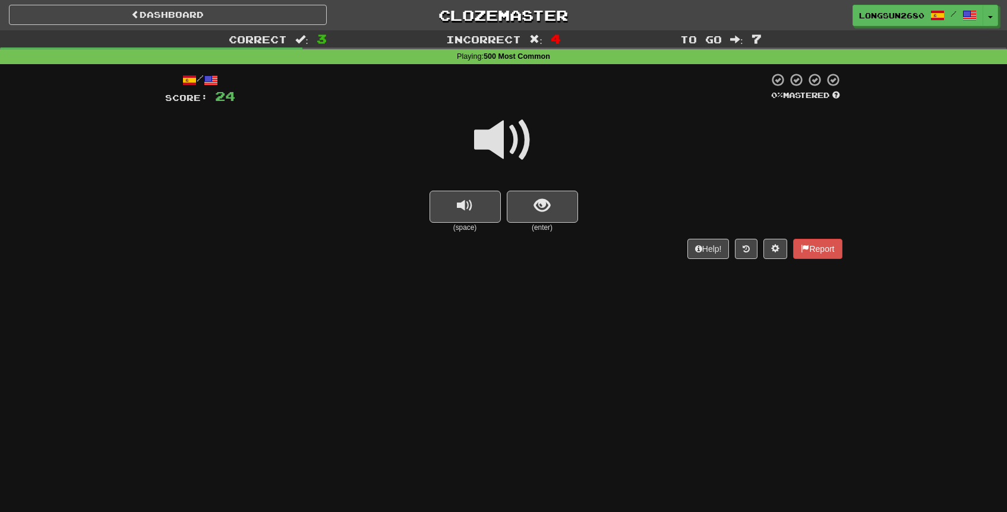
click at [515, 146] on span at bounding box center [503, 140] width 59 height 59
click at [549, 210] on span "show sentence" at bounding box center [542, 206] width 16 height 16
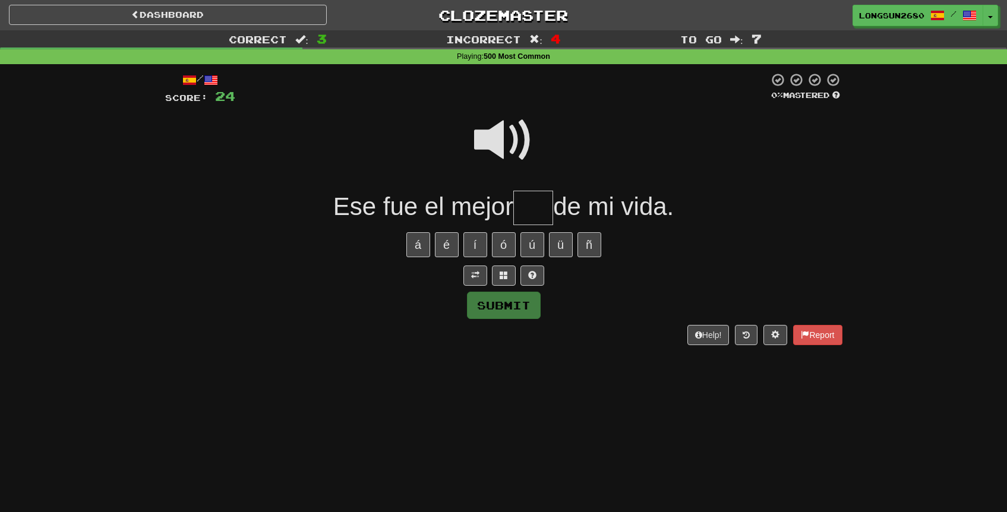
click at [521, 143] on span at bounding box center [503, 140] width 59 height 59
click at [535, 199] on input "text" at bounding box center [534, 208] width 40 height 35
type input "***"
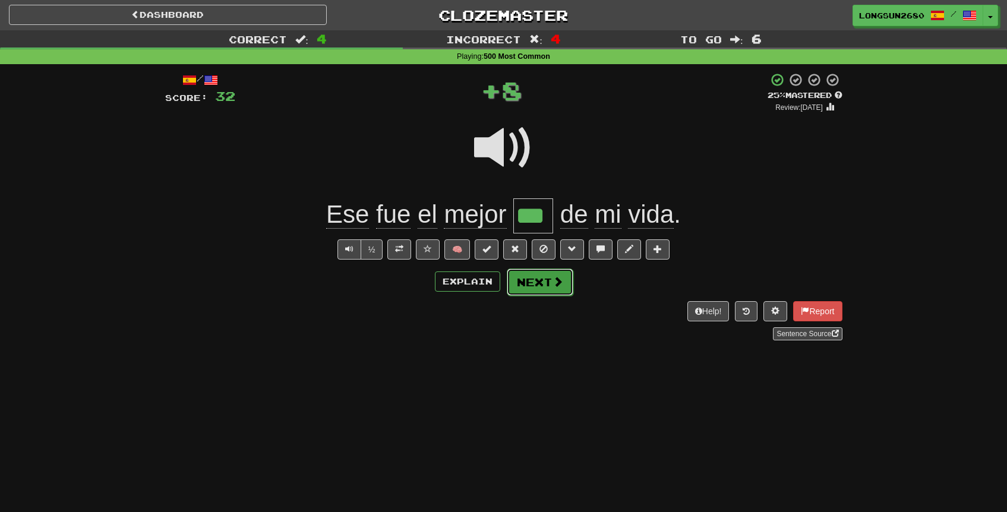
click at [549, 281] on button "Next" at bounding box center [540, 282] width 67 height 27
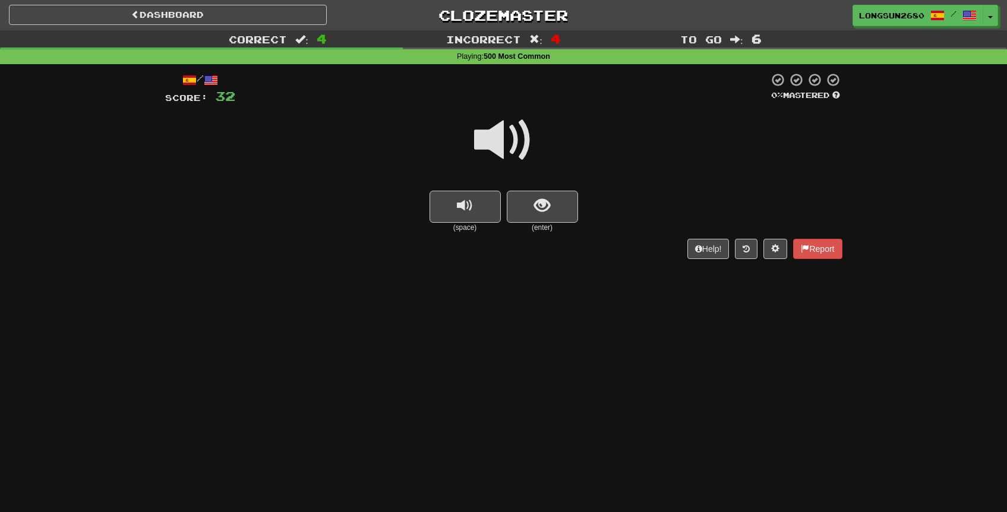
click at [515, 150] on span at bounding box center [503, 140] width 59 height 59
click at [544, 201] on span "show sentence" at bounding box center [542, 206] width 16 height 16
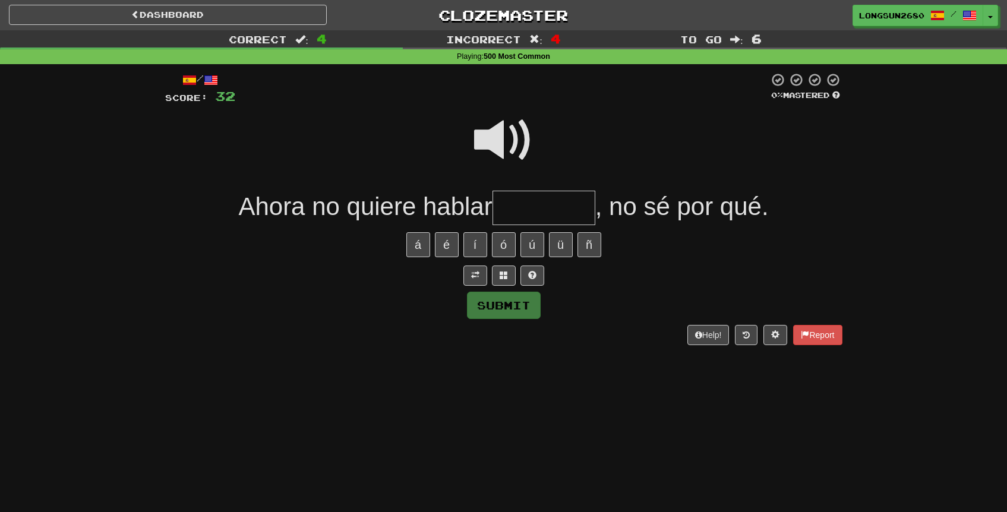
click at [500, 150] on span at bounding box center [503, 140] width 59 height 59
click at [530, 204] on input "text" at bounding box center [544, 208] width 103 height 35
type input "*******"
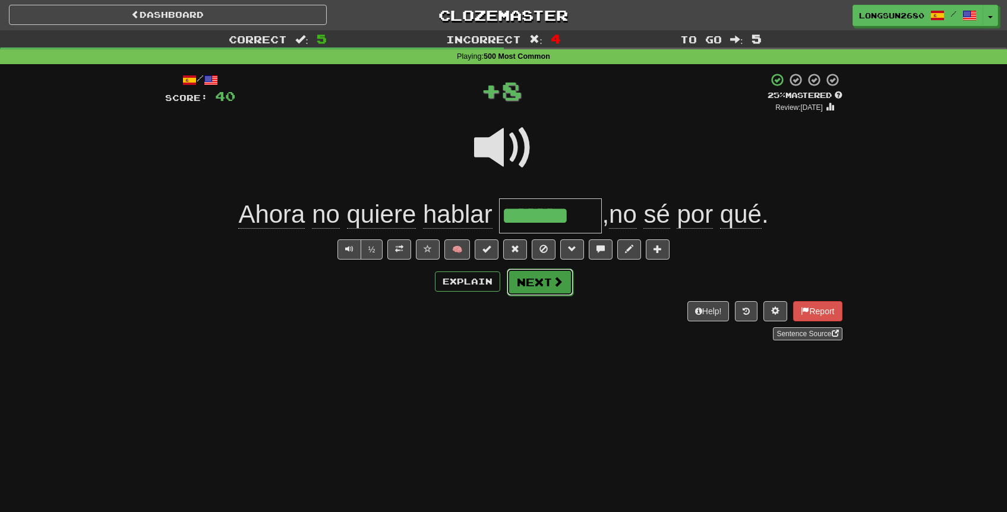
click at [545, 273] on button "Next" at bounding box center [540, 282] width 67 height 27
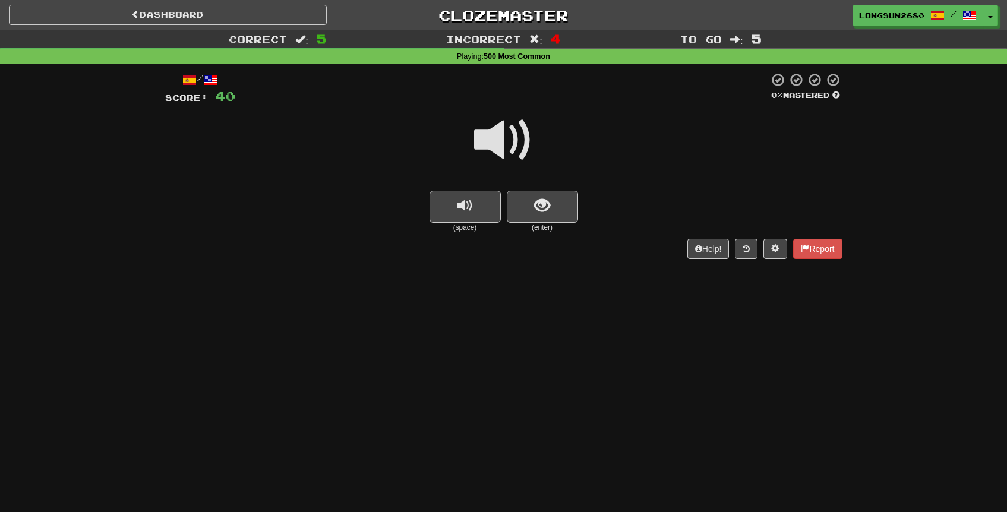
click at [518, 152] on span at bounding box center [503, 140] width 59 height 59
click at [534, 209] on button "show sentence" at bounding box center [542, 207] width 71 height 32
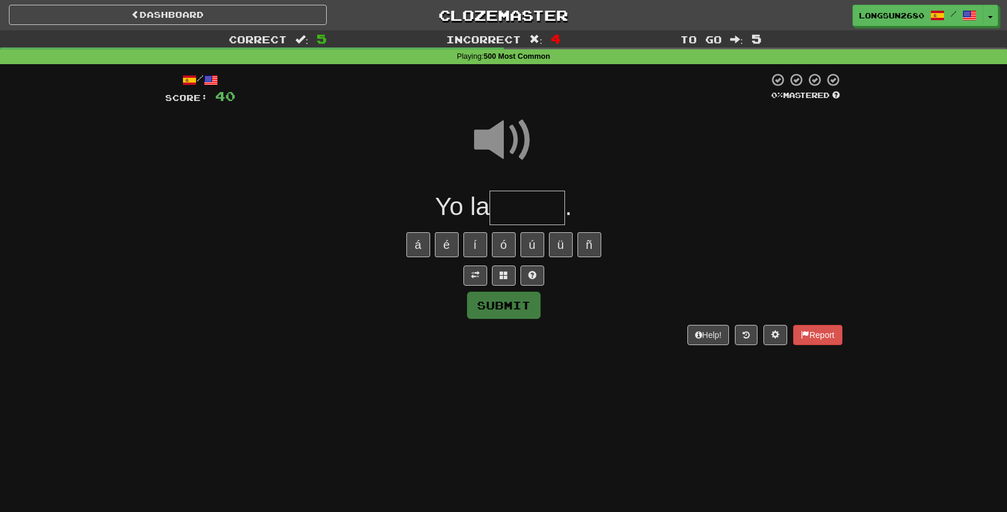
click at [527, 209] on input "text" at bounding box center [527, 208] width 75 height 35
click at [520, 145] on span at bounding box center [503, 140] width 59 height 59
click at [535, 215] on input "**" at bounding box center [527, 208] width 75 height 35
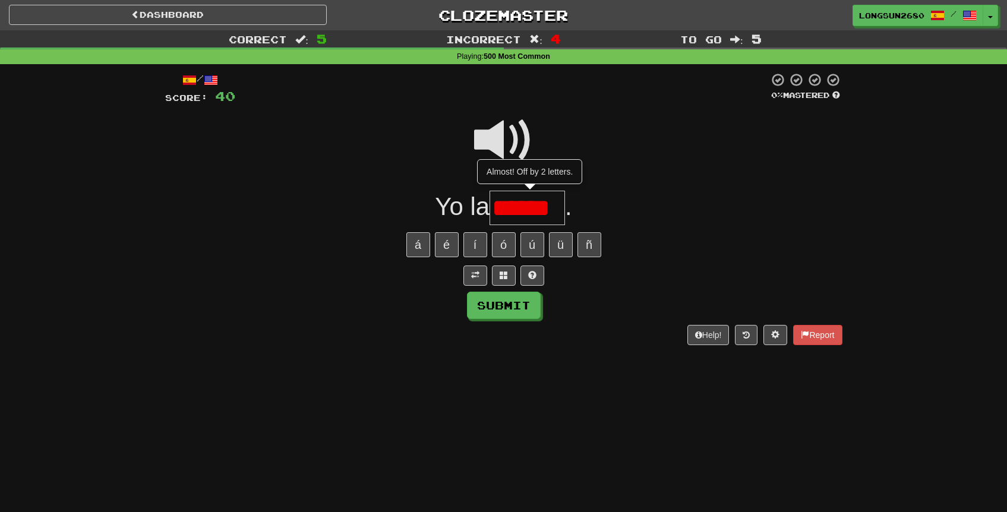
type input "******"
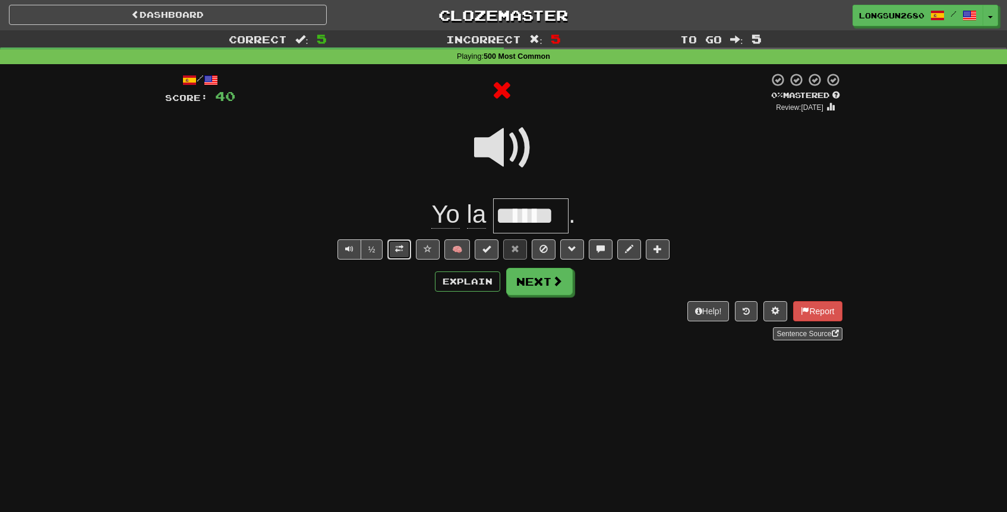
click at [402, 251] on span at bounding box center [399, 249] width 8 height 8
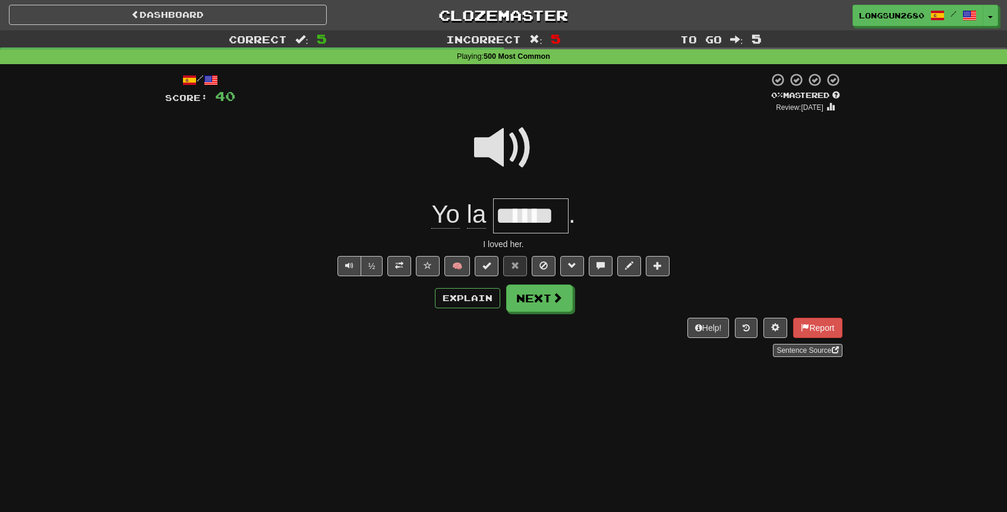
click at [503, 136] on span at bounding box center [503, 147] width 59 height 59
click at [559, 300] on span at bounding box center [558, 298] width 11 height 11
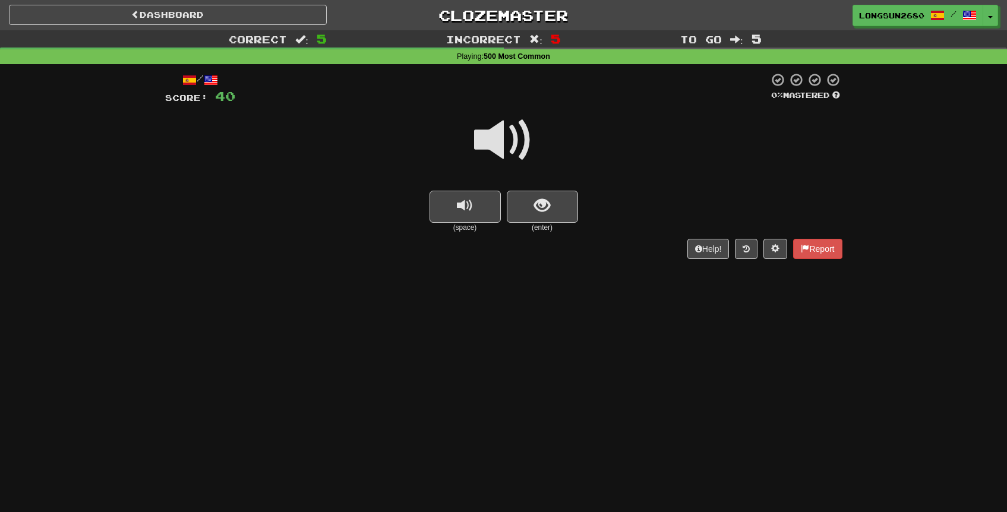
click at [525, 136] on span at bounding box center [503, 140] width 59 height 59
click at [543, 235] on div "/ Score: 40 0 % Mastered (space) (enter) Help! Report" at bounding box center [504, 166] width 678 height 186
click at [543, 222] on button "show sentence" at bounding box center [542, 207] width 71 height 32
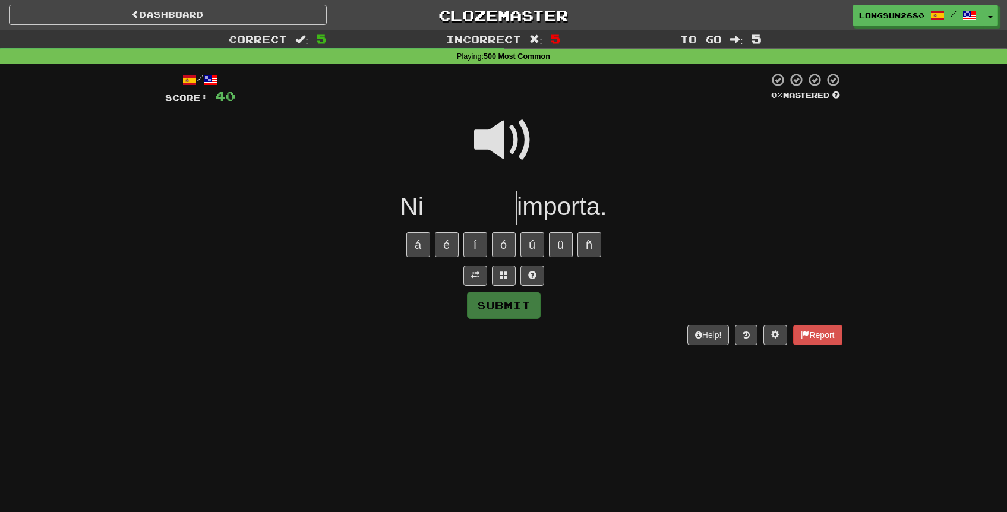
click at [495, 142] on span at bounding box center [503, 140] width 59 height 59
click at [474, 207] on input "text" at bounding box center [470, 208] width 93 height 35
type input "********"
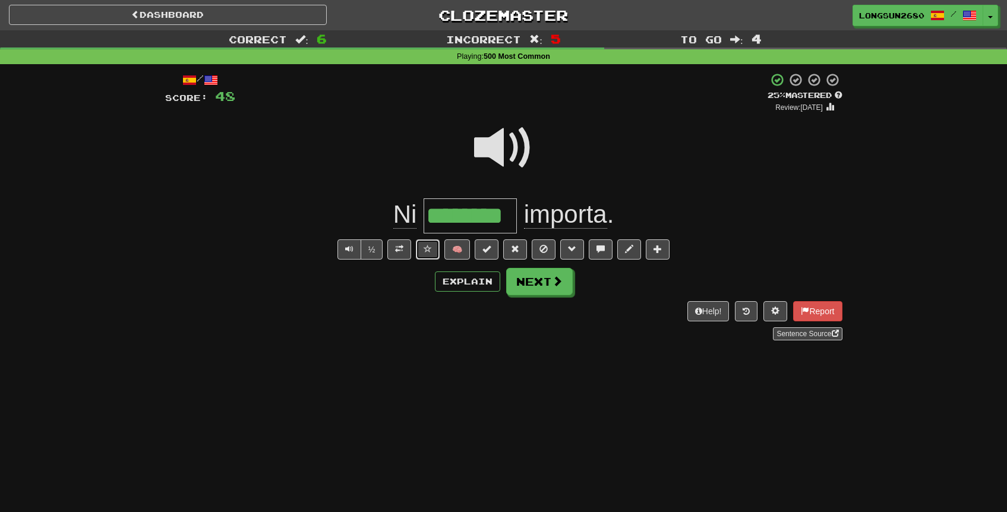
click at [432, 247] on span at bounding box center [428, 249] width 8 height 8
click at [508, 151] on span at bounding box center [503, 147] width 59 height 59
click at [513, 149] on span at bounding box center [503, 147] width 59 height 59
click at [531, 285] on button "Next" at bounding box center [540, 282] width 67 height 27
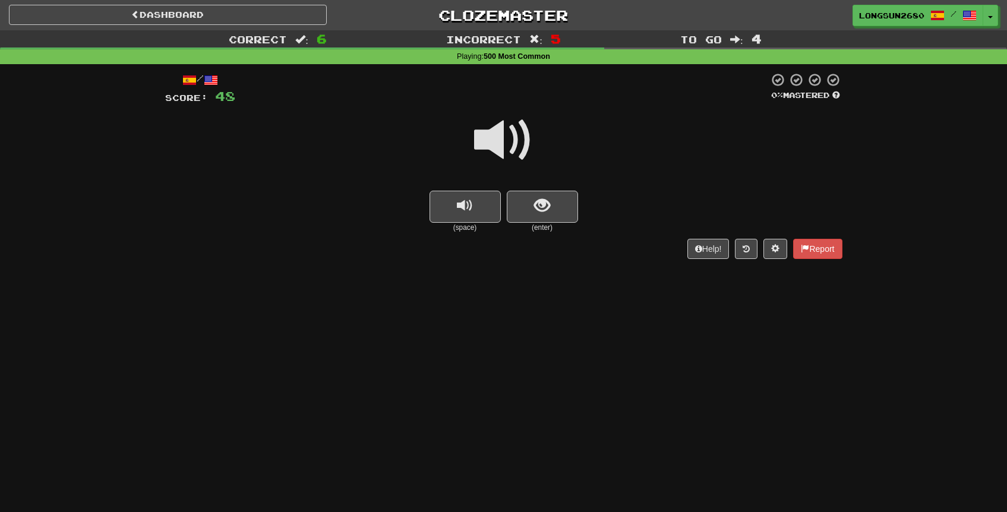
click at [523, 148] on span at bounding box center [503, 140] width 59 height 59
click at [543, 204] on span "show sentence" at bounding box center [542, 206] width 16 height 16
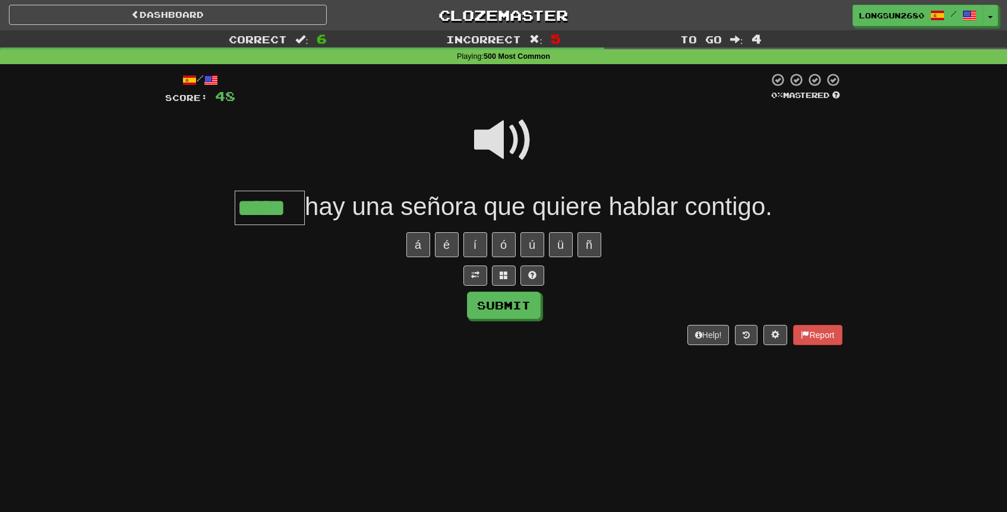
type input "*****"
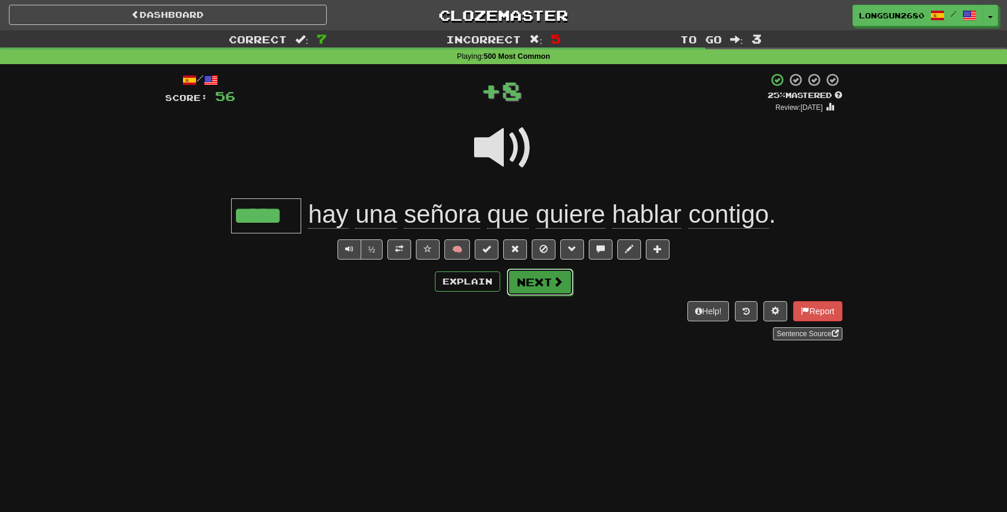
click at [537, 278] on button "Next" at bounding box center [540, 282] width 67 height 27
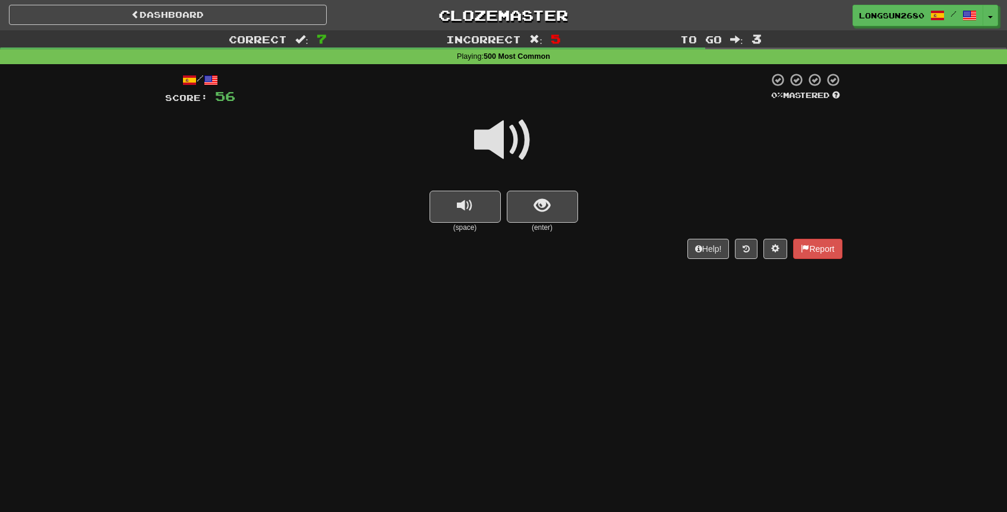
click at [508, 141] on span at bounding box center [503, 140] width 59 height 59
click at [533, 208] on button "show sentence" at bounding box center [542, 207] width 71 height 32
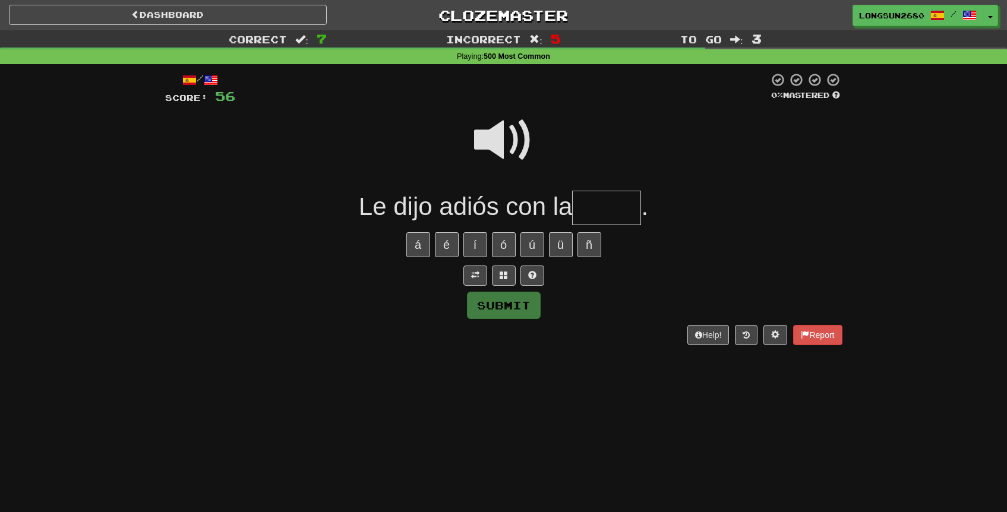
click at [505, 141] on span at bounding box center [503, 140] width 59 height 59
click at [603, 219] on input "text" at bounding box center [606, 208] width 69 height 35
type input "****"
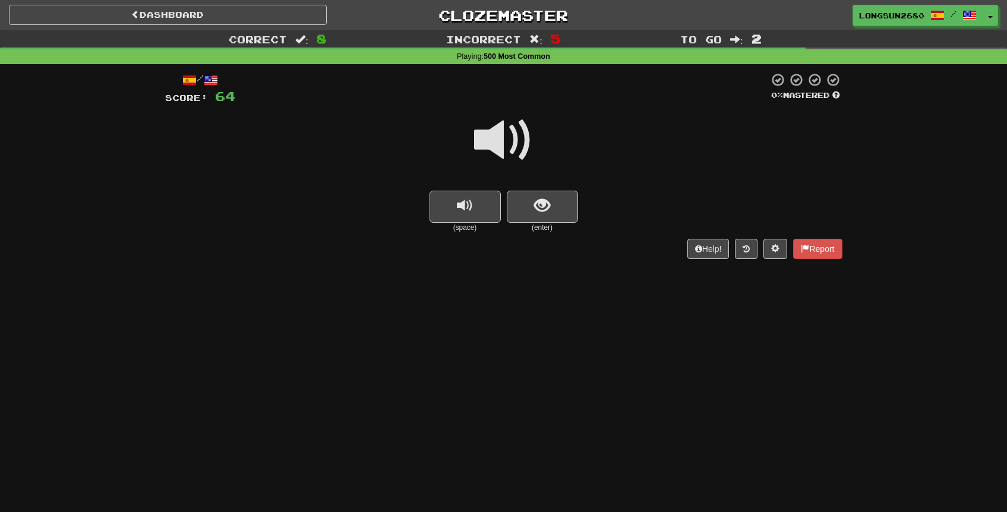
click at [515, 141] on span at bounding box center [503, 140] width 59 height 59
click at [545, 205] on span "show sentence" at bounding box center [542, 206] width 16 height 16
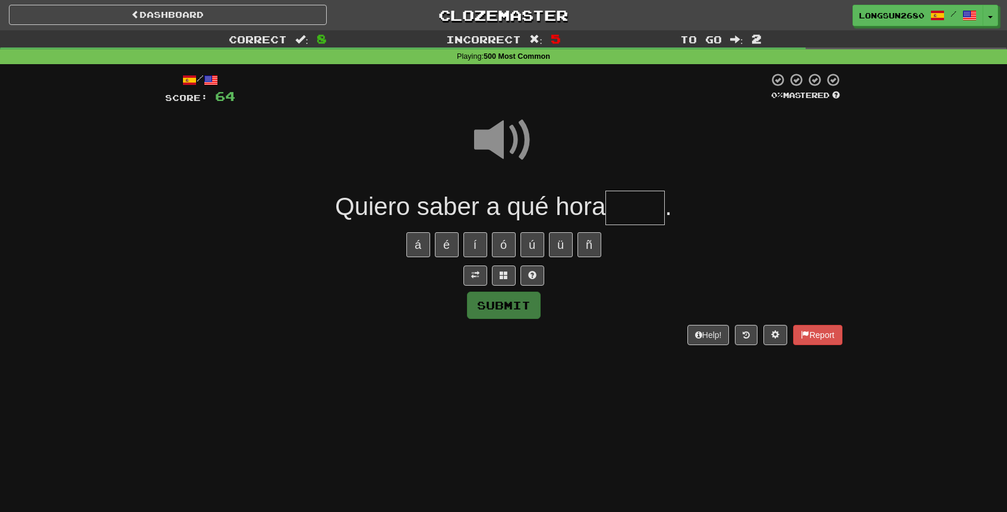
click at [625, 203] on input "text" at bounding box center [635, 208] width 59 height 35
type input "*****"
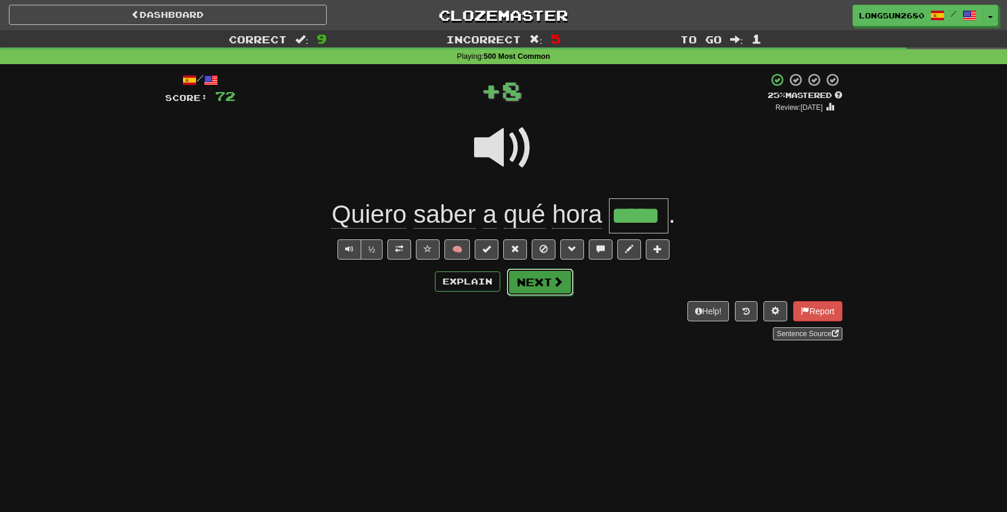
click at [546, 281] on button "Next" at bounding box center [540, 282] width 67 height 27
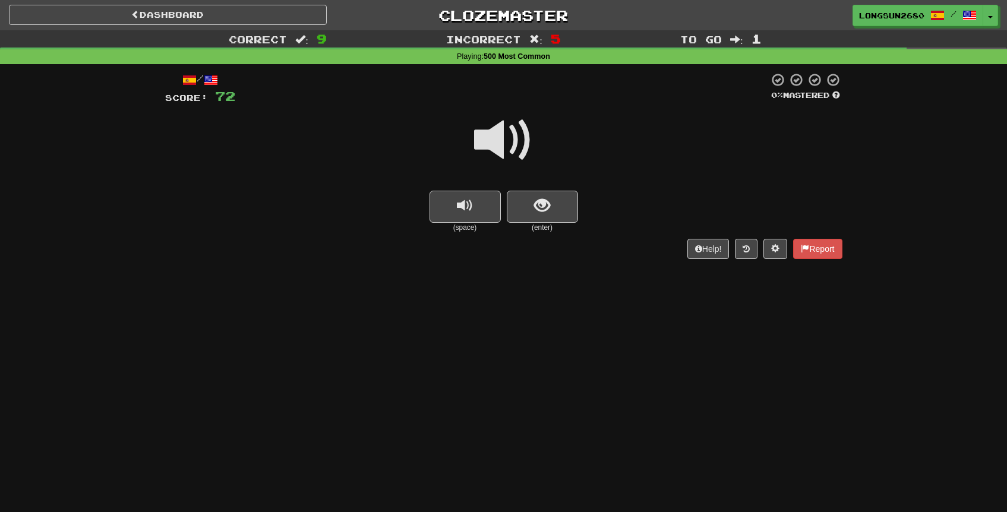
click at [531, 227] on small "(enter)" at bounding box center [542, 228] width 71 height 10
click at [488, 134] on span at bounding box center [503, 140] width 59 height 59
click at [515, 186] on div at bounding box center [504, 148] width 678 height 85
click at [530, 215] on button "show sentence" at bounding box center [542, 207] width 71 height 32
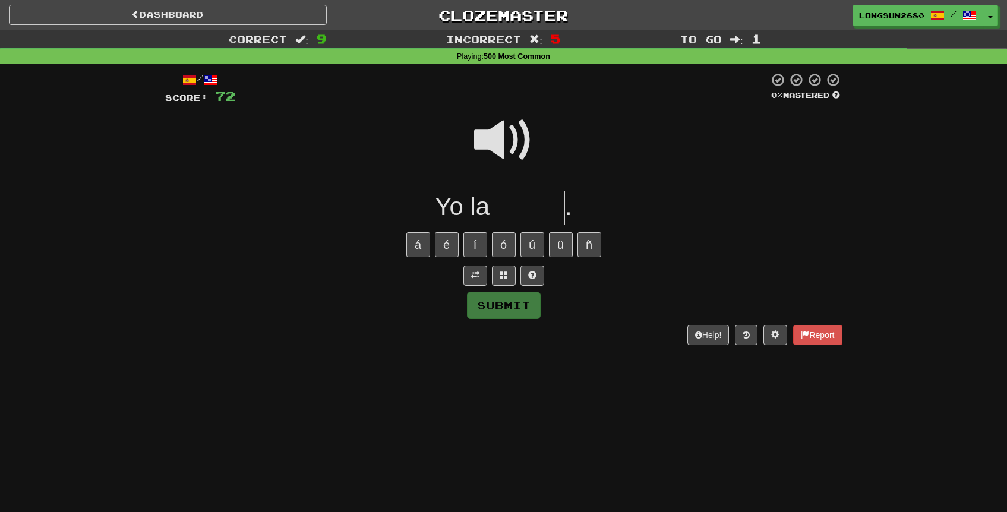
click at [530, 215] on input "text" at bounding box center [527, 208] width 75 height 35
type input "******"
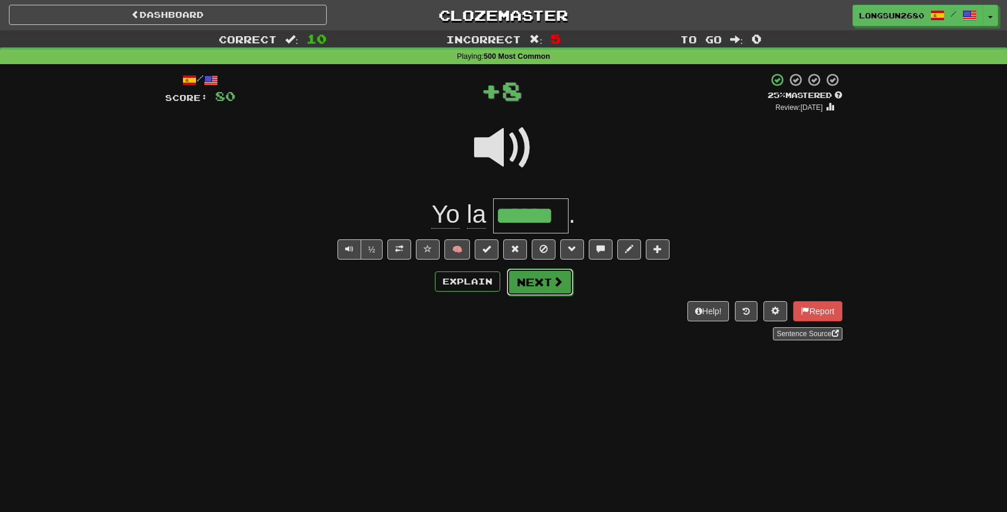
click at [530, 292] on button "Next" at bounding box center [540, 282] width 67 height 27
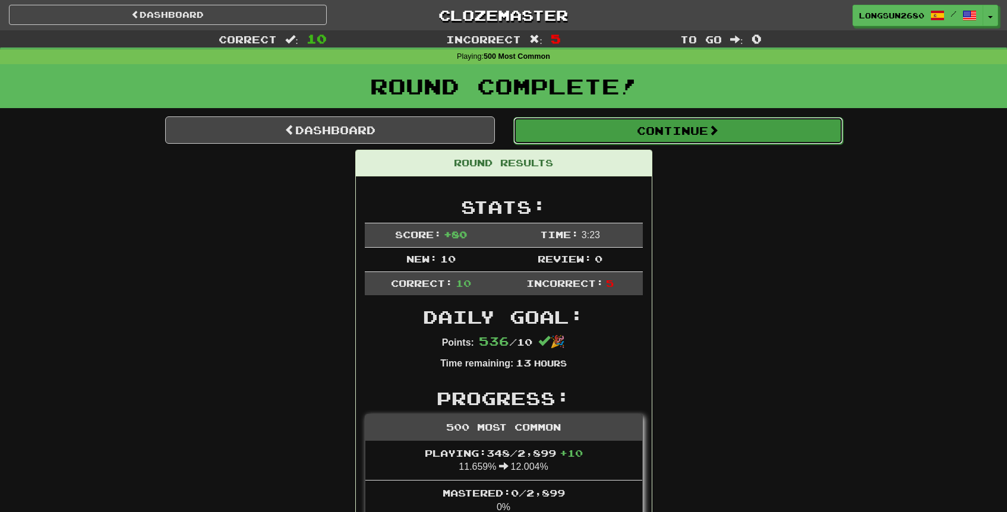
click at [599, 136] on button "Continue" at bounding box center [679, 130] width 330 height 27
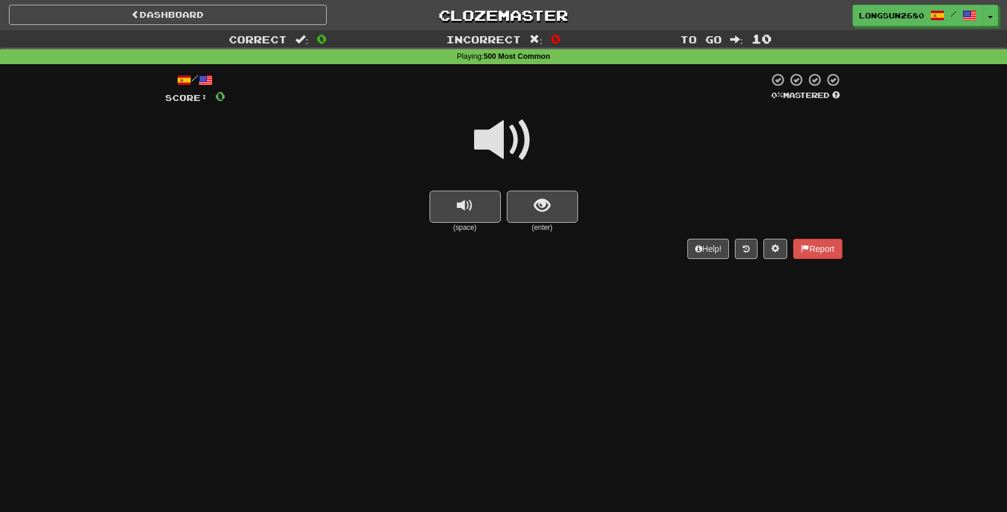
click at [517, 147] on span at bounding box center [503, 140] width 59 height 59
click at [502, 138] on span at bounding box center [503, 140] width 59 height 59
click at [549, 213] on span "show sentence" at bounding box center [542, 206] width 16 height 16
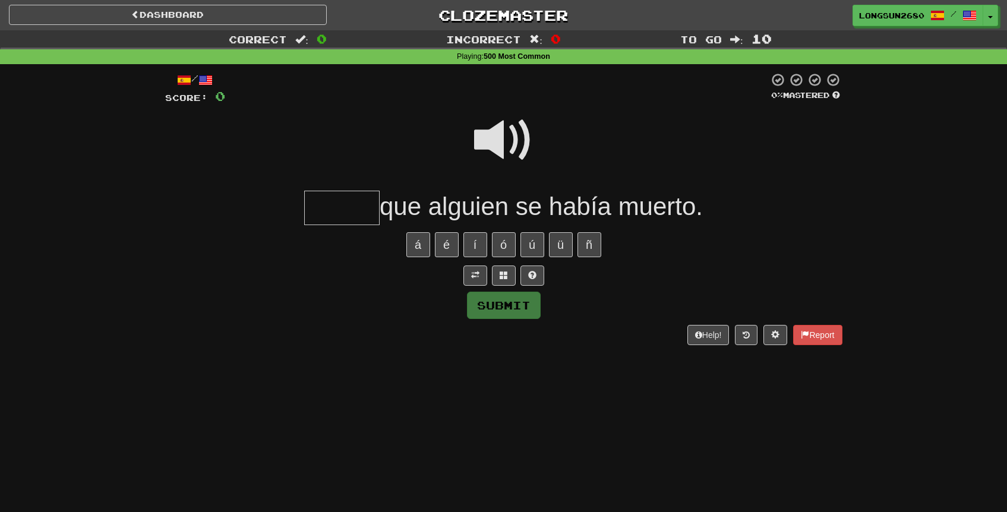
click at [511, 135] on span at bounding box center [503, 140] width 59 height 59
click at [349, 215] on input "text" at bounding box center [341, 208] width 75 height 35
click at [508, 135] on span at bounding box center [503, 140] width 59 height 59
click at [348, 214] on input "text" at bounding box center [341, 208] width 75 height 35
click at [489, 137] on span at bounding box center [503, 140] width 59 height 59
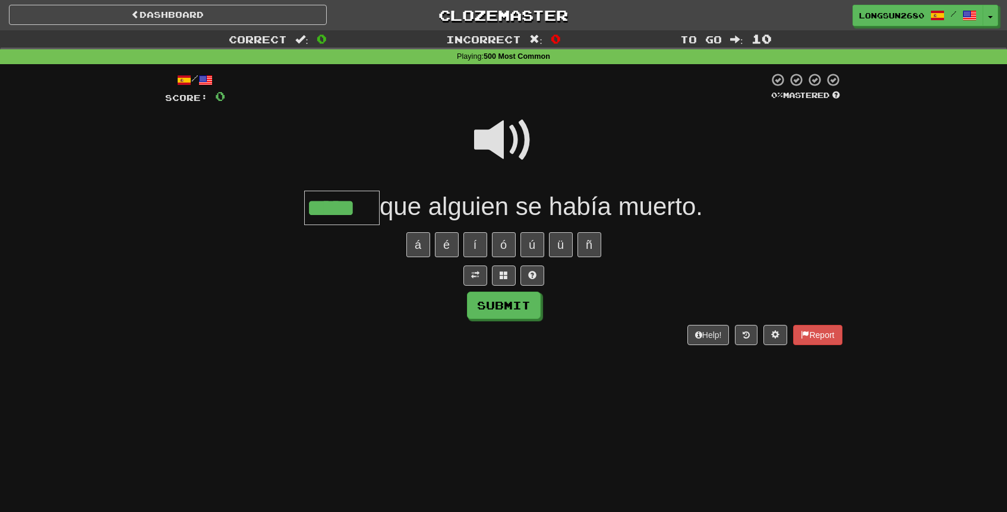
click at [513, 117] on span at bounding box center [503, 140] width 59 height 59
click at [525, 148] on span at bounding box center [503, 140] width 59 height 59
click at [489, 301] on button "Submit" at bounding box center [505, 305] width 74 height 27
type input "*****"
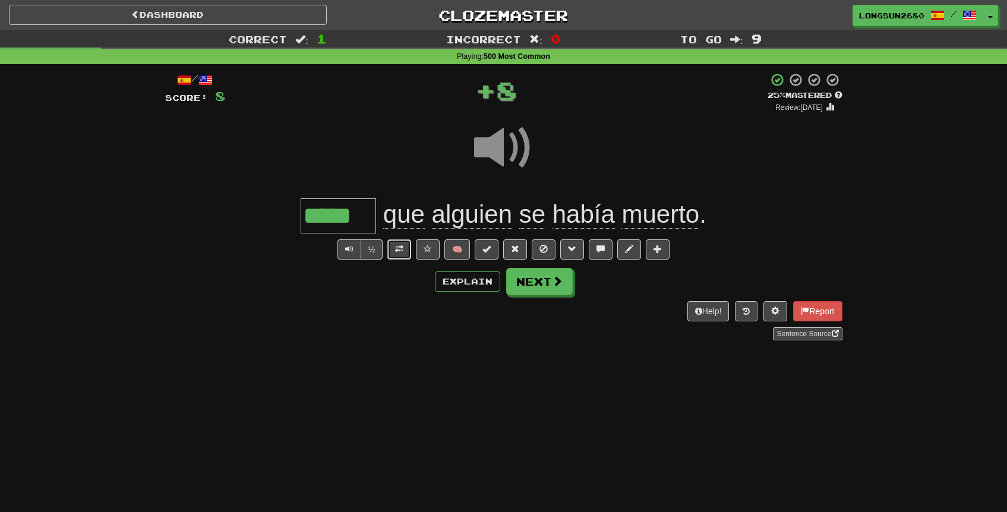
click at [405, 247] on button at bounding box center [400, 250] width 24 height 20
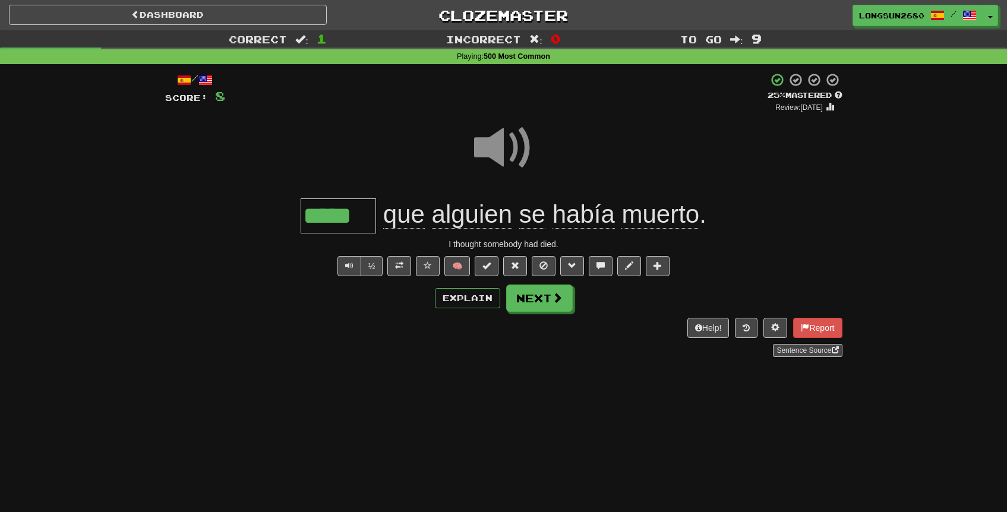
click at [512, 163] on span at bounding box center [503, 147] width 59 height 59
click at [405, 267] on button at bounding box center [400, 266] width 24 height 20
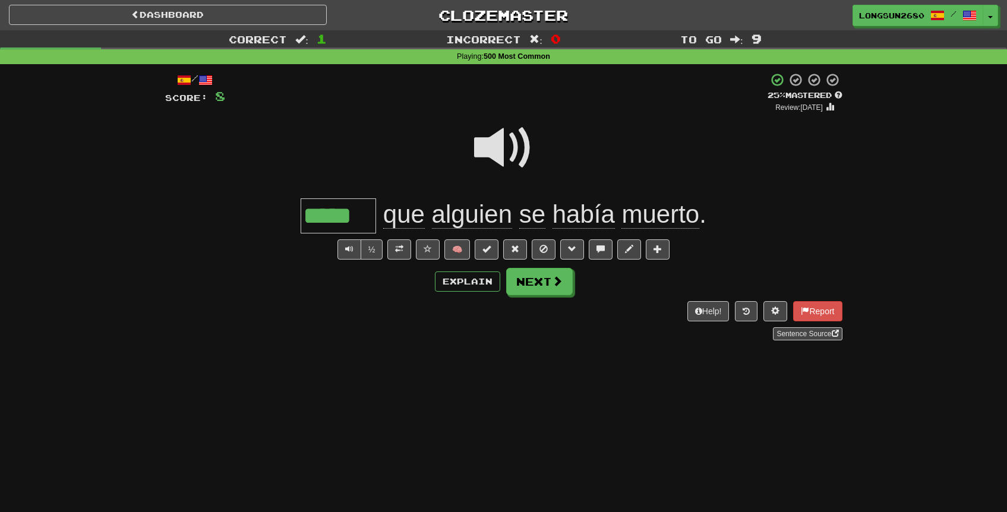
click at [519, 156] on span at bounding box center [503, 147] width 59 height 59
click at [481, 284] on button "Explain" at bounding box center [467, 282] width 65 height 20
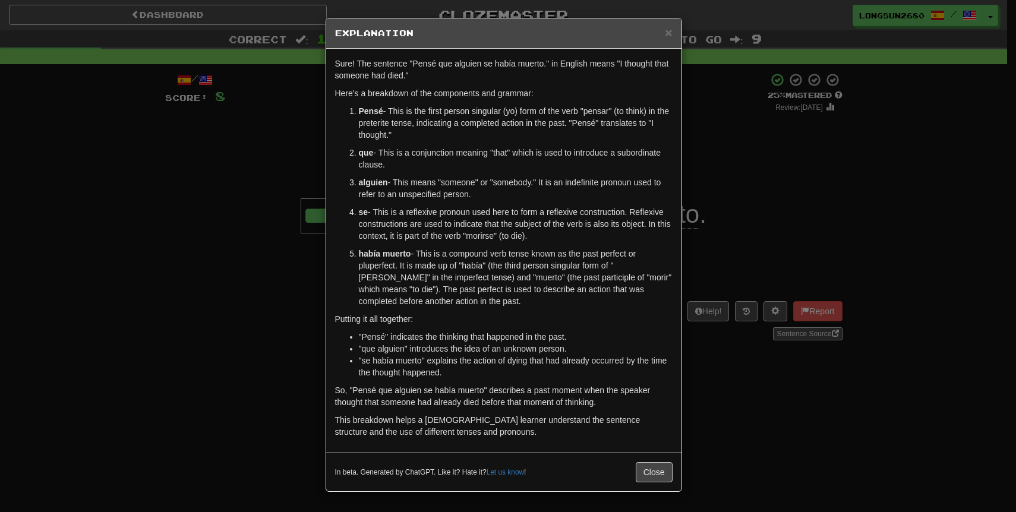
click at [728, 180] on div "× Explanation Sure! The sentence "Pensé que alguien se había muerto." in Englis…" at bounding box center [508, 256] width 1016 height 512
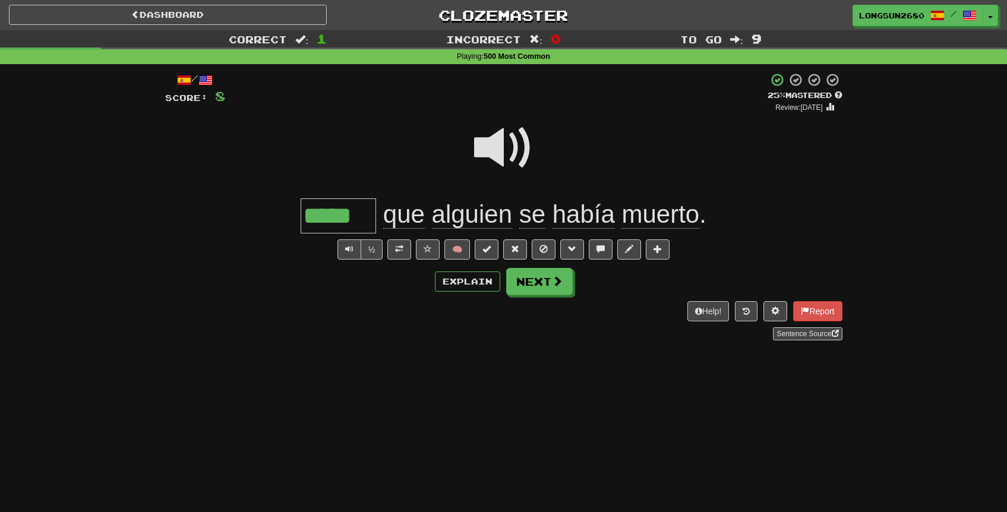
click at [532, 152] on span at bounding box center [503, 147] width 59 height 59
click at [425, 251] on span at bounding box center [428, 249] width 8 height 8
click at [527, 295] on div "/ Score: 8 + 8 25 % Mastered Review: [DATE] ***** que alguien se había muerto .…" at bounding box center [504, 207] width 678 height 268
click at [484, 106] on div "+ 8" at bounding box center [496, 93] width 543 height 40
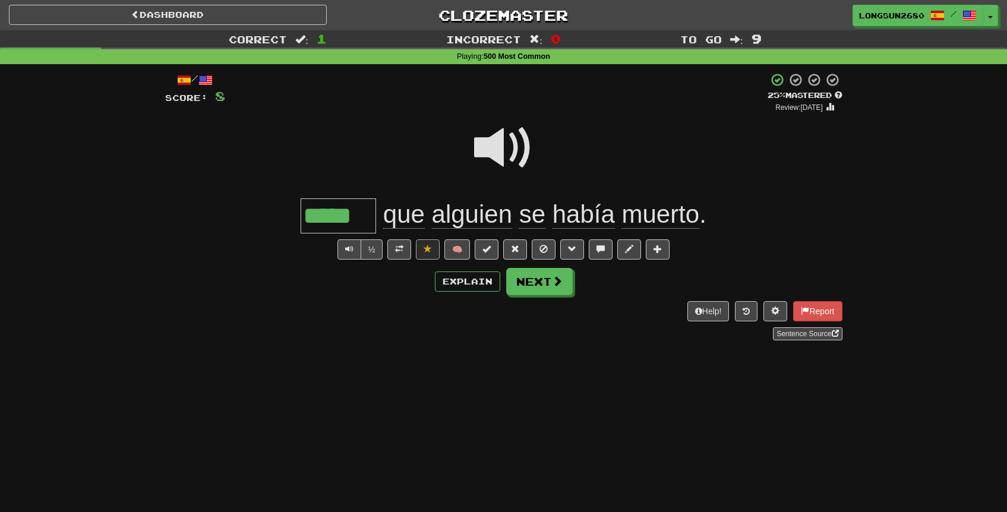
click at [500, 140] on span at bounding box center [503, 147] width 59 height 59
click at [567, 276] on button "Next" at bounding box center [540, 282] width 67 height 27
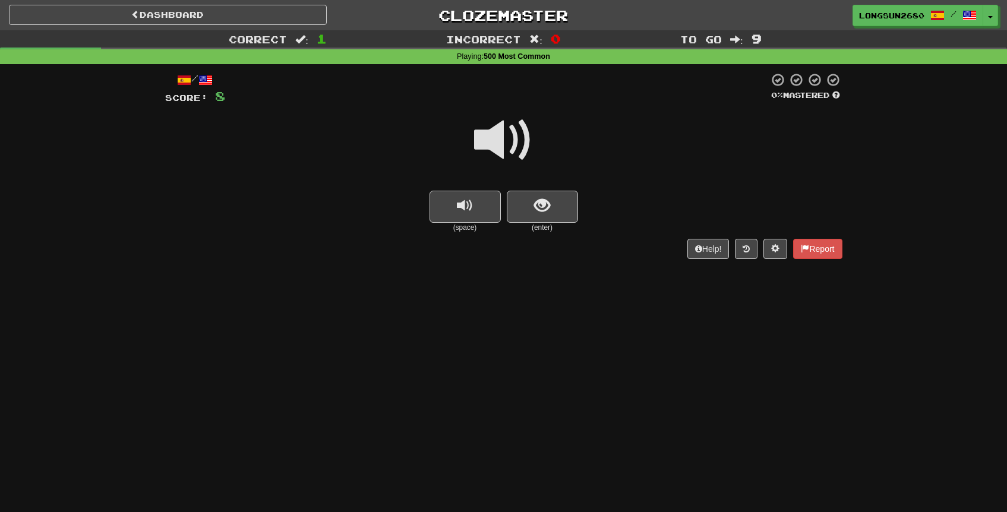
click at [522, 147] on span at bounding box center [503, 140] width 59 height 59
click at [531, 199] on button "show sentence" at bounding box center [542, 207] width 71 height 32
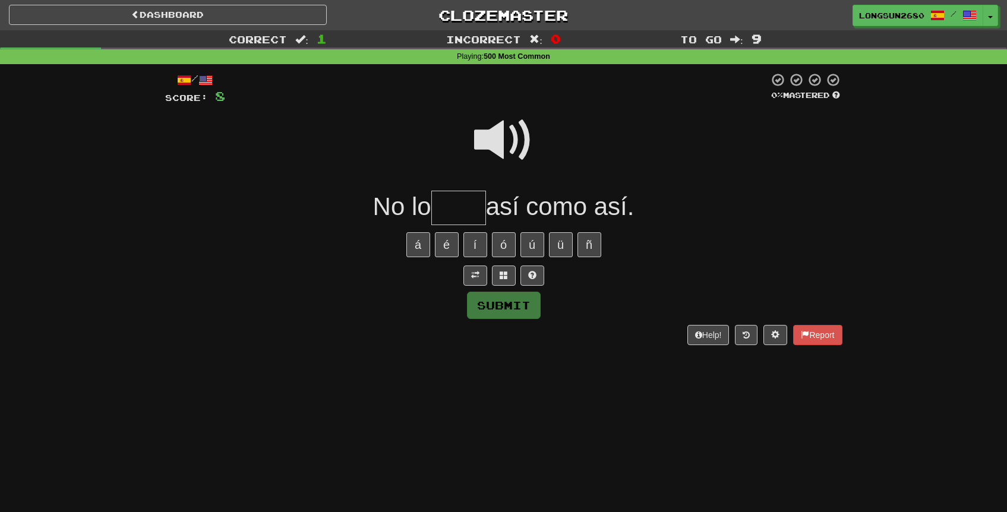
click at [473, 209] on input "text" at bounding box center [459, 208] width 55 height 35
type input "****"
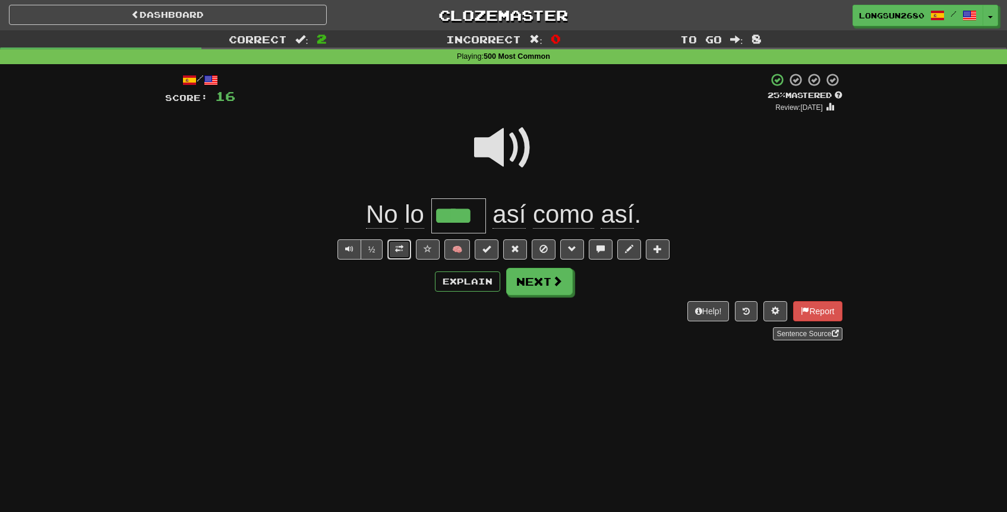
click at [409, 251] on button at bounding box center [400, 250] width 24 height 20
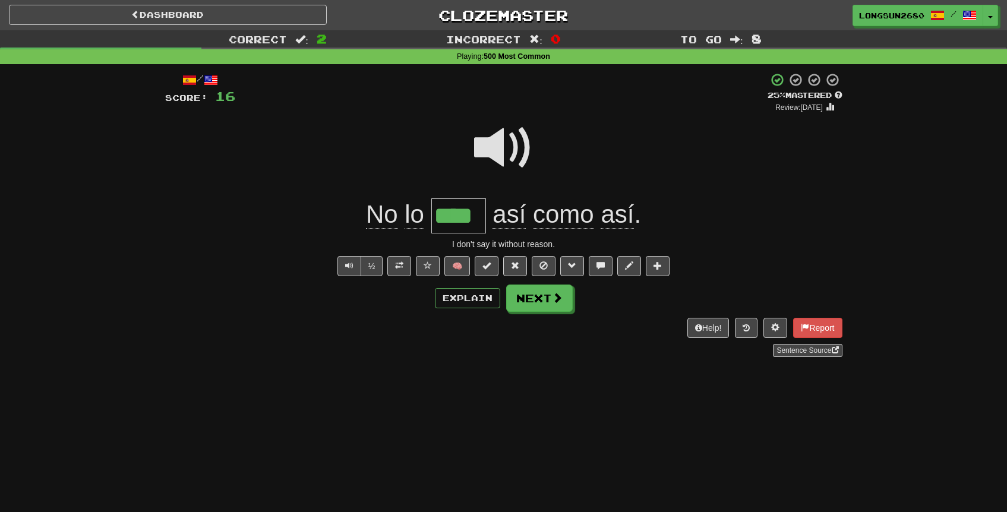
click at [500, 144] on span at bounding box center [503, 147] width 59 height 59
click at [534, 291] on button "Next" at bounding box center [540, 298] width 67 height 27
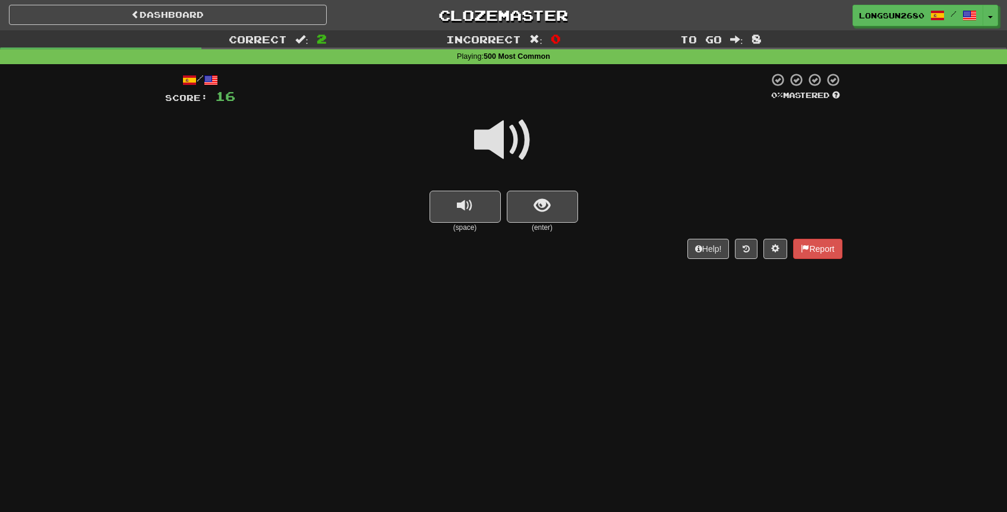
click at [521, 146] on span at bounding box center [503, 140] width 59 height 59
click at [533, 203] on button "show sentence" at bounding box center [542, 207] width 71 height 32
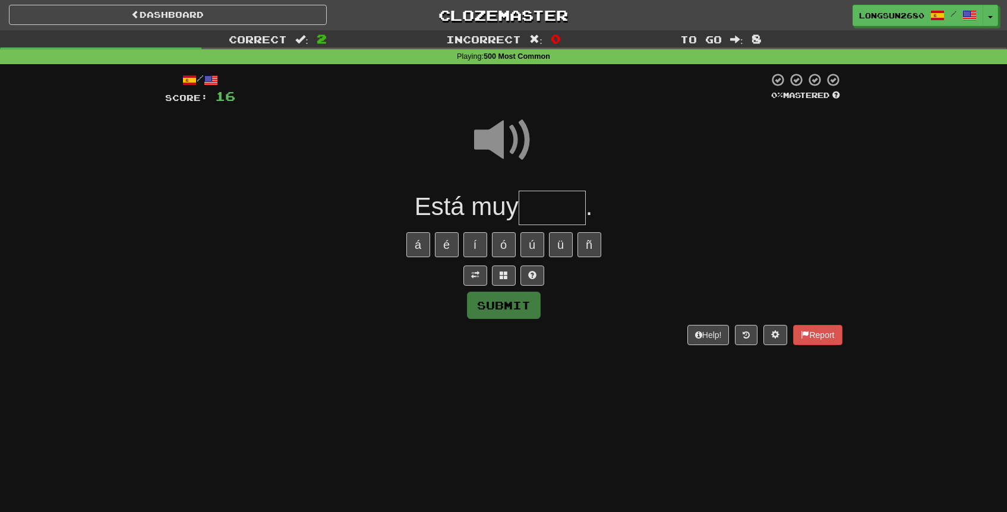
click at [533, 203] on input "text" at bounding box center [552, 208] width 67 height 35
type input "*"
type input "*****"
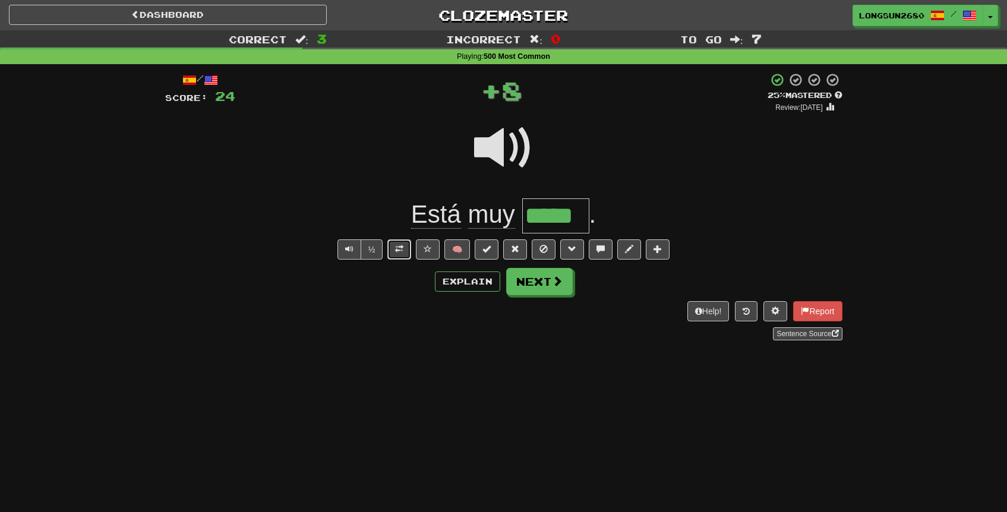
click at [403, 251] on span at bounding box center [399, 249] width 8 height 8
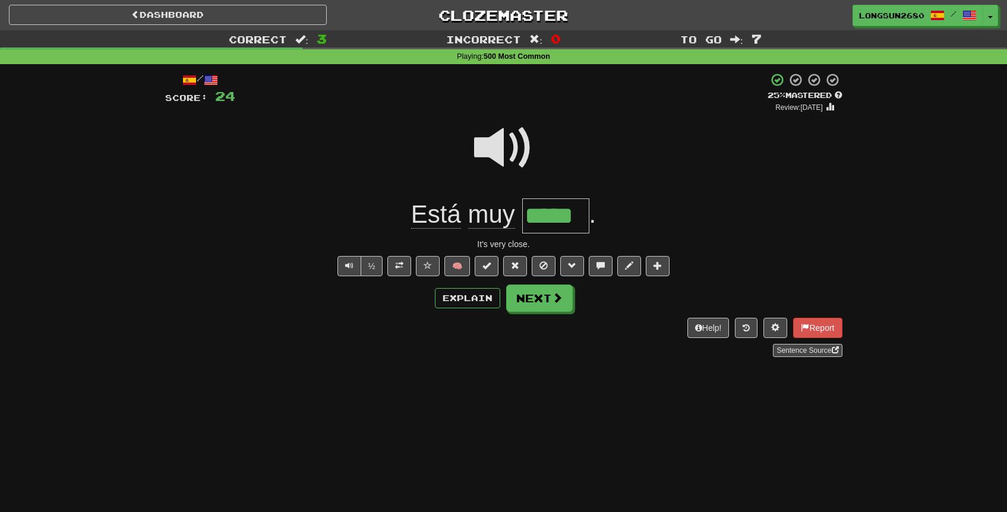
click at [631, 211] on div "Está muy ***** ." at bounding box center [504, 216] width 678 height 35
click at [521, 142] on span at bounding box center [503, 147] width 59 height 59
click at [622, 204] on div "Está muy ***** ." at bounding box center [504, 216] width 678 height 35
click at [446, 303] on button "Explain" at bounding box center [467, 298] width 65 height 20
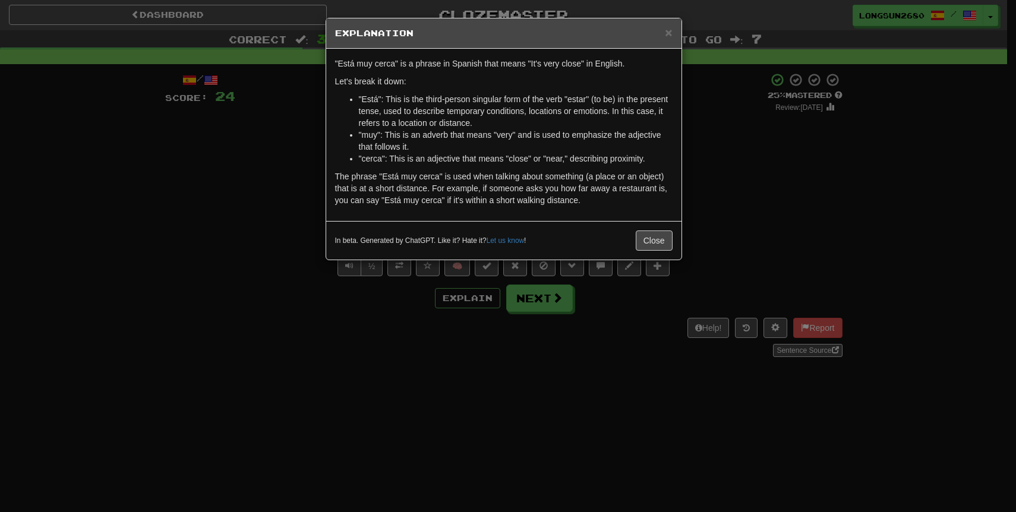
click at [830, 218] on div "× Explanation "Está muy cerca" is a phrase in Spanish that means "It's very clo…" at bounding box center [508, 256] width 1016 height 512
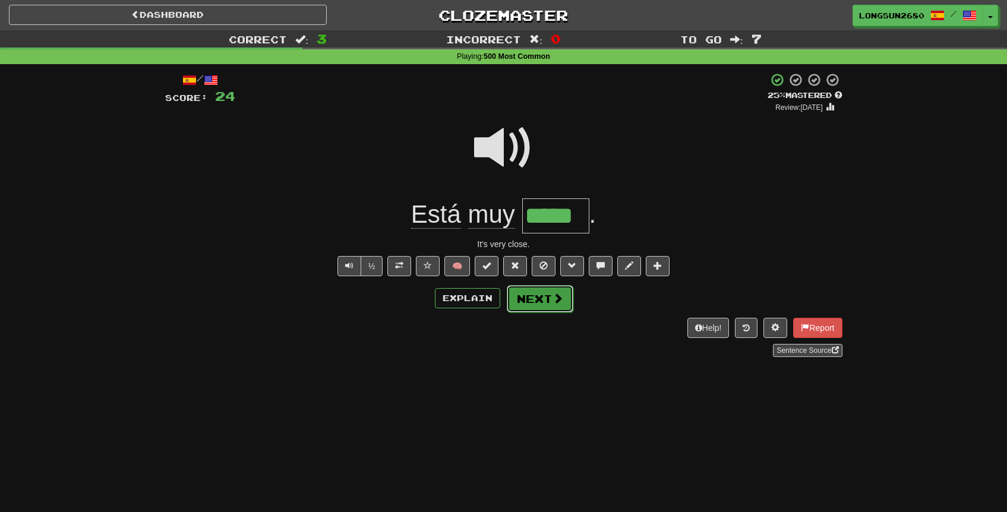
click at [543, 301] on button "Next" at bounding box center [540, 298] width 67 height 27
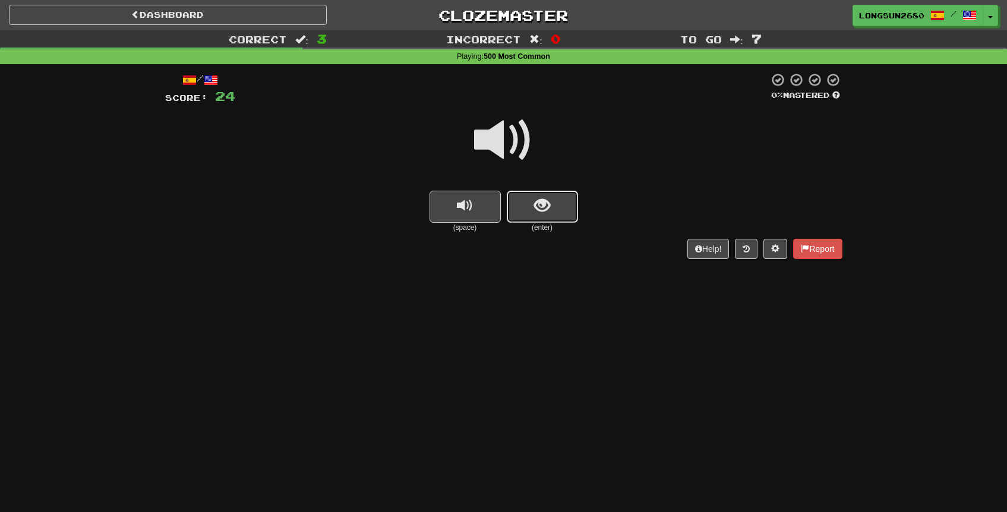
click at [525, 200] on button "show sentence" at bounding box center [542, 207] width 71 height 32
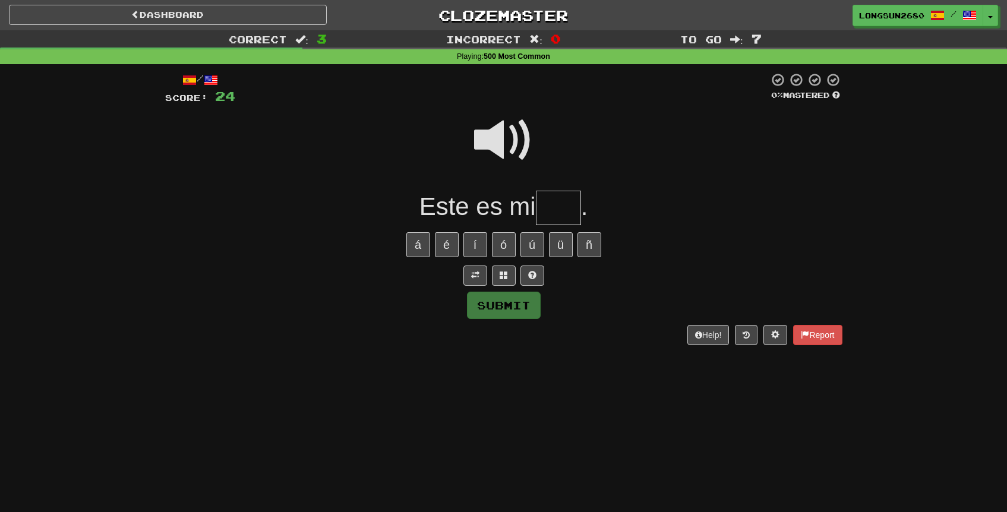
click at [510, 154] on span at bounding box center [503, 140] width 59 height 59
click at [547, 209] on input "text" at bounding box center [558, 208] width 45 height 35
type input "****"
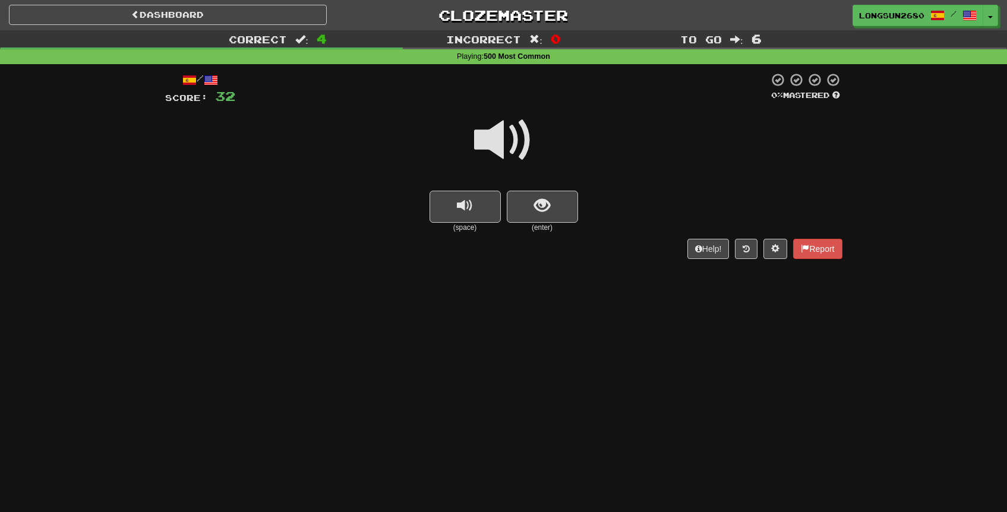
click at [526, 149] on span at bounding box center [503, 140] width 59 height 59
click at [543, 218] on button "show sentence" at bounding box center [542, 207] width 71 height 32
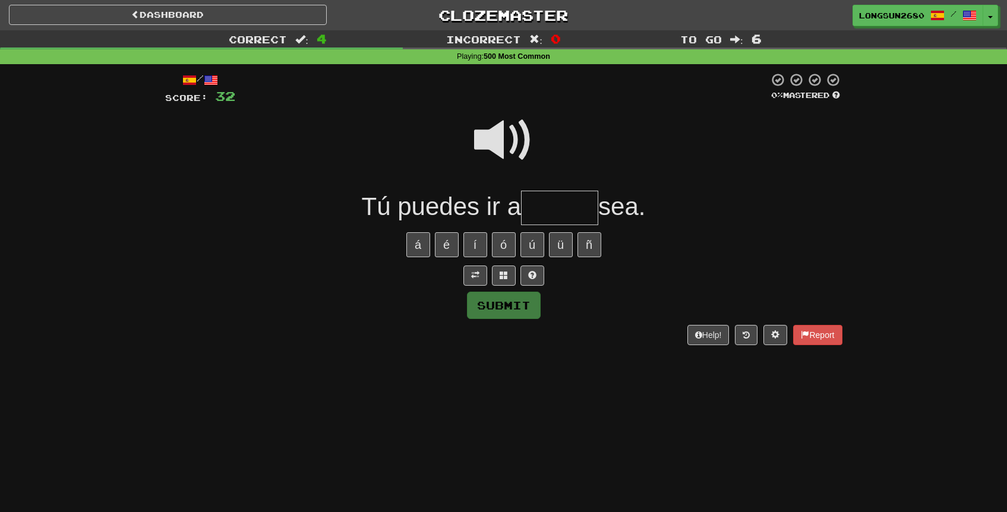
click at [522, 148] on span at bounding box center [503, 140] width 59 height 59
click at [545, 201] on input "text" at bounding box center [559, 208] width 77 height 35
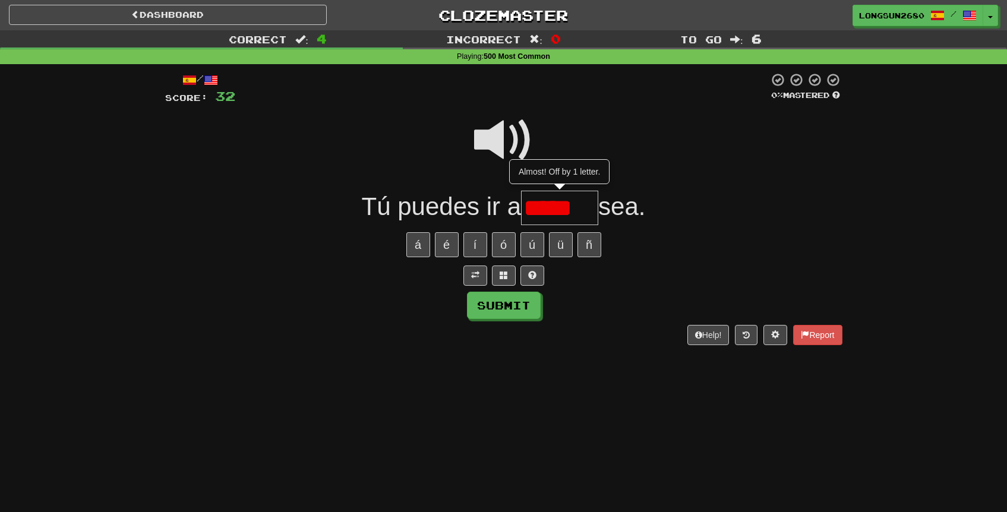
type input "*****"
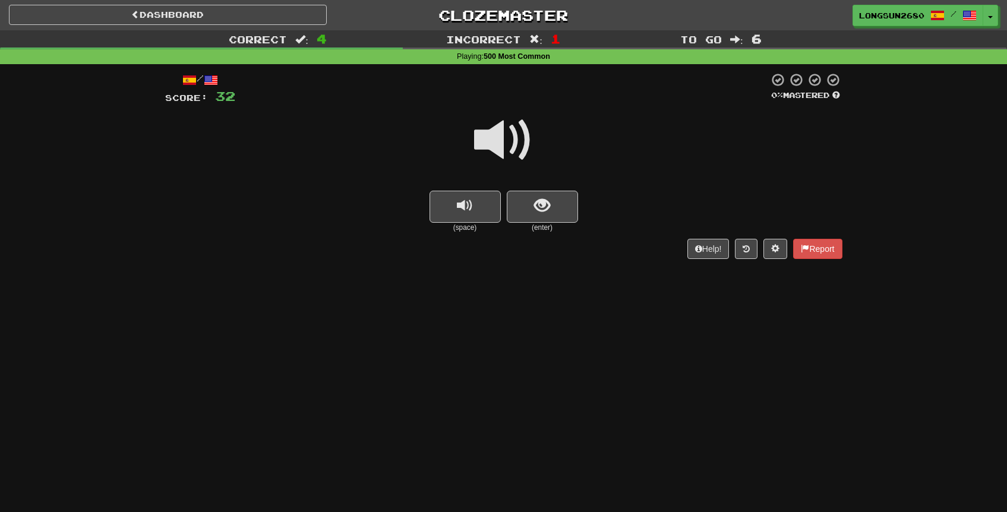
click at [522, 147] on span at bounding box center [503, 140] width 59 height 59
click at [537, 214] on span "show sentence" at bounding box center [542, 206] width 16 height 16
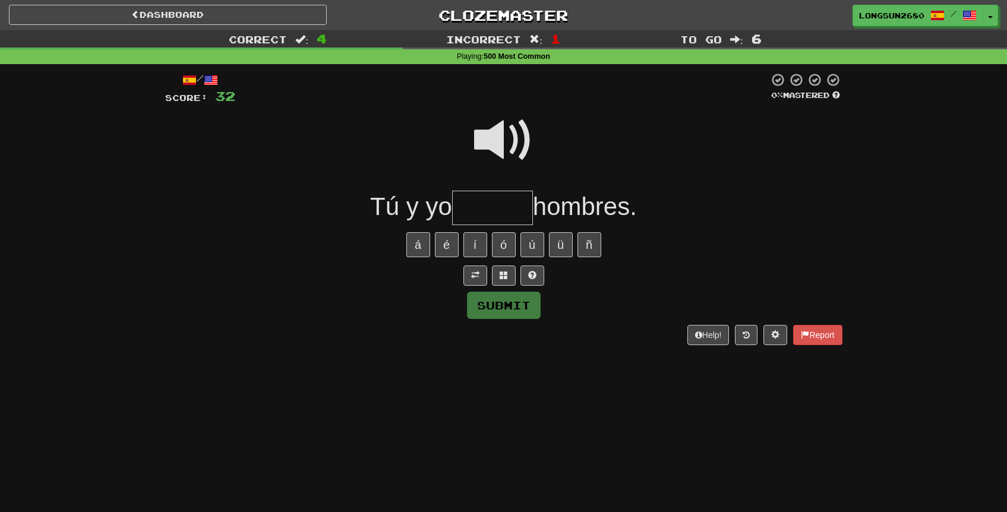
click at [517, 128] on span at bounding box center [503, 140] width 59 height 59
click at [504, 195] on input "text" at bounding box center [492, 208] width 81 height 35
type input "*****"
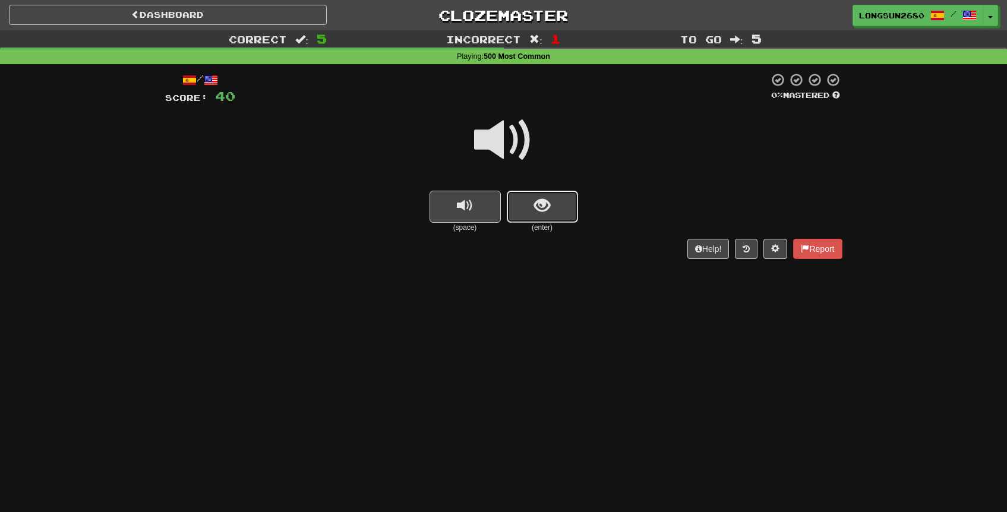
click at [536, 199] on span "show sentence" at bounding box center [542, 206] width 16 height 16
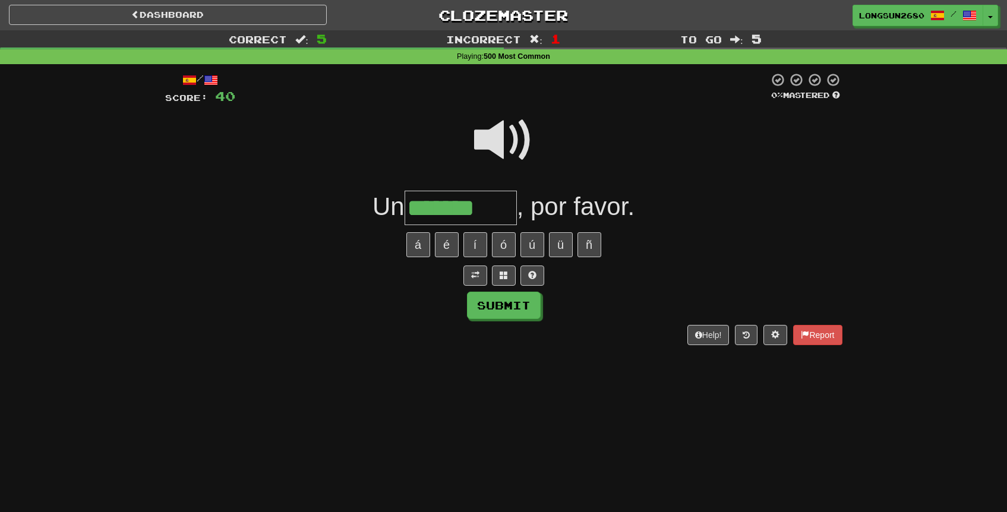
type input "*******"
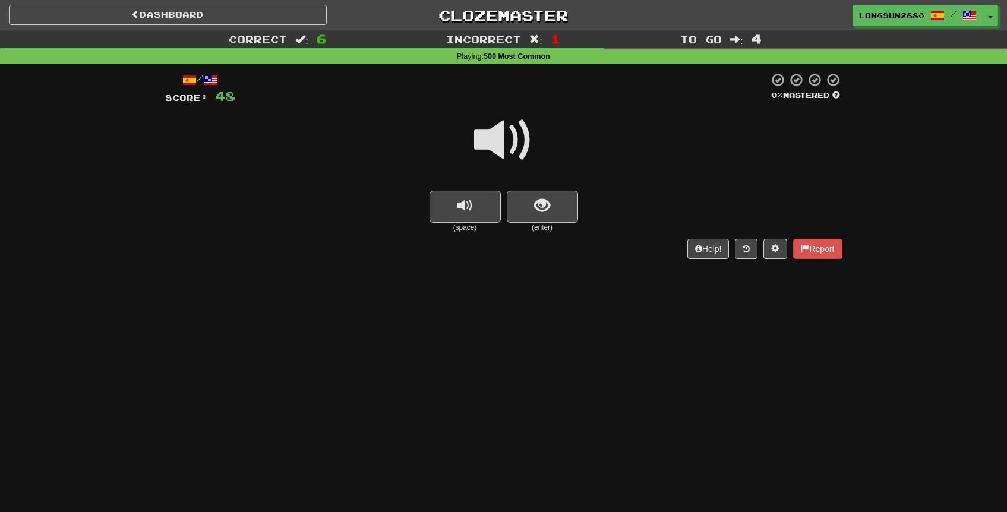
click at [518, 150] on span at bounding box center [503, 140] width 59 height 59
click at [531, 201] on button "show sentence" at bounding box center [542, 207] width 71 height 32
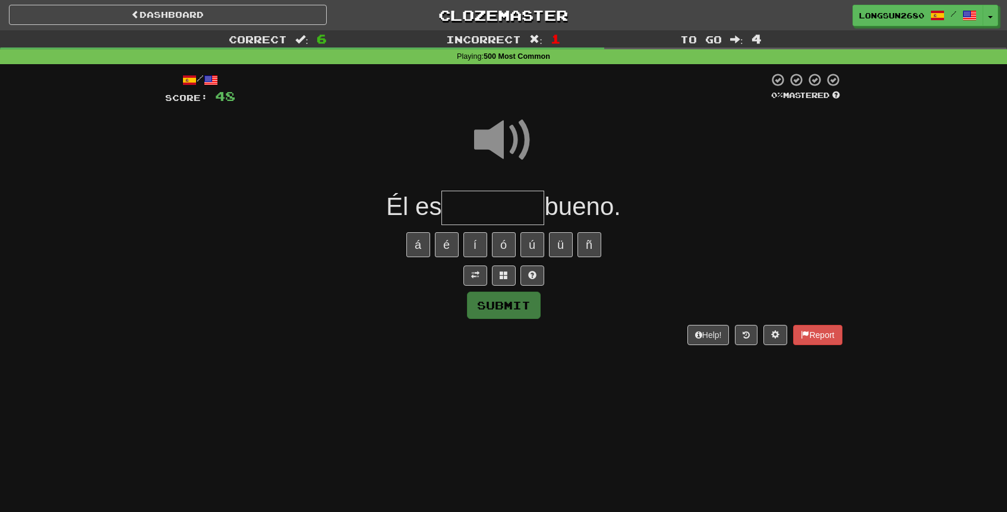
click at [503, 205] on input "text" at bounding box center [493, 208] width 103 height 35
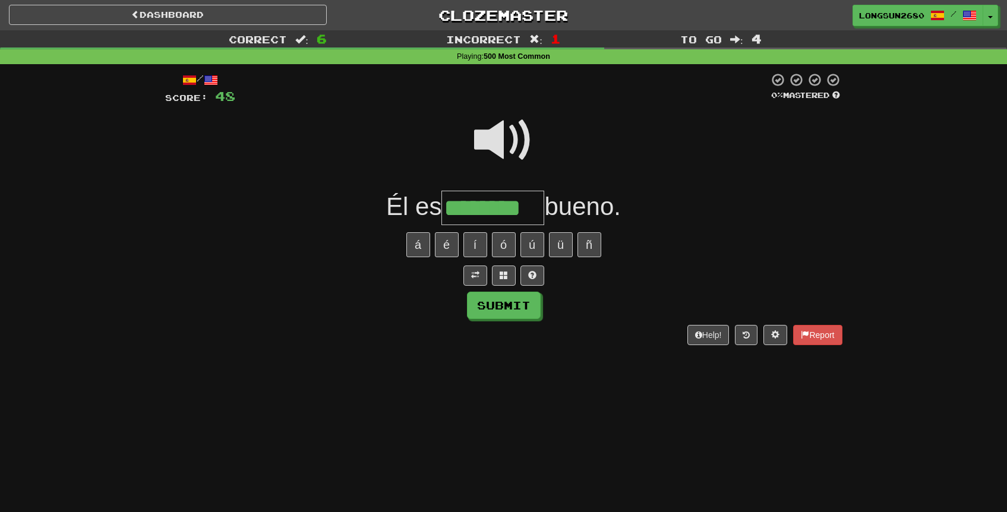
type input "********"
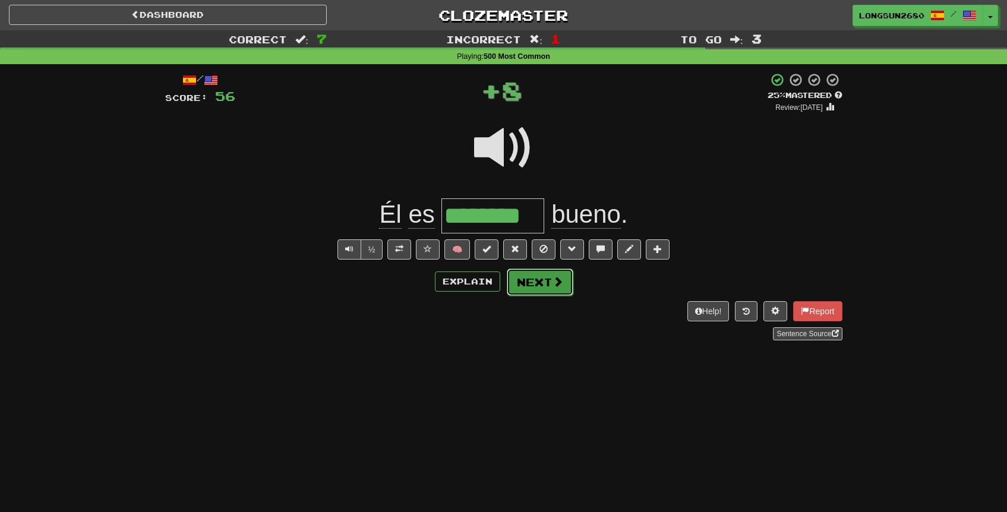
click at [528, 273] on button "Next" at bounding box center [540, 282] width 67 height 27
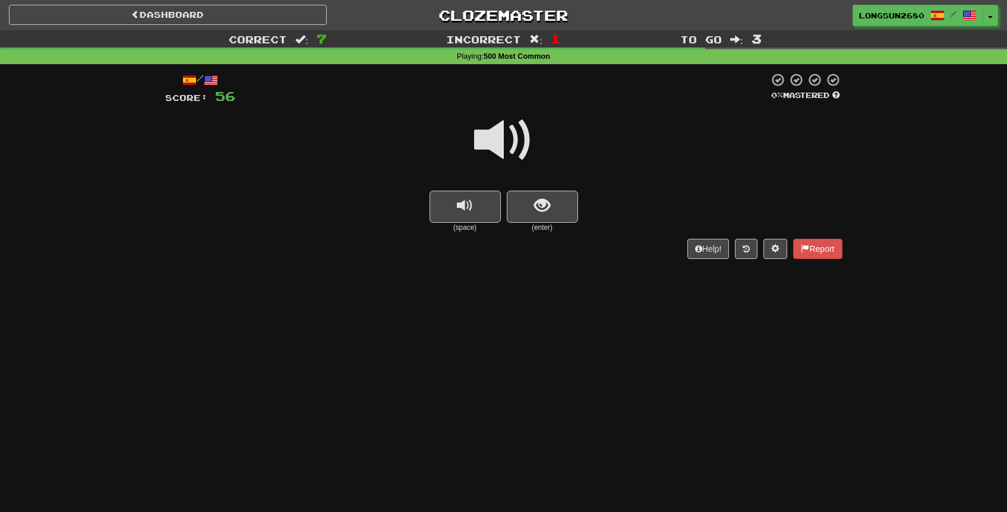
click at [510, 152] on span at bounding box center [503, 140] width 59 height 59
click at [527, 194] on button "show sentence" at bounding box center [542, 207] width 71 height 32
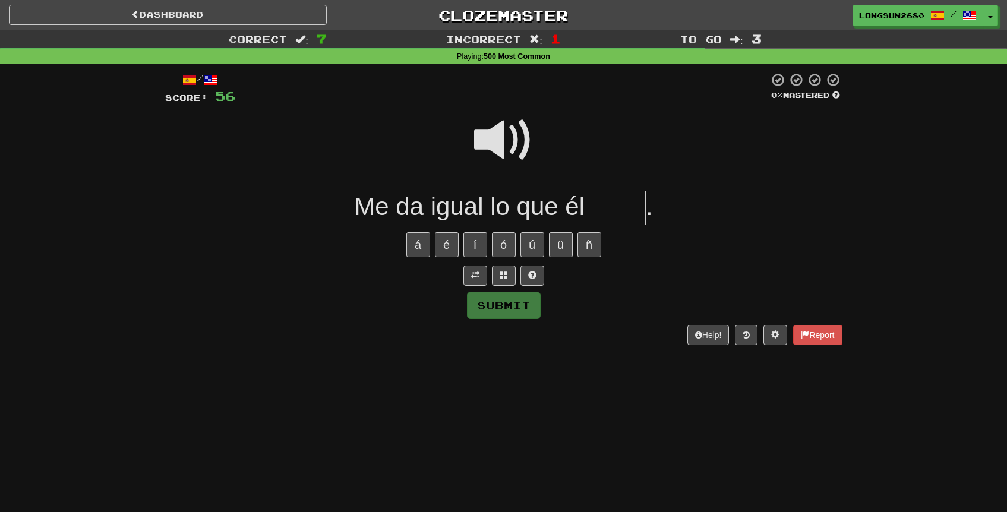
click at [511, 150] on span at bounding box center [503, 140] width 59 height 59
click at [620, 223] on input "text" at bounding box center [615, 208] width 61 height 35
click at [483, 146] on span at bounding box center [503, 140] width 59 height 59
click at [609, 212] on input "text" at bounding box center [615, 208] width 61 height 35
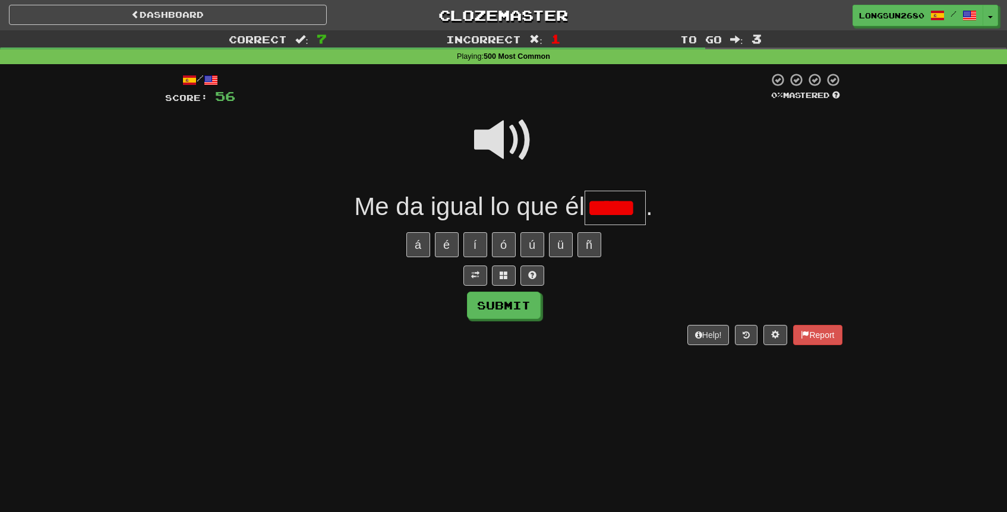
type input "****"
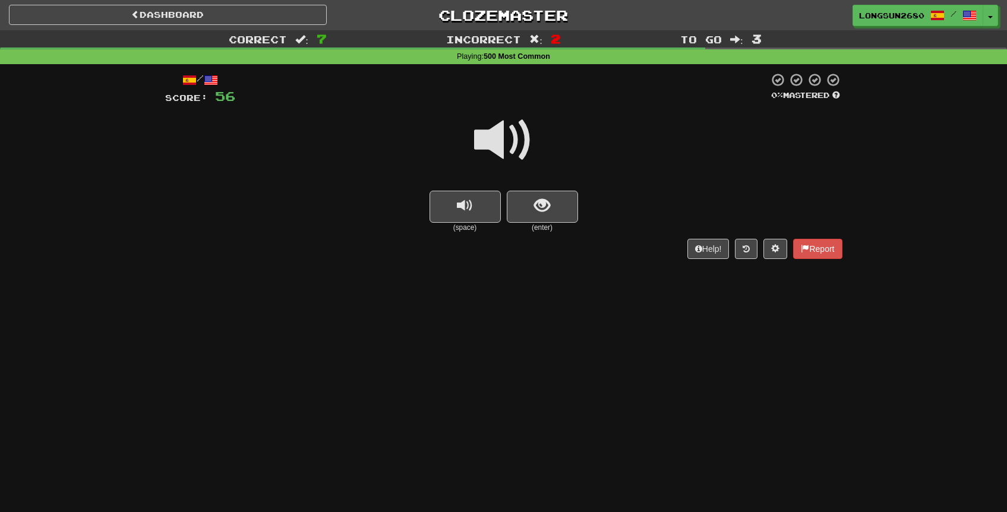
click at [532, 153] on span at bounding box center [503, 140] width 59 height 59
click at [553, 218] on button "show sentence" at bounding box center [542, 207] width 71 height 32
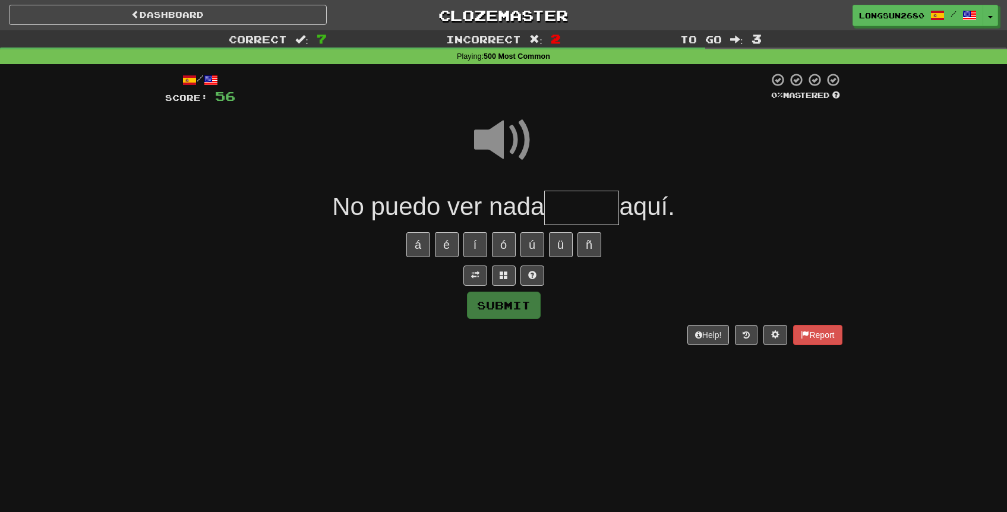
click at [508, 152] on span at bounding box center [503, 140] width 59 height 59
click at [572, 213] on input "text" at bounding box center [581, 208] width 75 height 35
click at [487, 126] on span at bounding box center [503, 140] width 59 height 59
click at [589, 195] on input "text" at bounding box center [581, 208] width 75 height 35
type input "*"
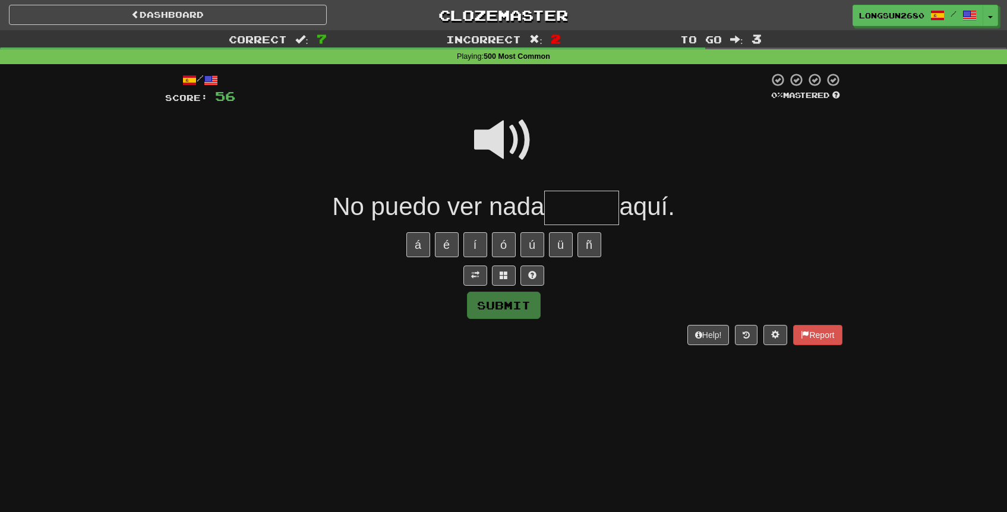
click at [517, 128] on span at bounding box center [503, 140] width 59 height 59
click at [604, 218] on input "text" at bounding box center [581, 208] width 75 height 35
type input "*"
type input "*****"
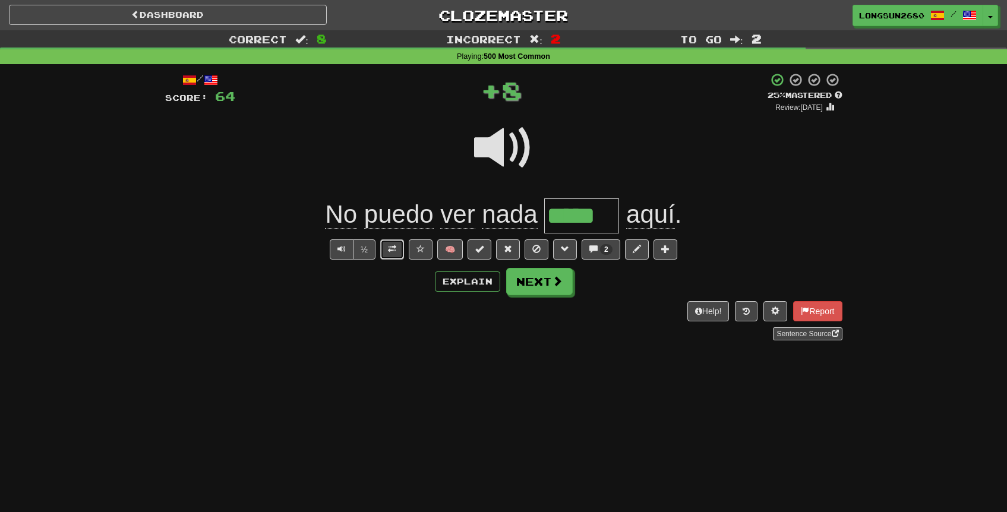
click at [399, 256] on button at bounding box center [392, 250] width 24 height 20
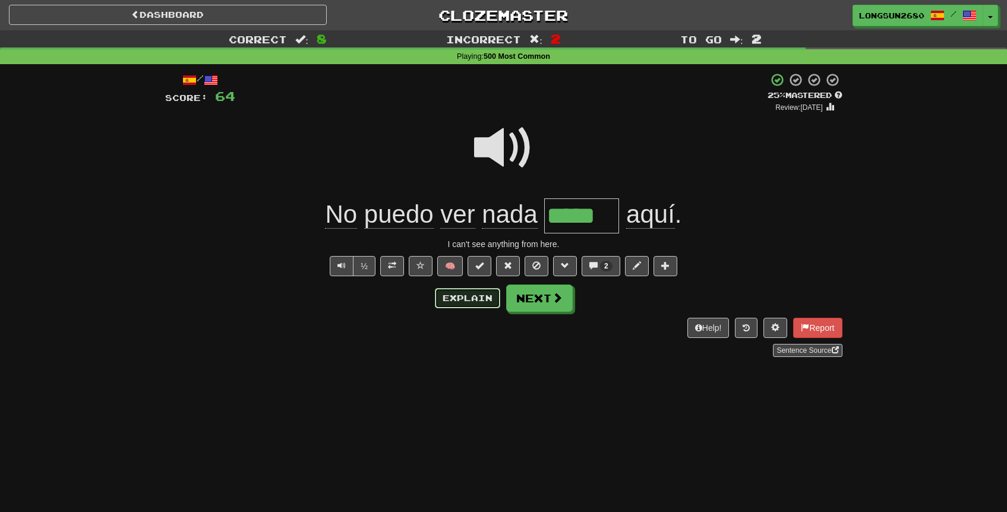
click at [488, 304] on button "Explain" at bounding box center [467, 298] width 65 height 20
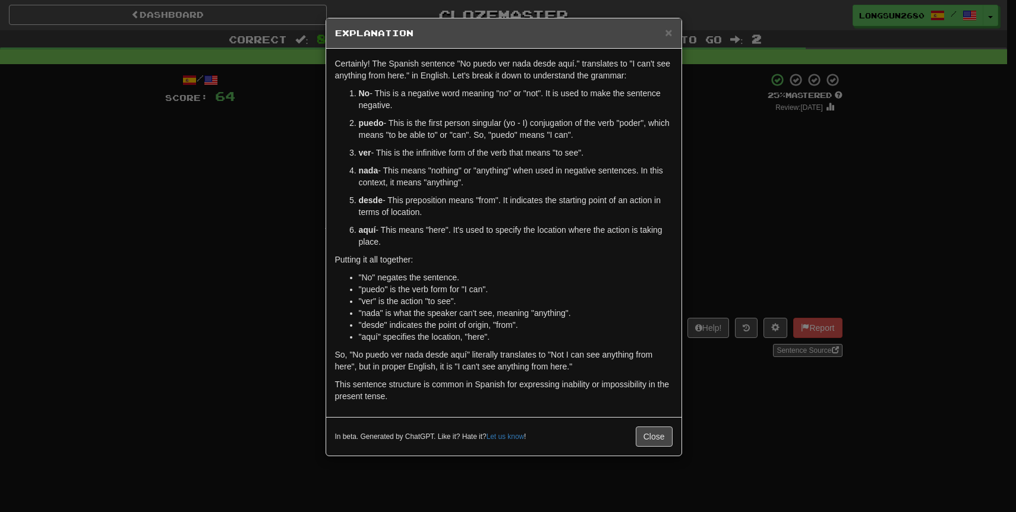
click at [716, 218] on div "× Explanation Certainly! The Spanish sentence "No puedo ver nada desde aquí." t…" at bounding box center [508, 256] width 1016 height 512
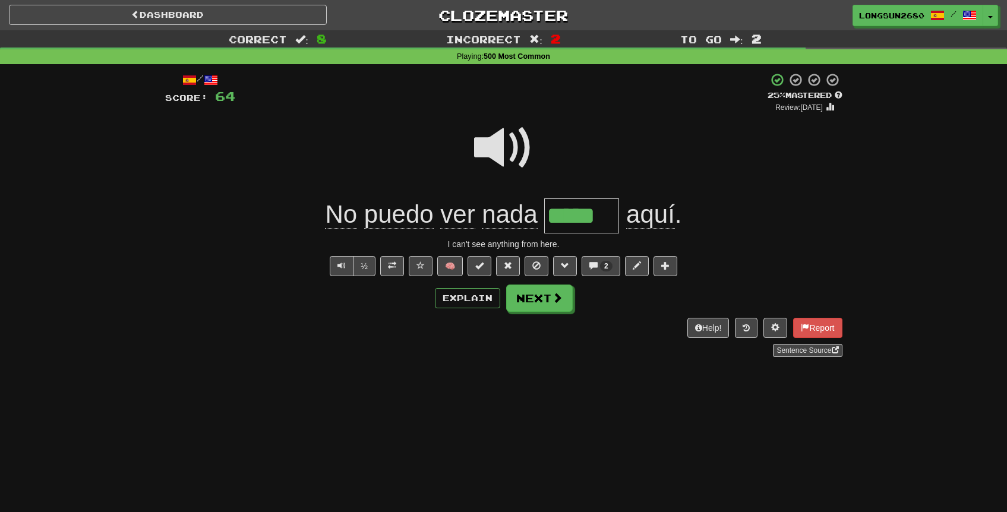
click at [510, 147] on span at bounding box center [503, 147] width 59 height 59
click at [549, 291] on button "Next" at bounding box center [540, 298] width 67 height 27
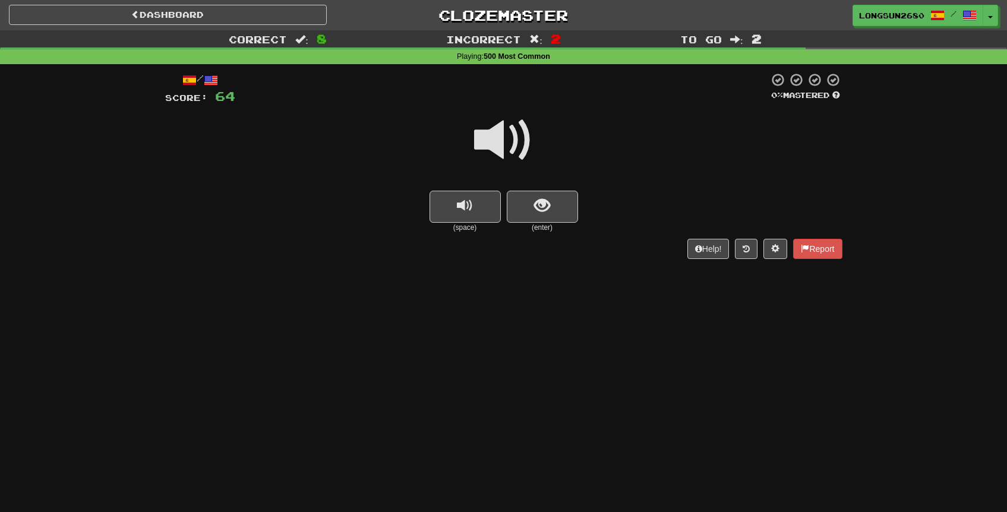
click at [517, 148] on span at bounding box center [503, 140] width 59 height 59
click at [543, 218] on button "show sentence" at bounding box center [542, 207] width 71 height 32
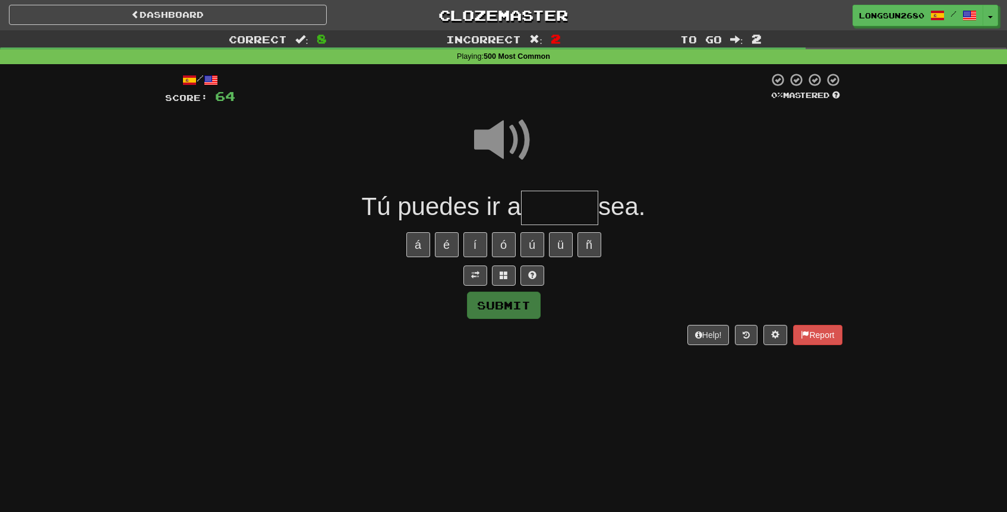
click at [549, 214] on input "text" at bounding box center [559, 208] width 77 height 35
type input "*****"
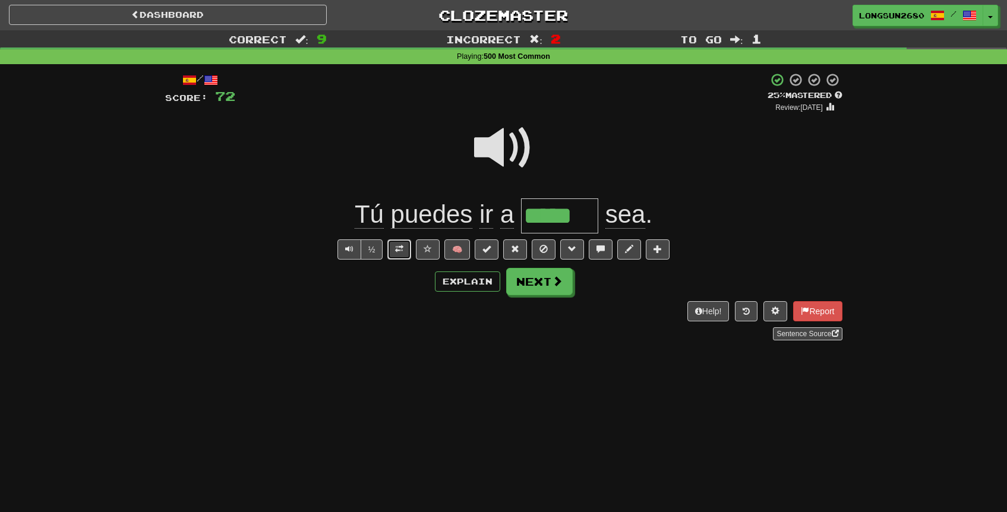
click at [402, 248] on span at bounding box center [399, 249] width 8 height 8
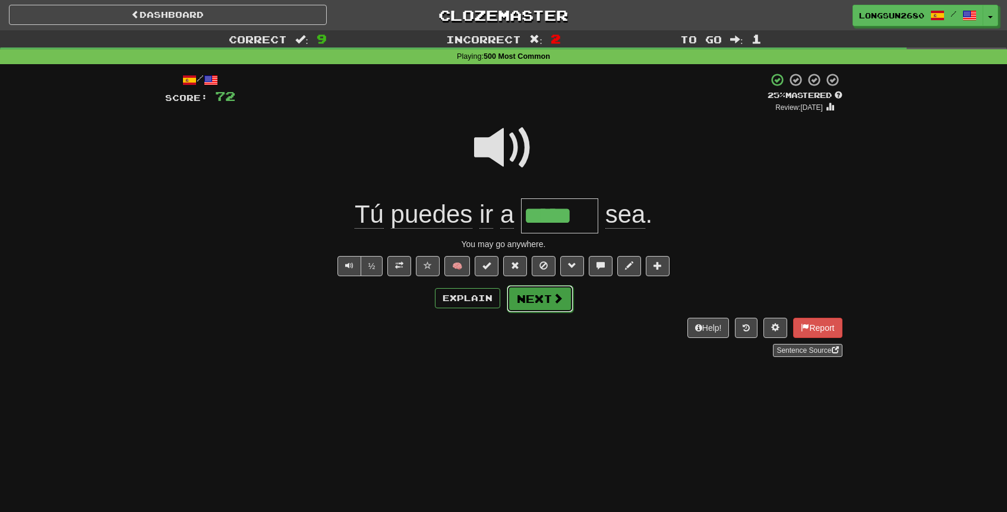
click at [558, 302] on span at bounding box center [558, 298] width 11 height 11
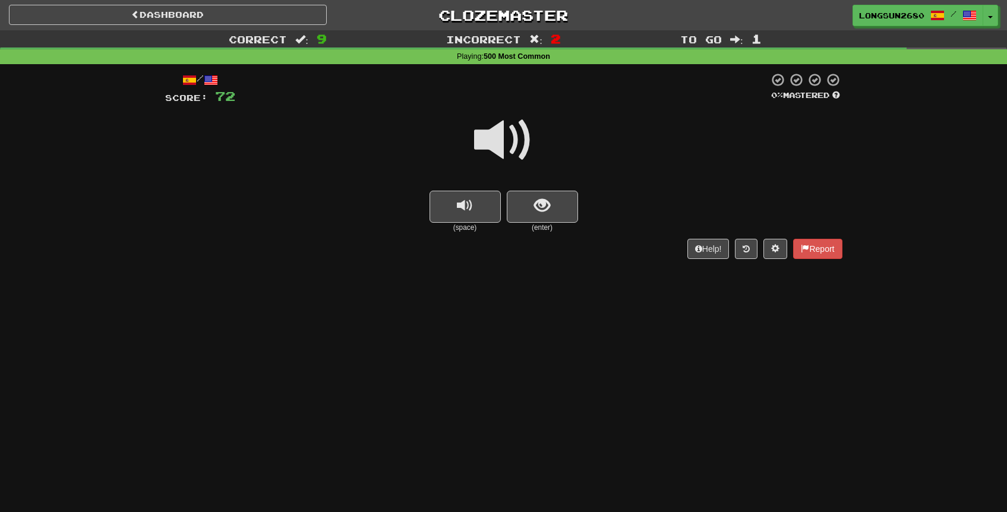
click at [517, 149] on span at bounding box center [503, 140] width 59 height 59
click at [533, 194] on button "show sentence" at bounding box center [542, 207] width 71 height 32
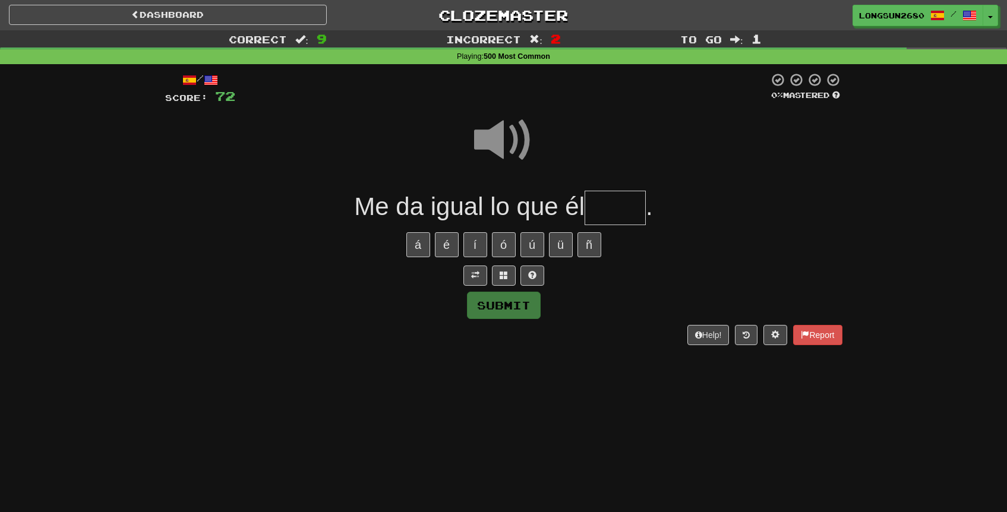
click at [596, 212] on input "text" at bounding box center [615, 208] width 61 height 35
type input "****"
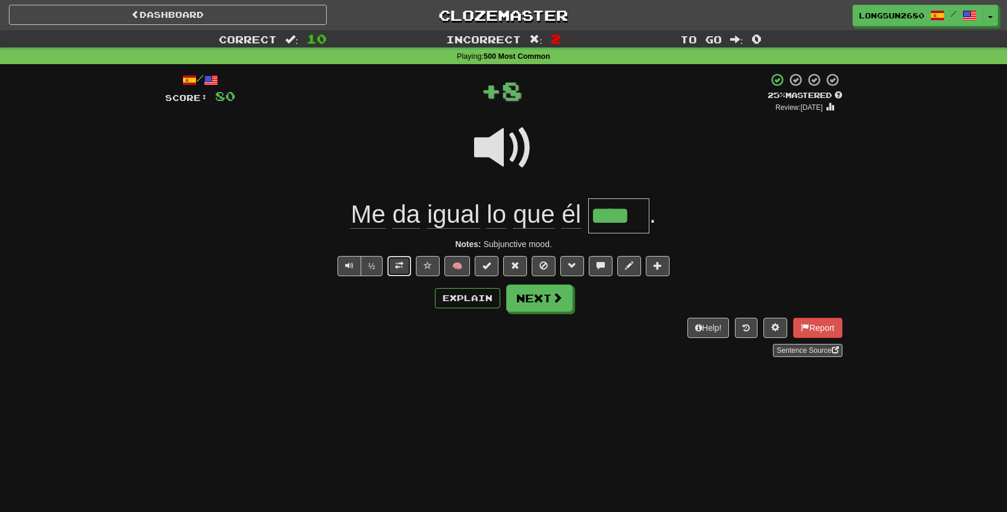
click at [408, 267] on button at bounding box center [400, 266] width 24 height 20
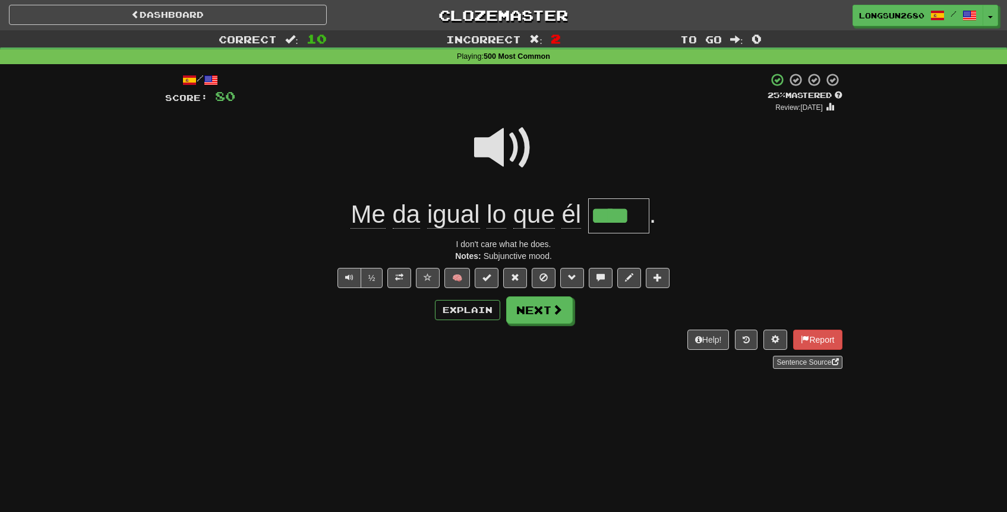
click at [500, 135] on span at bounding box center [503, 147] width 59 height 59
click at [537, 306] on button "Next" at bounding box center [540, 310] width 67 height 27
